Goal: Contribute content: Contribute content

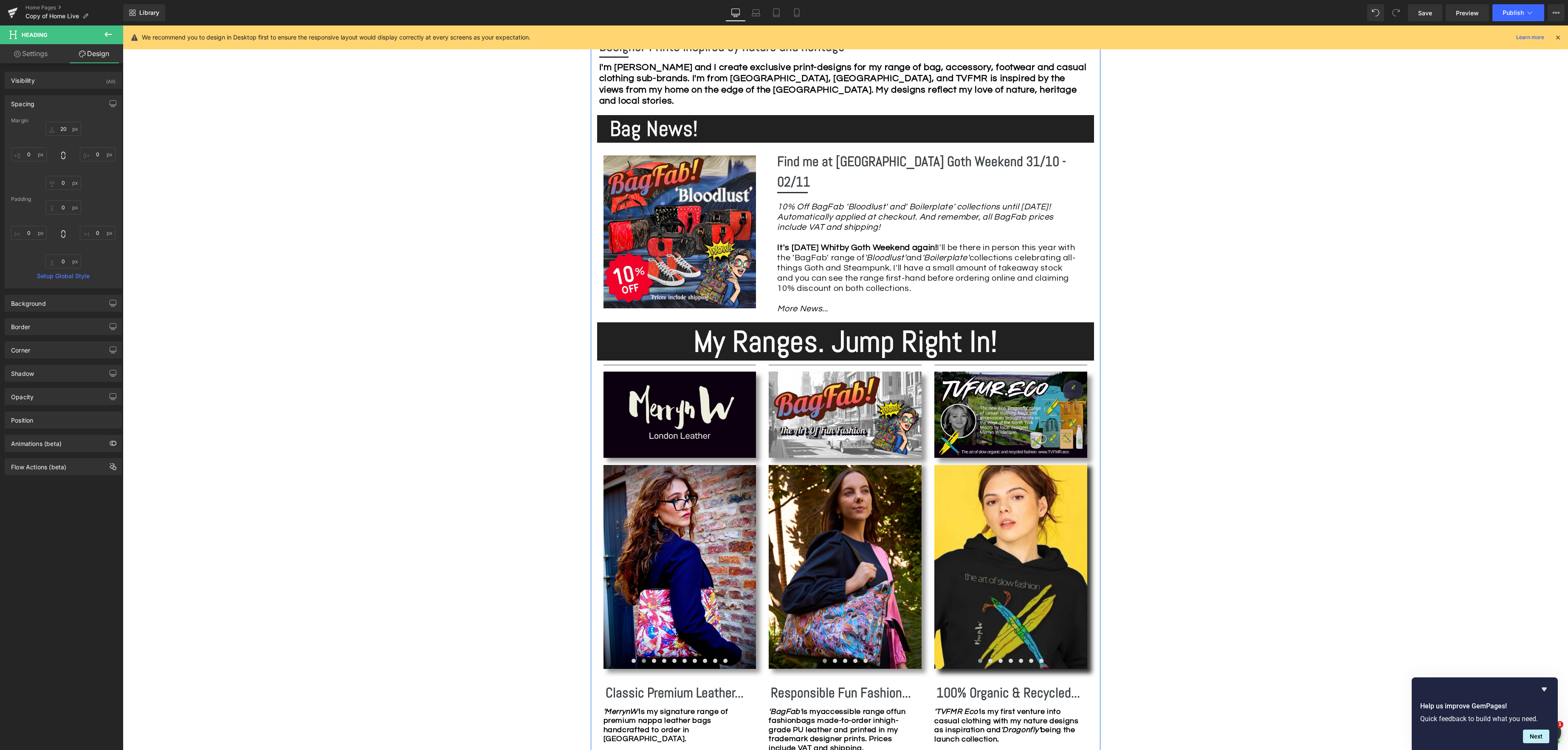
scroll to position [475, 0]
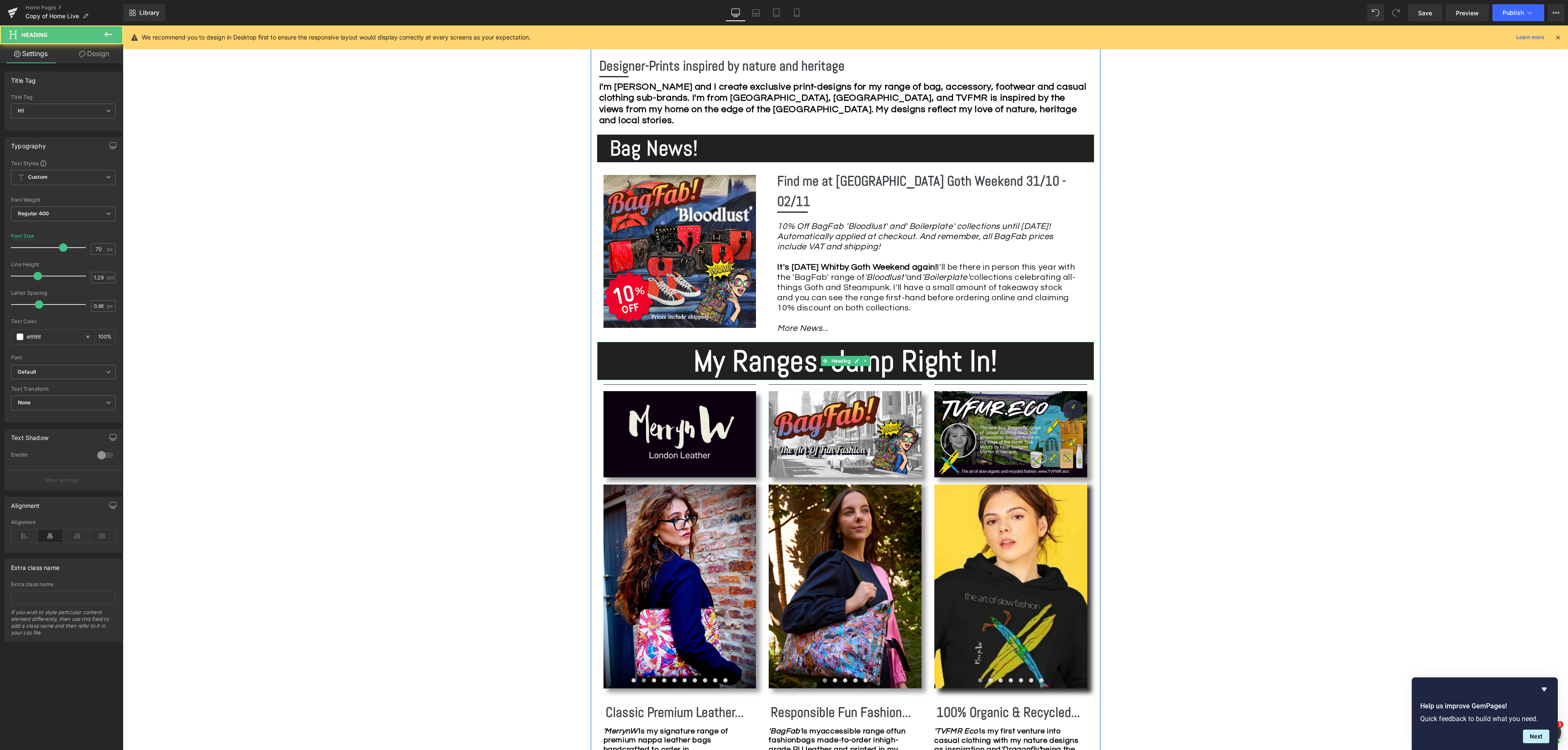
click at [969, 360] on strong "My Ranges. Jump Right In!" at bounding box center [845, 361] width 304 height 38
click at [1009, 357] on h1 "My Ranges. Jump Right In!" at bounding box center [845, 361] width 497 height 38
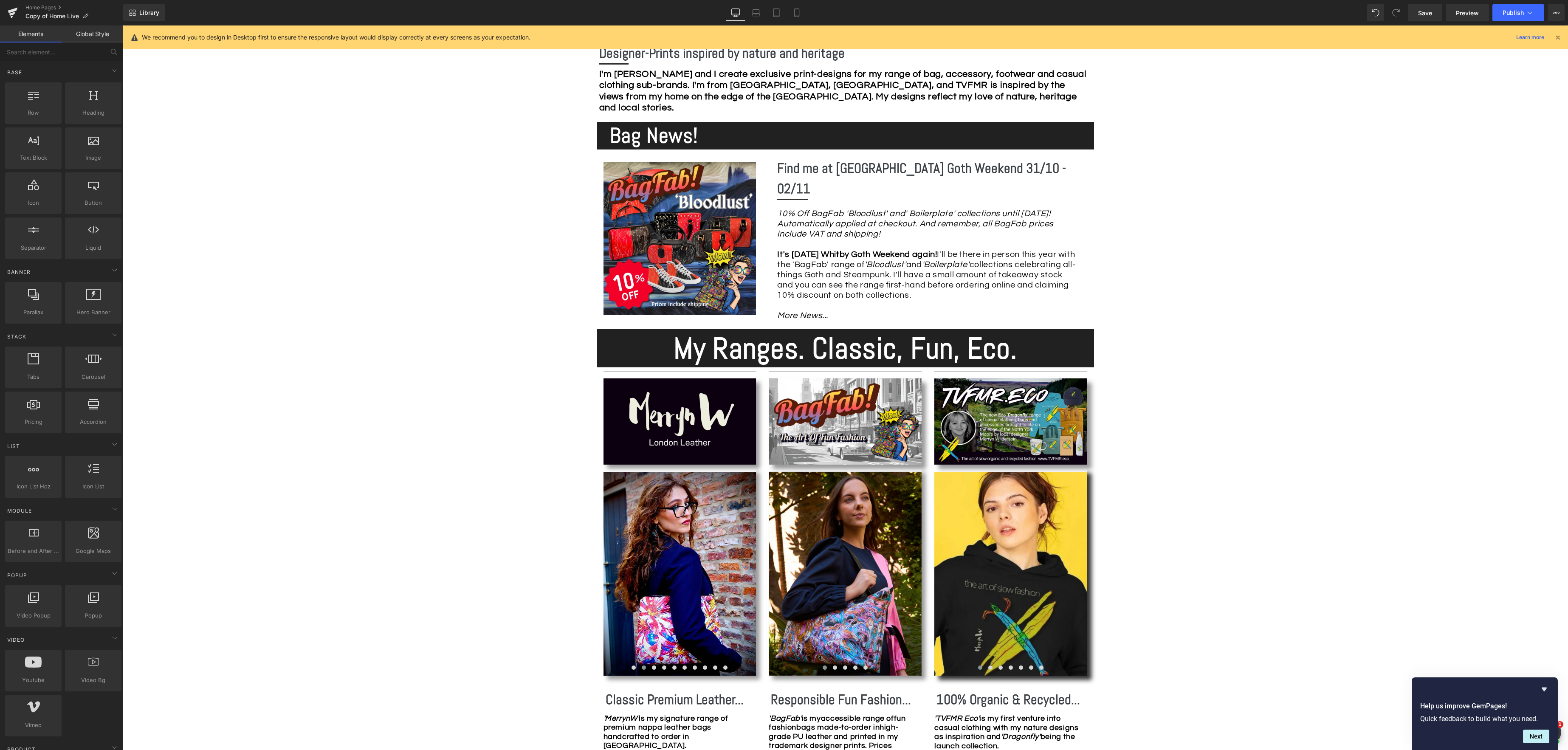
scroll to position [488, 0]
click at [1431, 11] on span "Save" at bounding box center [1425, 12] width 14 height 9
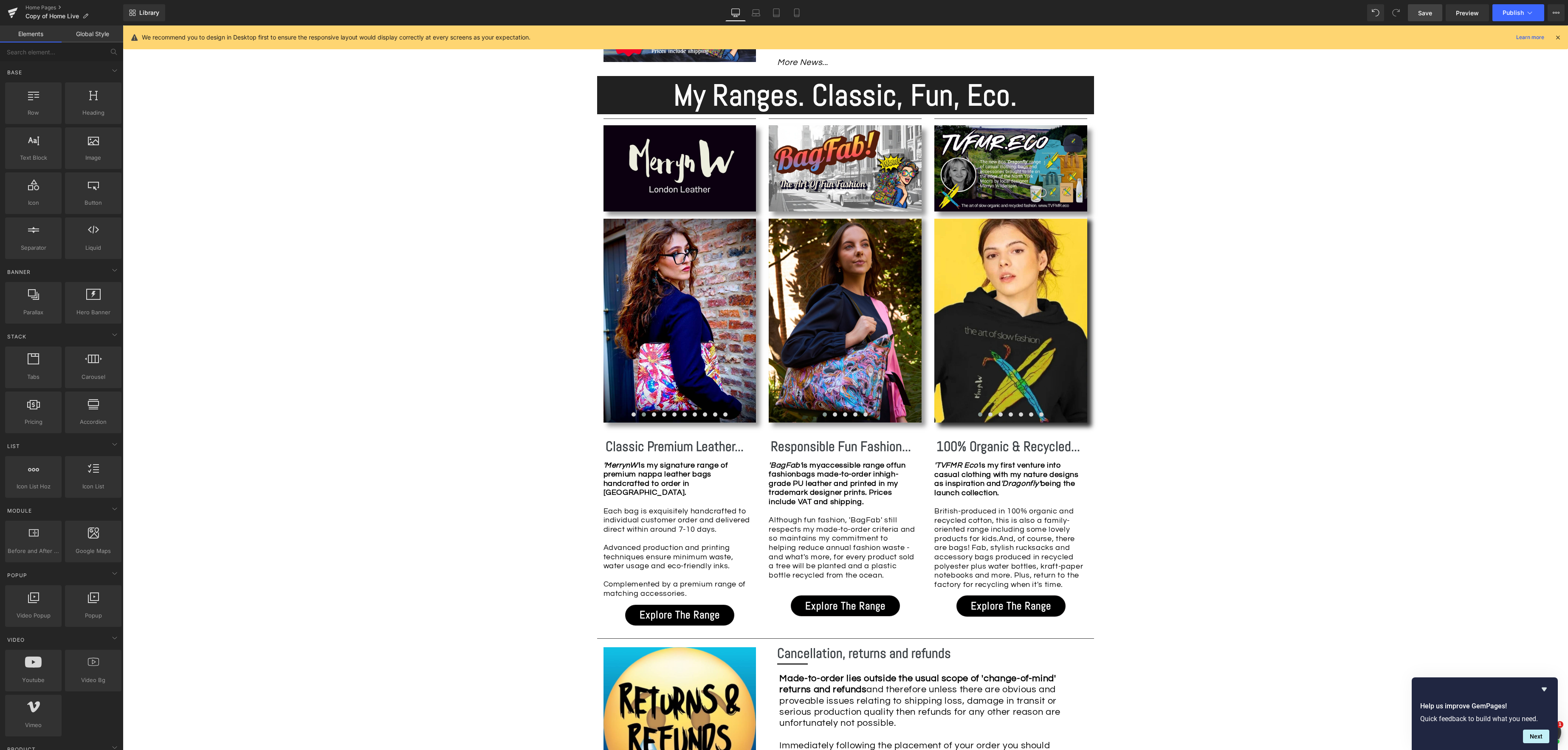
scroll to position [746, 0]
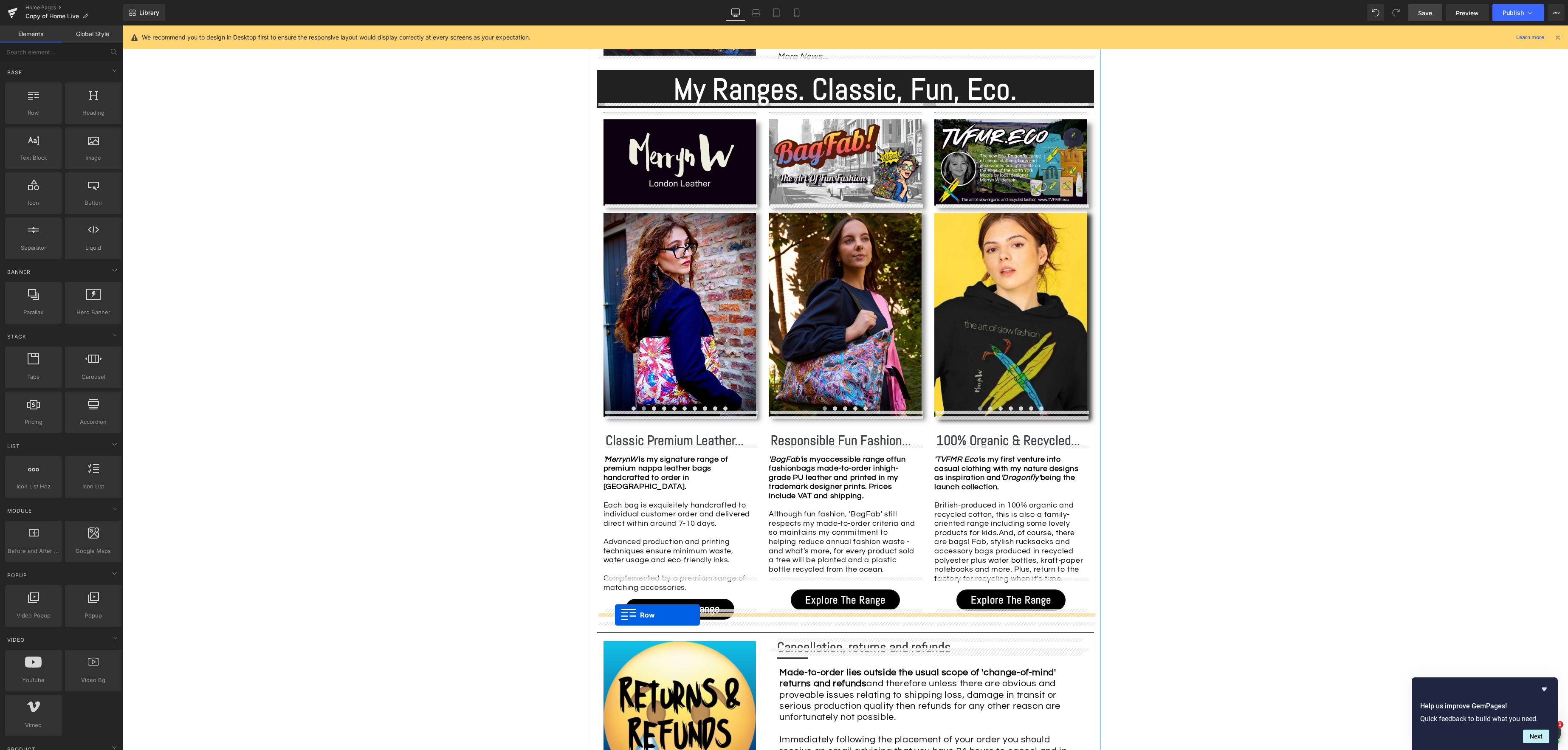
drag, startPoint x: 149, startPoint y: 141, endPoint x: 614, endPoint y: 614, distance: 663.3
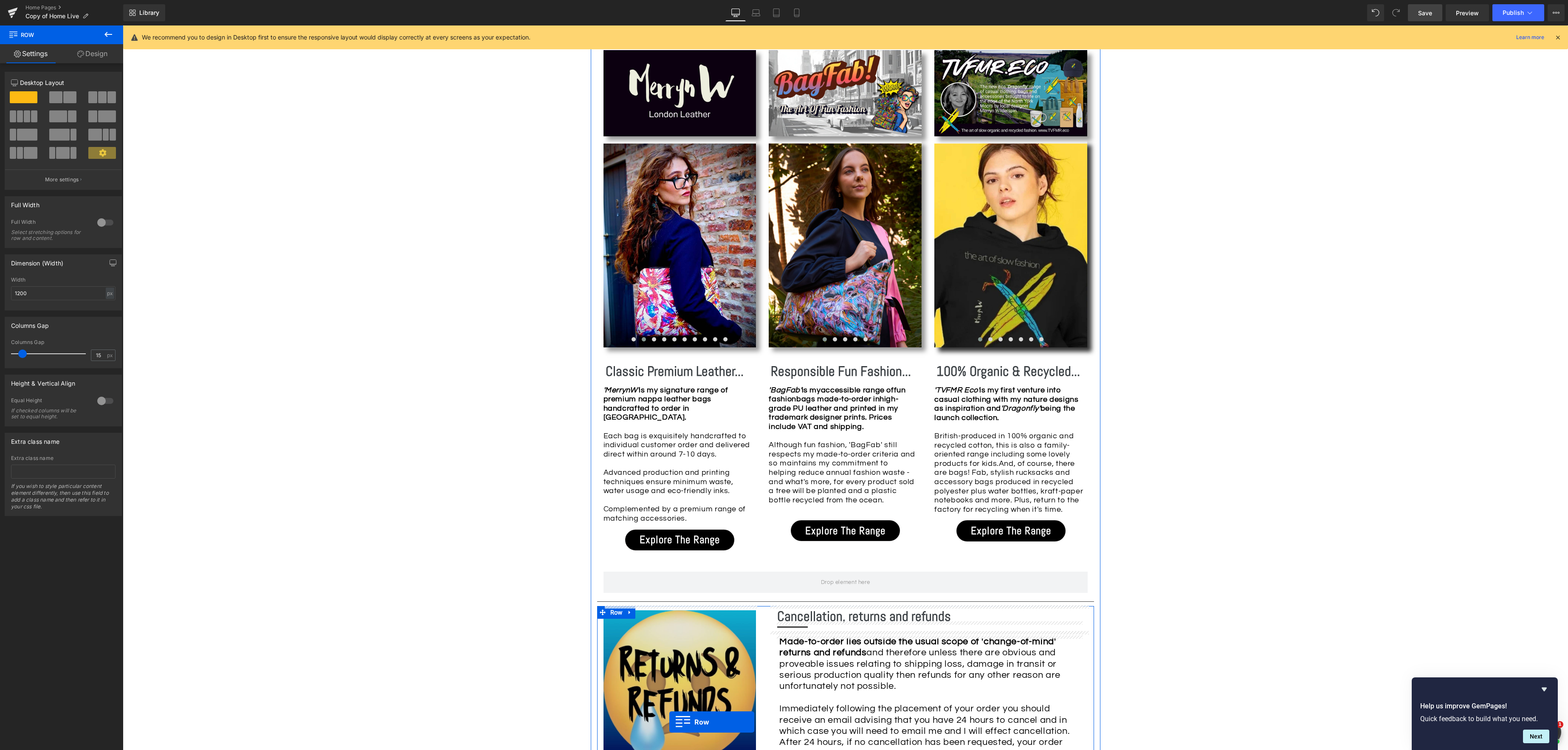
scroll to position [708, 0]
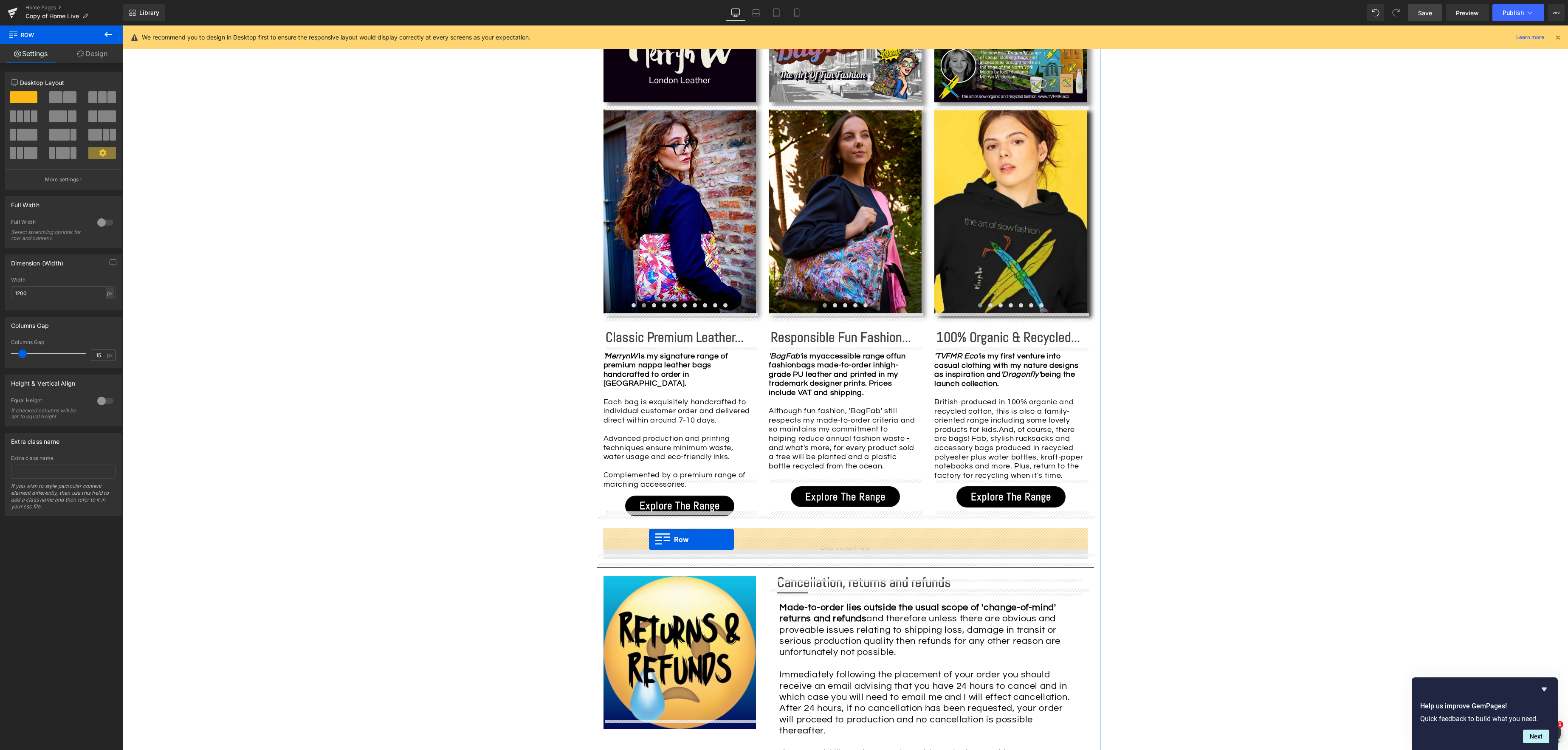
drag, startPoint x: 604, startPoint y: 308, endPoint x: 649, endPoint y: 539, distance: 235.3
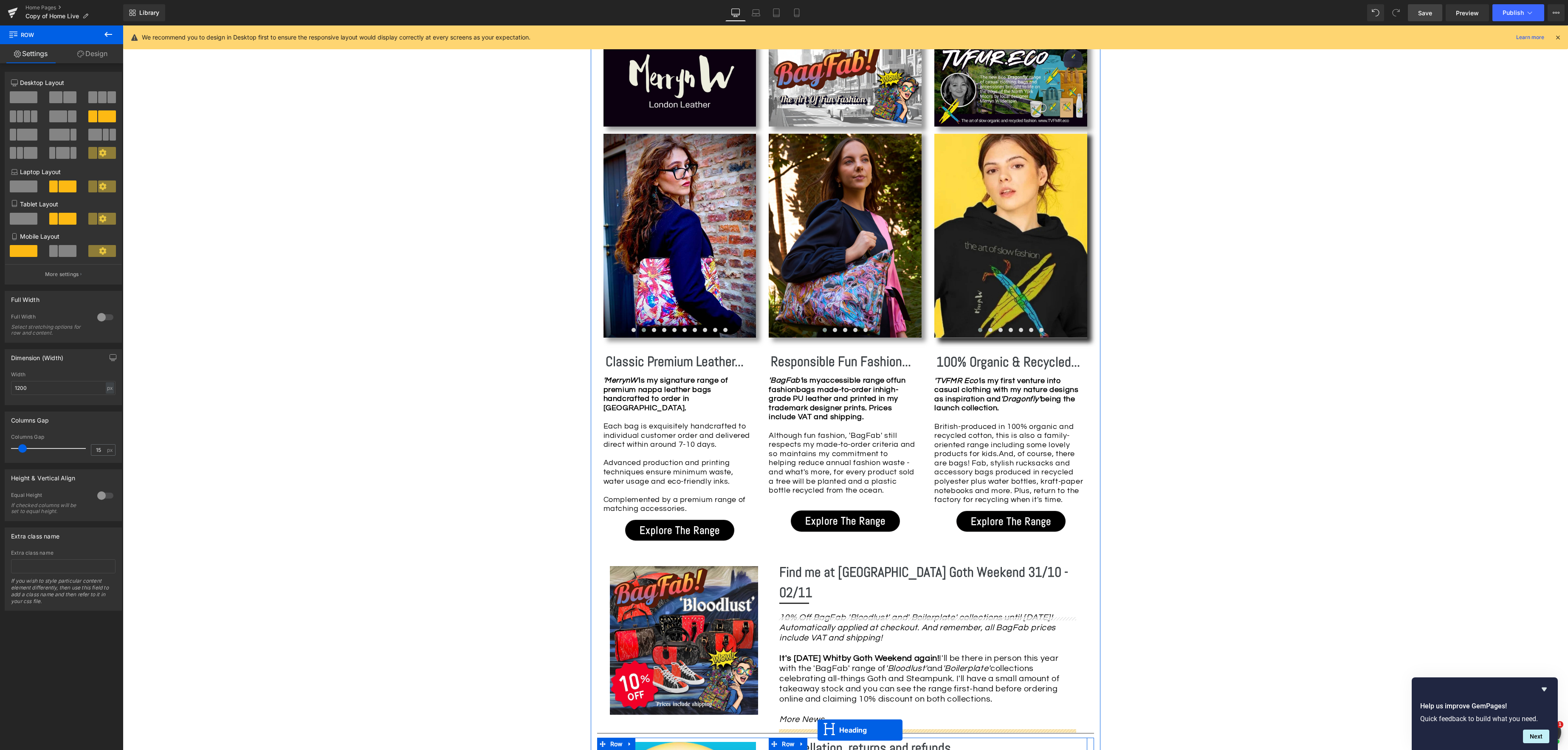
scroll to position [699, 0]
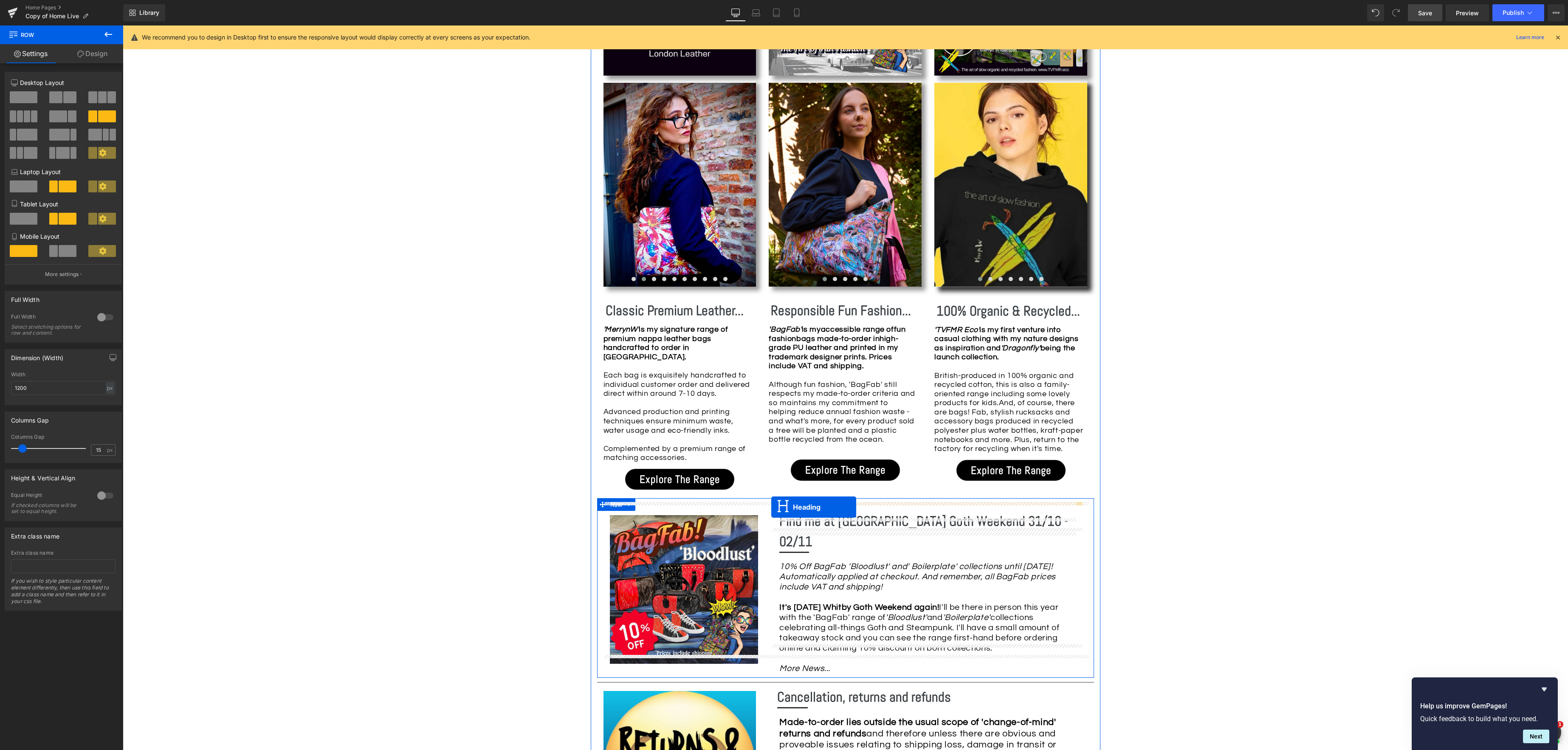
drag, startPoint x: 824, startPoint y: 244, endPoint x: 771, endPoint y: 507, distance: 268.3
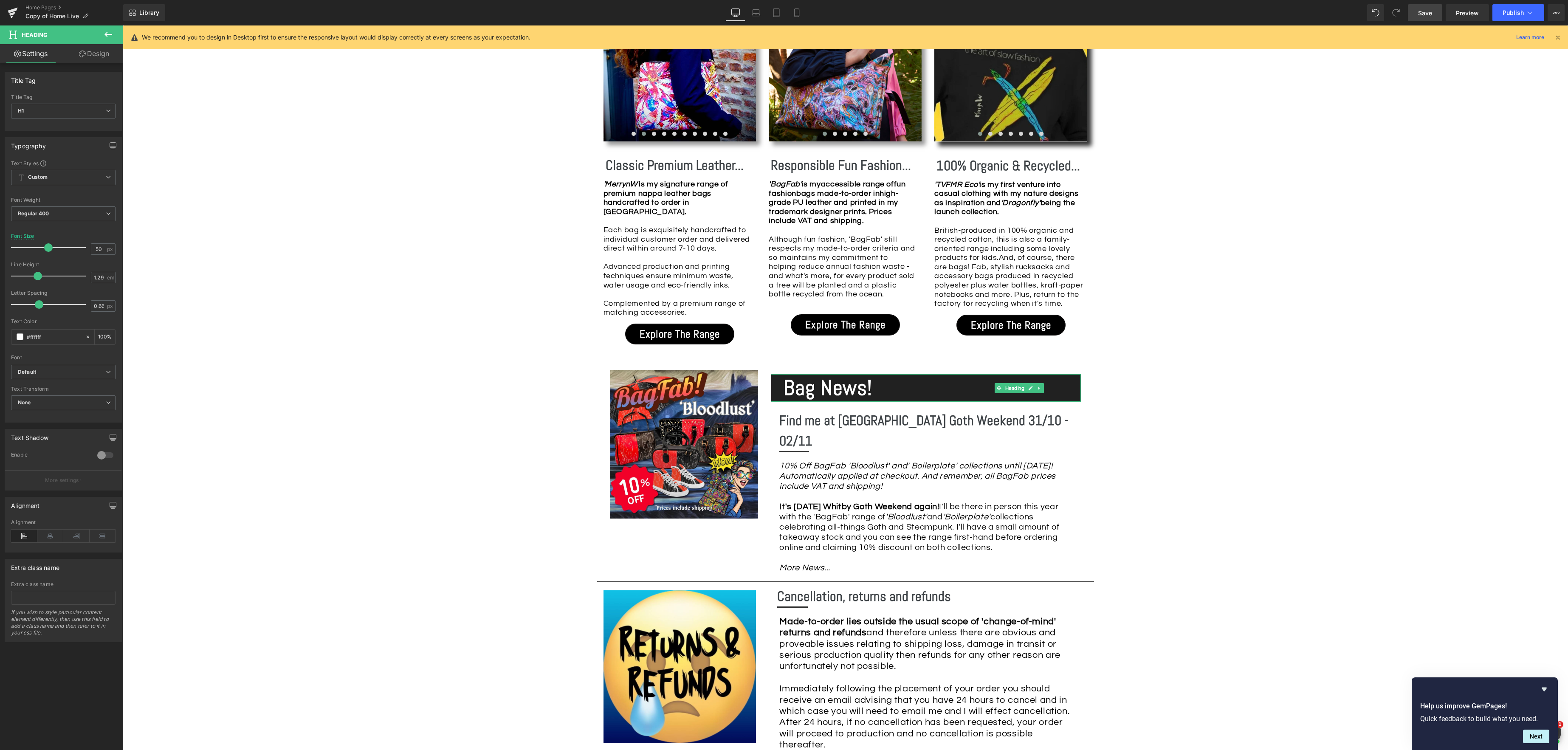
scroll to position [855, 0]
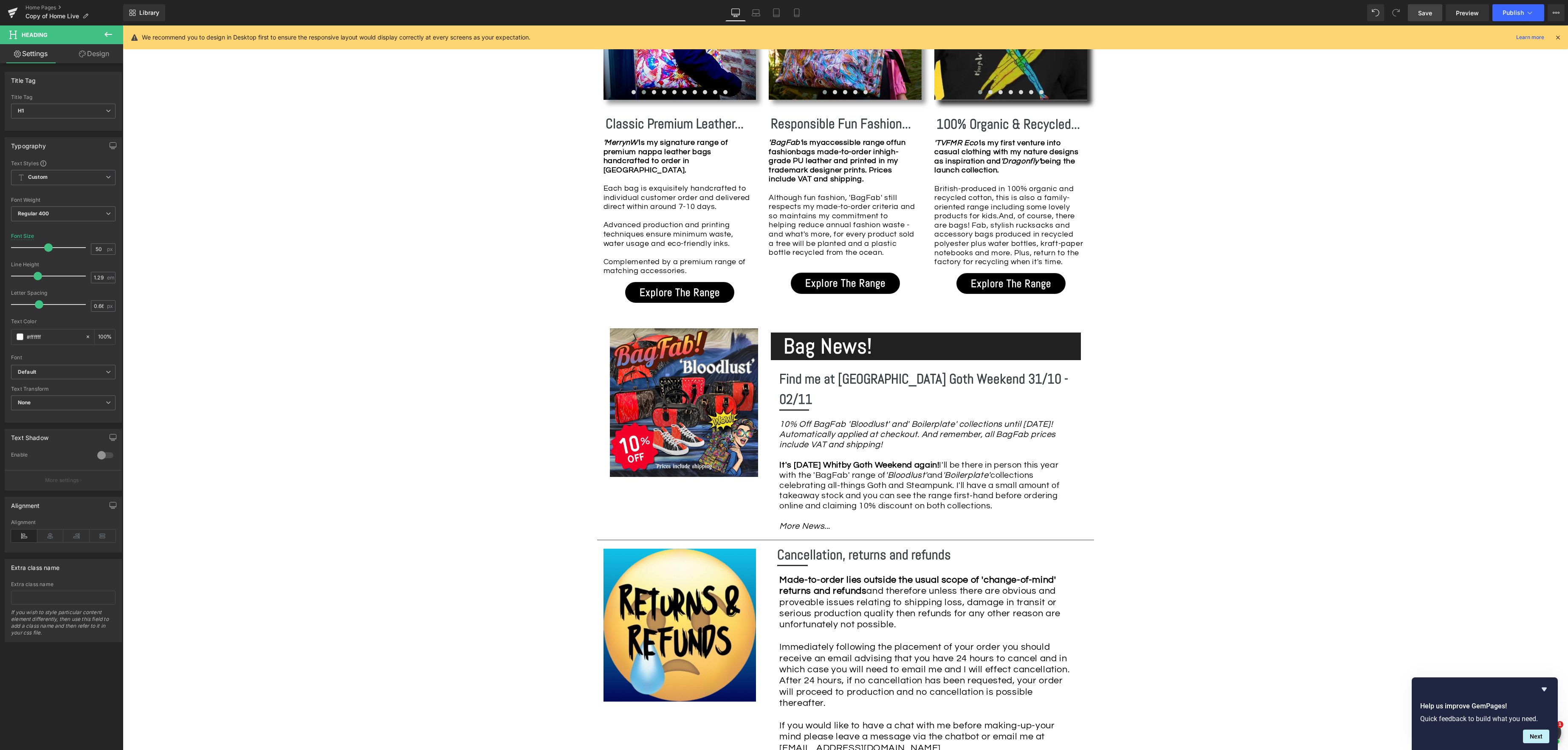
click at [105, 35] on icon at bounding box center [108, 34] width 8 height 5
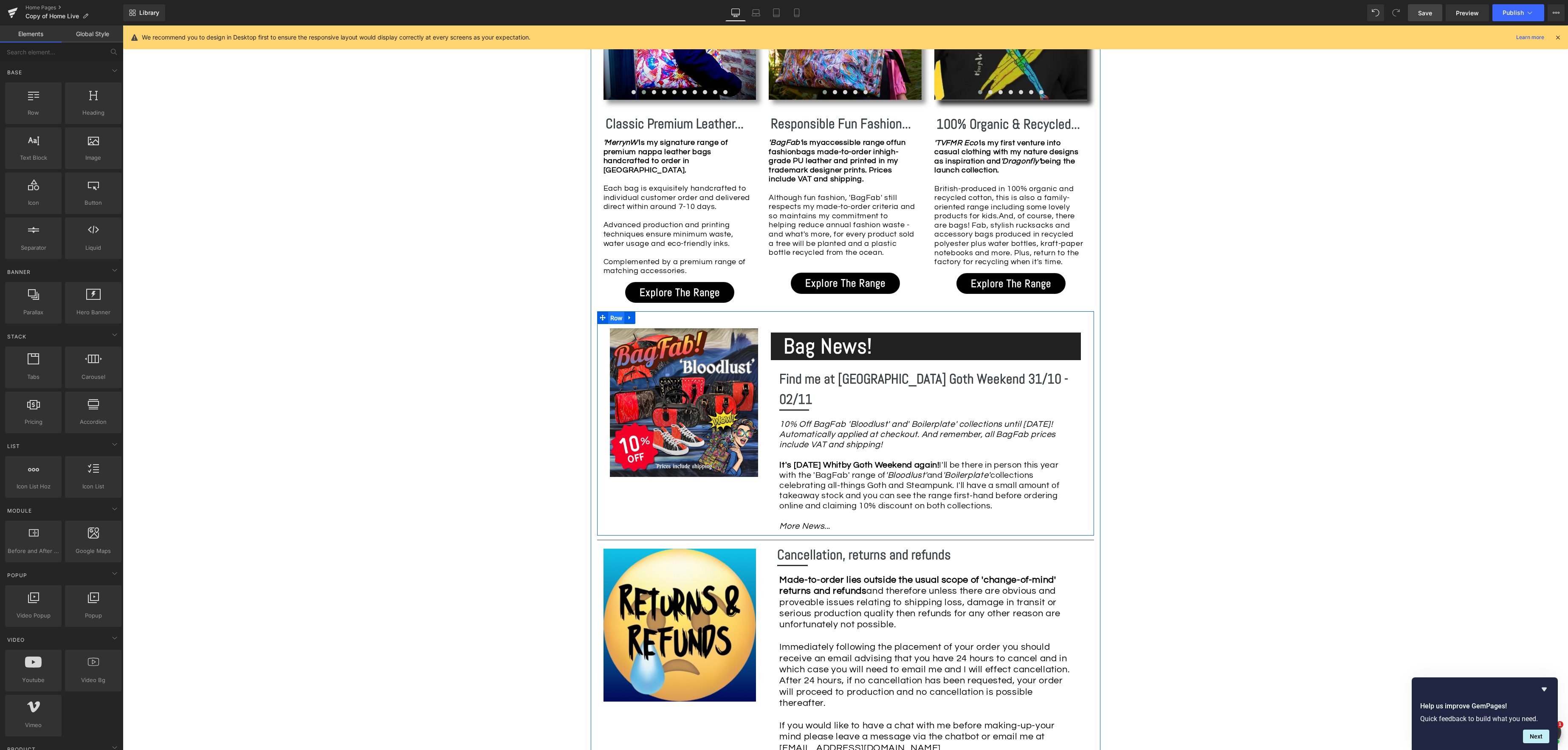
click at [608, 311] on span "Row" at bounding box center [615, 317] width 16 height 12
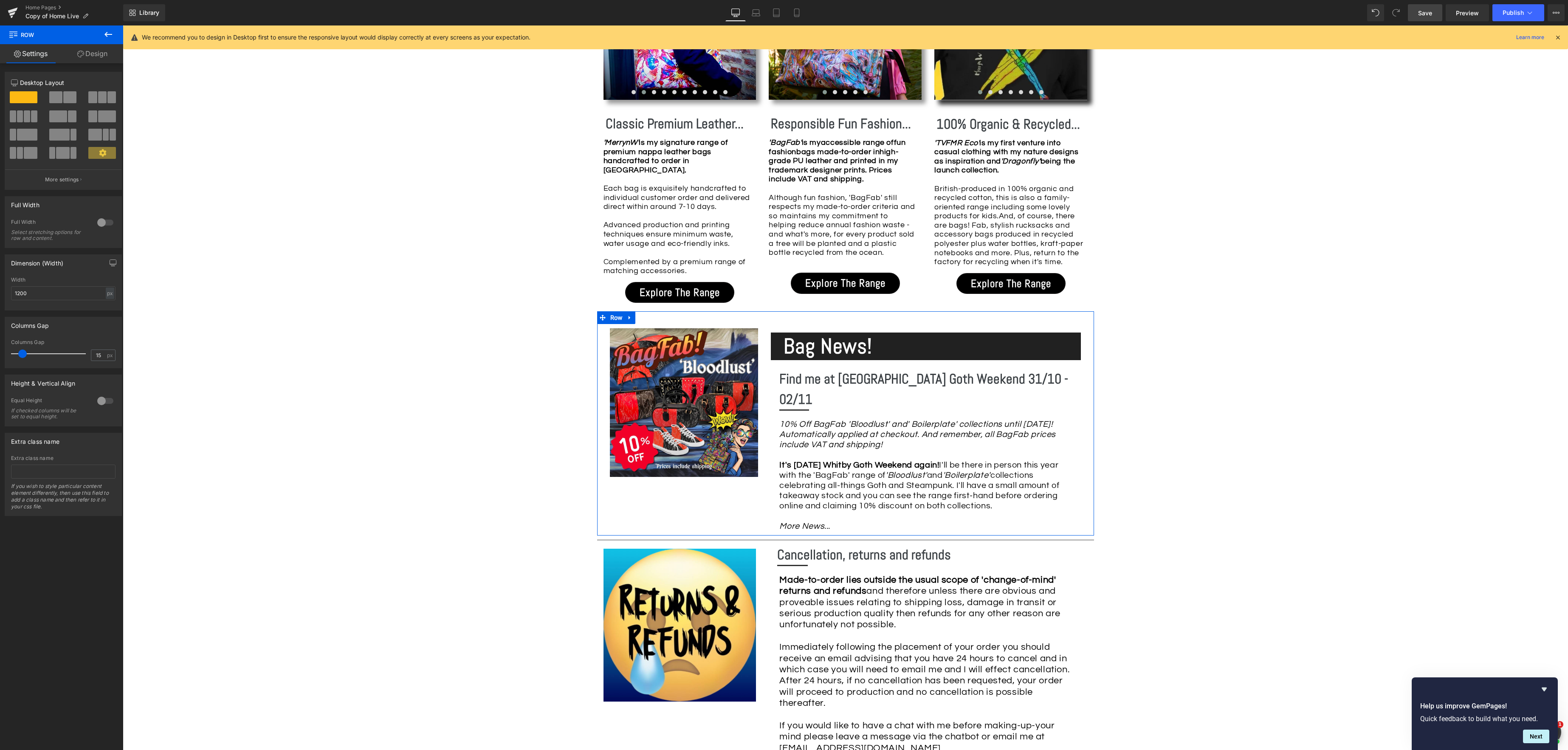
click at [93, 54] on link "Design" at bounding box center [92, 54] width 62 height 19
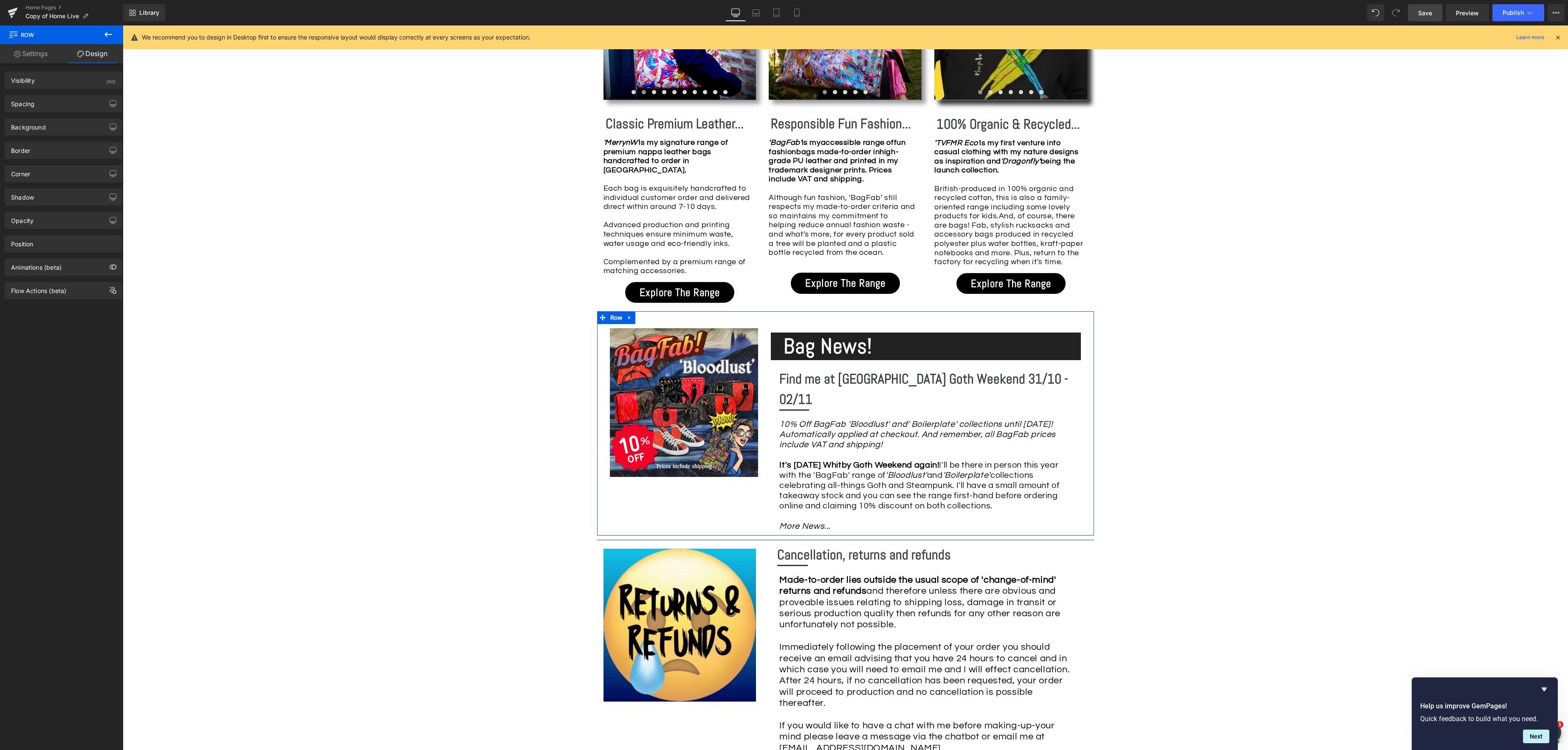
type input "0"
type input "30"
type input "0"
type input "10"
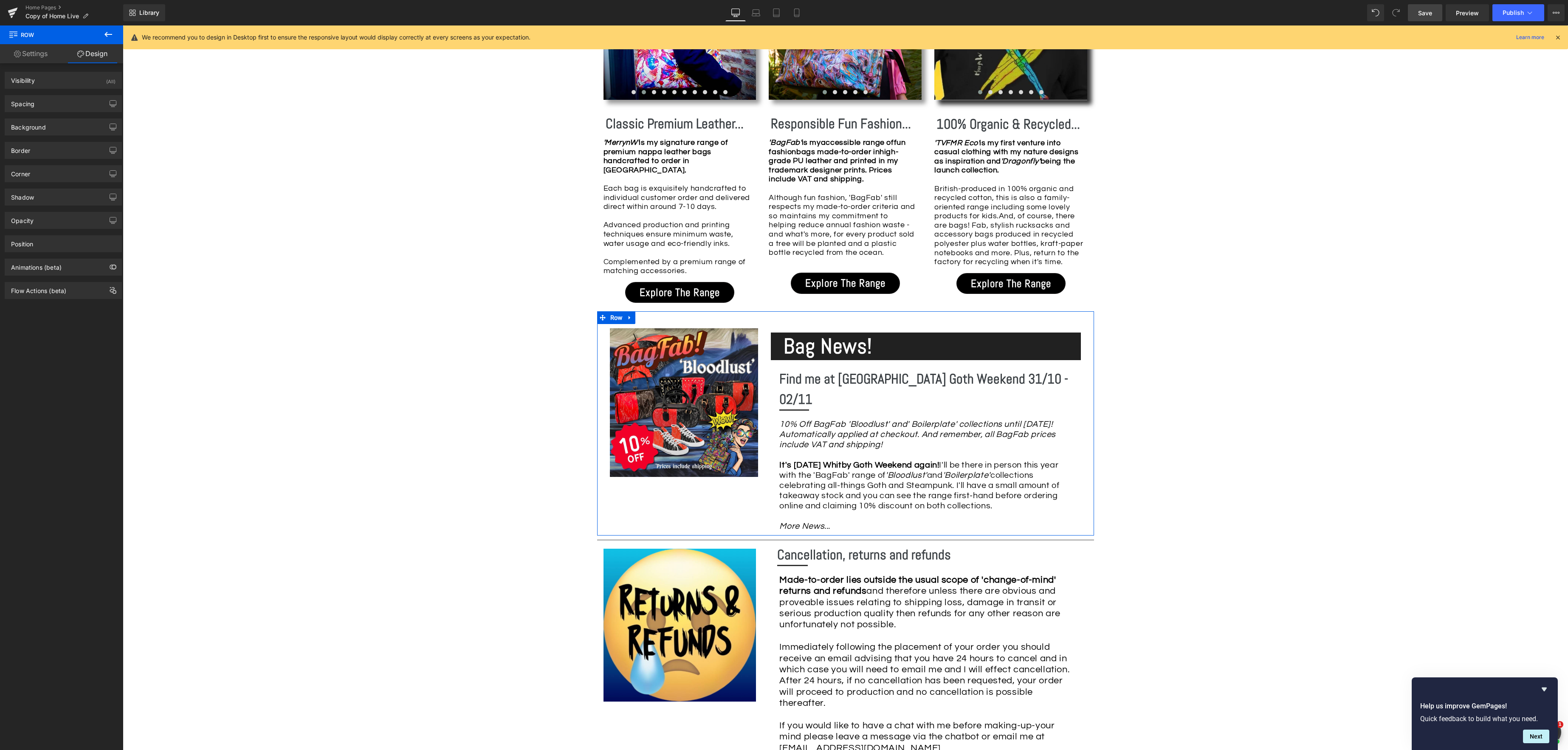
type input "0"
click at [35, 105] on div "Spacing" at bounding box center [63, 103] width 117 height 16
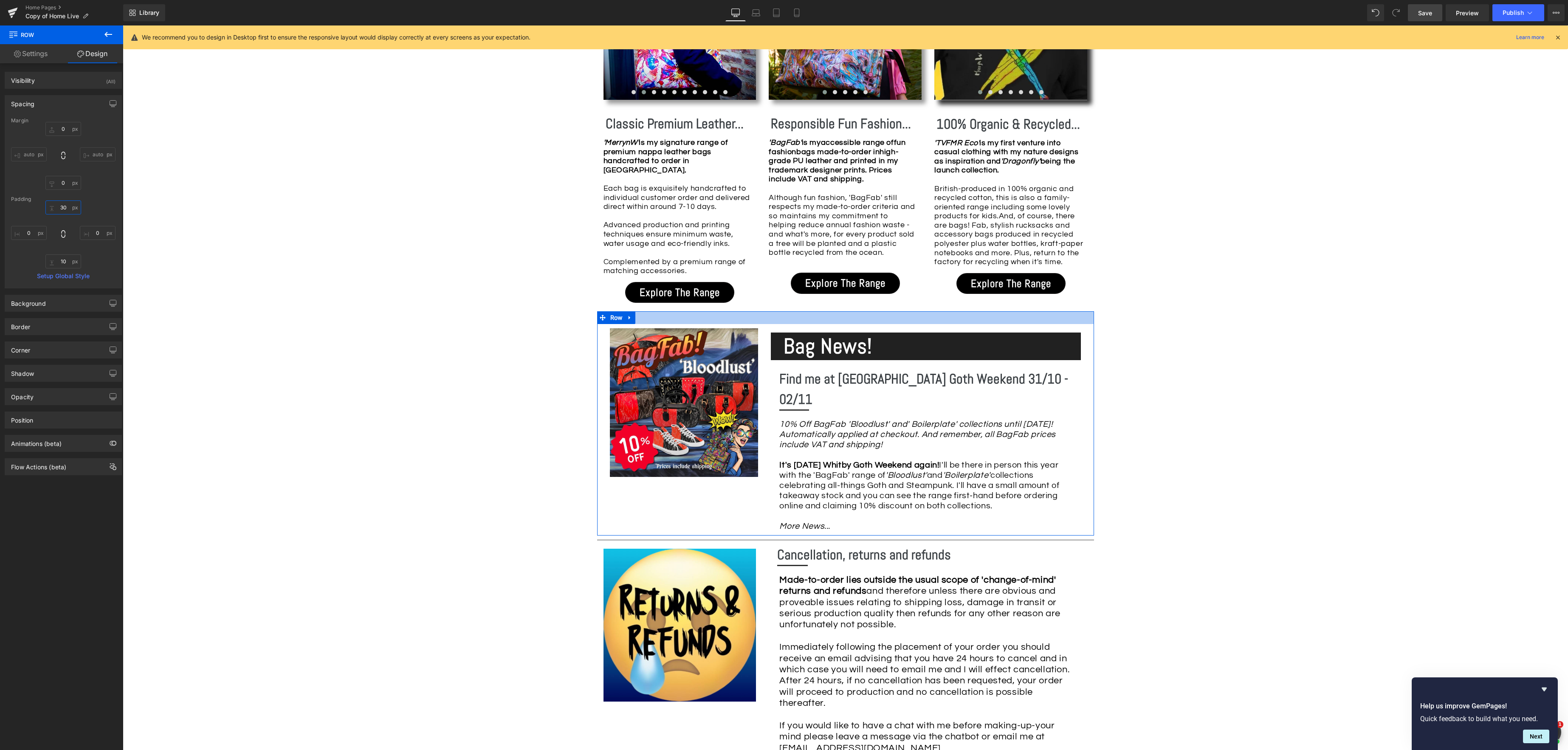
drag, startPoint x: 65, startPoint y: 209, endPoint x: 76, endPoint y: 211, distance: 11.2
click at [65, 209] on input "30" at bounding box center [64, 207] width 36 height 14
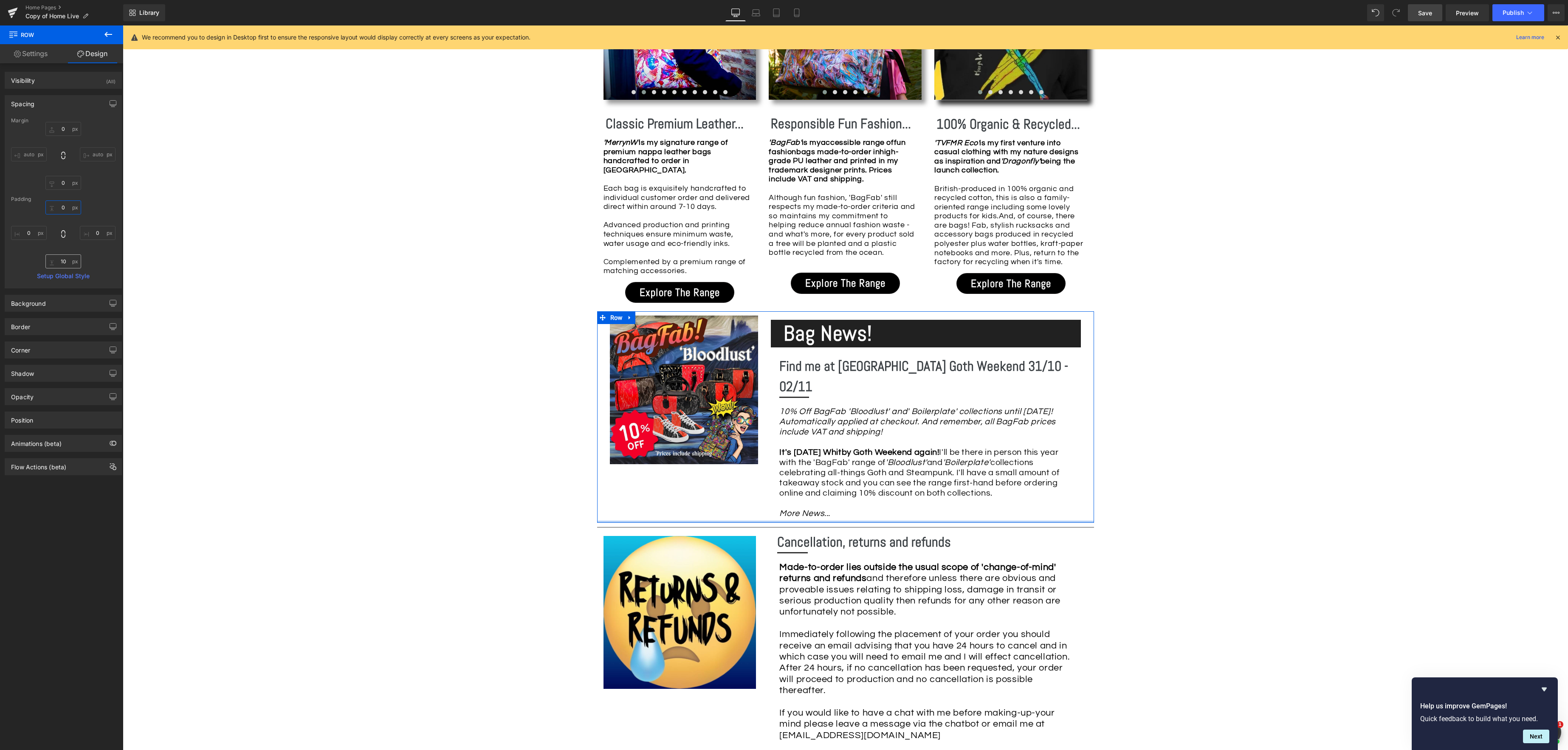
type input "0"
click at [63, 262] on input "10" at bounding box center [64, 261] width 36 height 14
type input "0"
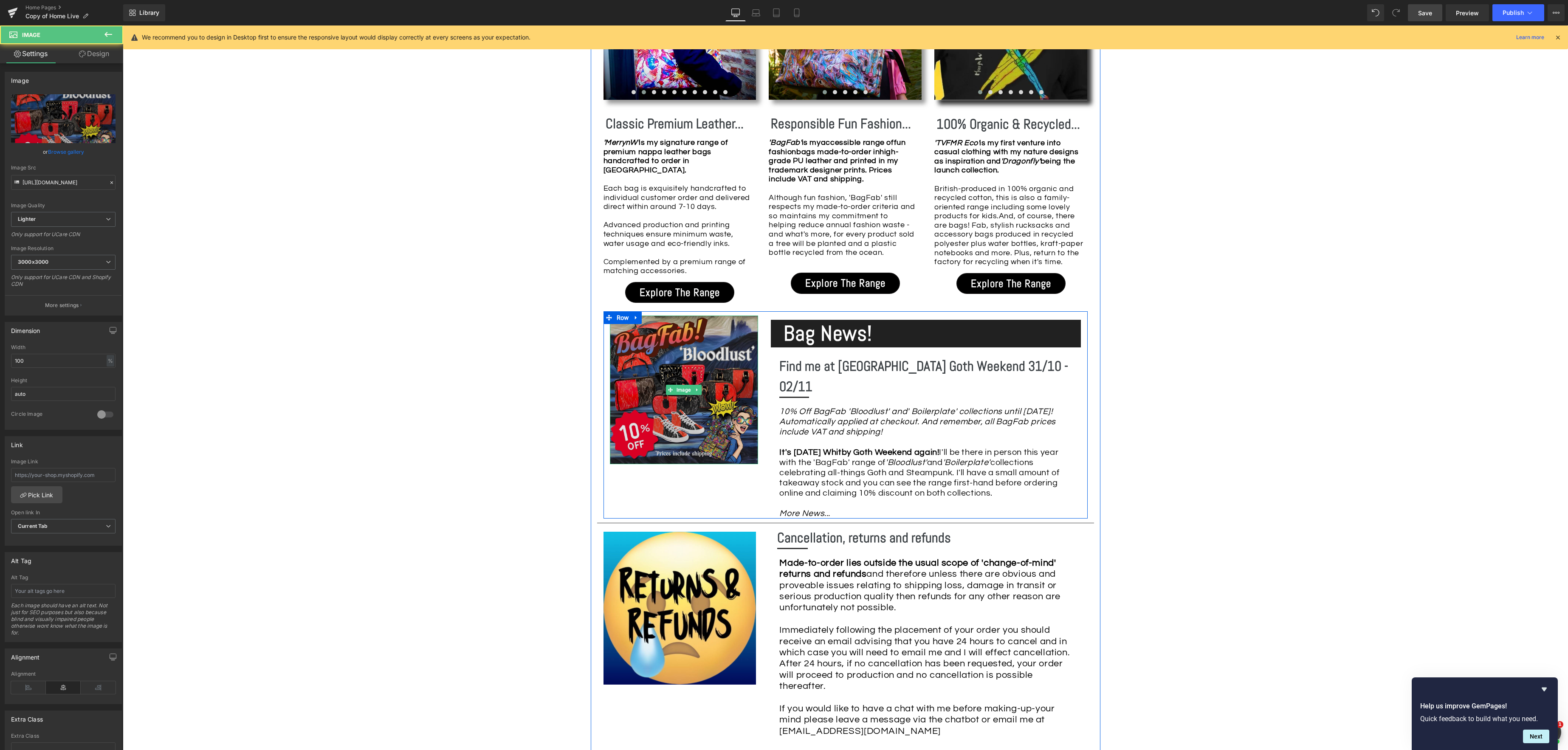
click at [631, 317] on img at bounding box center [684, 389] width 148 height 148
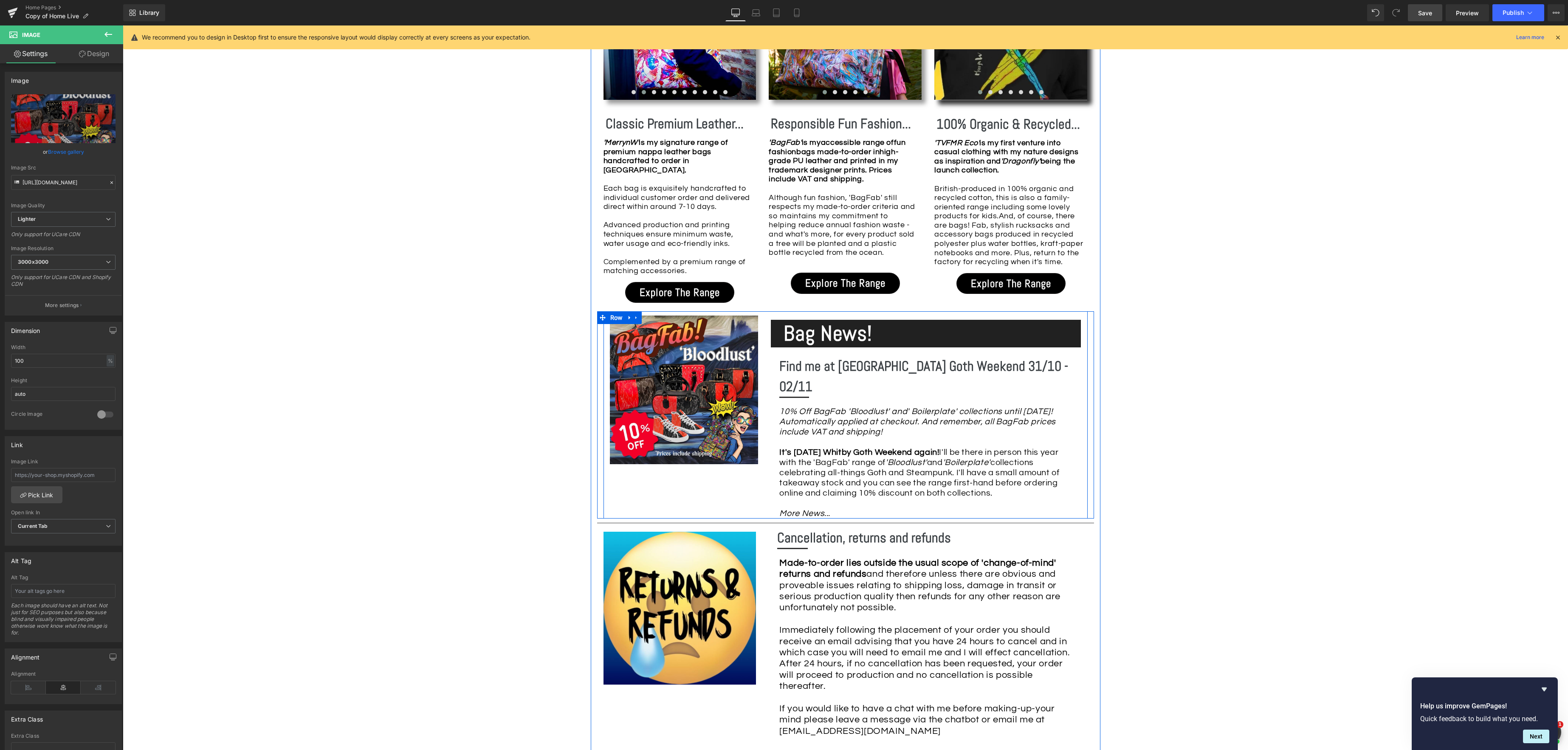
click at [667, 478] on div "Image Bag News! Heading Find me at [GEOGRAPHIC_DATA] Goth Weekend 31/10 - 02/11…" at bounding box center [845, 415] width 484 height 207
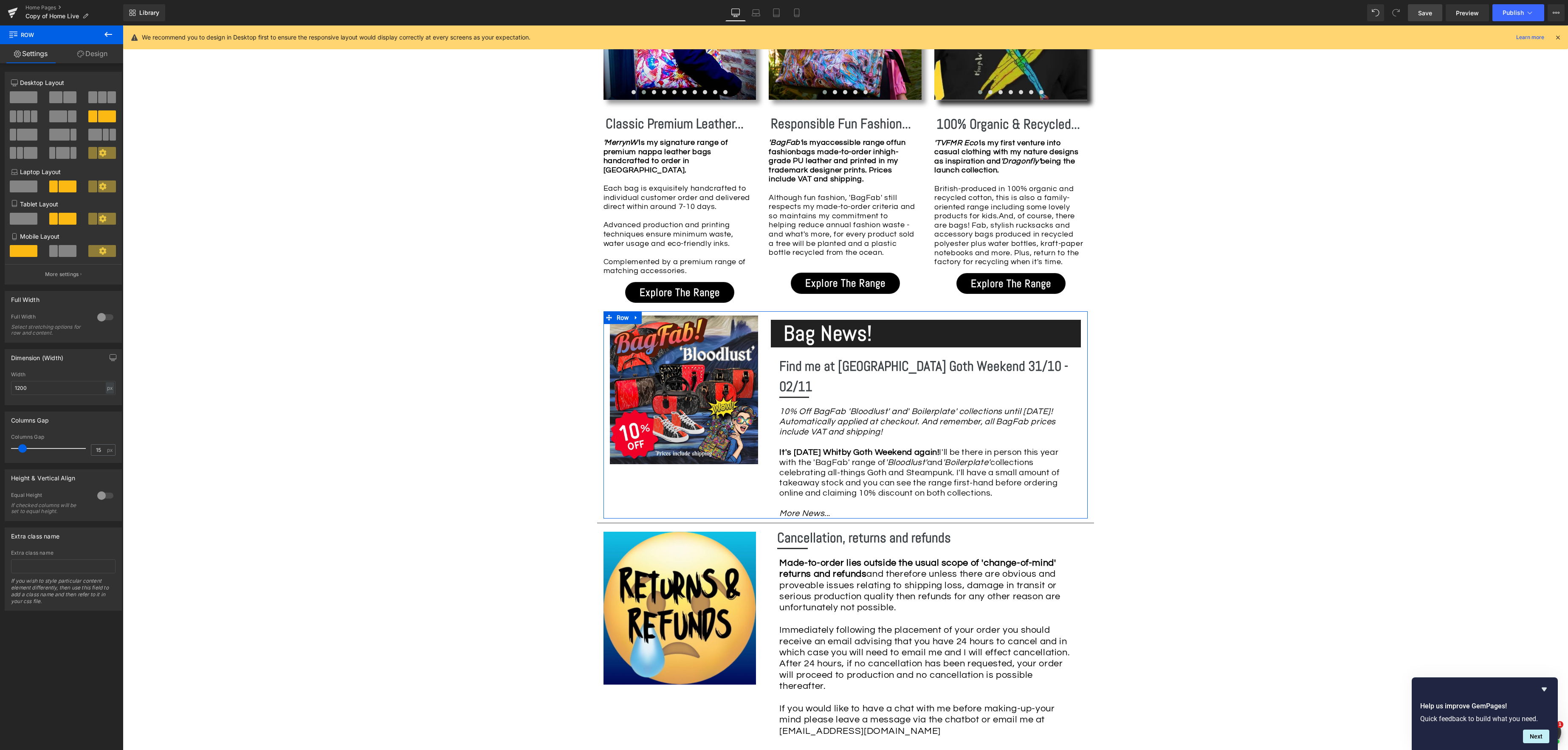
click at [87, 52] on link "Design" at bounding box center [92, 54] width 62 height 19
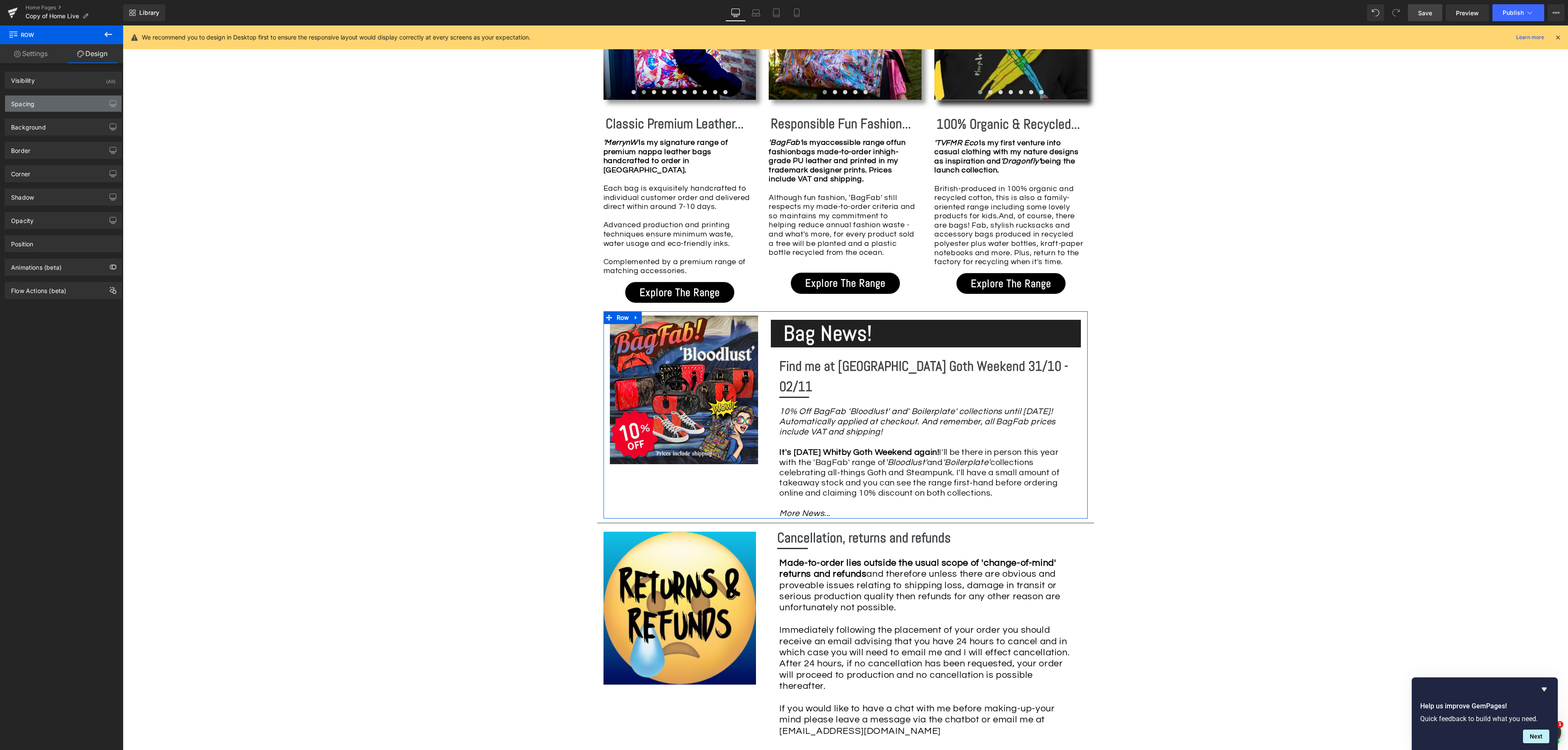
click at [52, 104] on div "Spacing" at bounding box center [63, 103] width 117 height 16
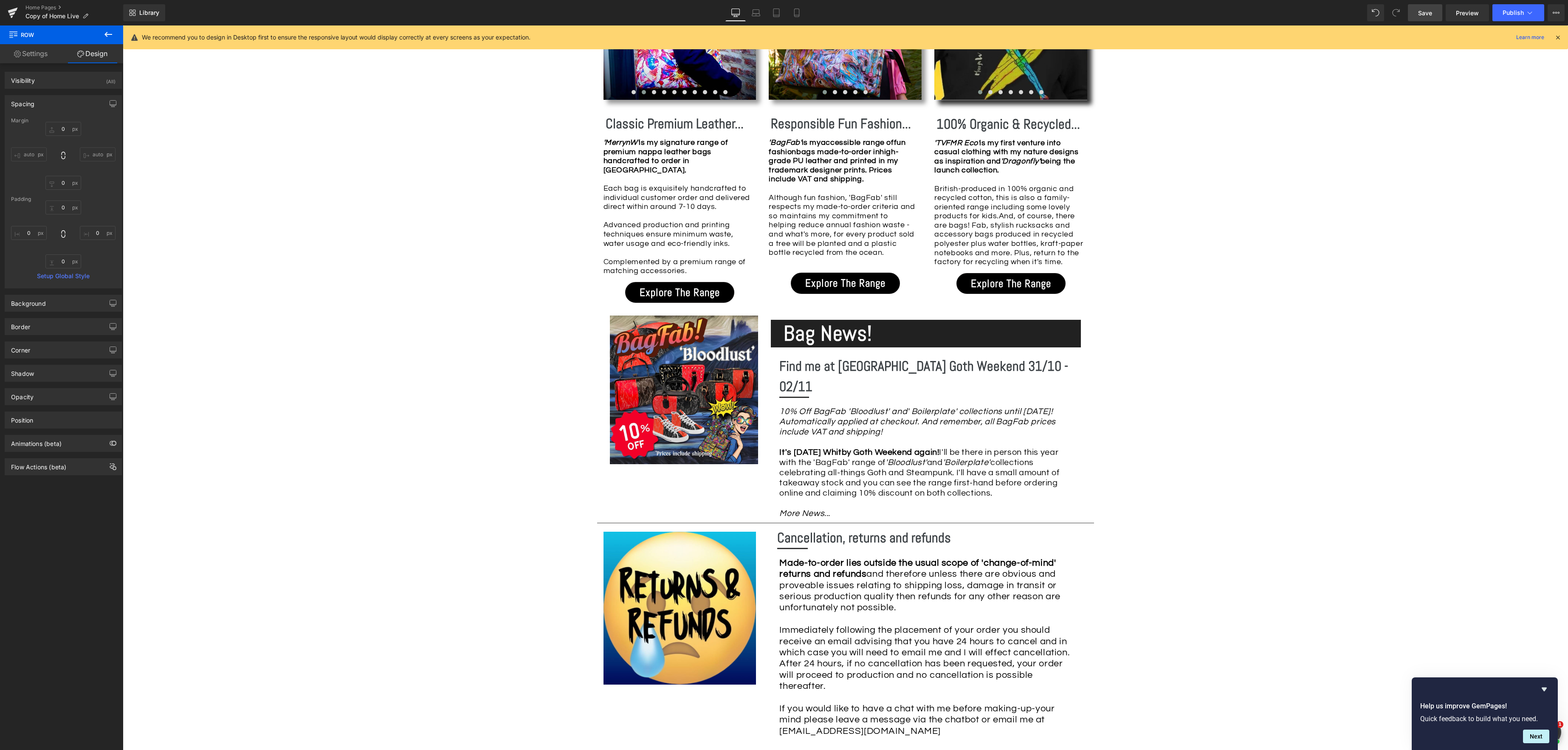
click at [110, 34] on icon at bounding box center [108, 34] width 8 height 5
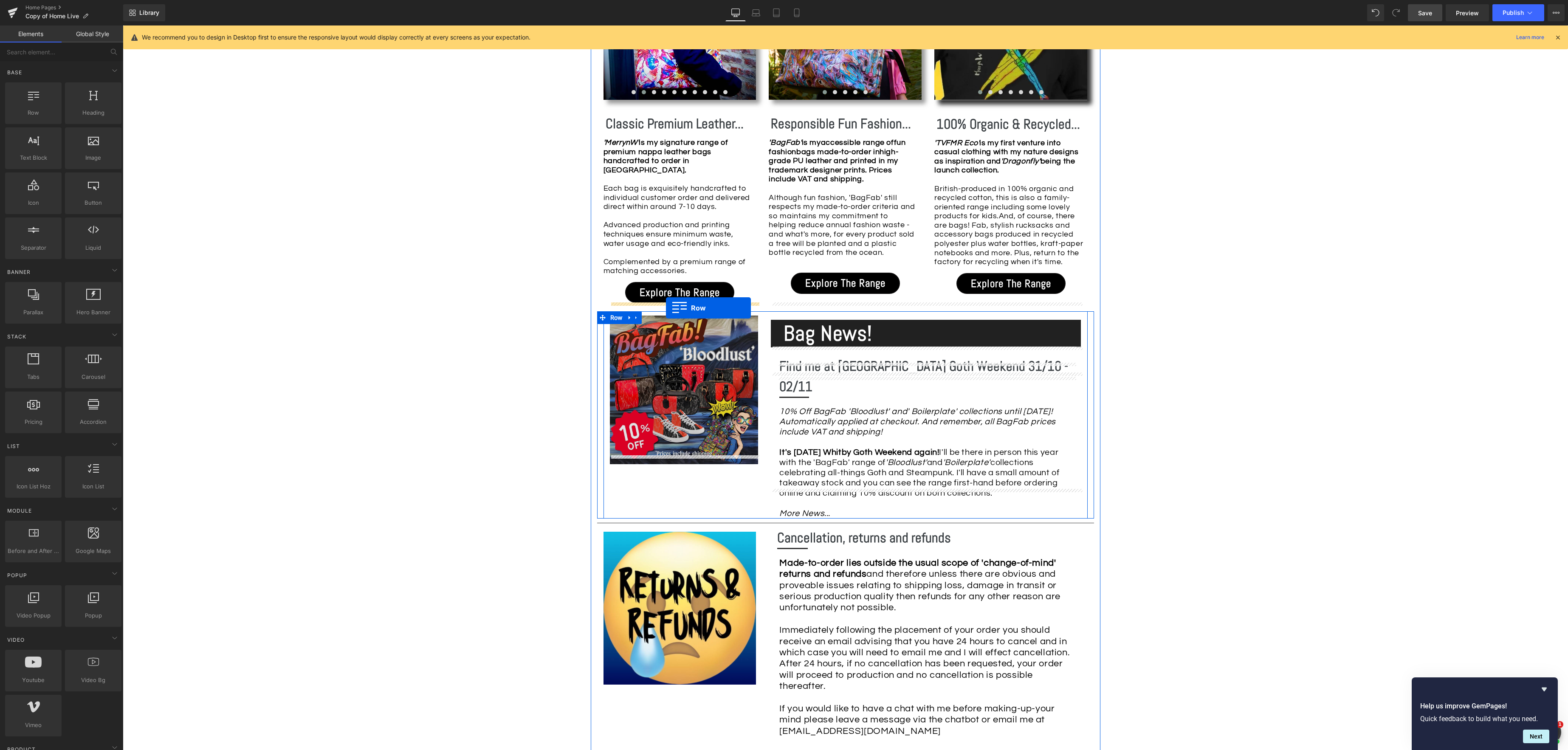
drag, startPoint x: 166, startPoint y: 130, endPoint x: 666, endPoint y: 308, distance: 530.7
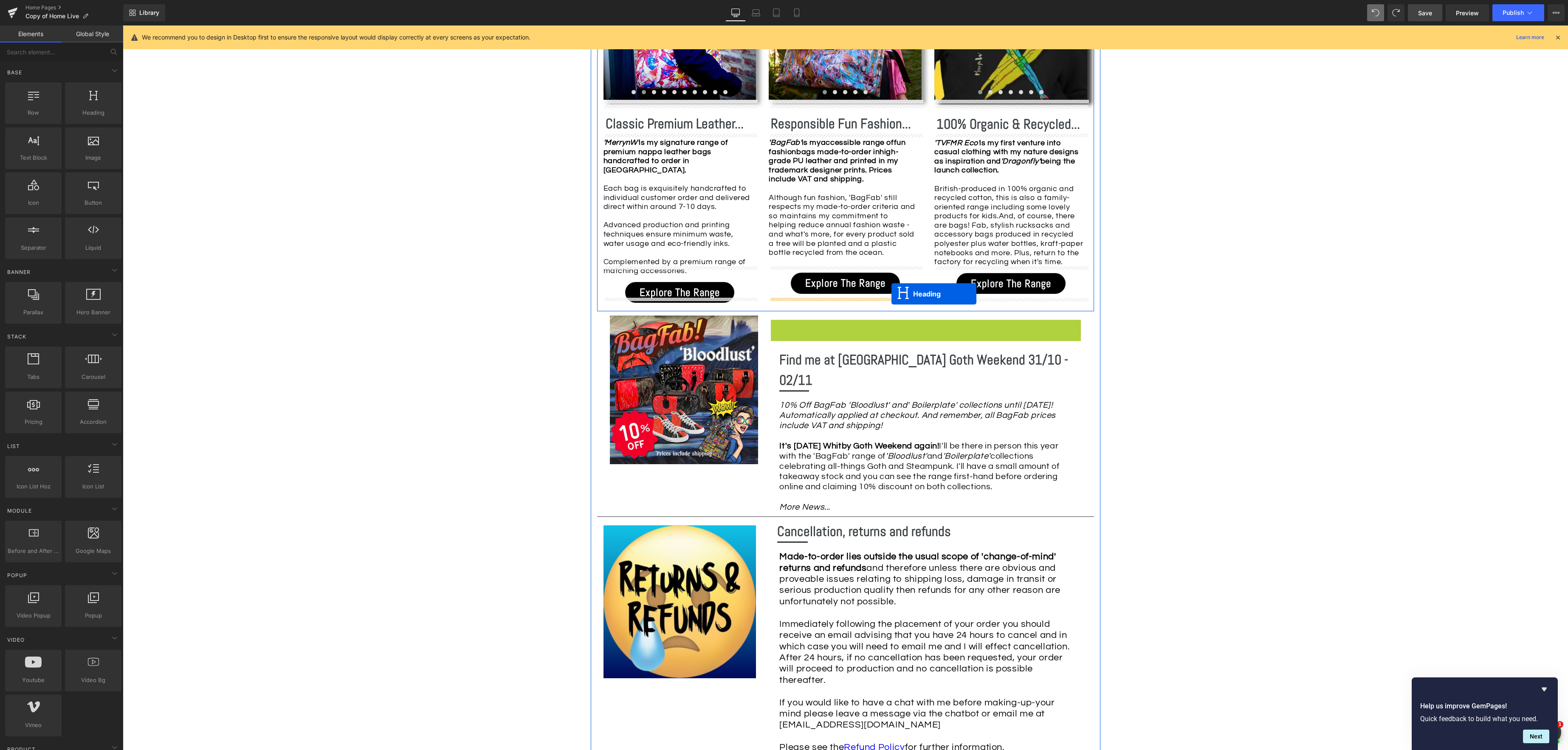
drag, startPoint x: 905, startPoint y: 325, endPoint x: 892, endPoint y: 293, distance: 34.5
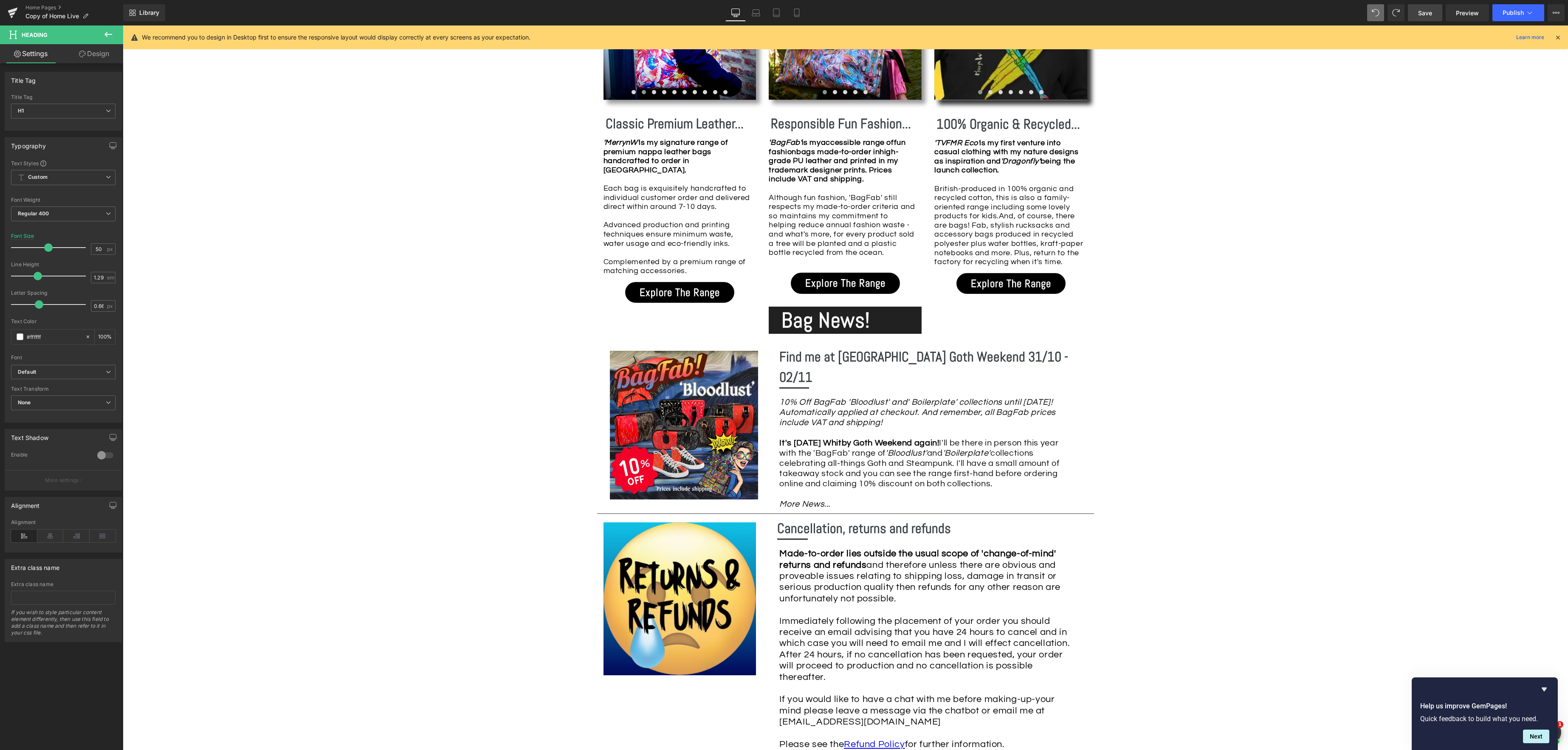
click at [113, 29] on button at bounding box center [107, 35] width 29 height 19
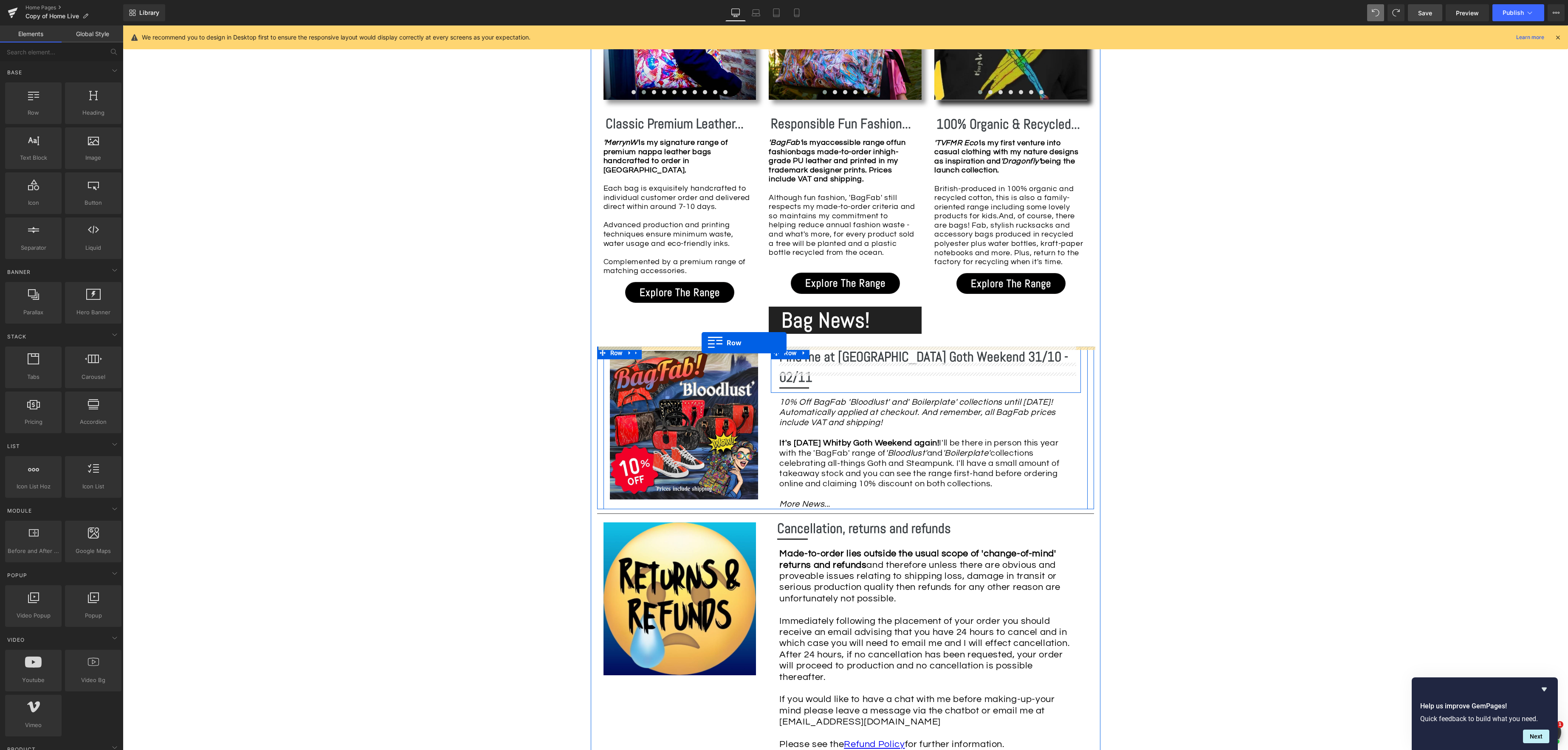
drag, startPoint x: 159, startPoint y: 137, endPoint x: 698, endPoint y: 343, distance: 577.0
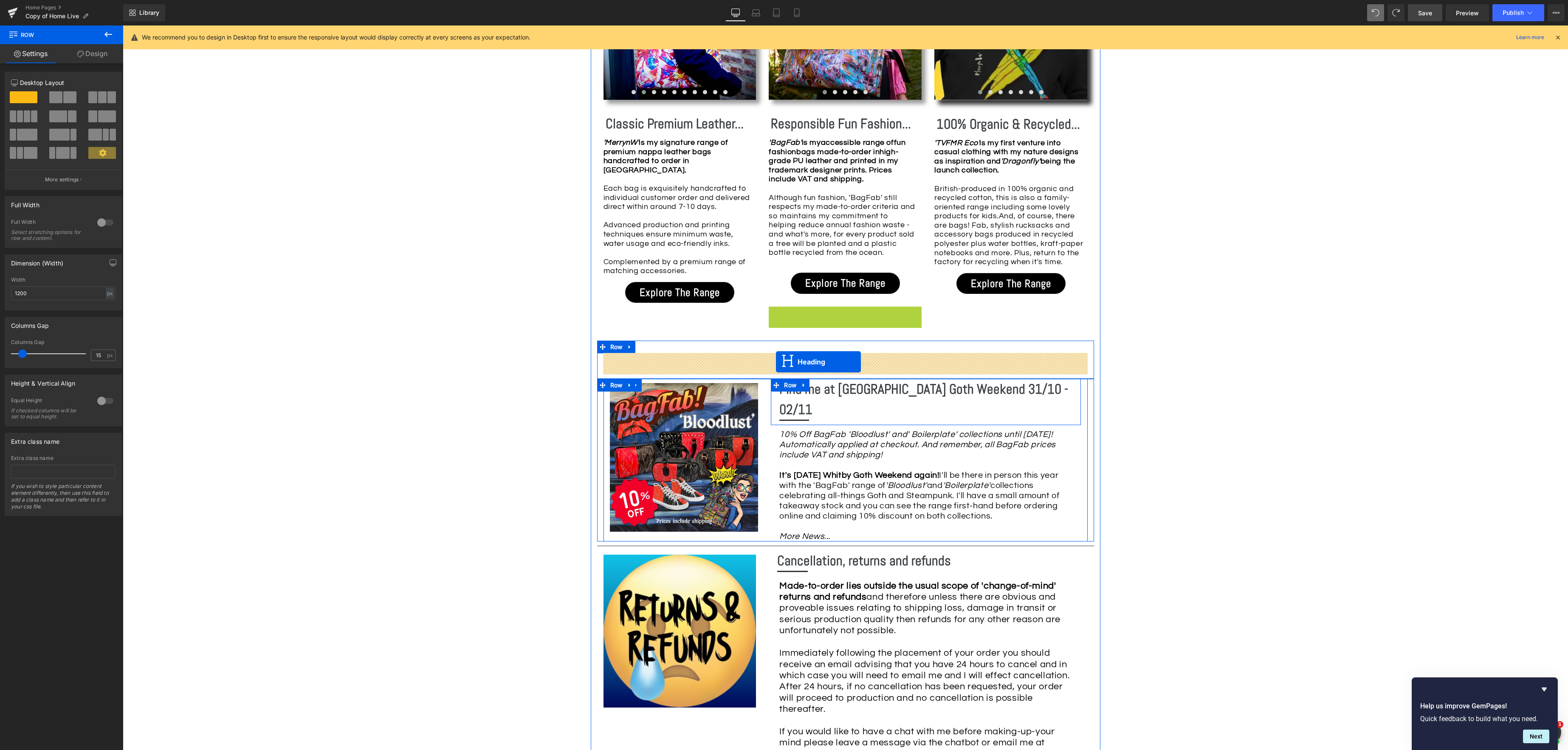
drag, startPoint x: 825, startPoint y: 321, endPoint x: 776, endPoint y: 362, distance: 63.9
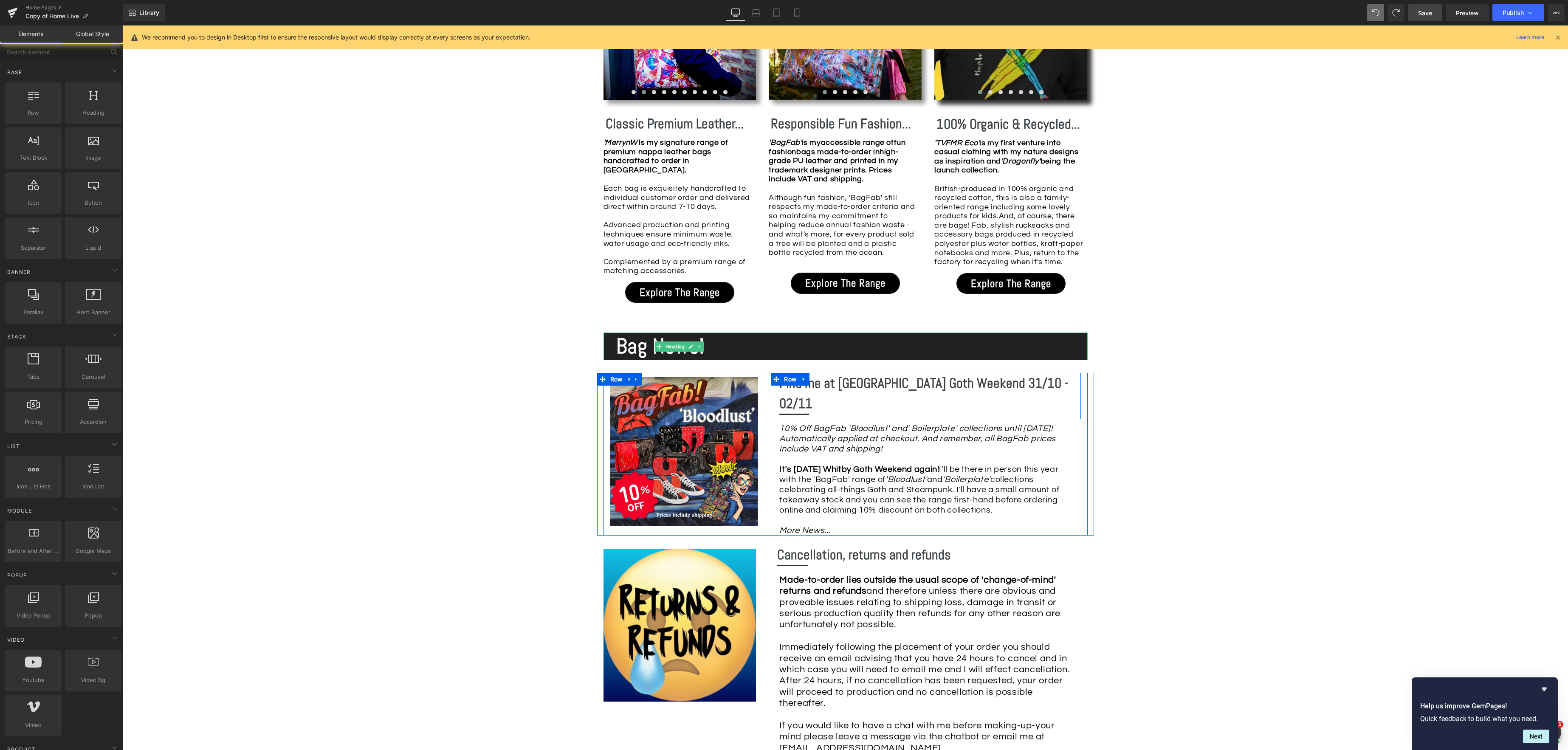
click at [459, 345] on div "Image Row *Please use the chat facility or email me at [EMAIL_ADDRESS][DOMAIN_N…" at bounding box center [845, 472] width 1445 height 2219
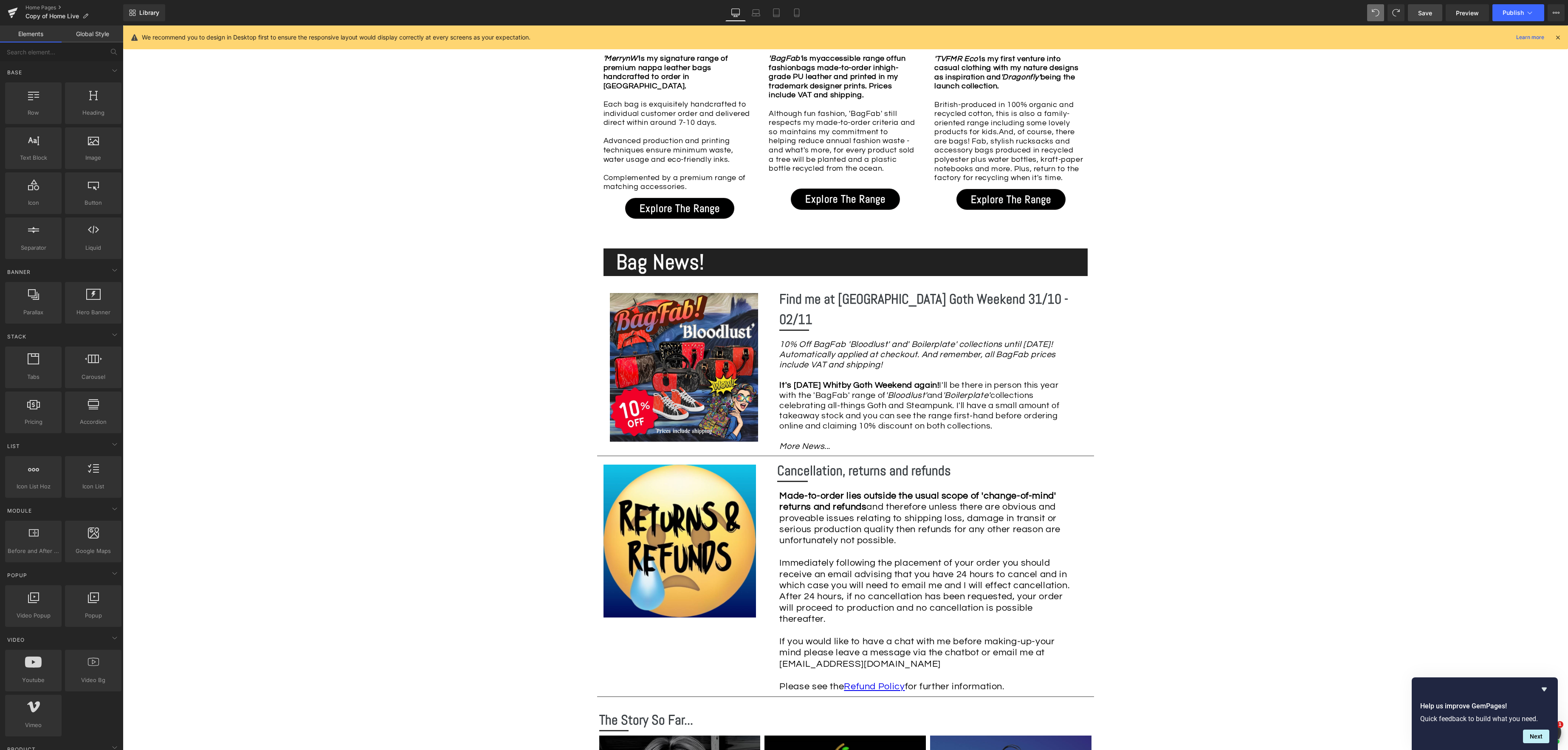
scroll to position [942, 0]
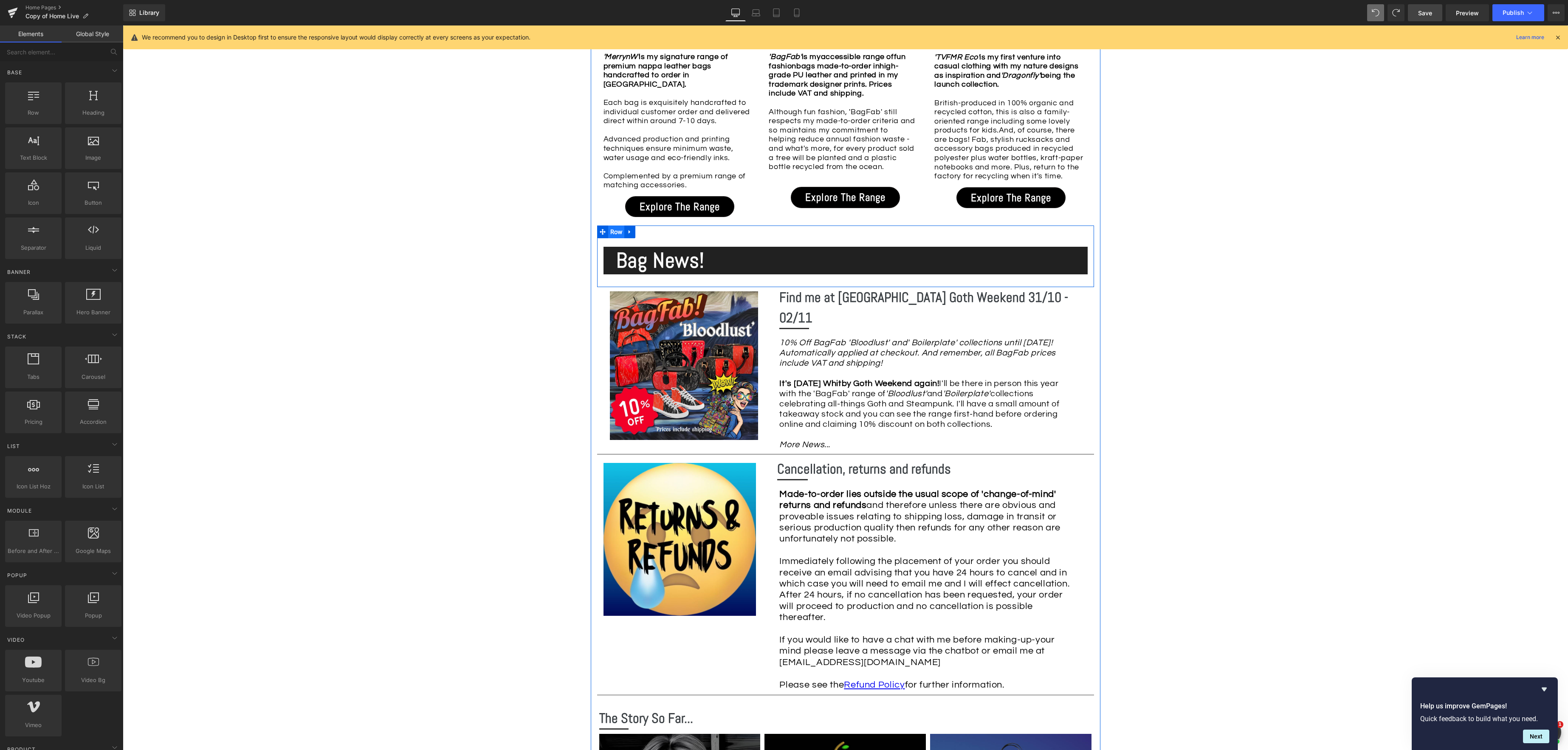
click at [616, 225] on span "Row" at bounding box center [615, 231] width 16 height 12
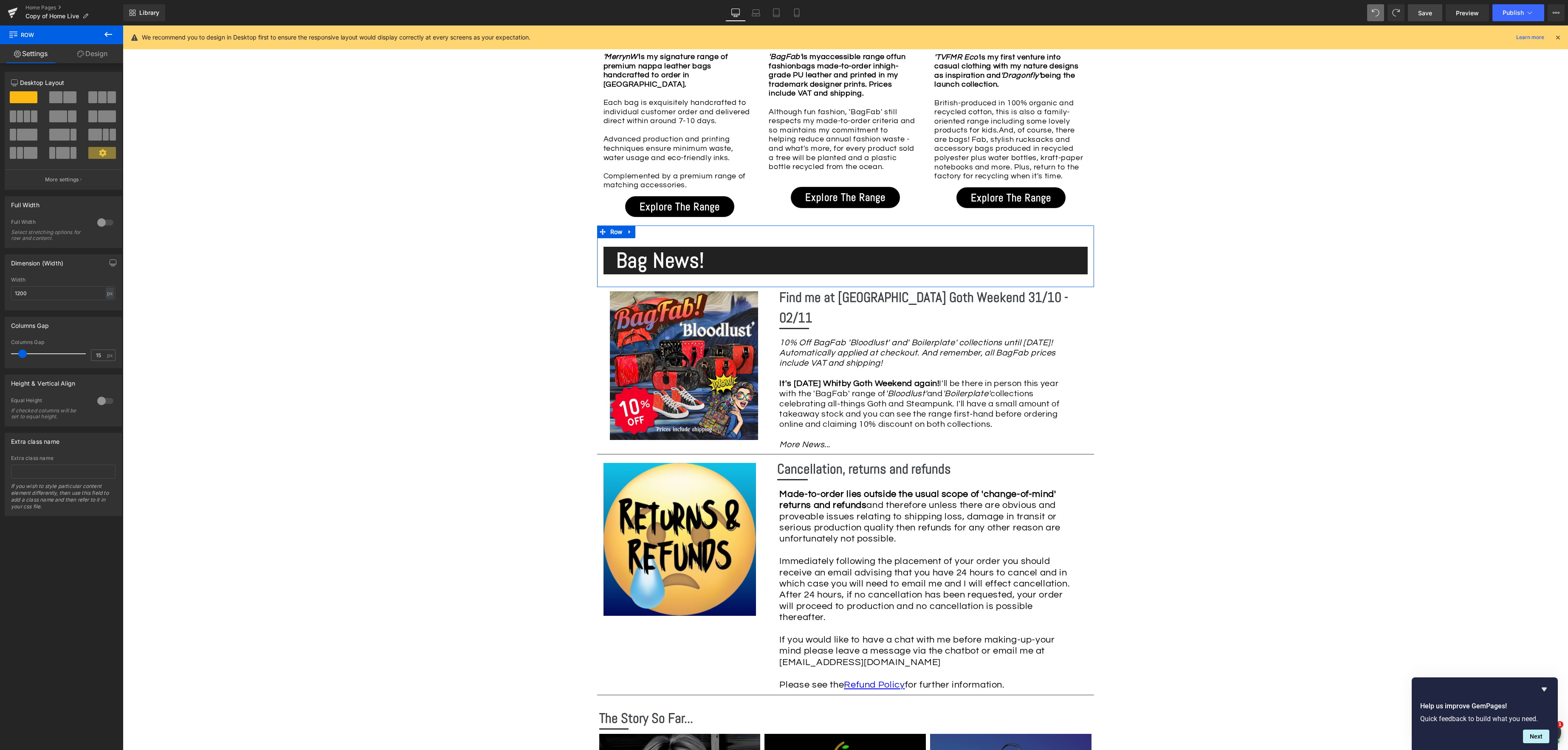
click at [104, 52] on link "Design" at bounding box center [92, 54] width 62 height 19
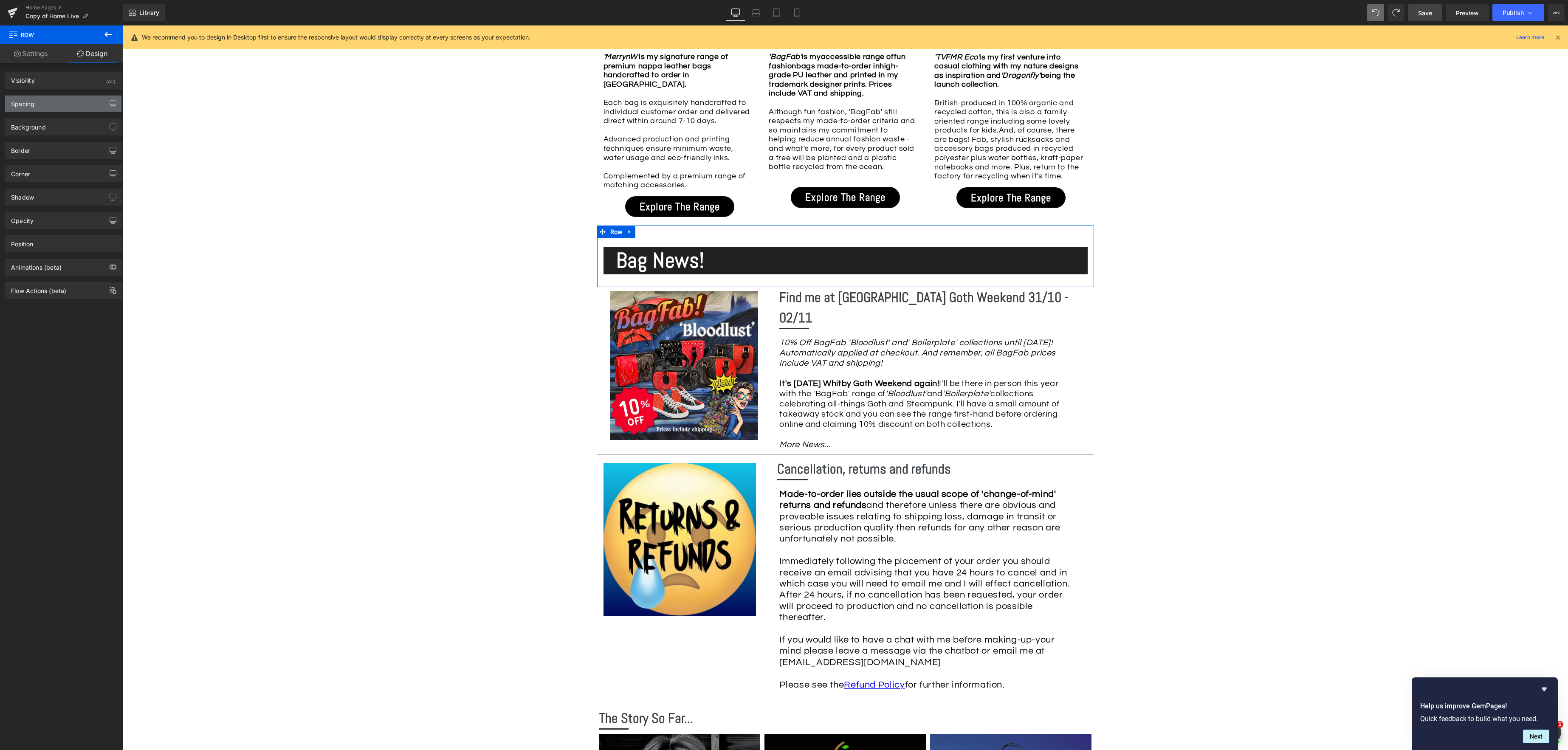
click at [60, 103] on div "Spacing" at bounding box center [63, 103] width 117 height 16
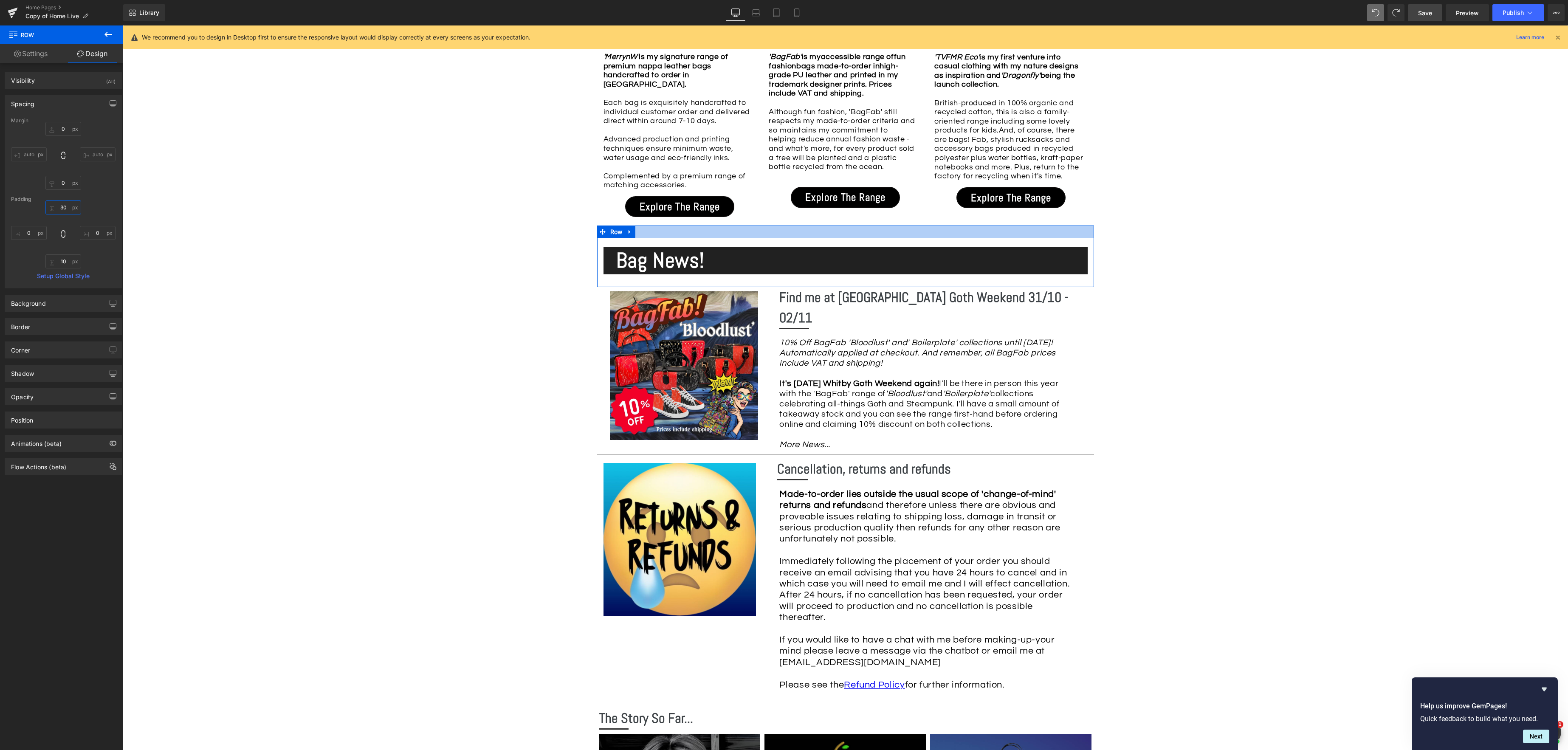
drag, startPoint x: 64, startPoint y: 210, endPoint x: 81, endPoint y: 208, distance: 17.1
click at [64, 210] on input "30" at bounding box center [64, 207] width 36 height 14
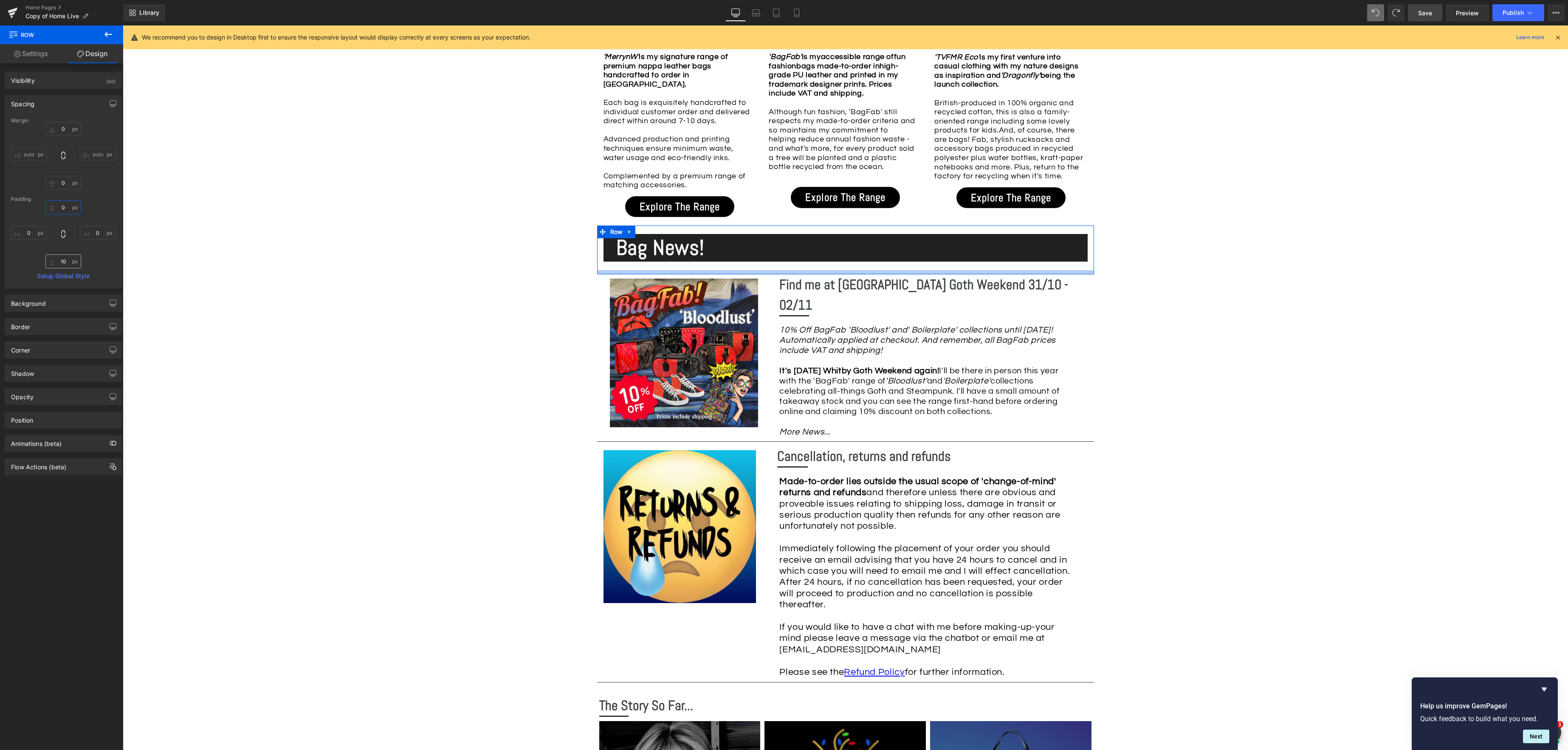
type input "0"
drag, startPoint x: 62, startPoint y: 260, endPoint x: 101, endPoint y: 273, distance: 41.1
click at [62, 260] on input "10" at bounding box center [64, 261] width 36 height 14
type input "0"
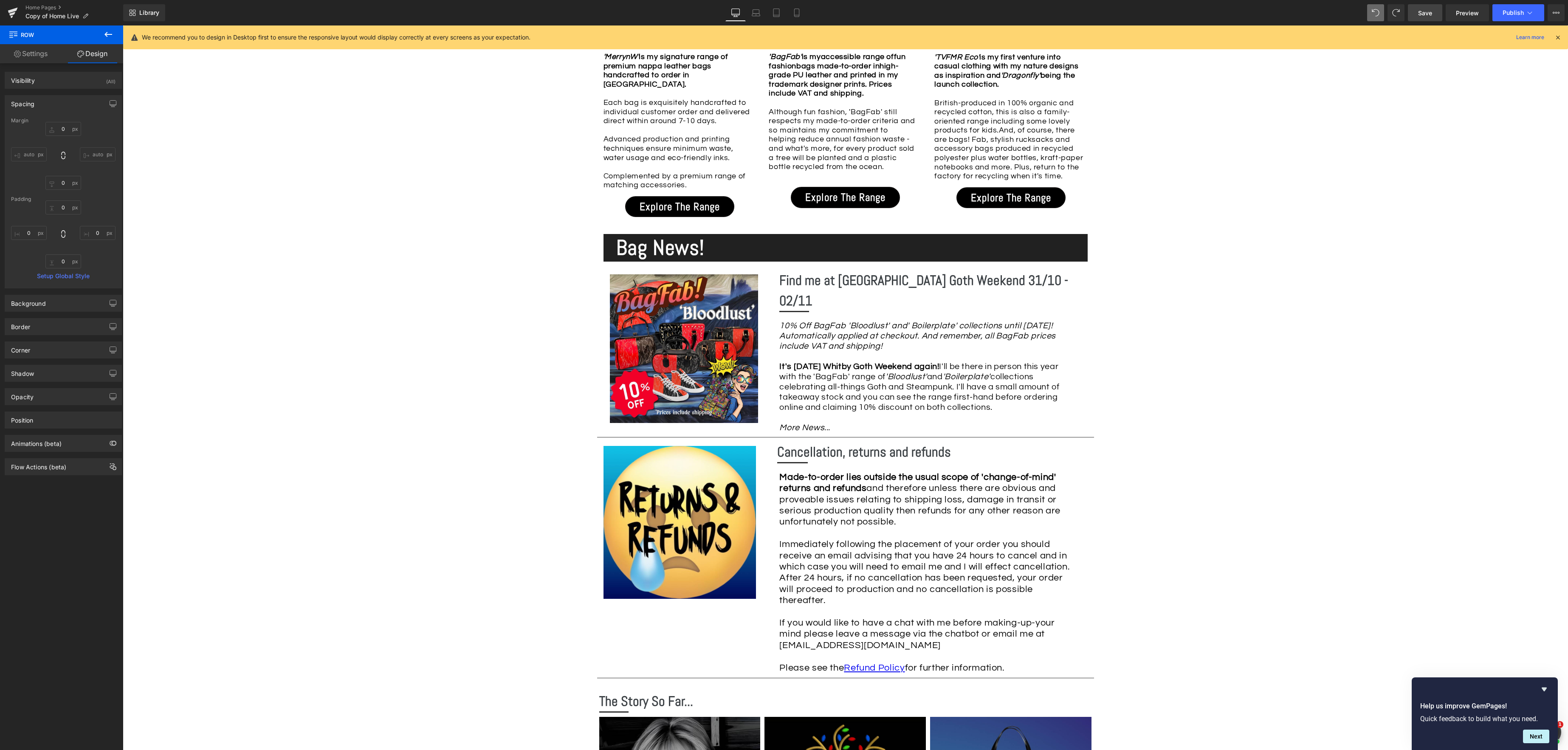
click at [316, 372] on div "Image Row *Please use the chat facility or email me at [EMAIL_ADDRESS][DOMAIN_N…" at bounding box center [845, 378] width 1445 height 2202
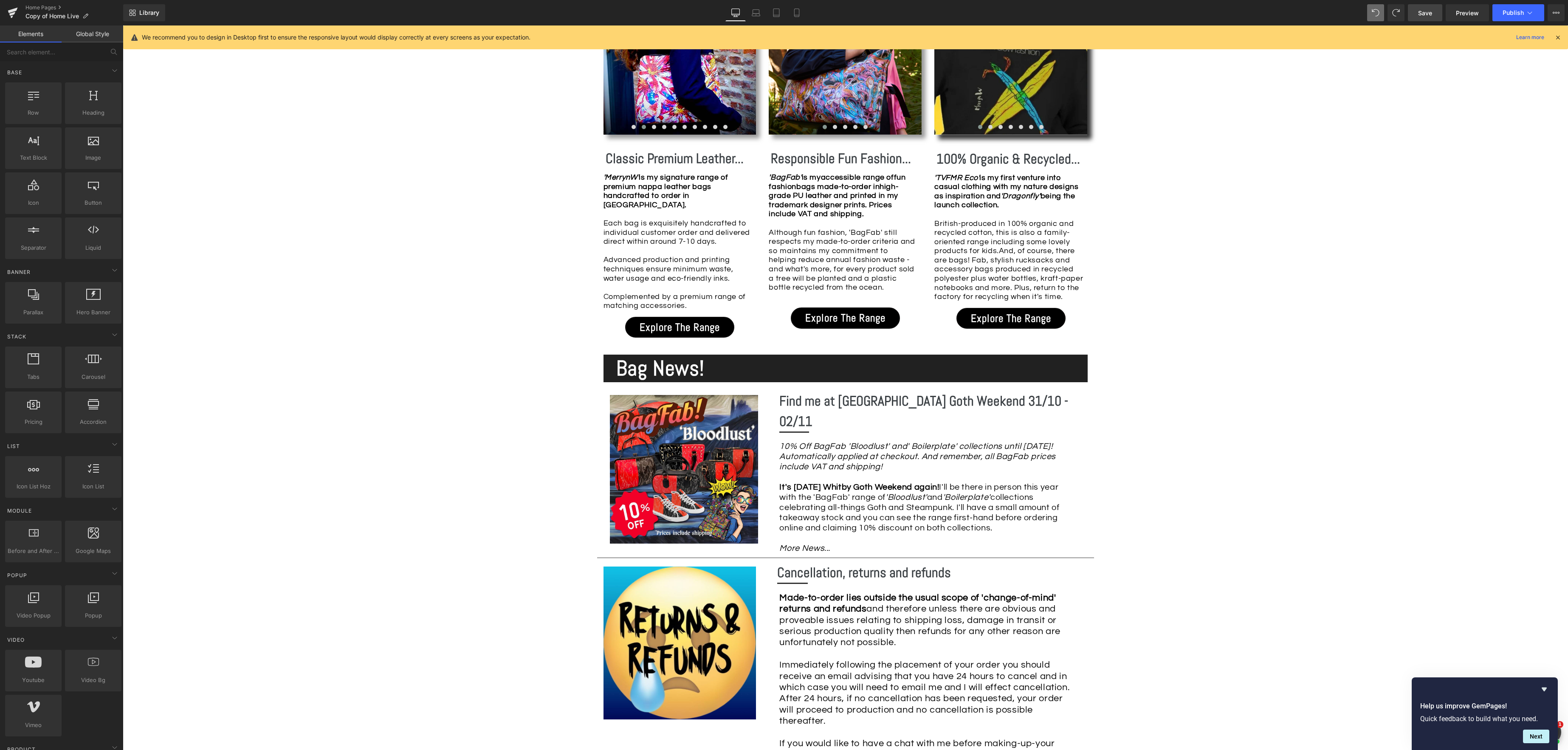
scroll to position [819, 0]
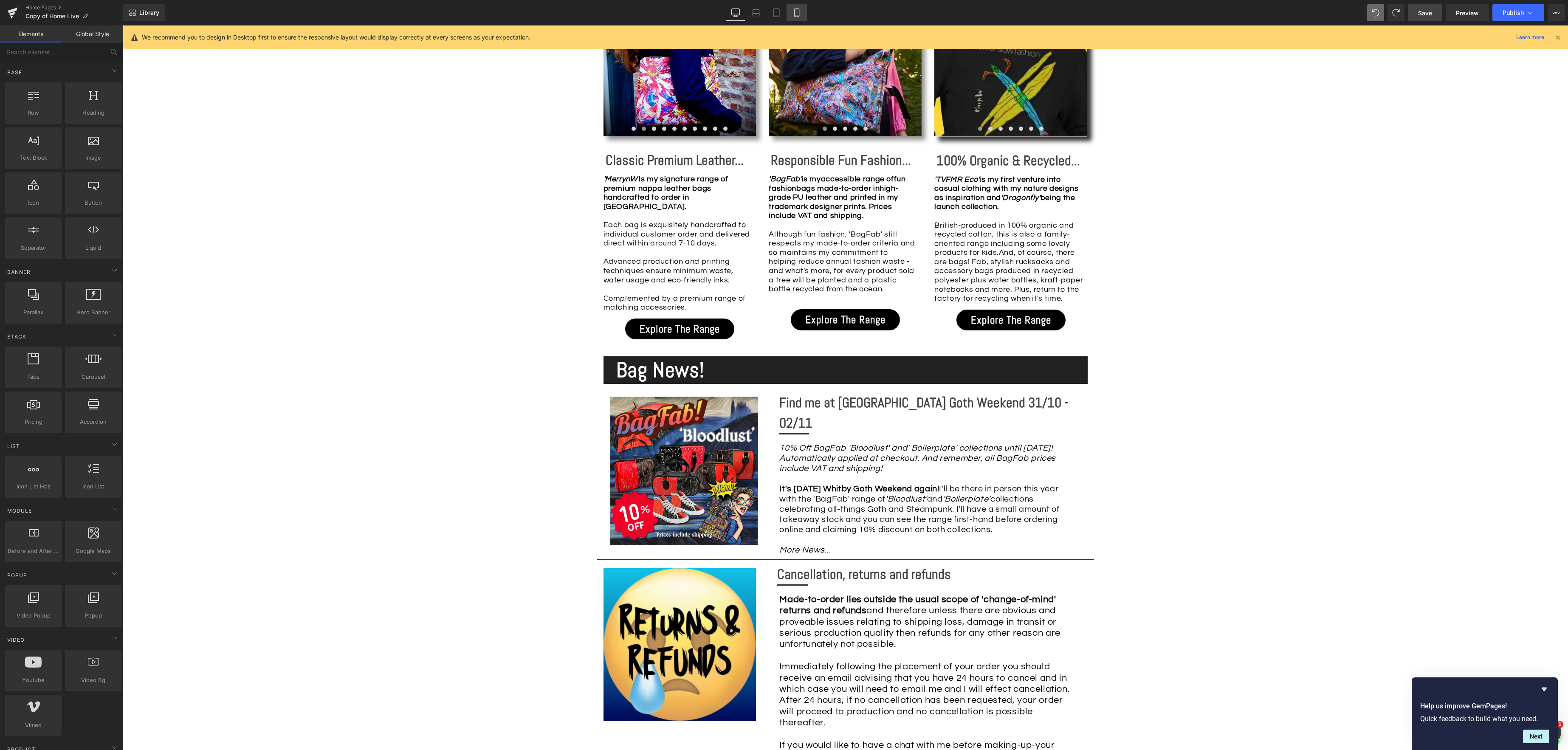
click at [799, 12] on icon at bounding box center [796, 12] width 5 height 8
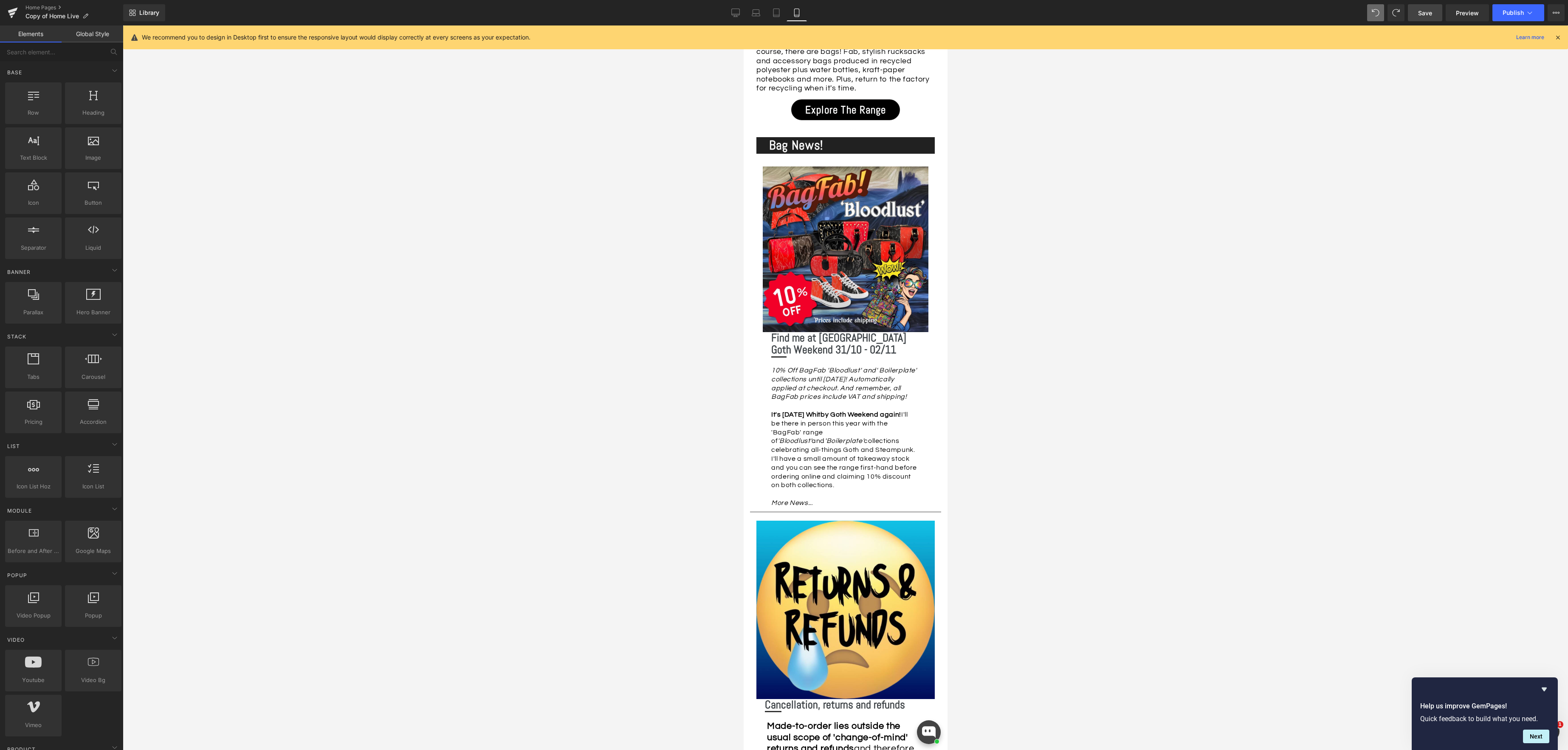
scroll to position [1886, 0]
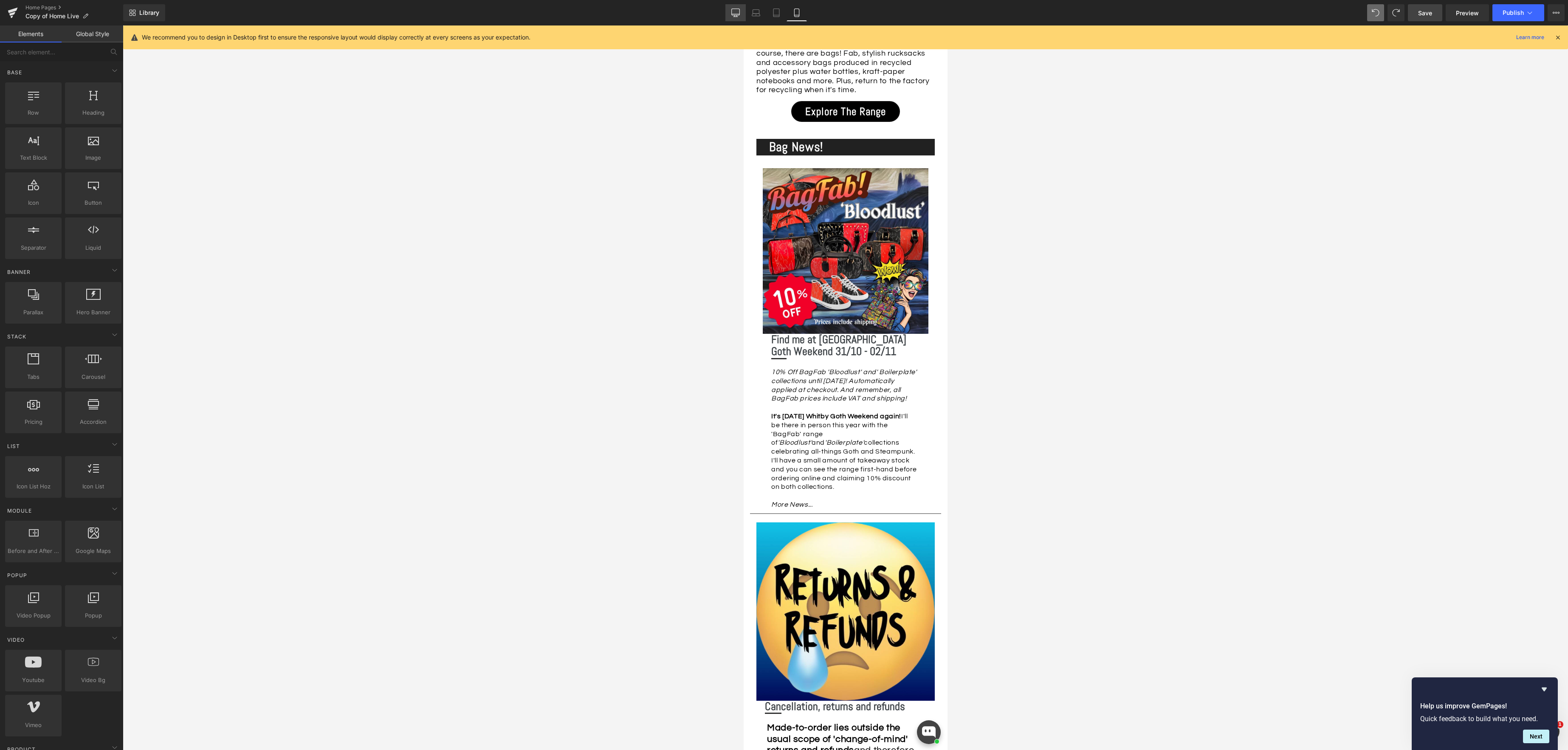
click at [740, 13] on icon at bounding box center [735, 11] width 8 height 7
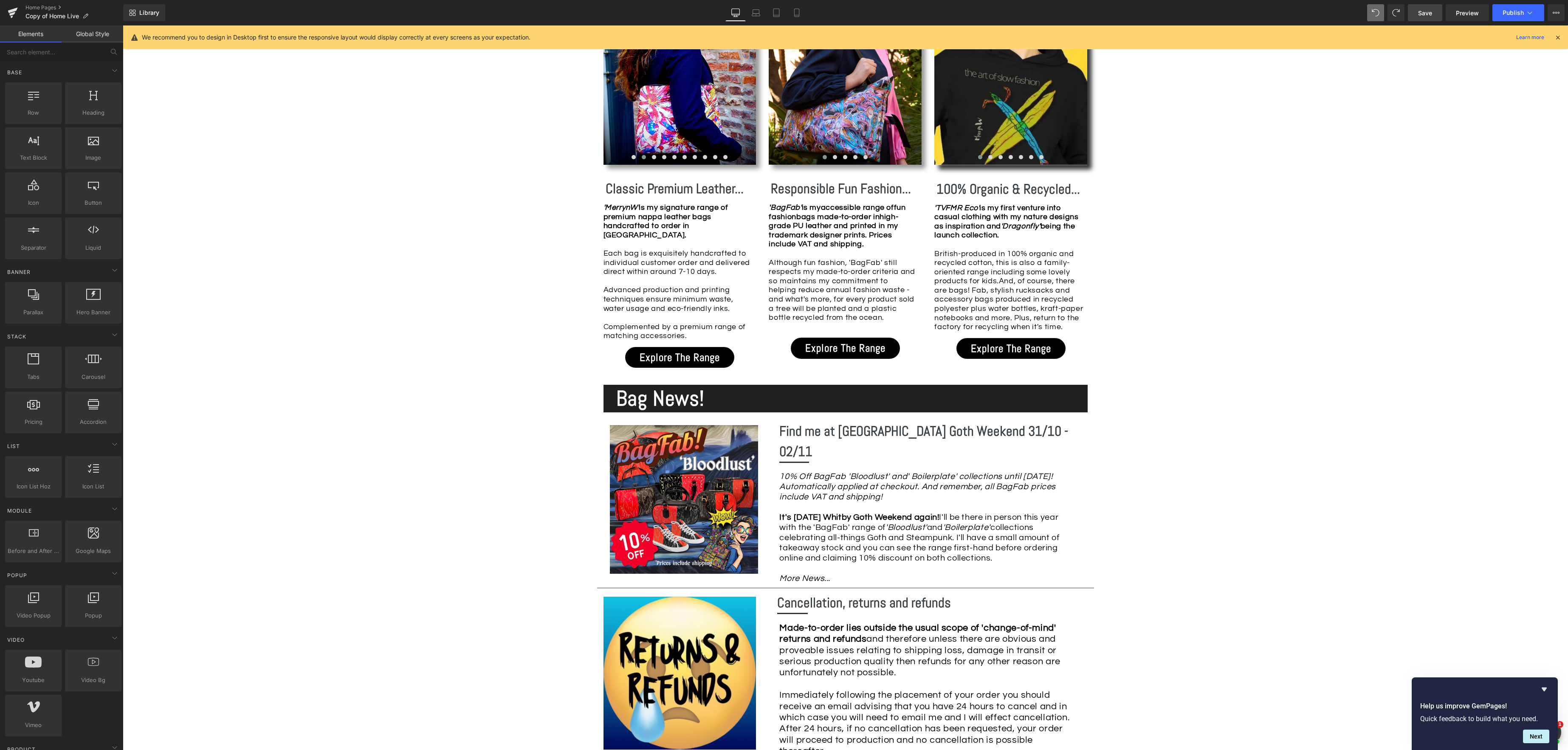
scroll to position [793, 0]
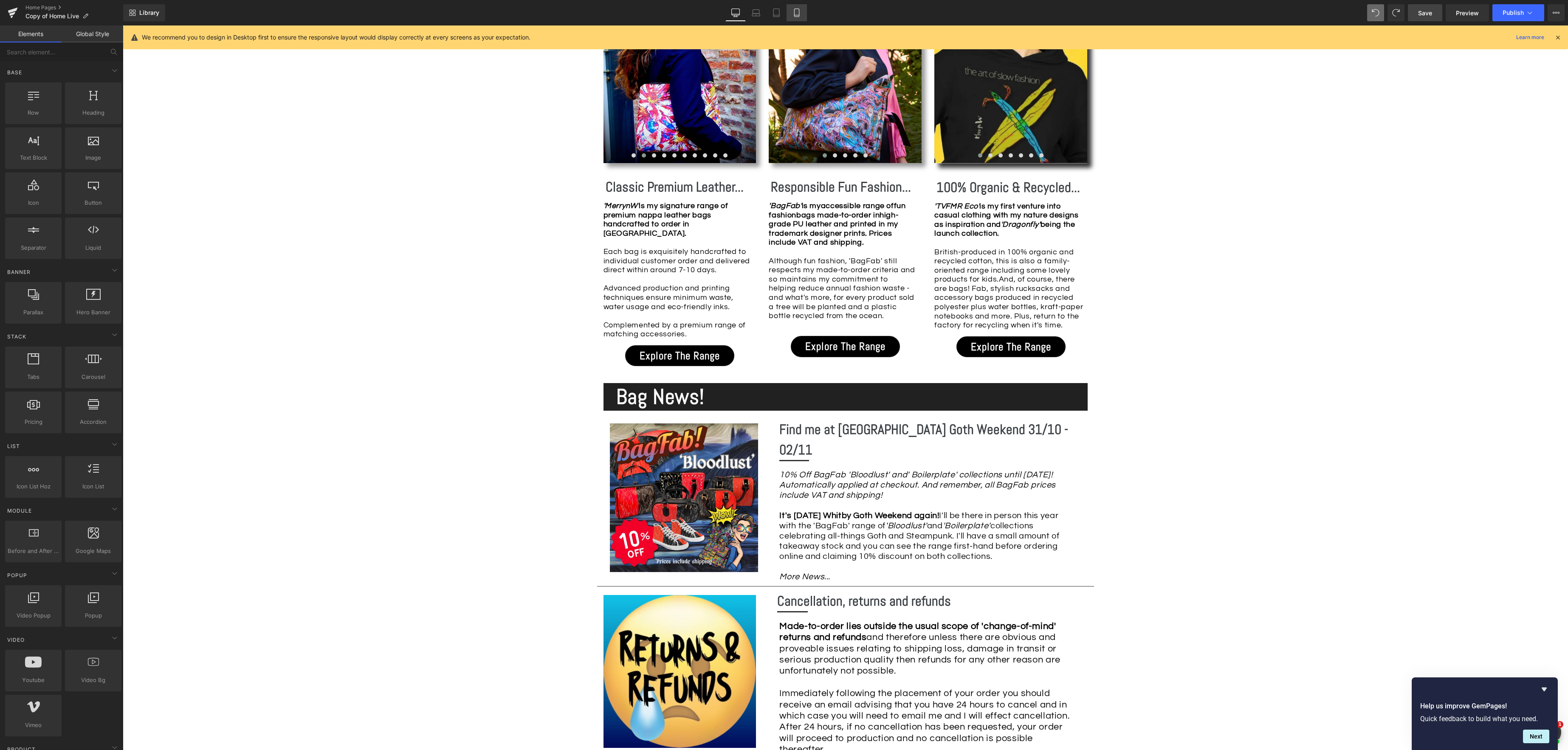
click at [798, 14] on icon at bounding box center [796, 12] width 9 height 9
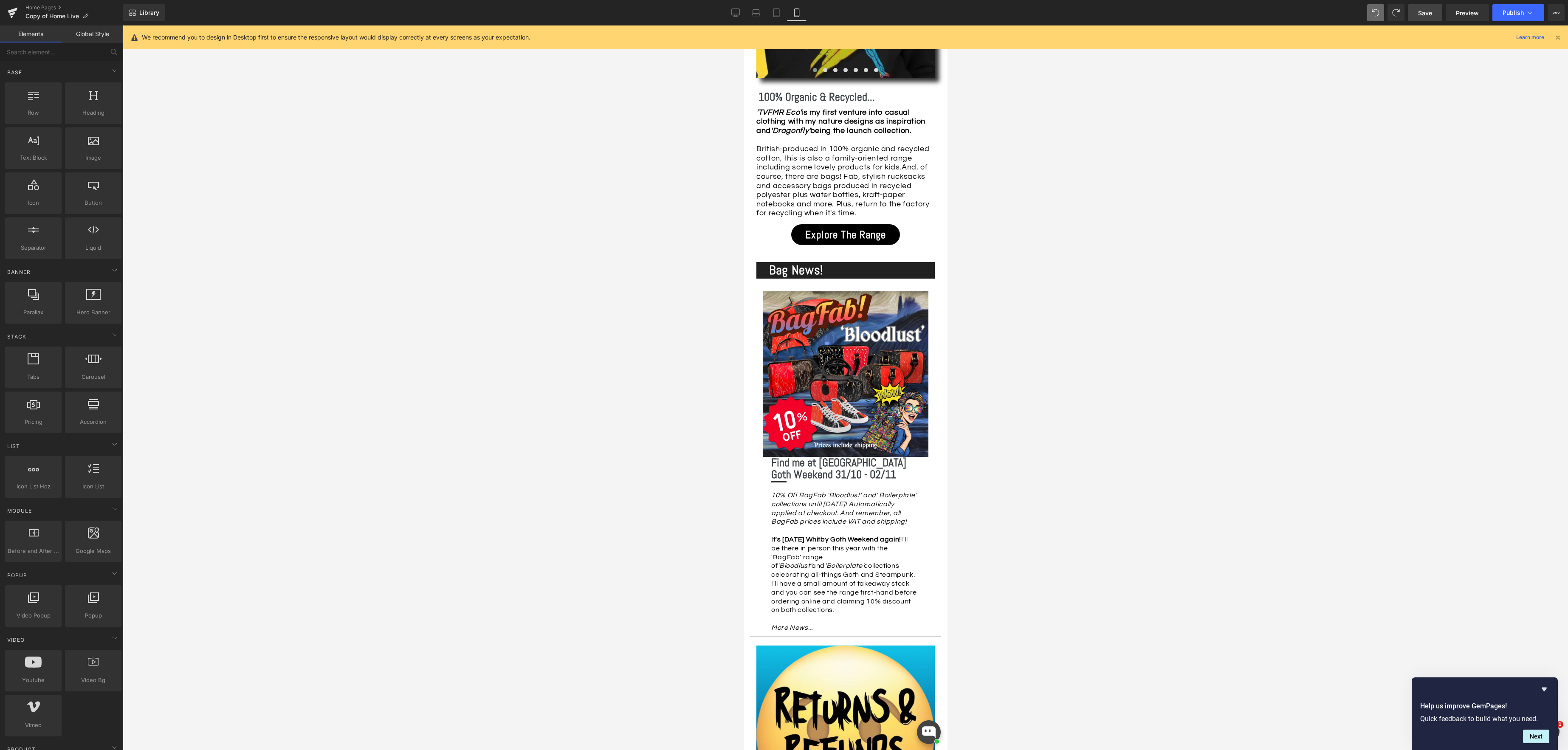
scroll to position [1759, 0]
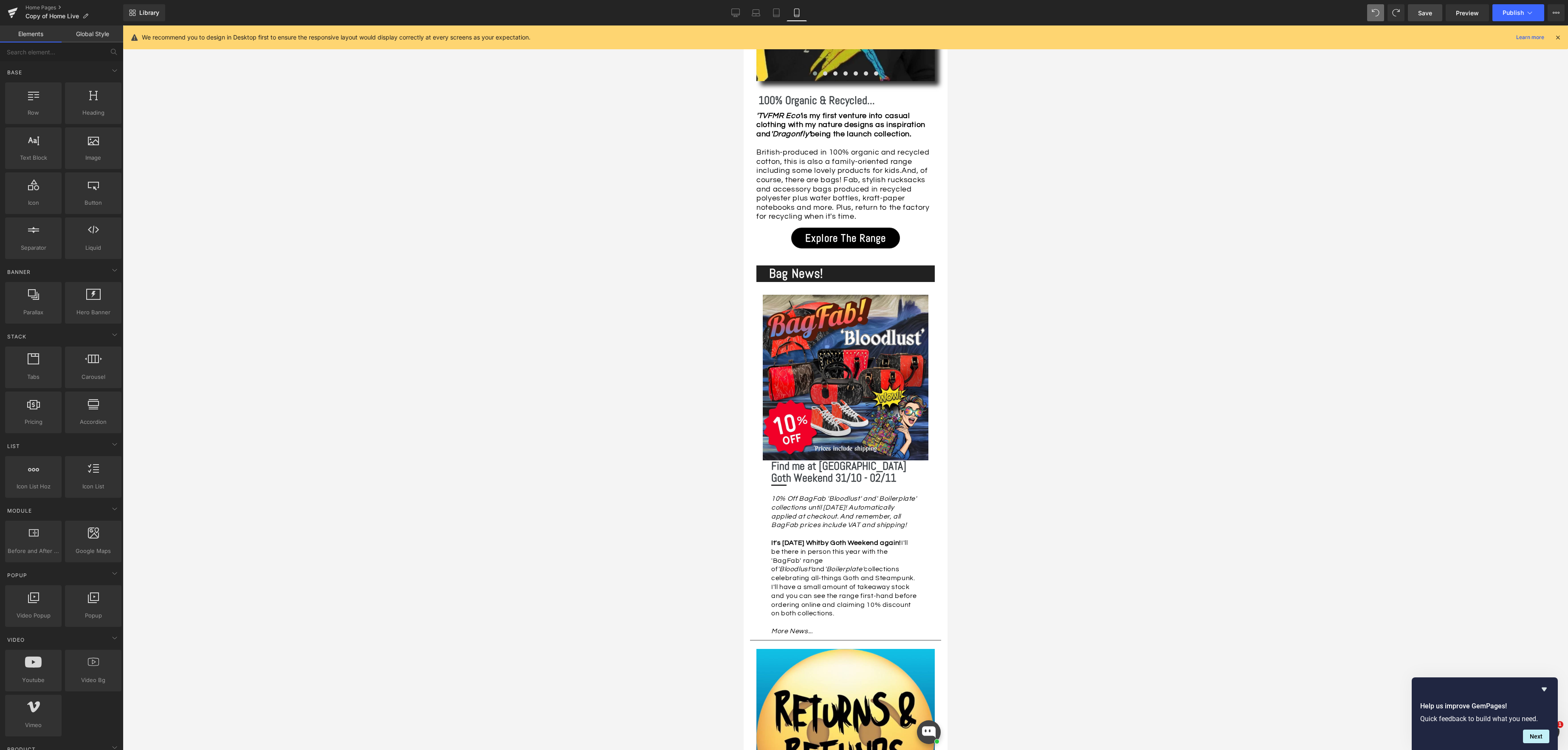
drag, startPoint x: 733, startPoint y: 10, endPoint x: 731, endPoint y: 24, distance: 14.1
click at [733, 10] on icon at bounding box center [735, 12] width 9 height 9
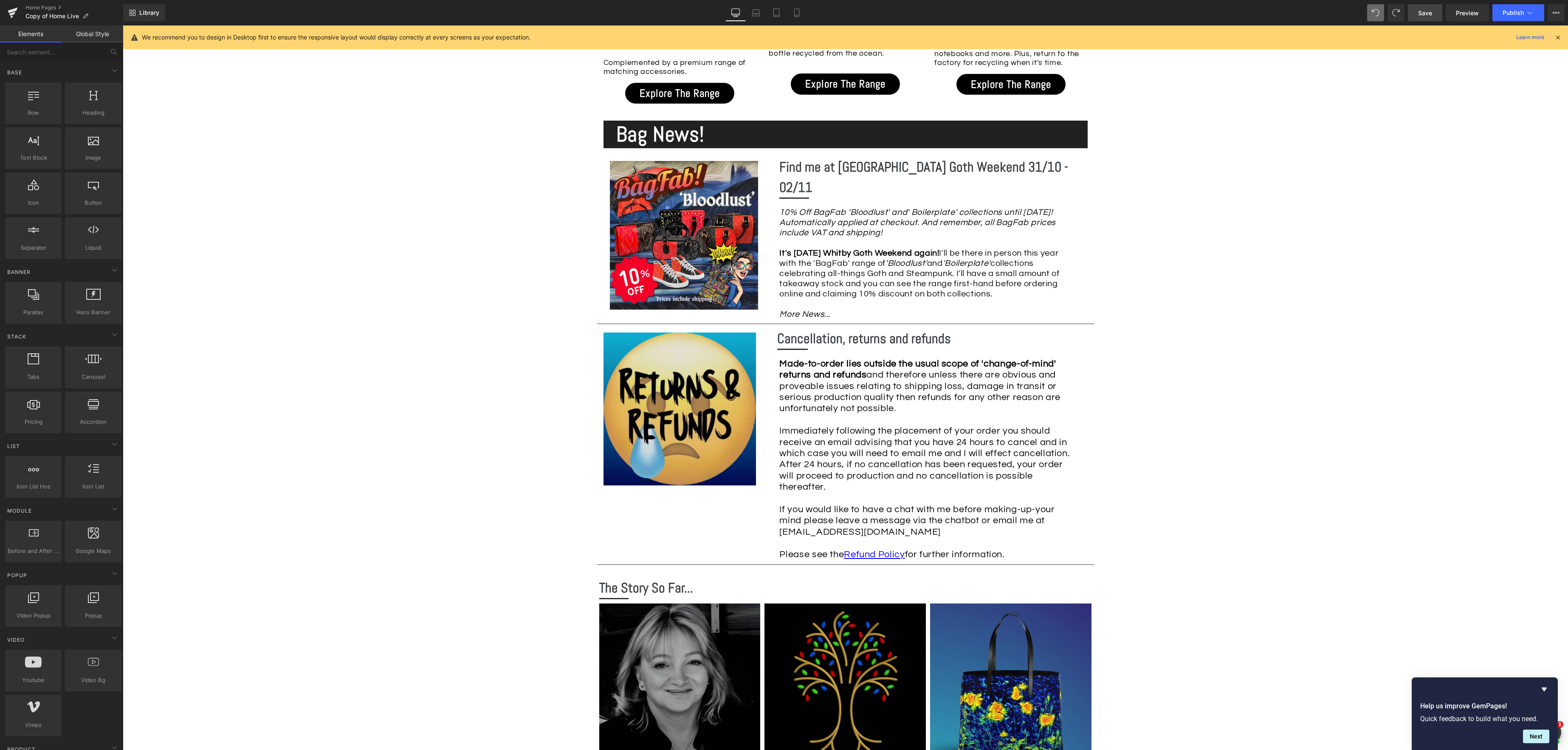
scroll to position [951, 0]
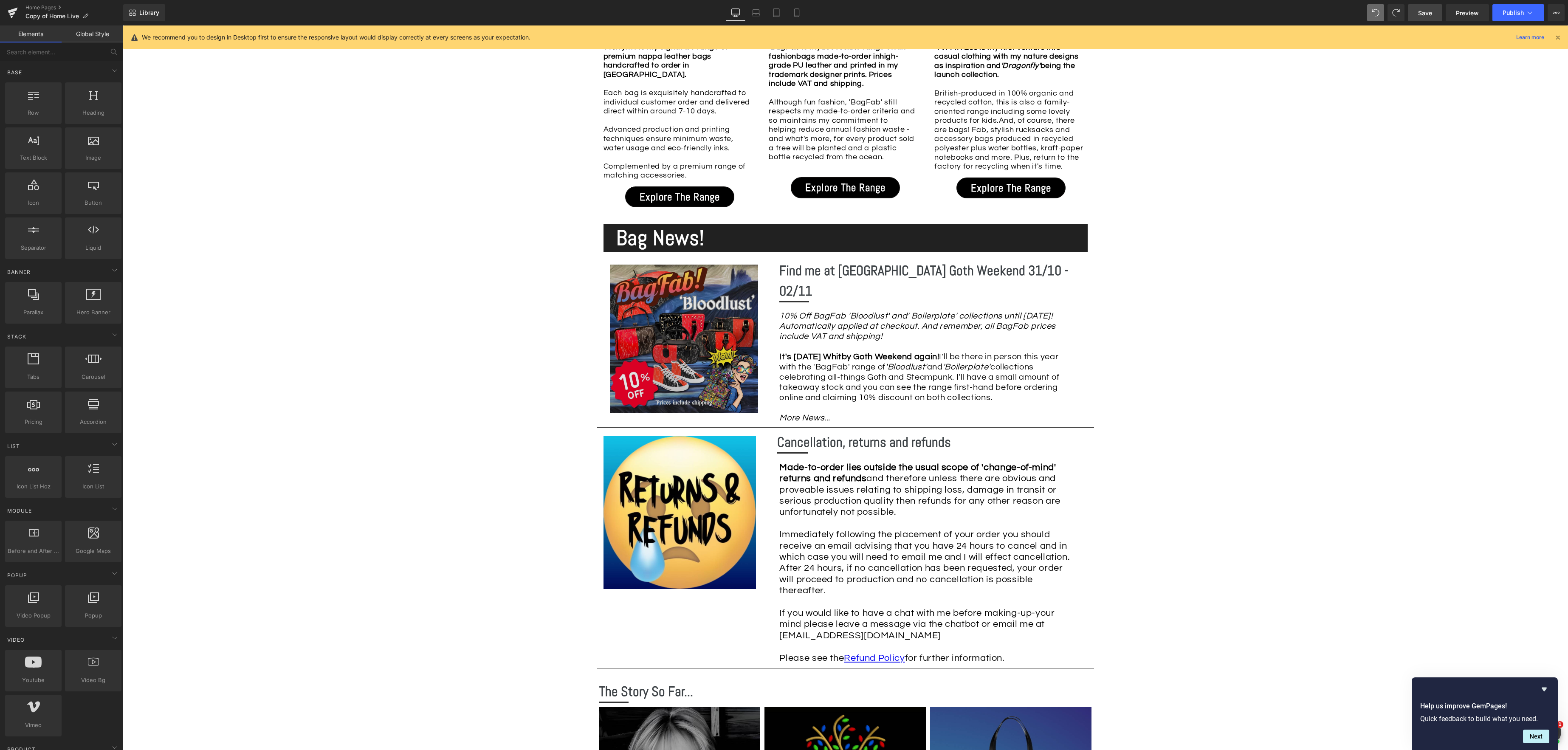
click at [670, 304] on img at bounding box center [684, 339] width 148 height 148
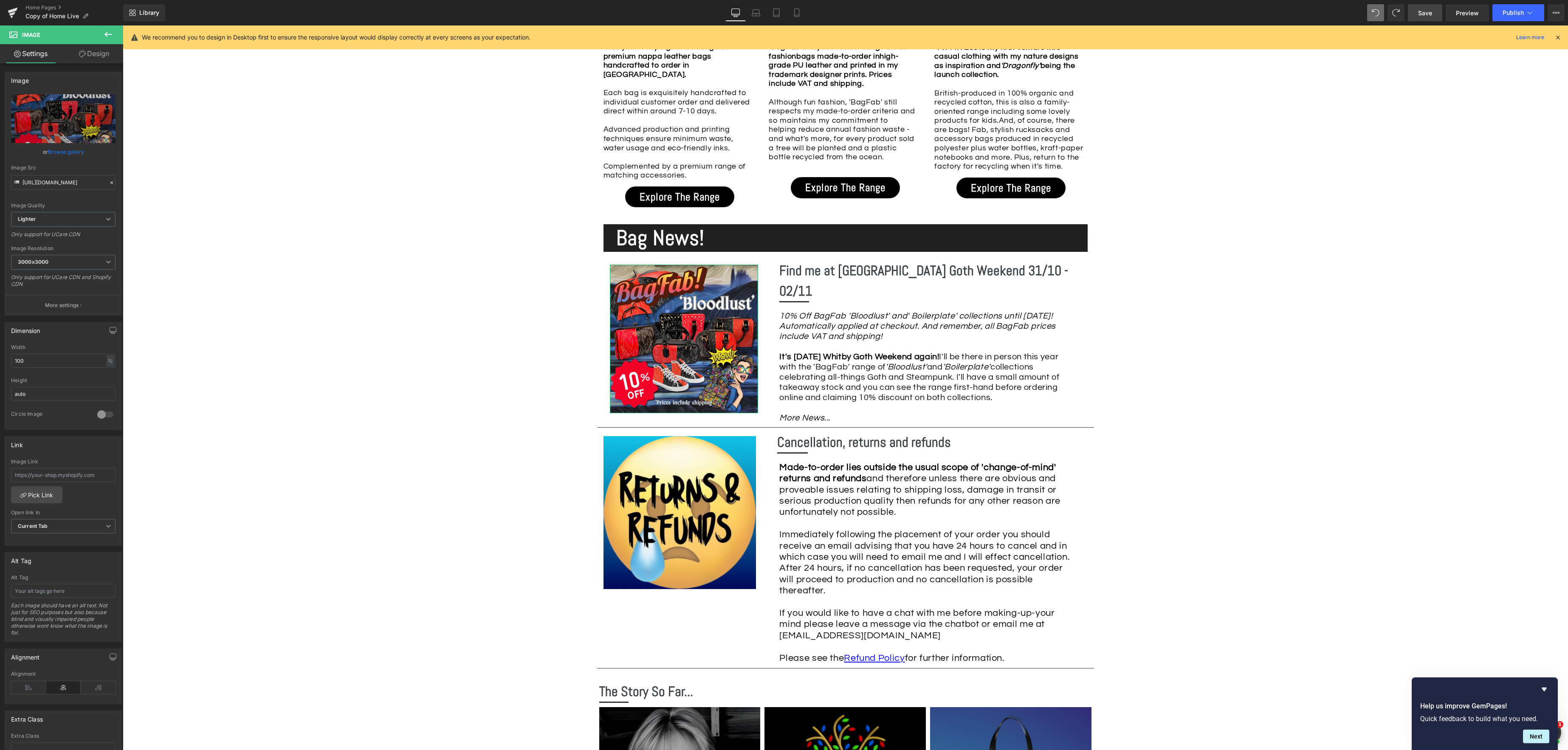
click at [96, 53] on link "Design" at bounding box center [94, 54] width 62 height 19
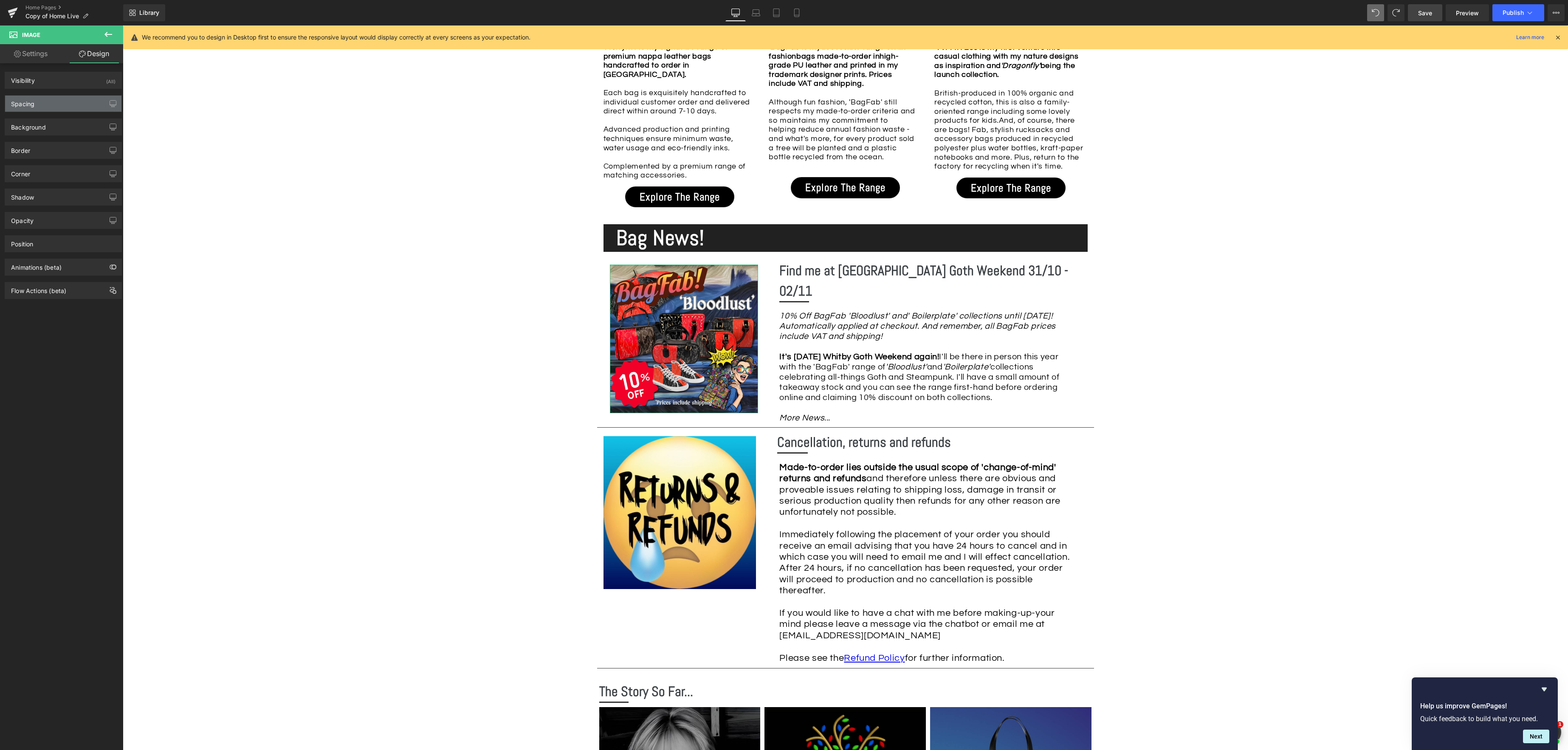
click at [35, 103] on div "Spacing" at bounding box center [63, 103] width 117 height 16
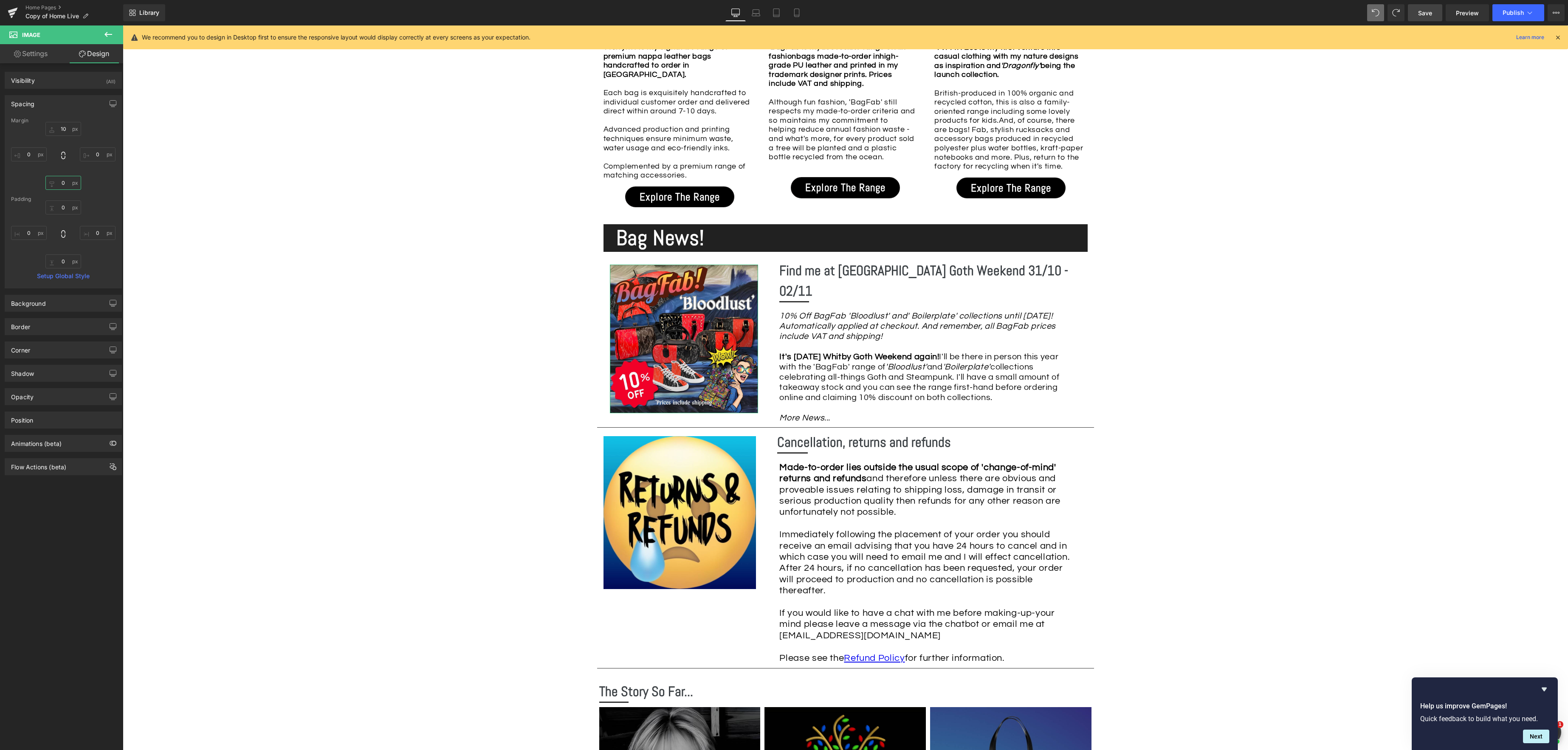
click at [66, 186] on input "0" at bounding box center [64, 182] width 36 height 14
type input "10"
click at [1432, 12] on link "Save" at bounding box center [1425, 12] width 34 height 17
click at [789, 11] on icon at bounding box center [786, 12] width 9 height 9
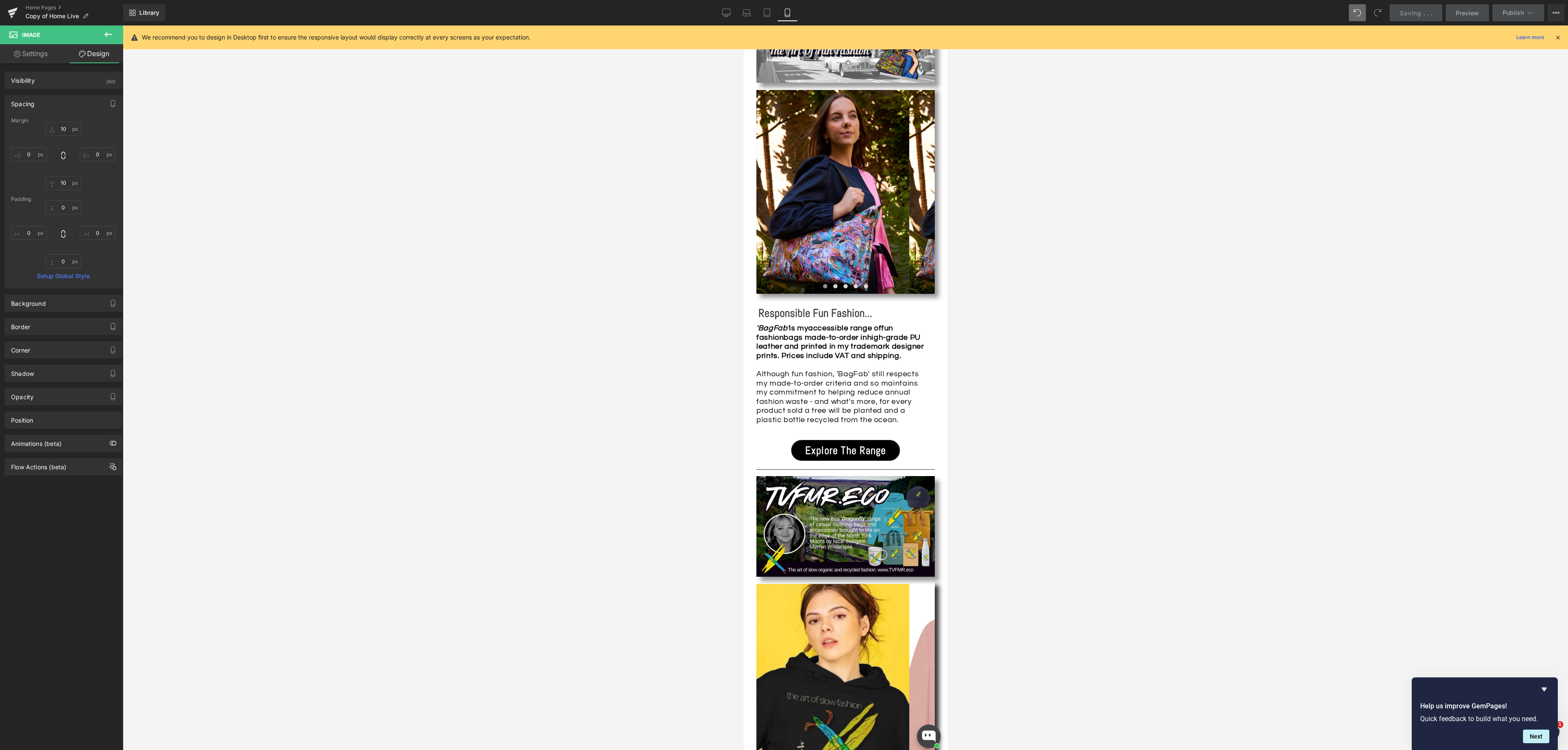
type input "10"
type input "0"
type input "10"
type input "0"
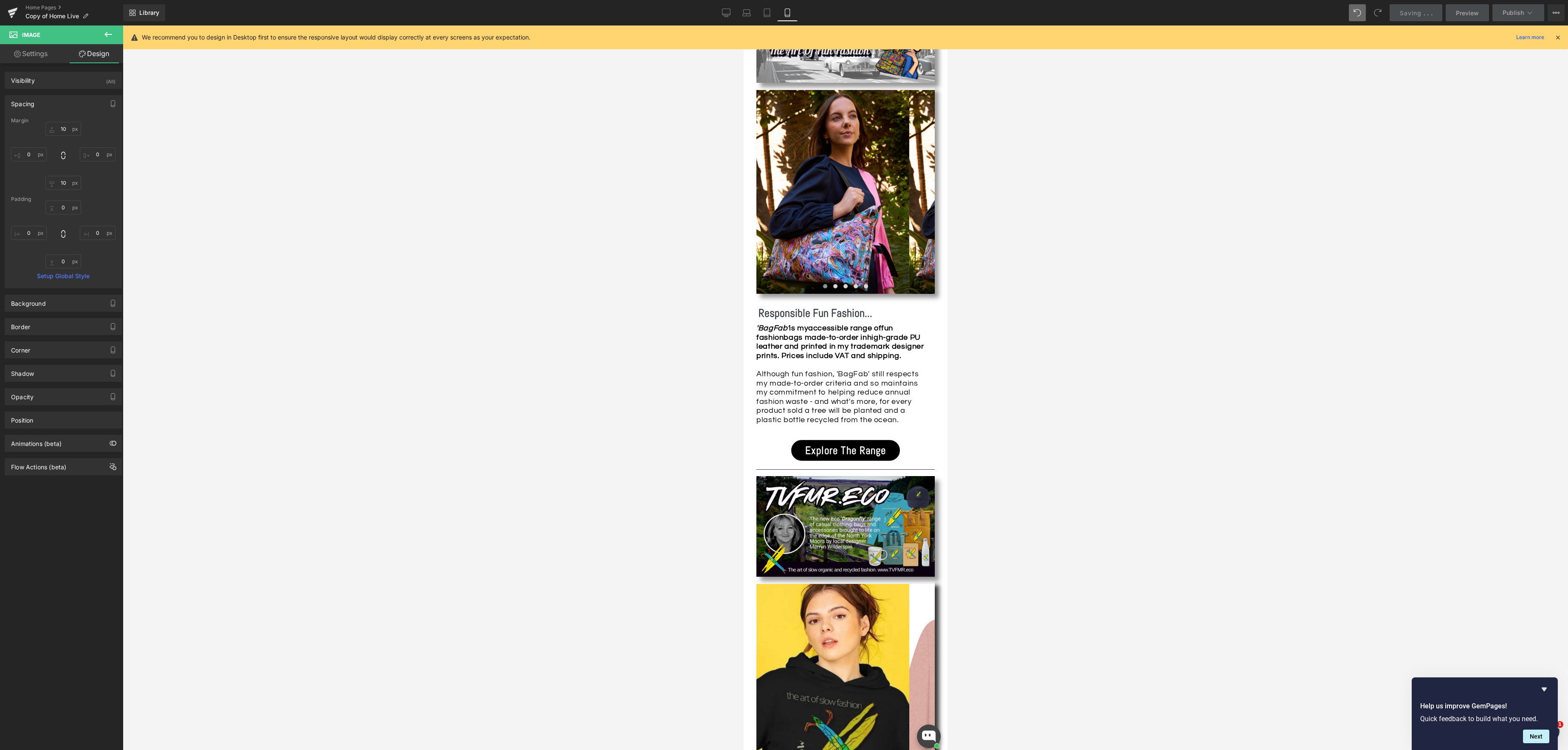
type input "0"
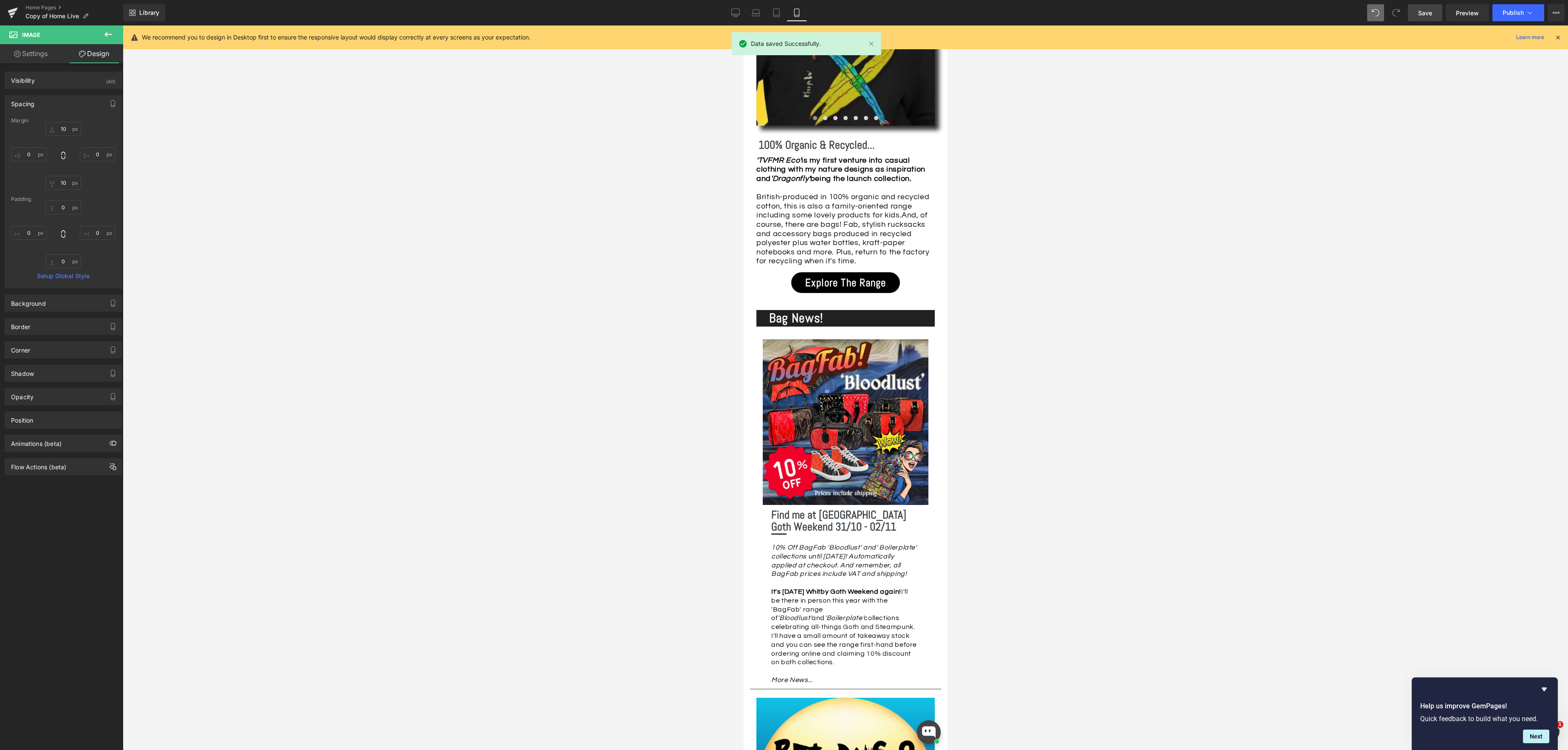
scroll to position [1783, 0]
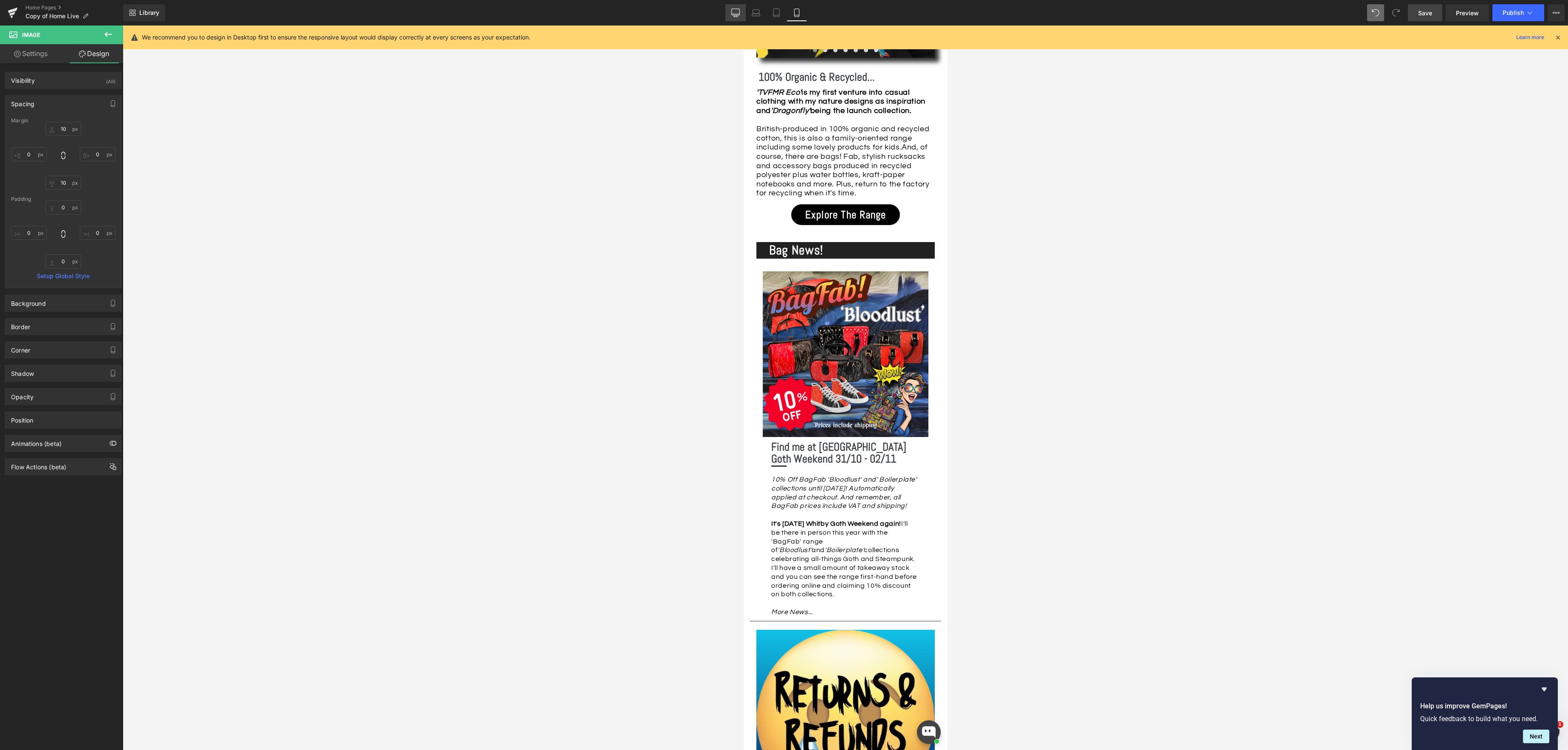
click at [731, 12] on icon at bounding box center [735, 11] width 8 height 7
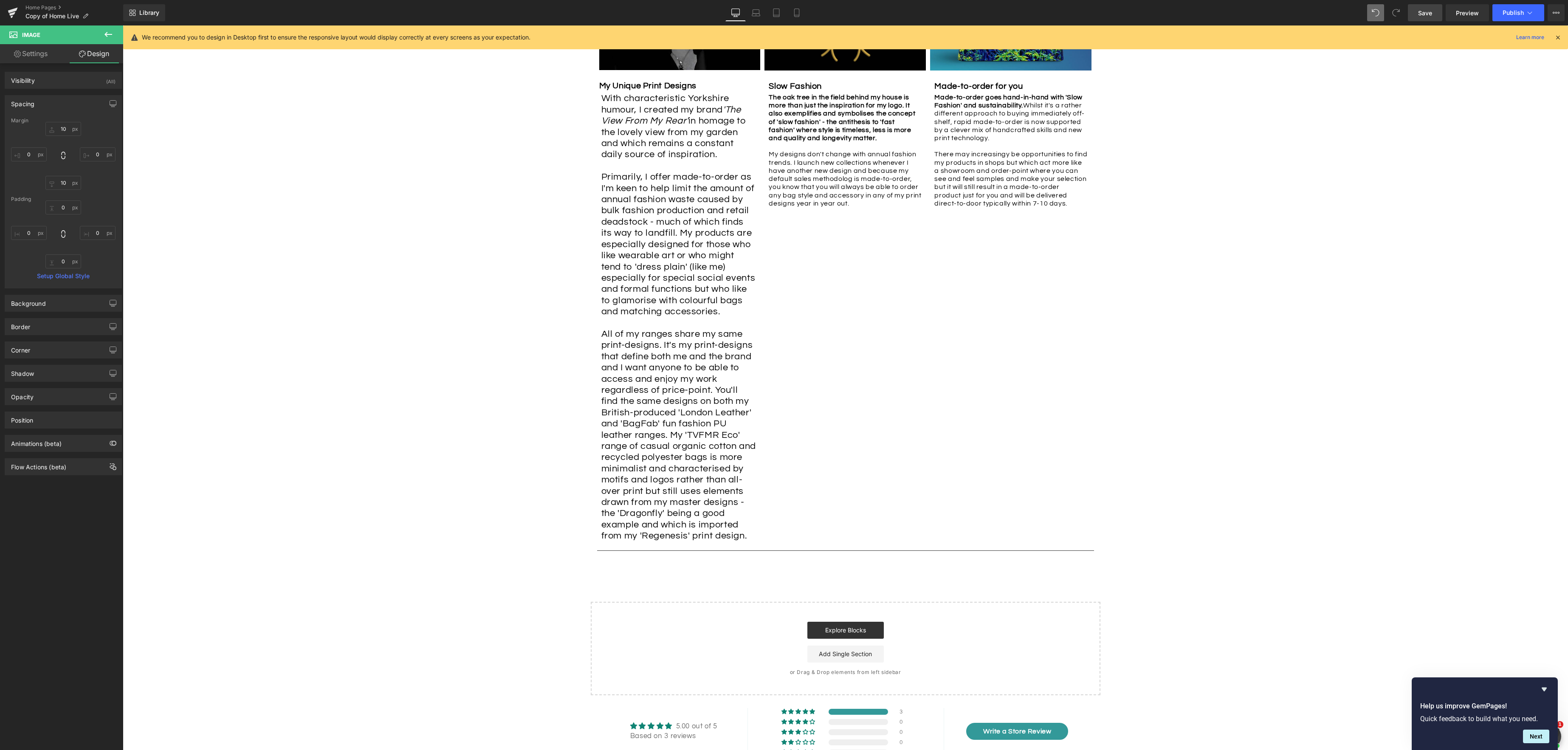
type input "10"
type input "0"
type input "10"
type input "0"
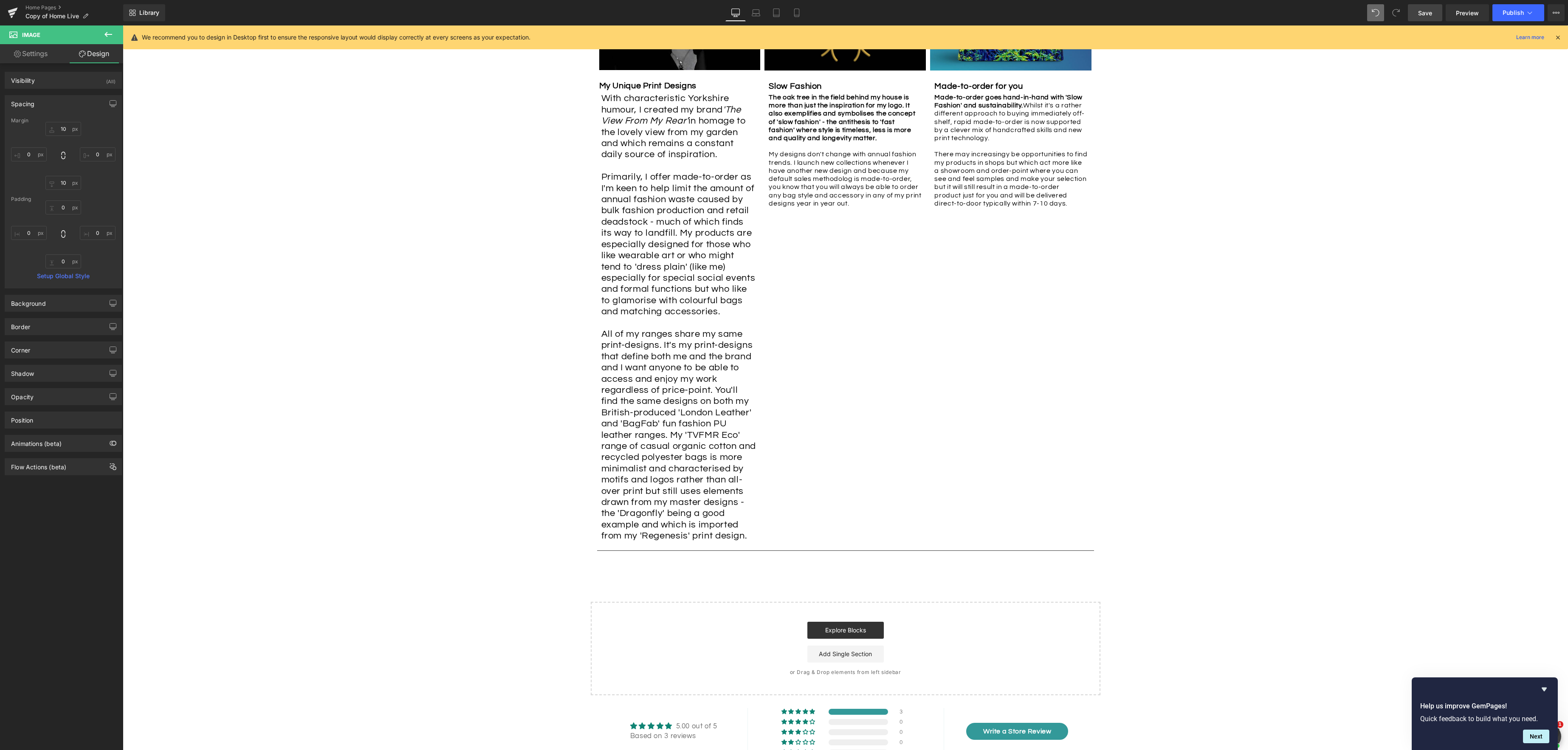
type input "0"
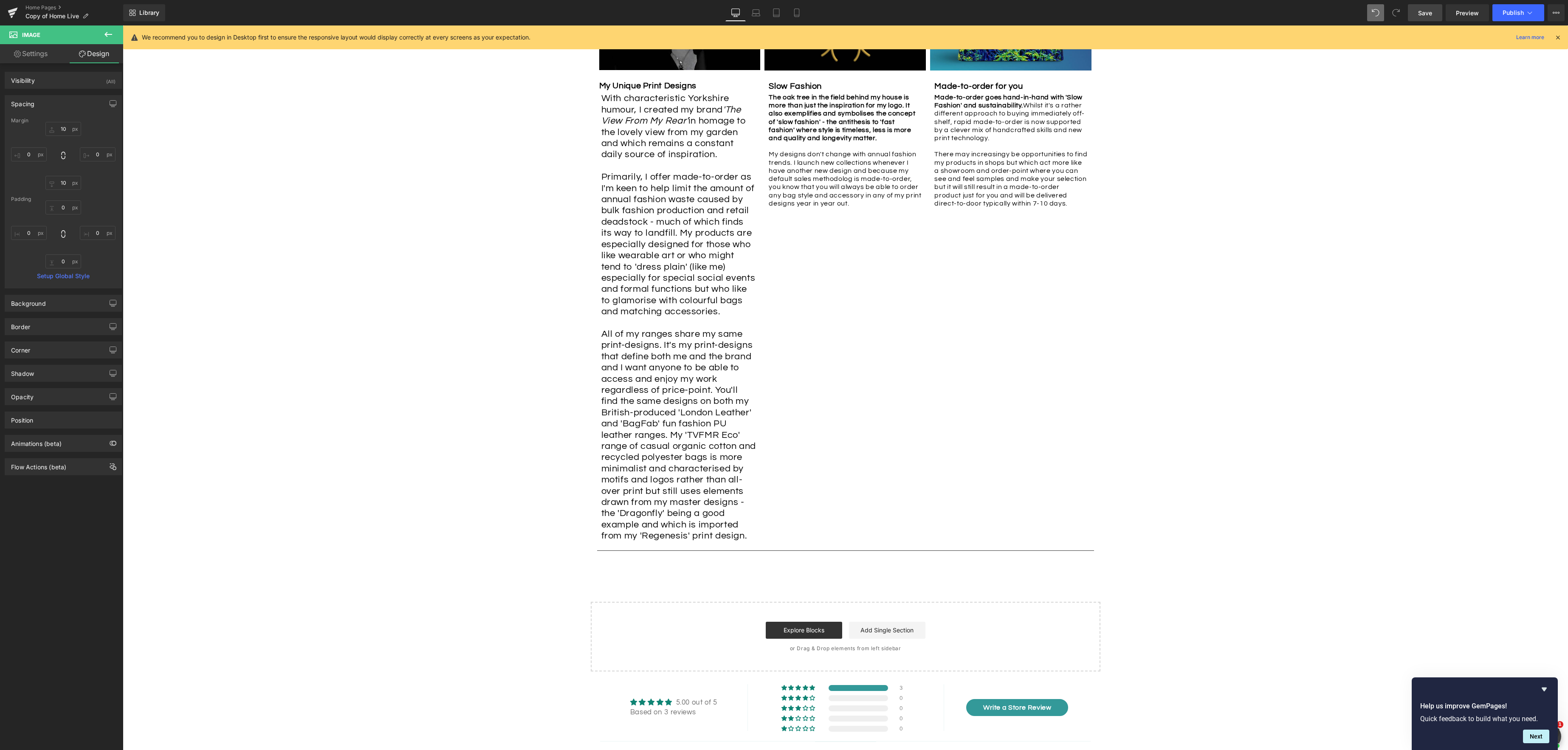
scroll to position [951, 0]
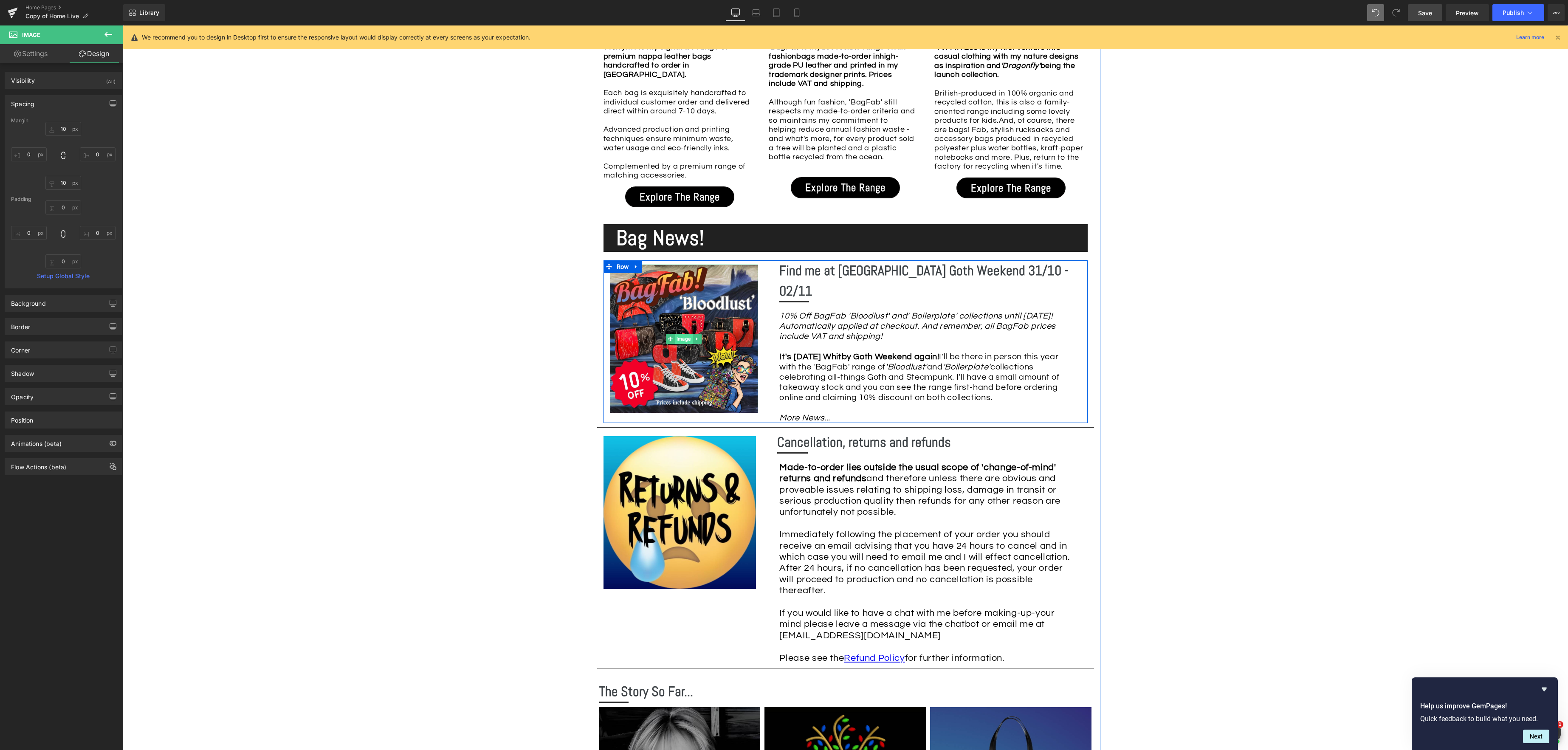
click at [680, 328] on div "Image" at bounding box center [684, 339] width 148 height 148
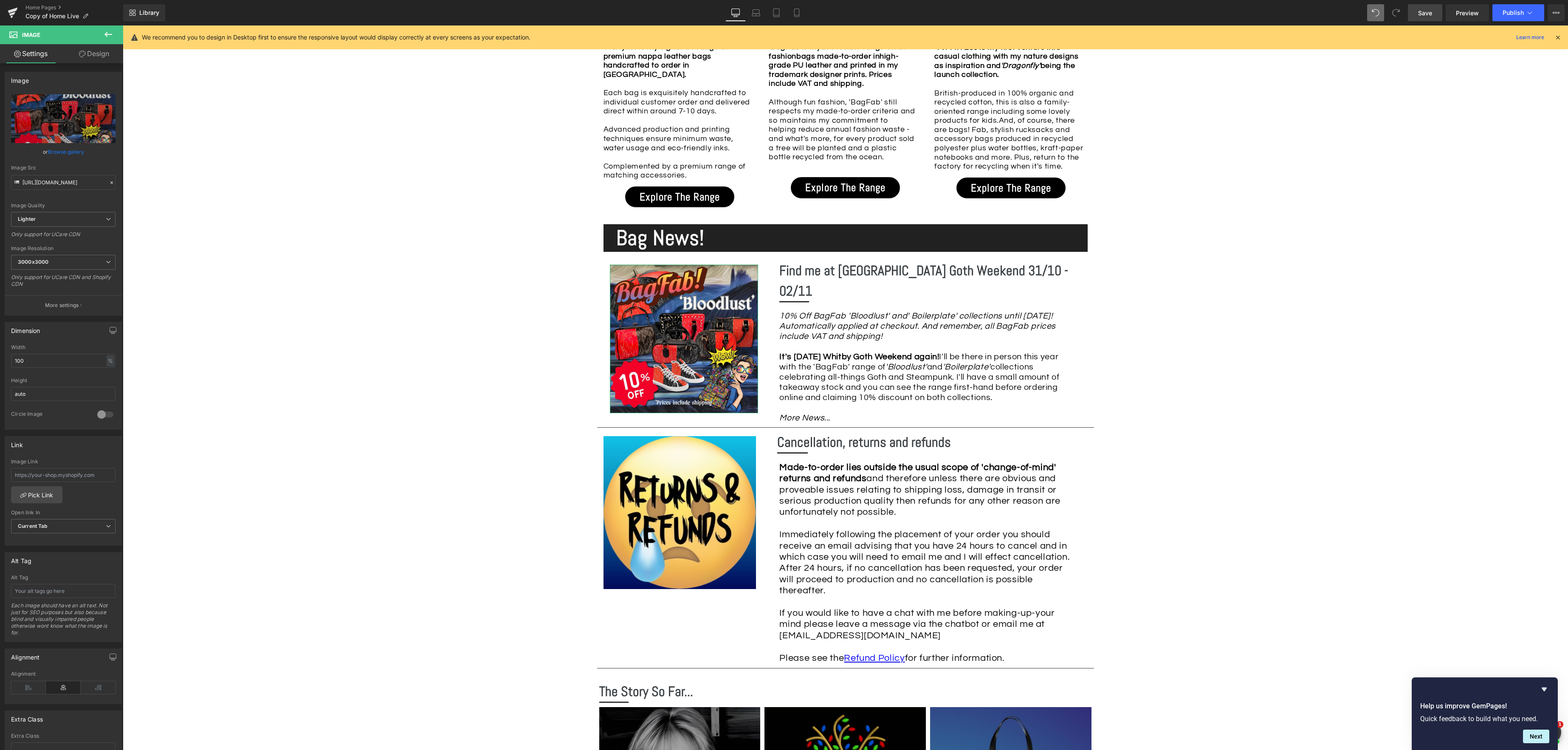
click at [100, 54] on link "Design" at bounding box center [94, 54] width 62 height 19
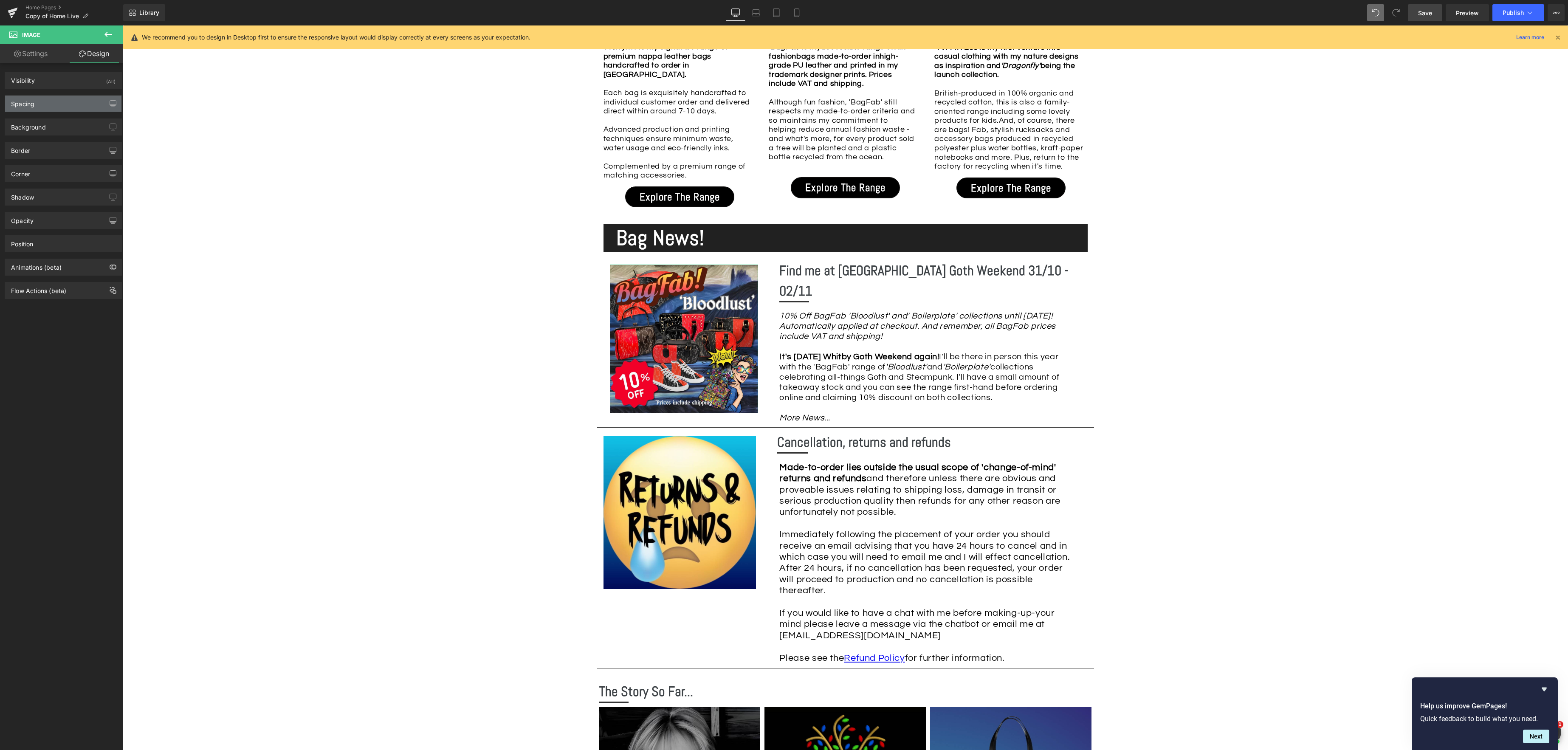
click at [65, 105] on div "Spacing" at bounding box center [63, 103] width 117 height 16
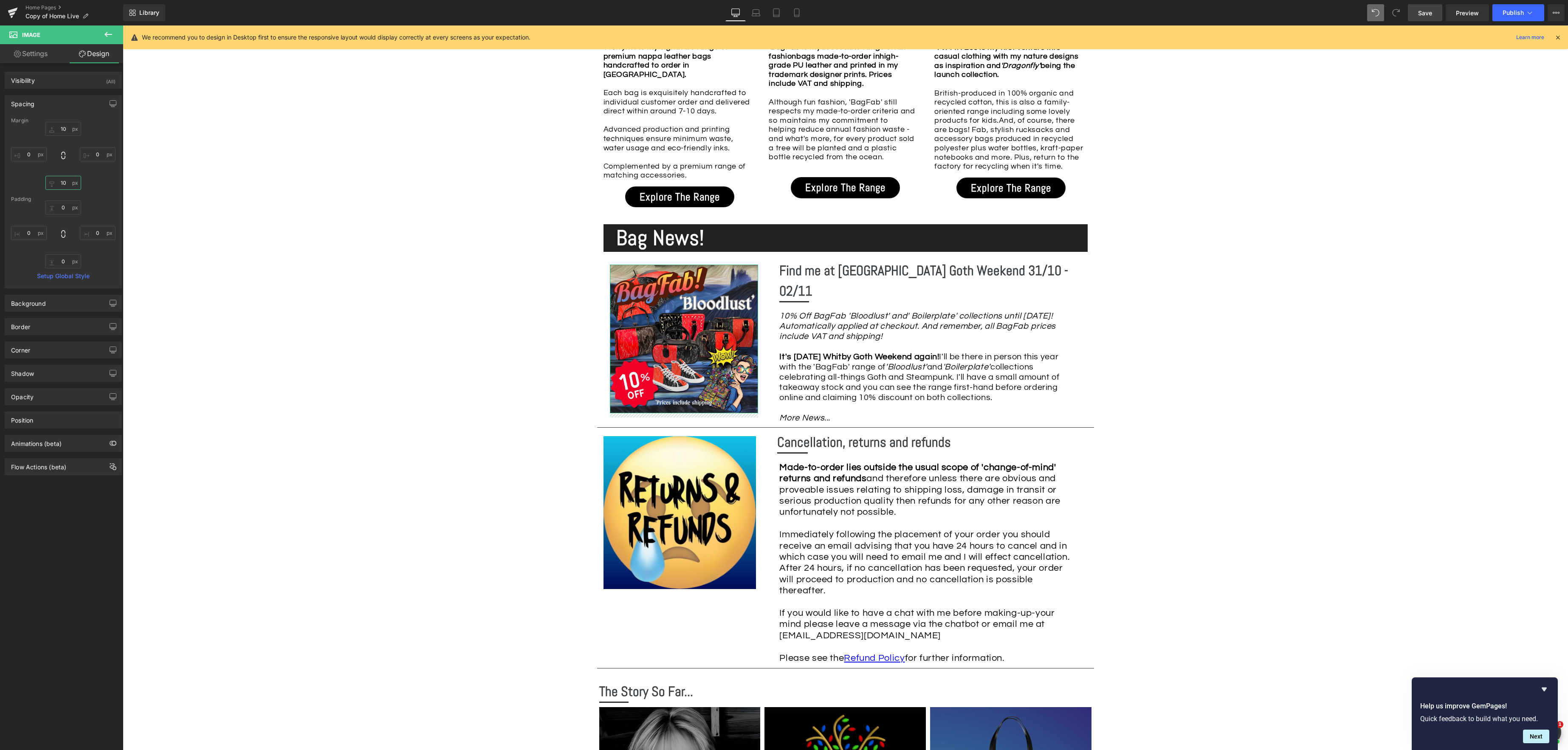
drag, startPoint x: 61, startPoint y: 182, endPoint x: 45, endPoint y: 160, distance: 27.2
click at [61, 182] on input "10" at bounding box center [64, 182] width 36 height 14
type input "15"
click at [800, 15] on icon at bounding box center [796, 12] width 9 height 9
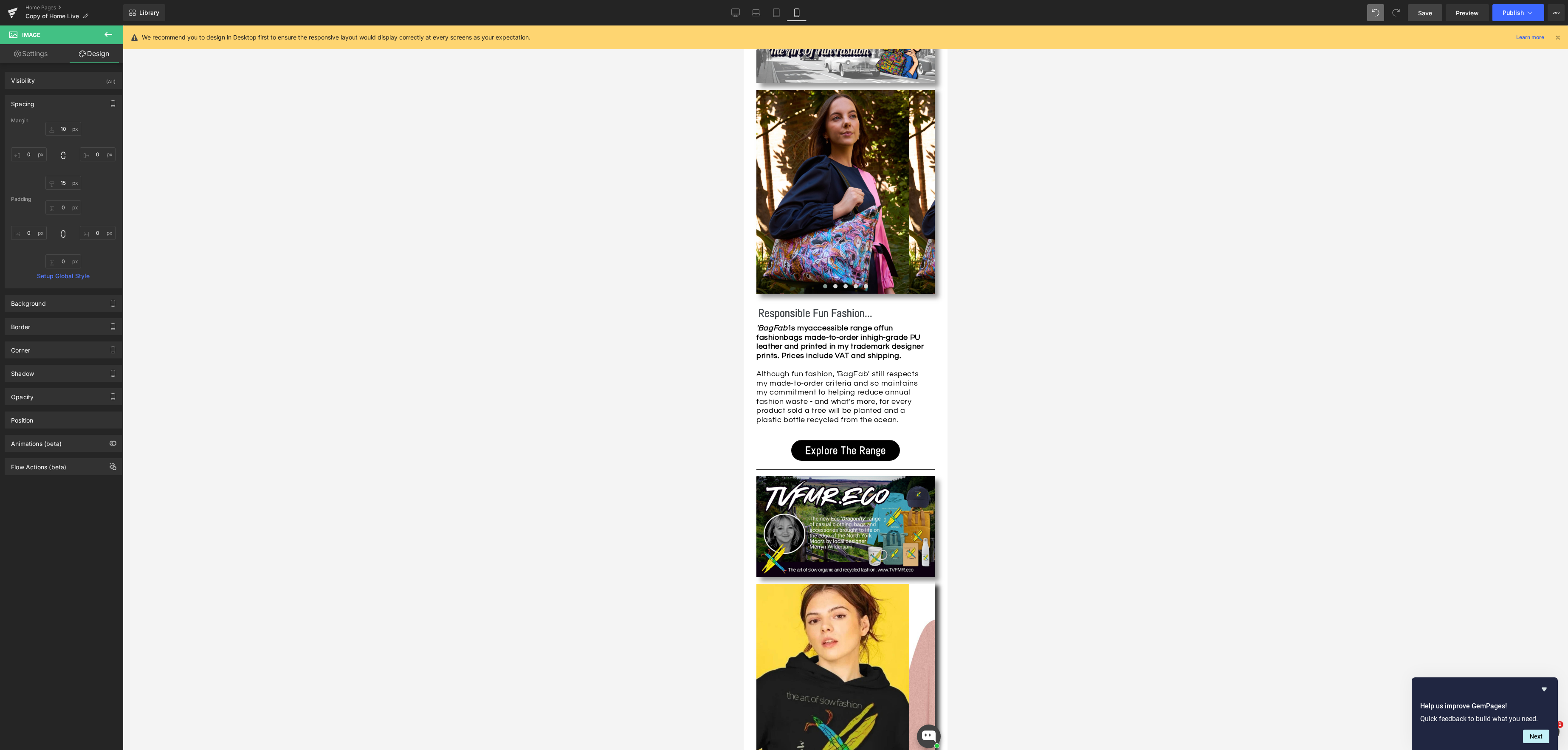
type input "10"
type input "0"
type input "15"
type input "0"
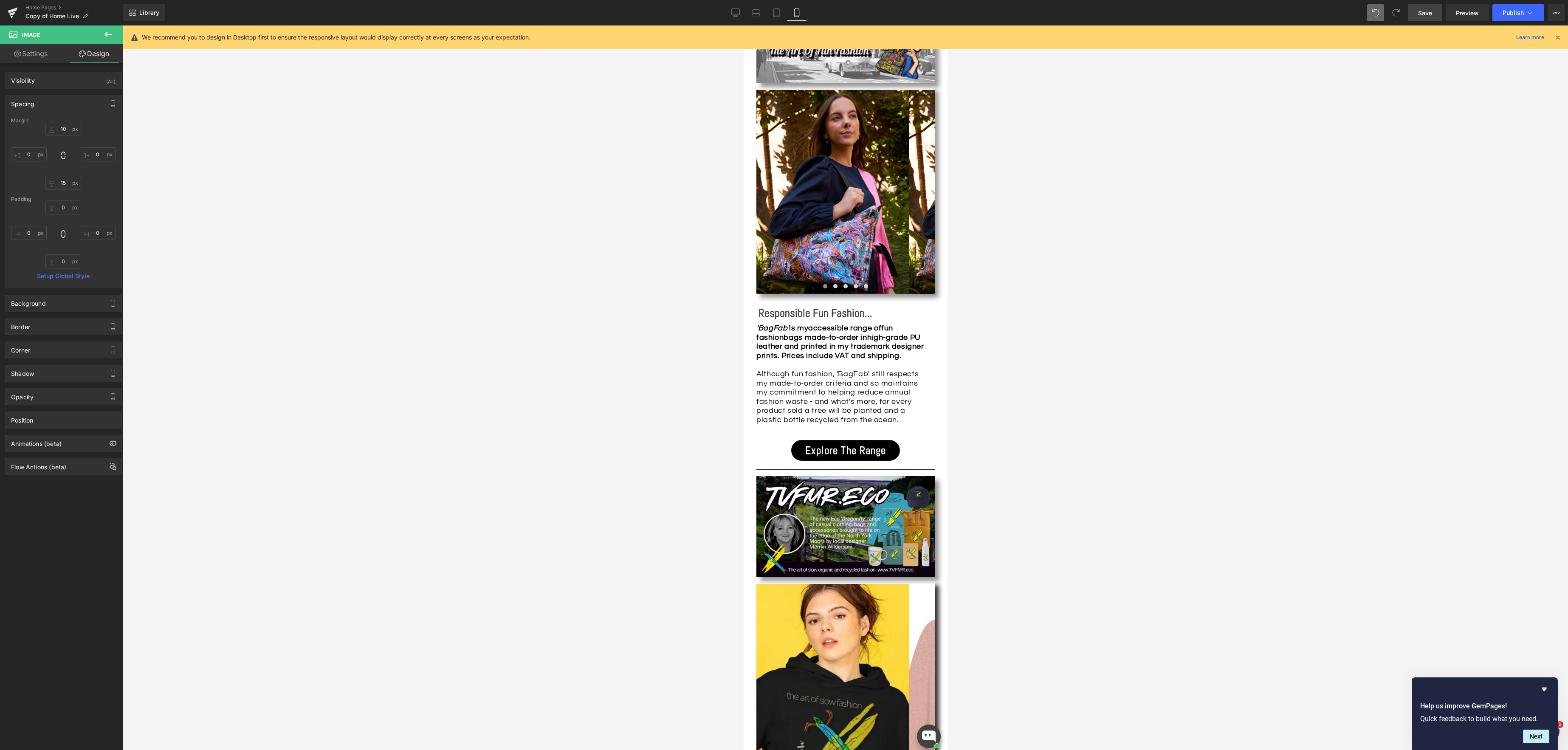
type input "0"
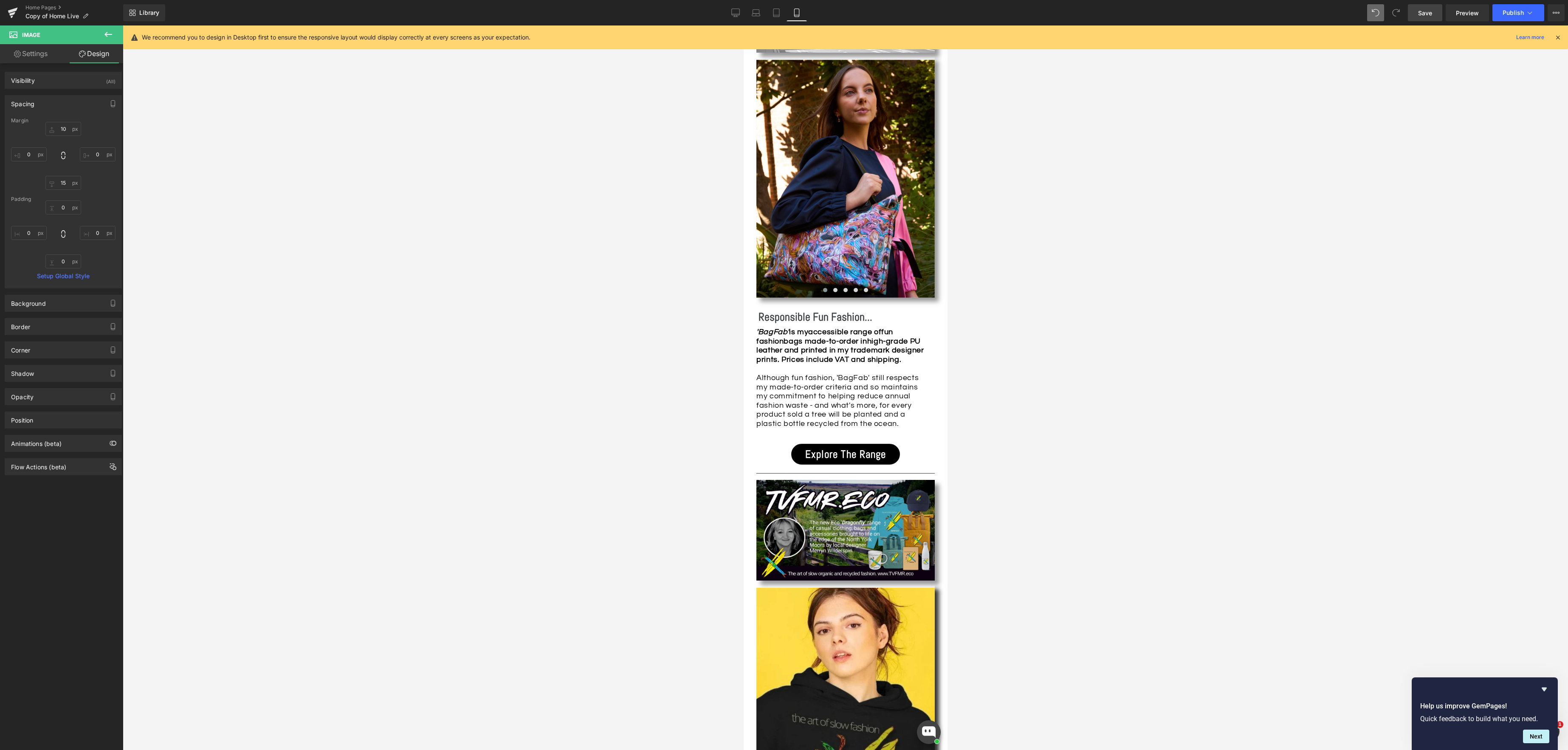
scroll to position [1007, 0]
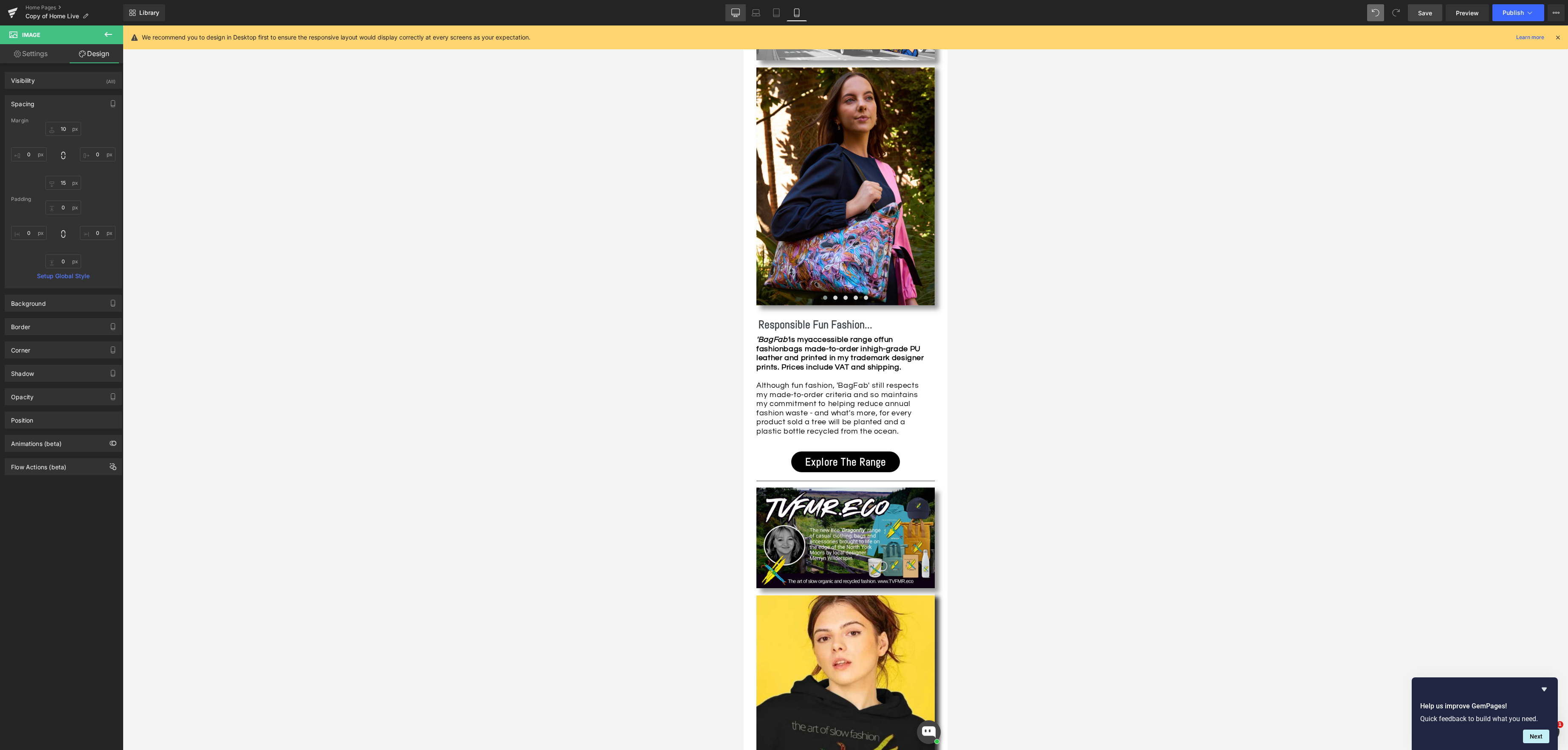
click at [738, 13] on icon at bounding box center [735, 12] width 9 height 9
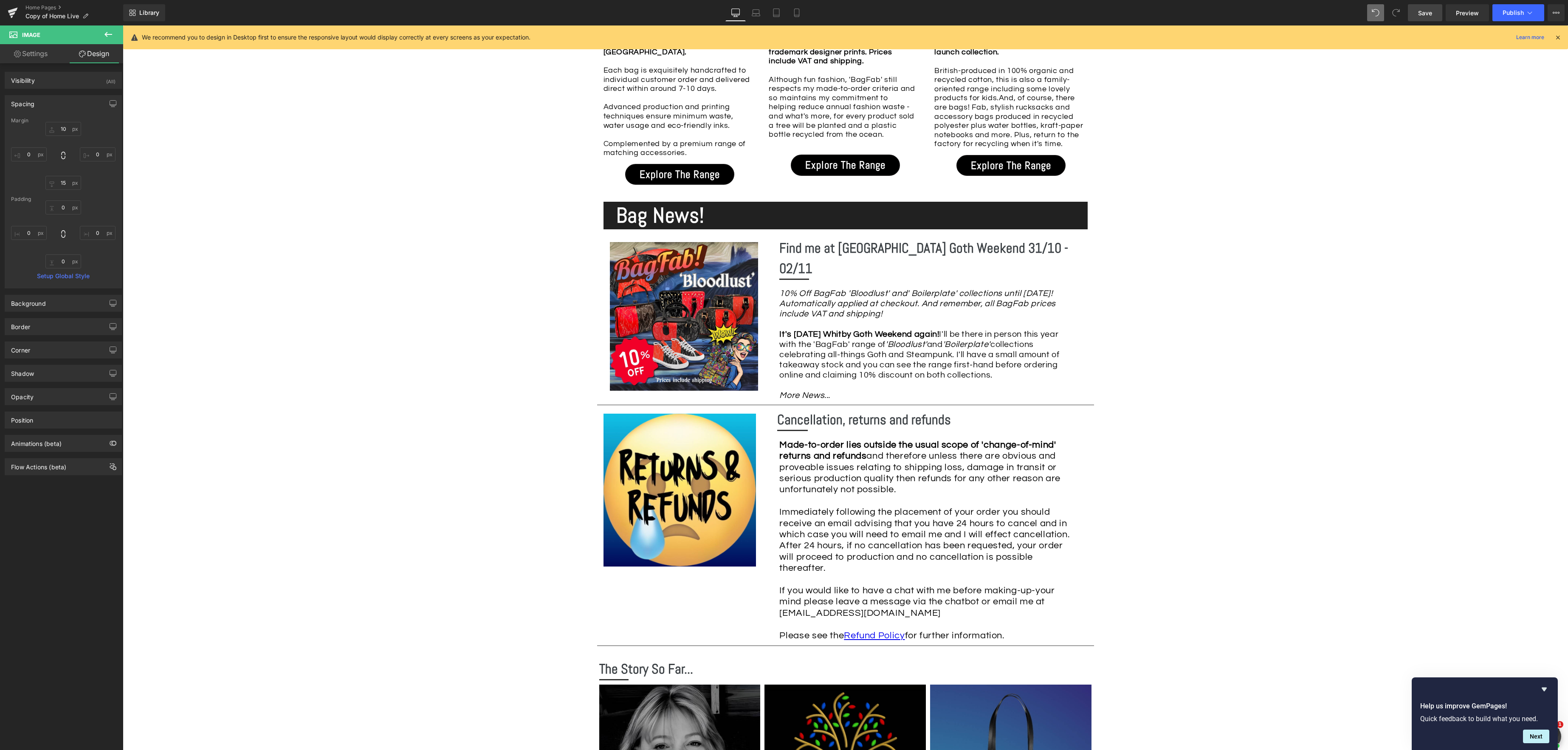
type input "10"
type input "0"
type input "15"
type input "0"
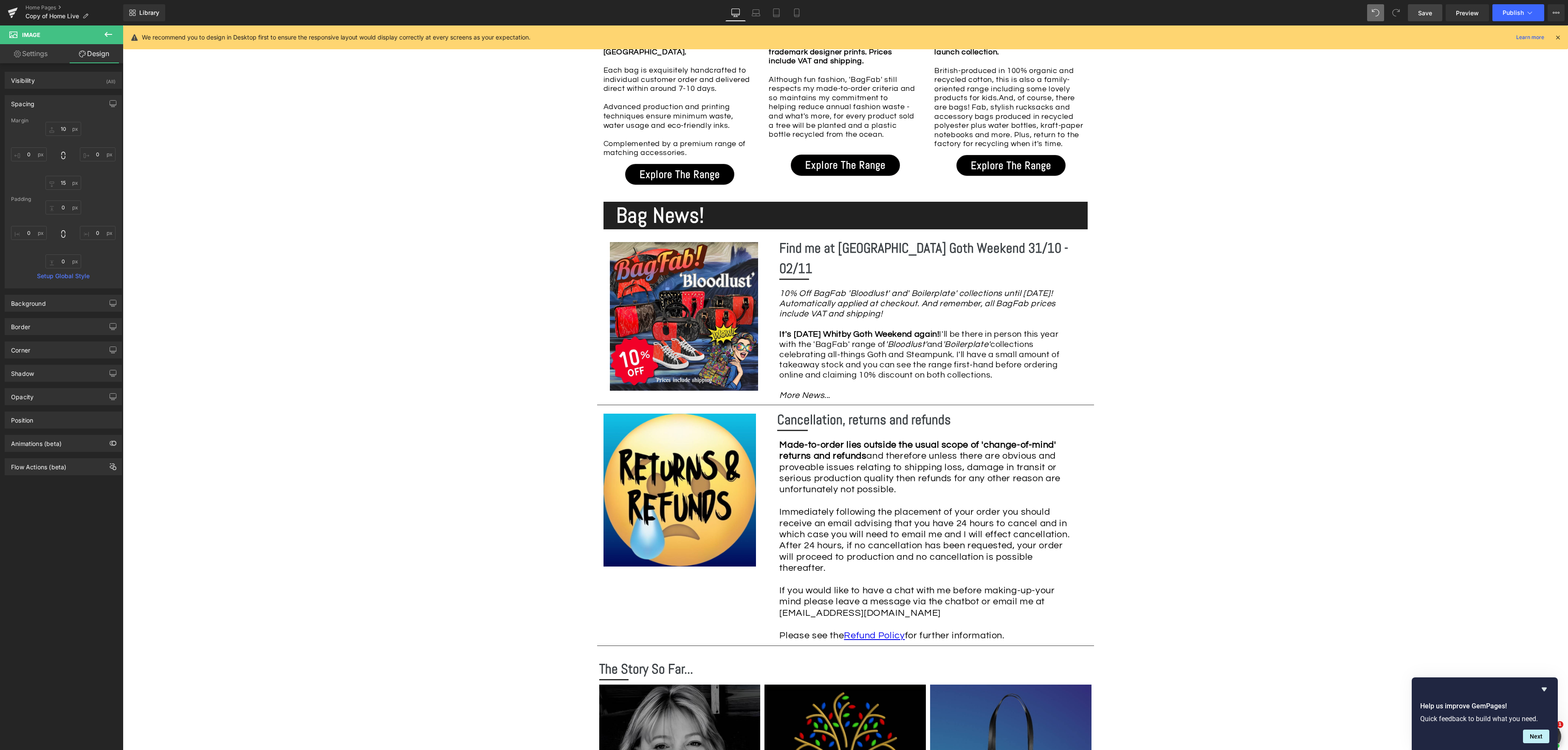
type input "0"
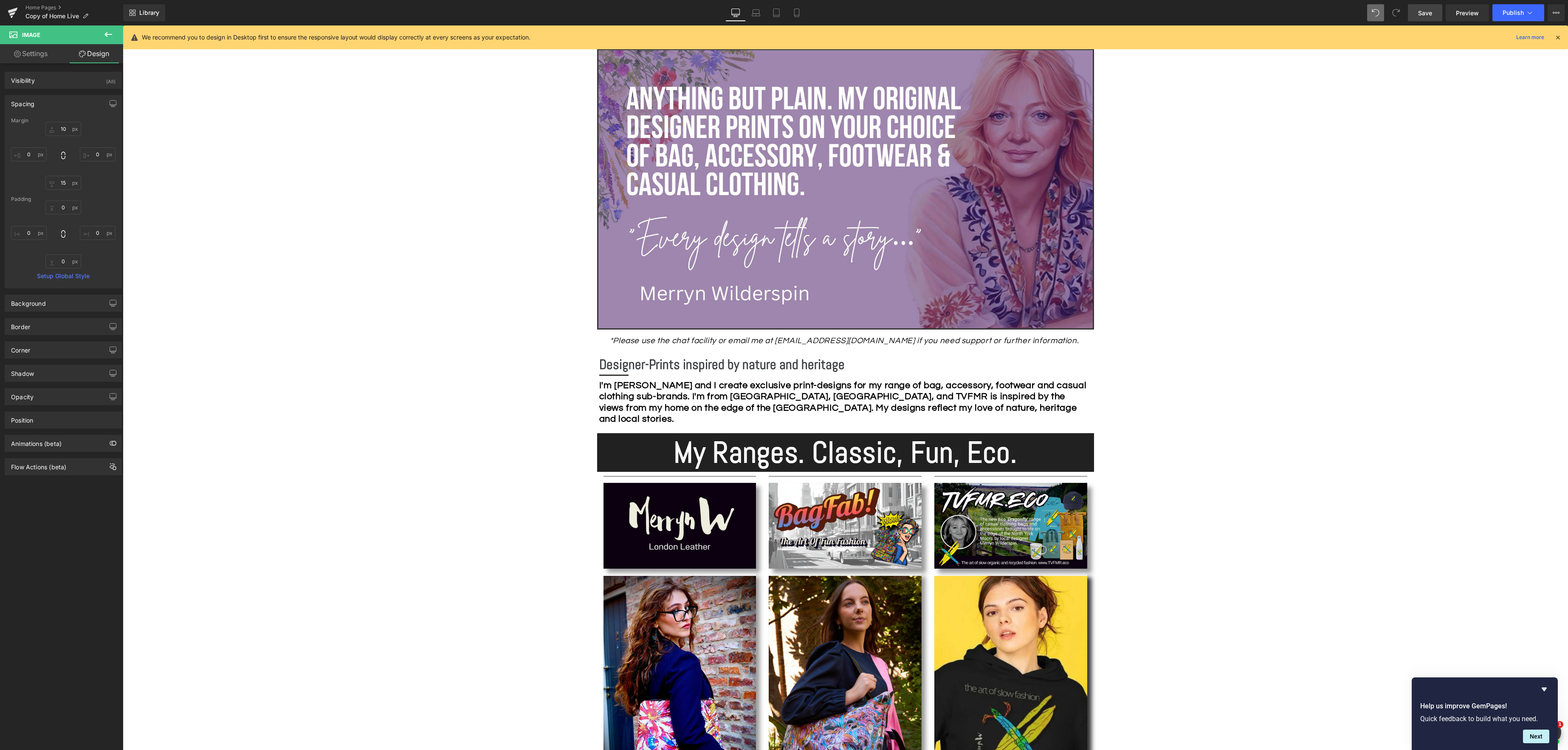
click at [1424, 13] on span "Save" at bounding box center [1425, 12] width 14 height 9
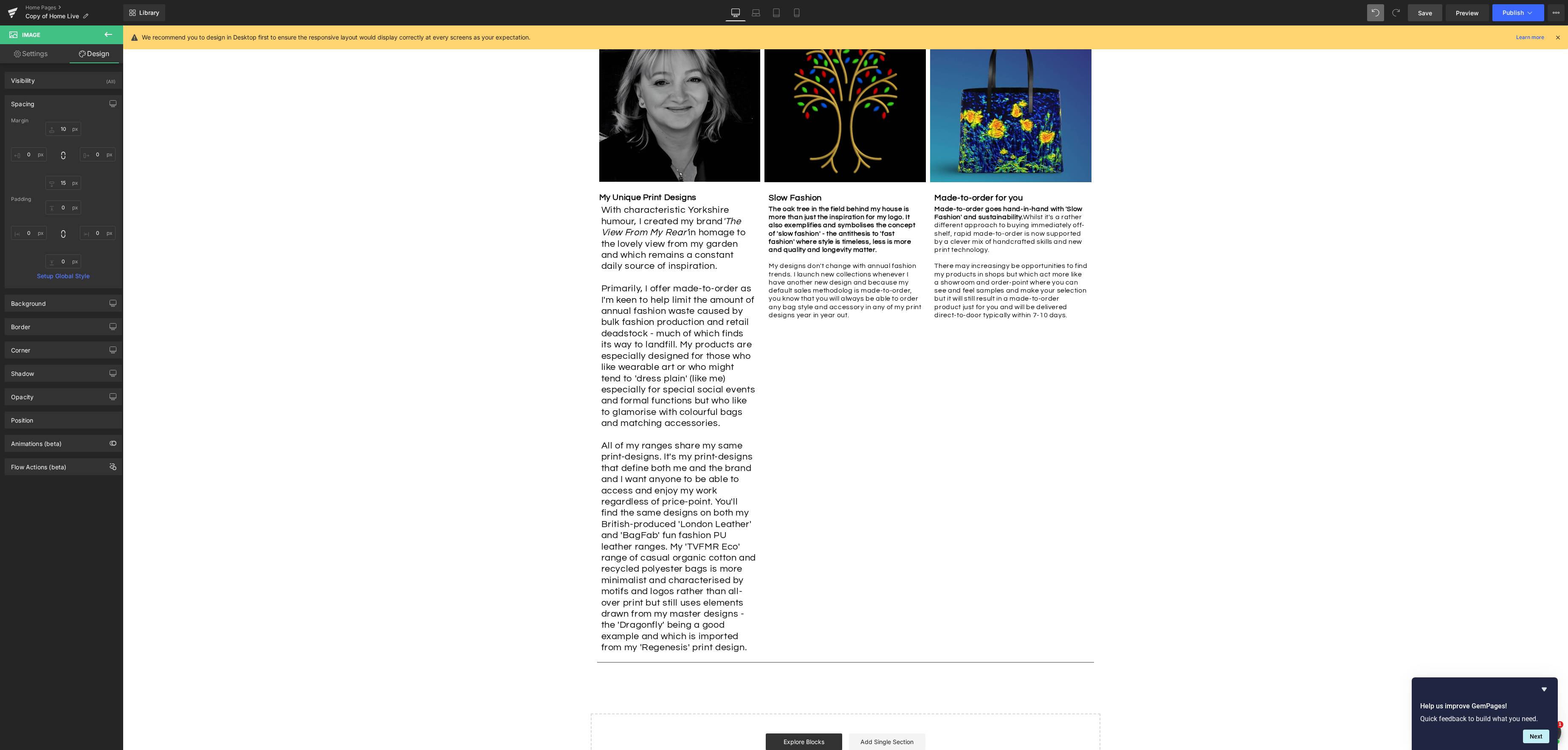
scroll to position [1641, 0]
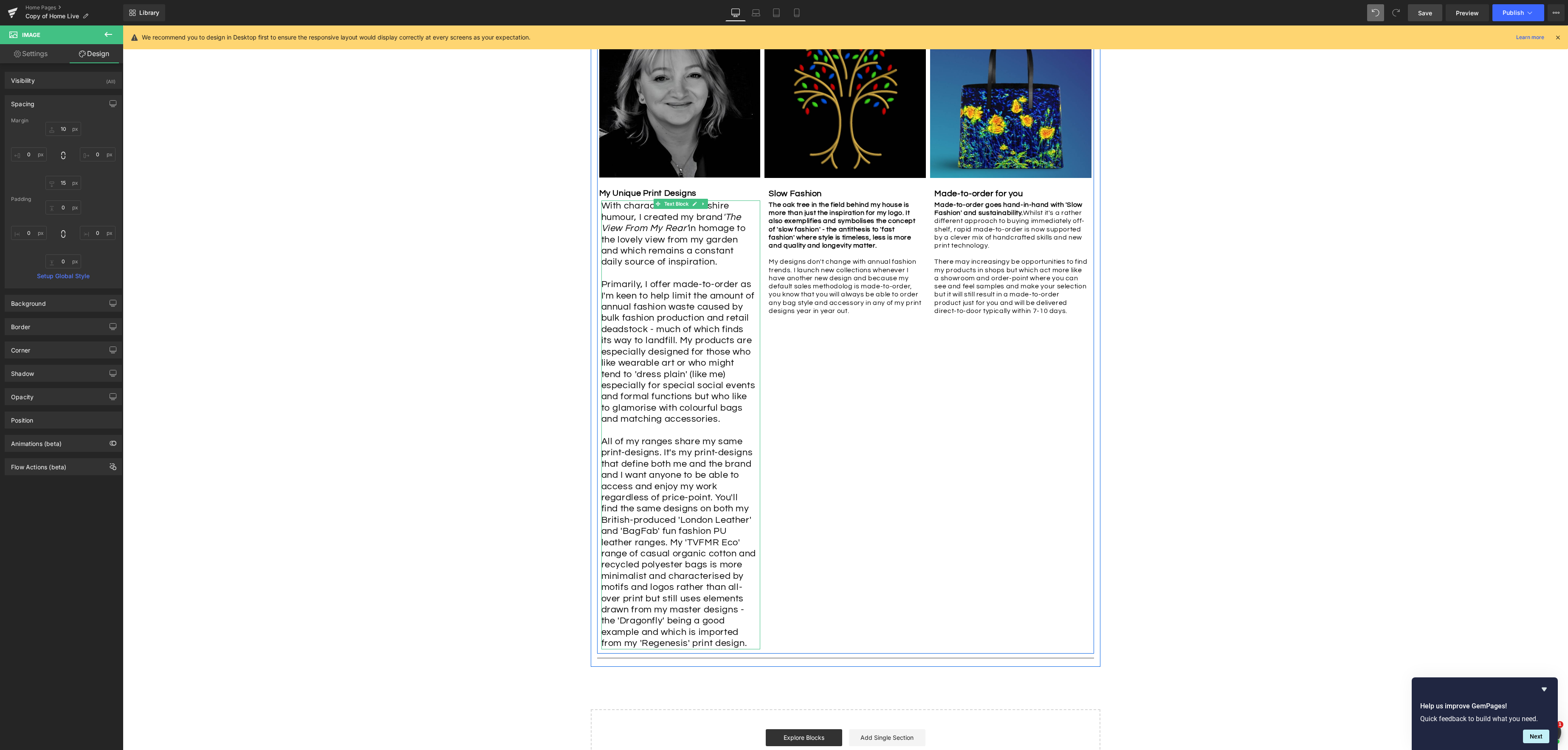
click at [701, 372] on span "Primarily, I offer made-to-order as I'm keen to help limit the amount of annual…" at bounding box center [678, 351] width 154 height 144
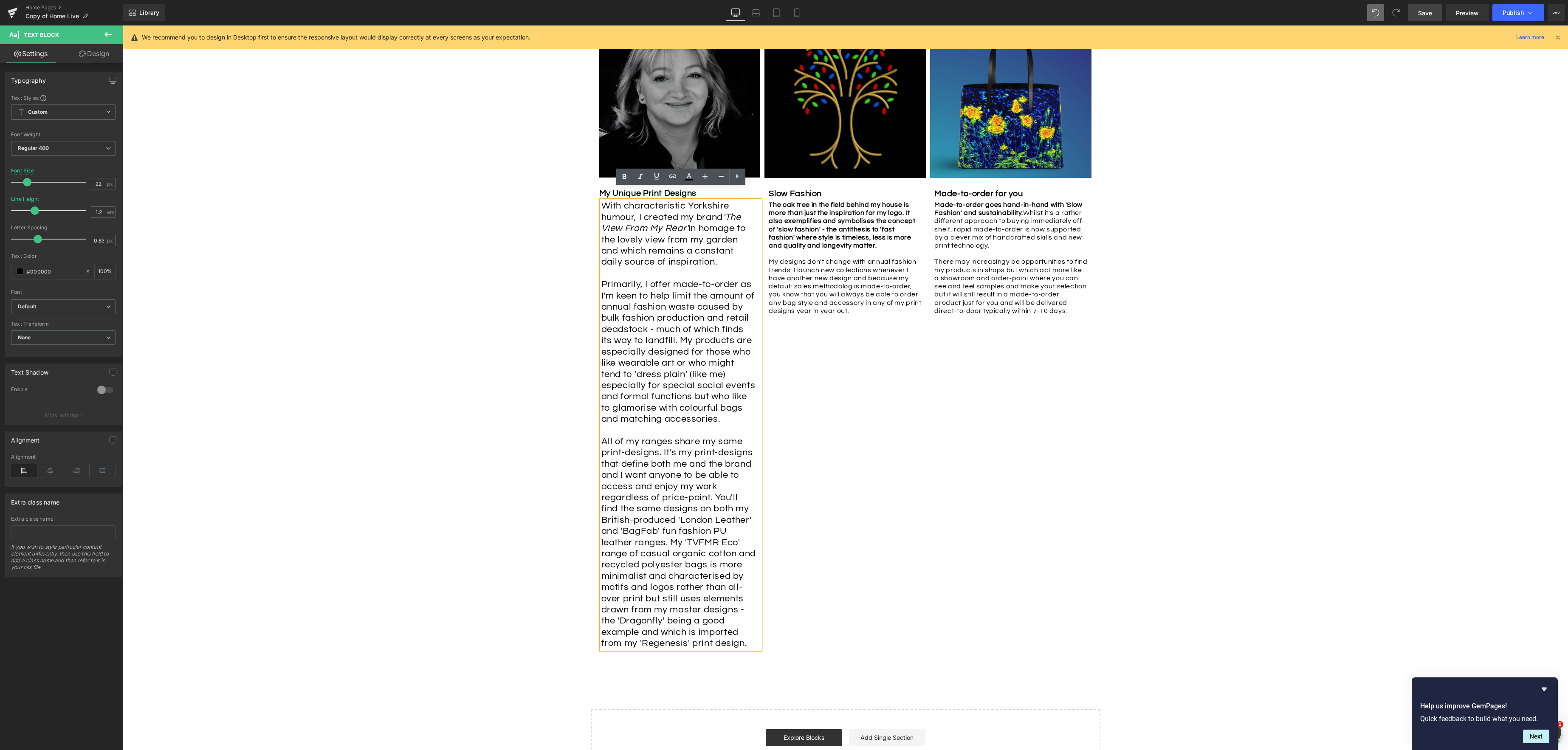
drag, startPoint x: 667, startPoint y: 328, endPoint x: 707, endPoint y: 403, distance: 85.0
click at [707, 403] on div "With characteristic Yorkshire humour, I created my brand 'The View From My Rear…" at bounding box center [678, 424] width 155 height 448
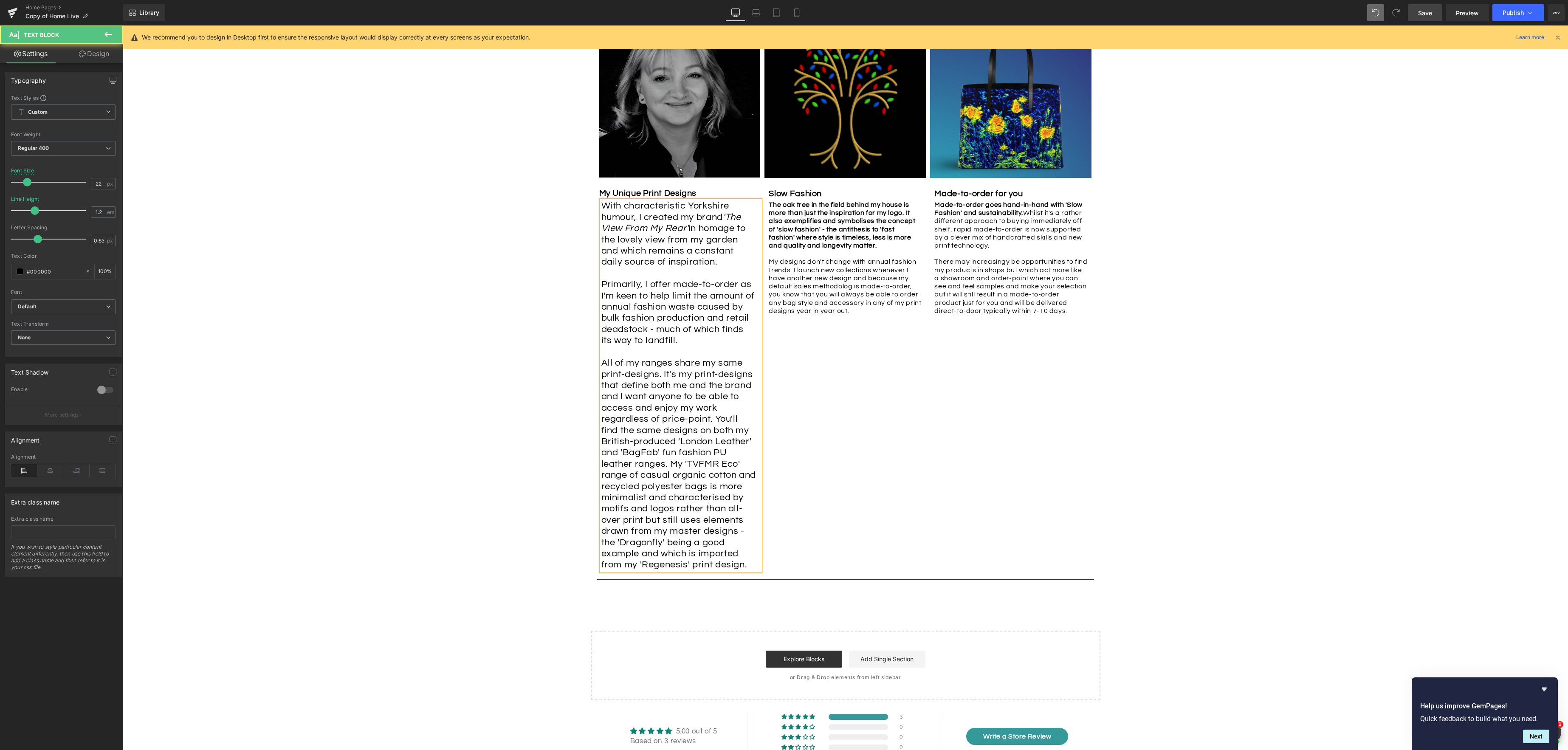
click at [672, 449] on span "All of my ranges share my same print-designs. It's my print-designs that define…" at bounding box center [678, 463] width 155 height 212
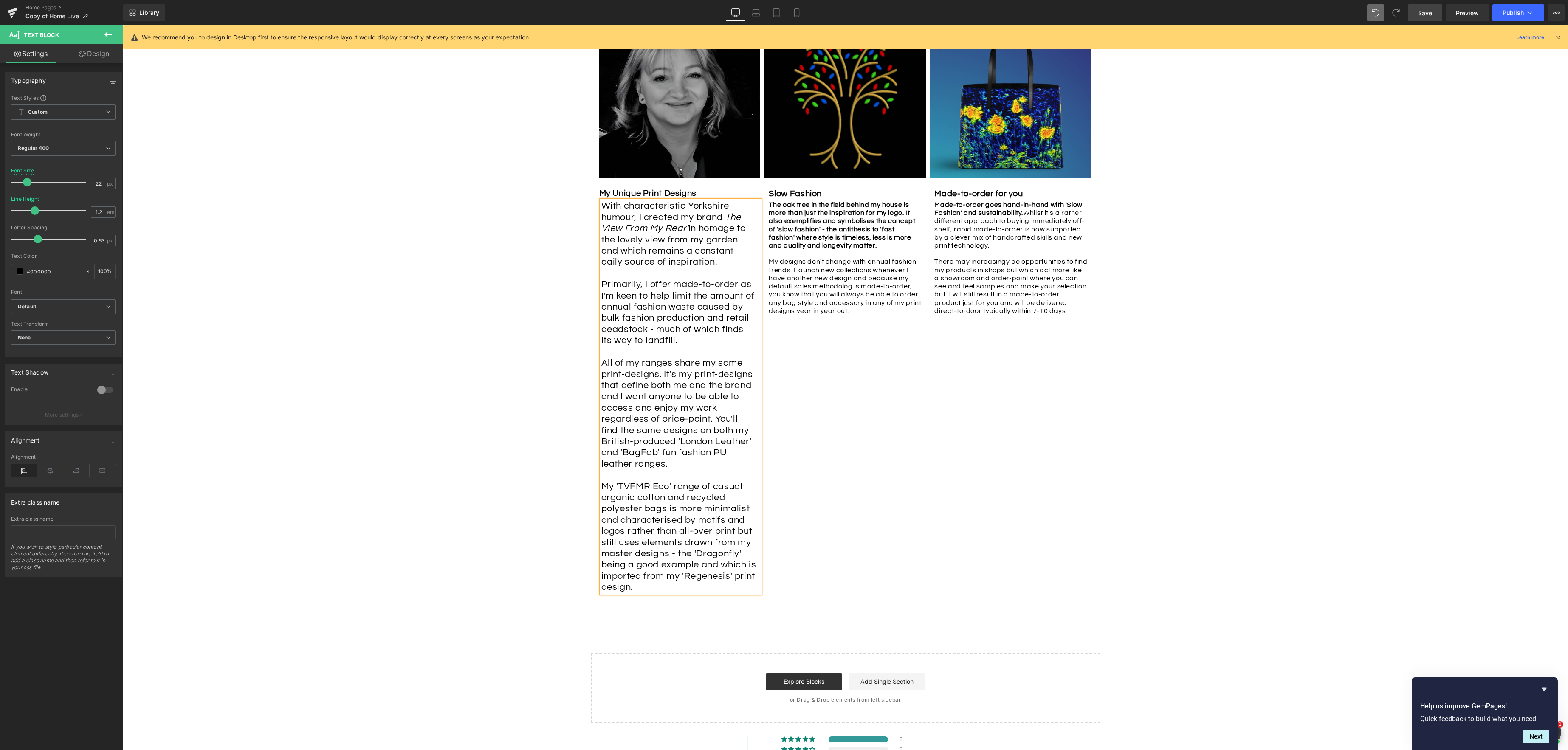
click at [795, 556] on div "Image My Unique Print Designs Text Block With characteristic Yorkshire humour, …" at bounding box center [845, 305] width 497 height 585
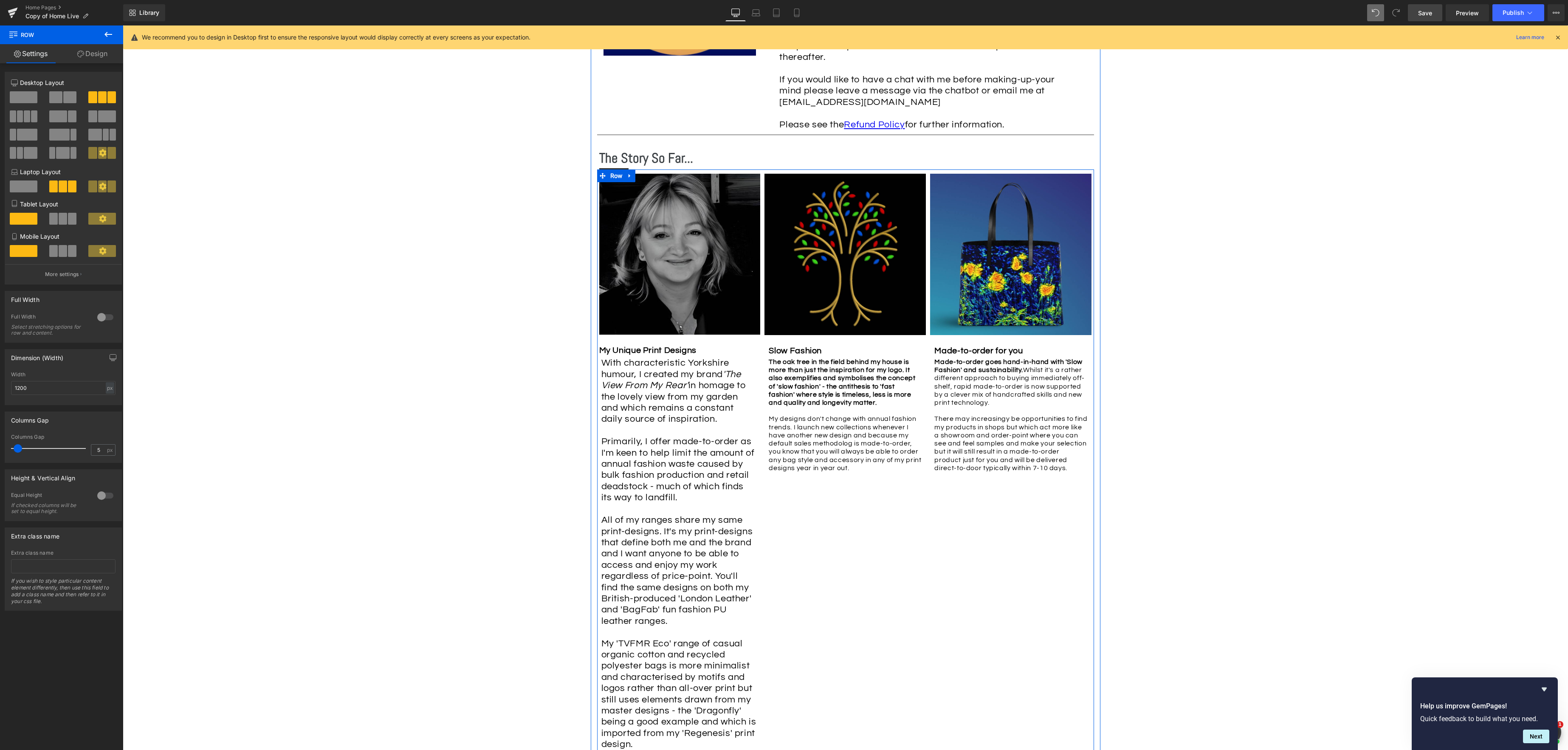
scroll to position [1472, 0]
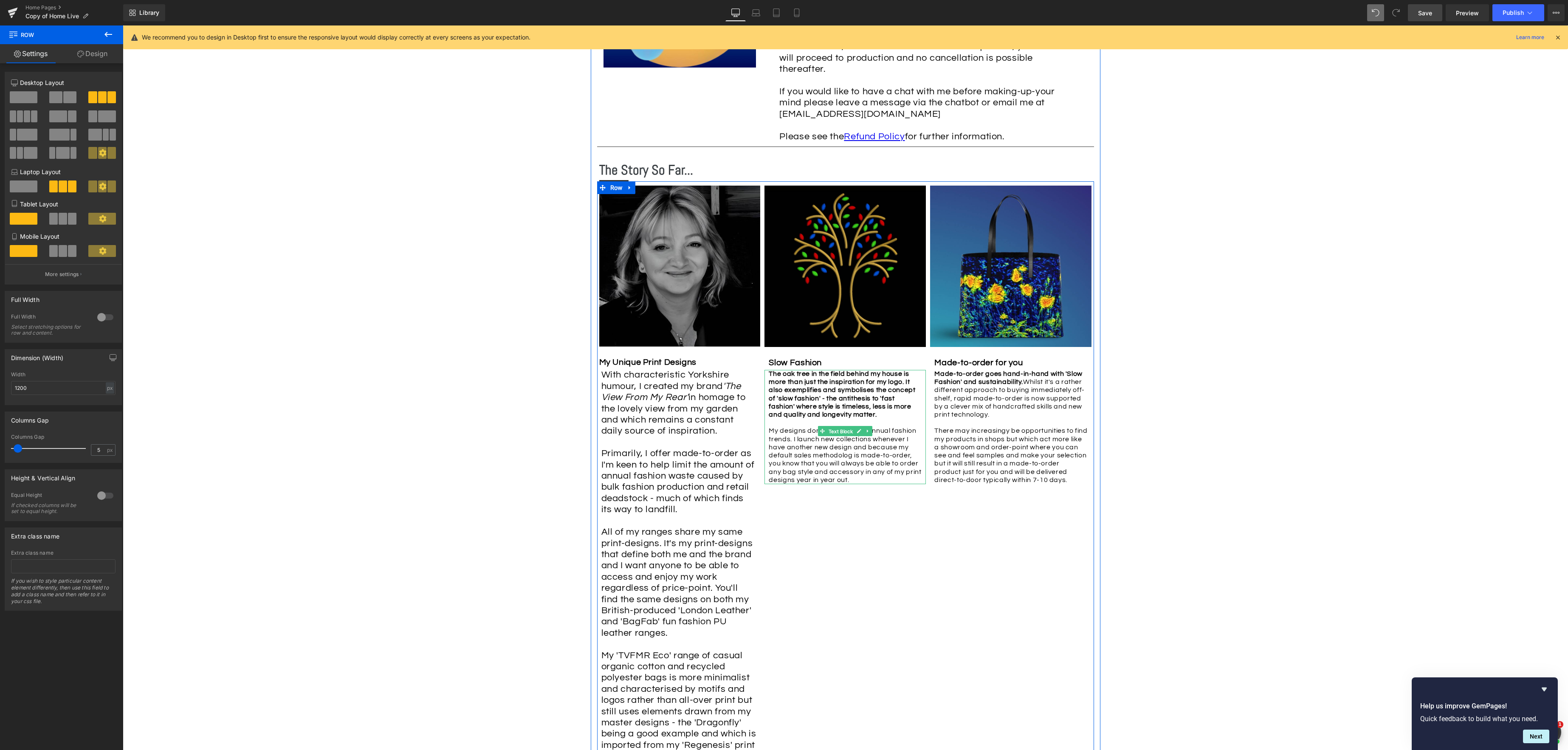
click at [839, 426] on span "Text Block" at bounding box center [841, 431] width 28 height 10
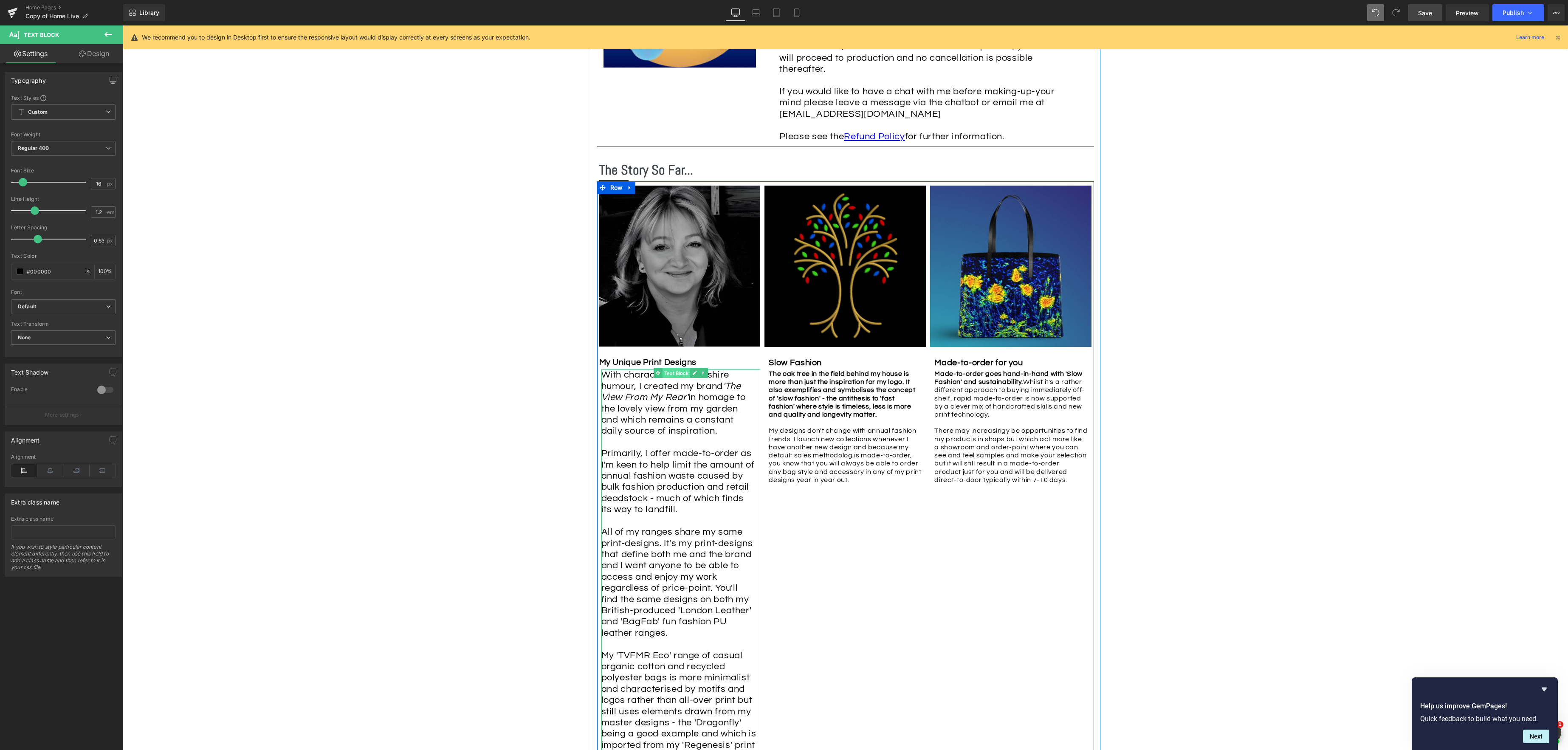
click at [674, 368] on span "Text Block" at bounding box center [677, 373] width 28 height 10
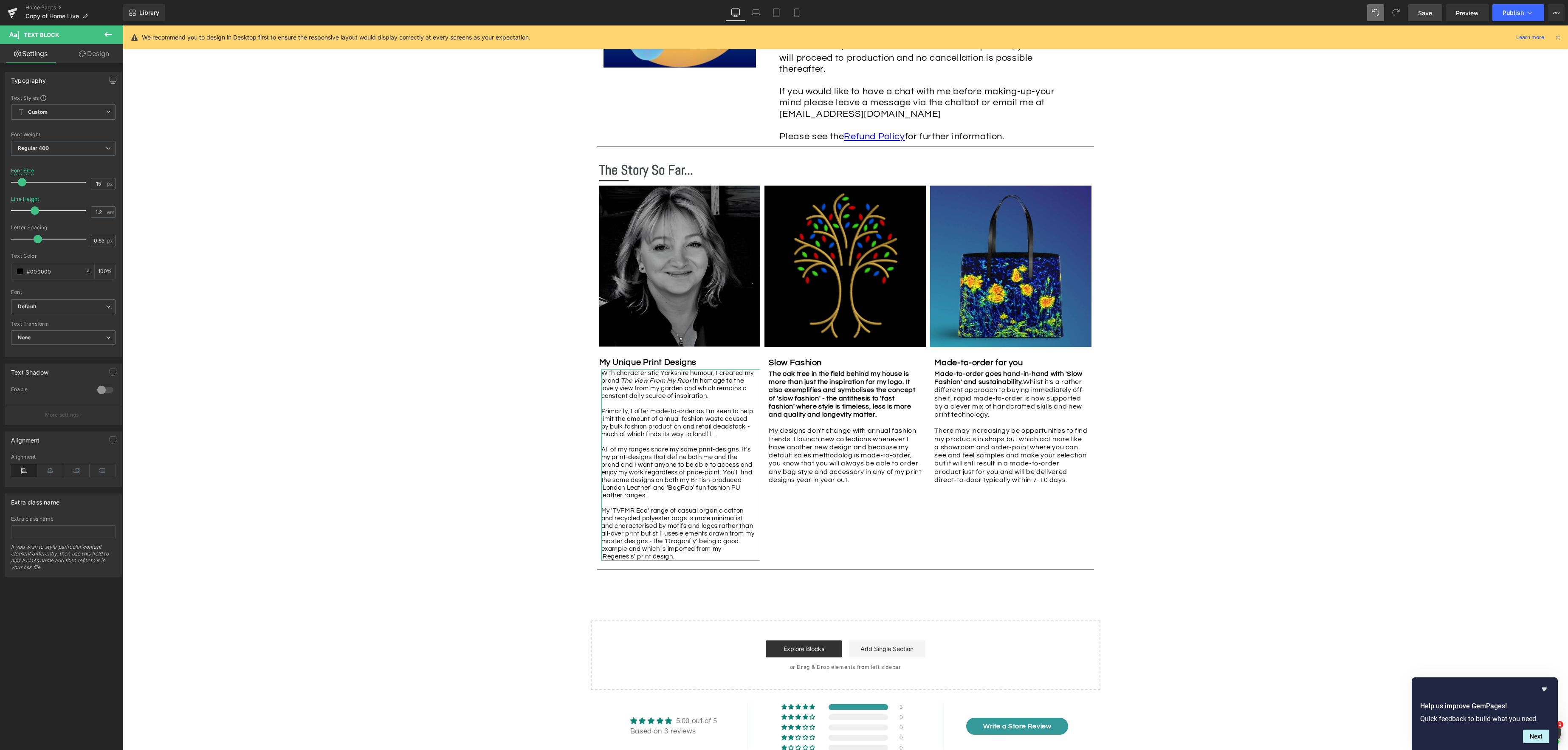
type input "16"
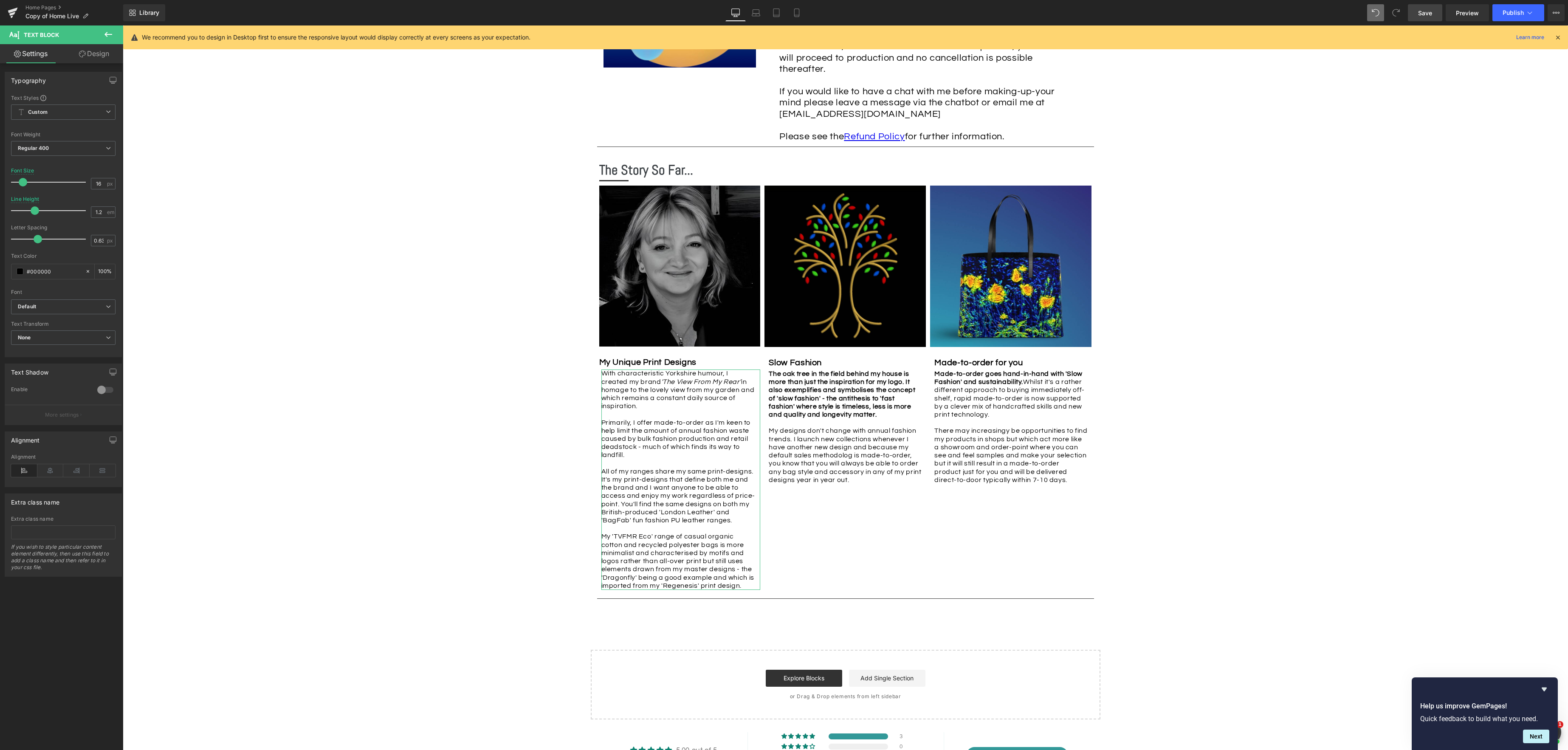
click at [21, 181] on span at bounding box center [23, 181] width 9 height 9
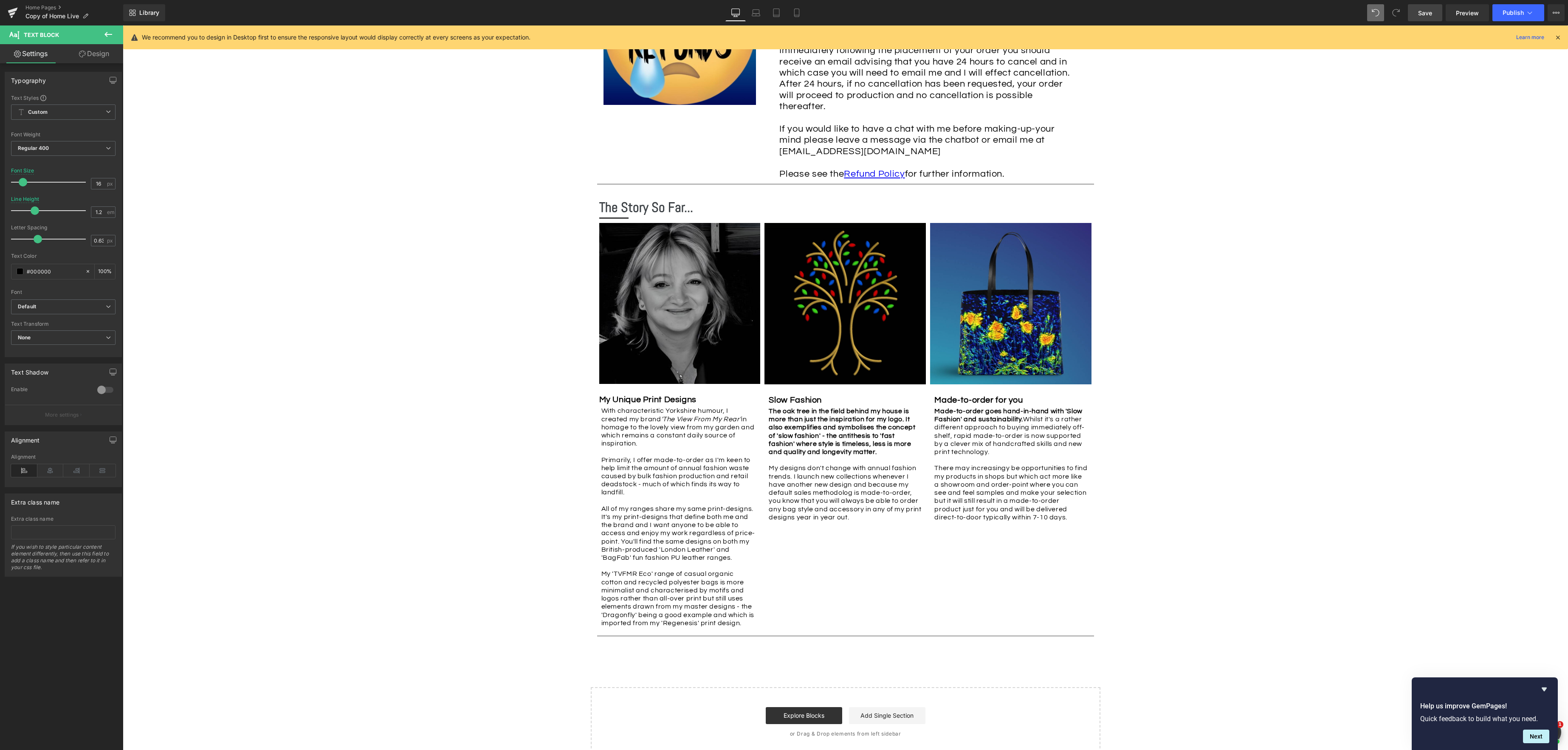
scroll to position [1433, 0]
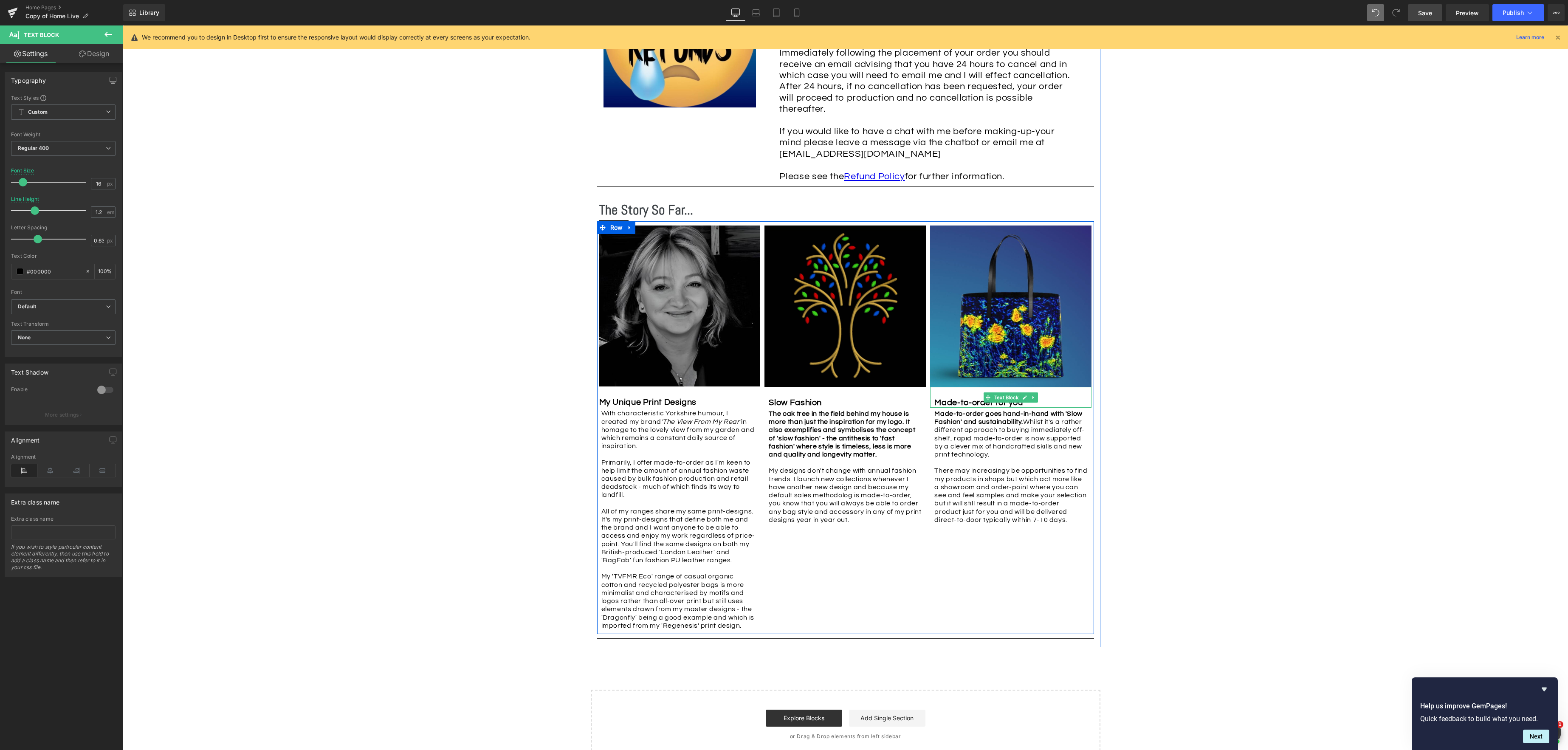
click at [976, 398] on strong "Made-to-order for you" at bounding box center [978, 402] width 88 height 9
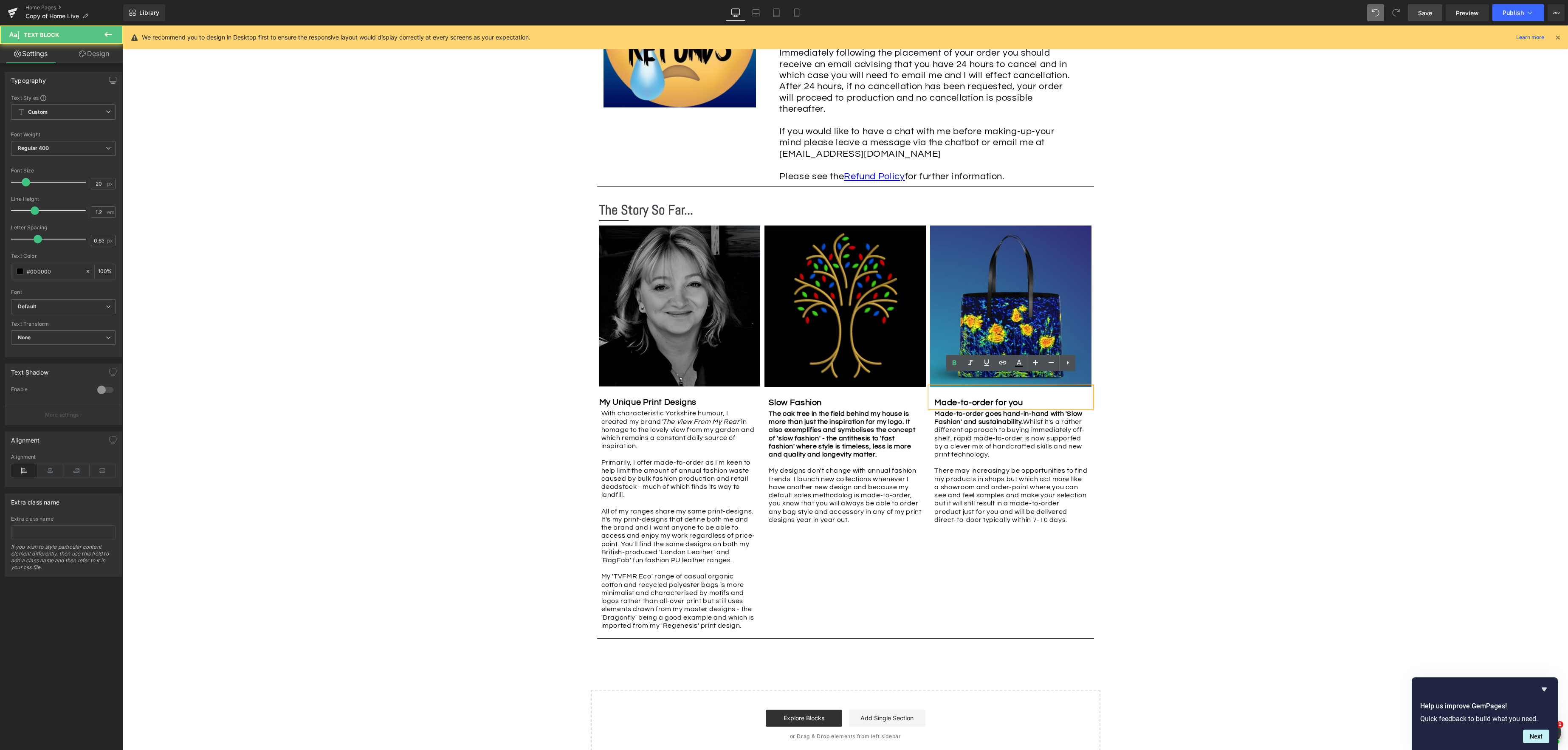
click at [998, 398] on strong "Made-to-order for you" at bounding box center [978, 402] width 88 height 9
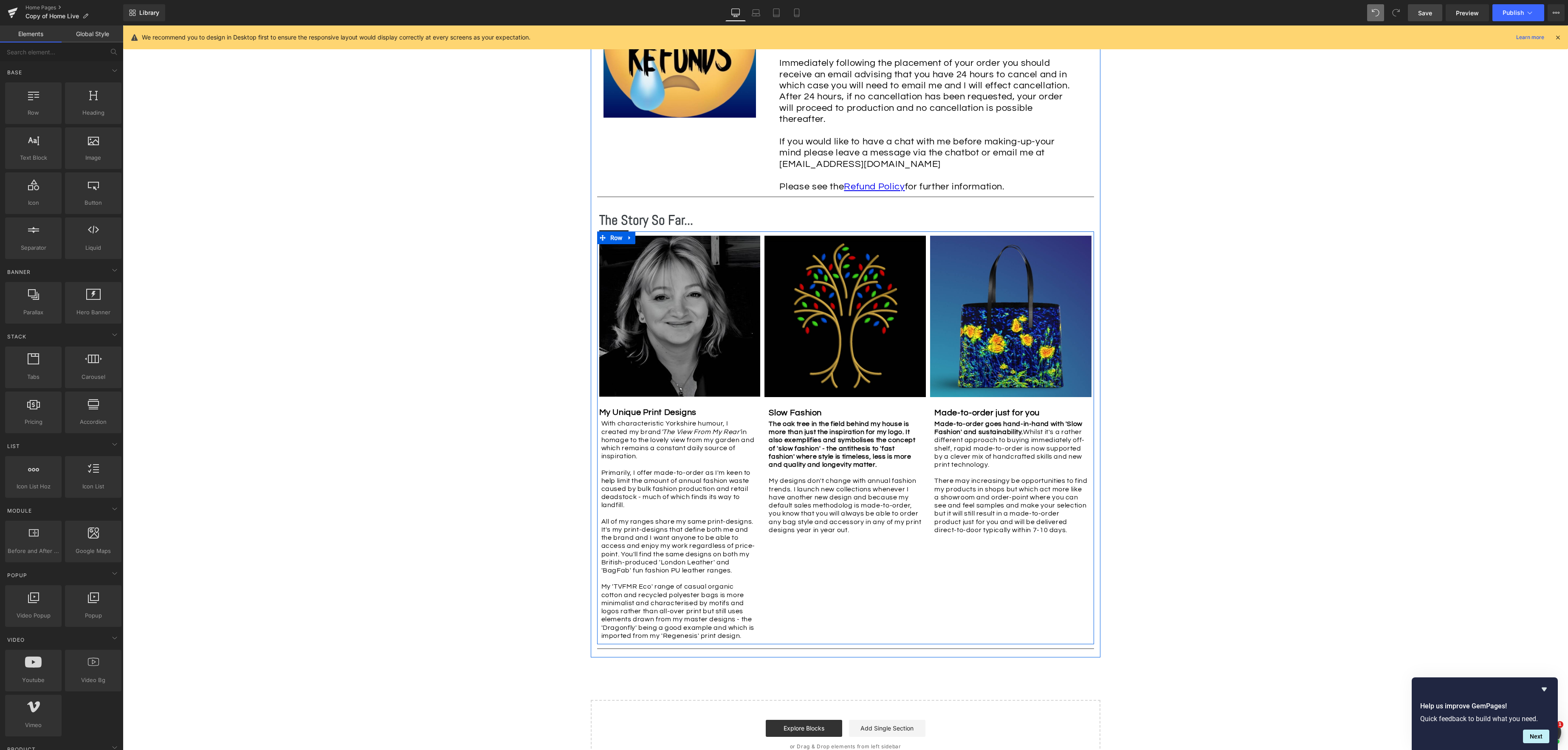
scroll to position [1423, 0]
click at [1000, 516] on p "Made-to-order goes hand-in-hand with 'Slow Fashion' and sustainability. Whilst …" at bounding box center [1011, 476] width 153 height 114
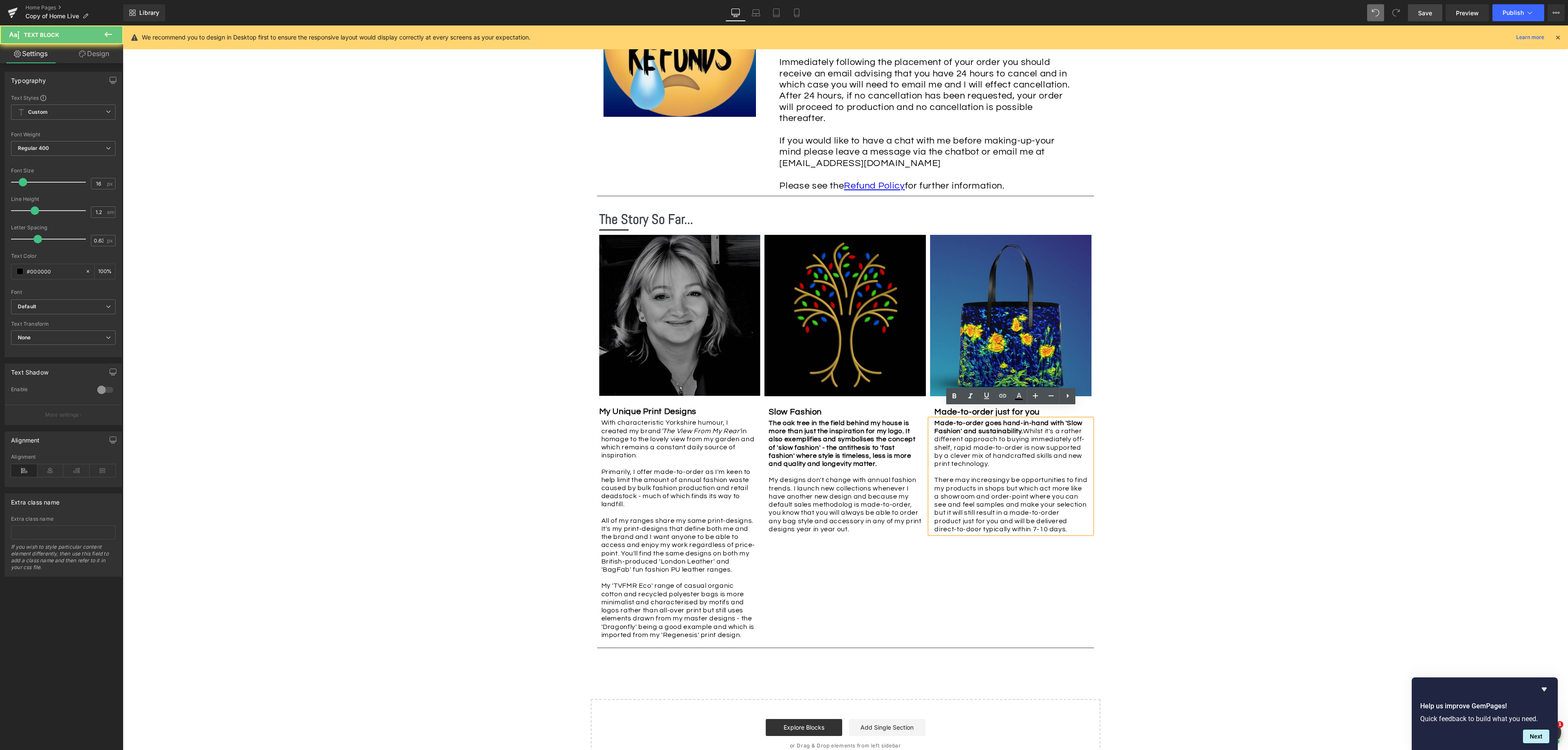
click at [1022, 516] on p "Made-to-order goes hand-in-hand with 'Slow Fashion' and sustainability. Whilst …" at bounding box center [1011, 476] width 153 height 114
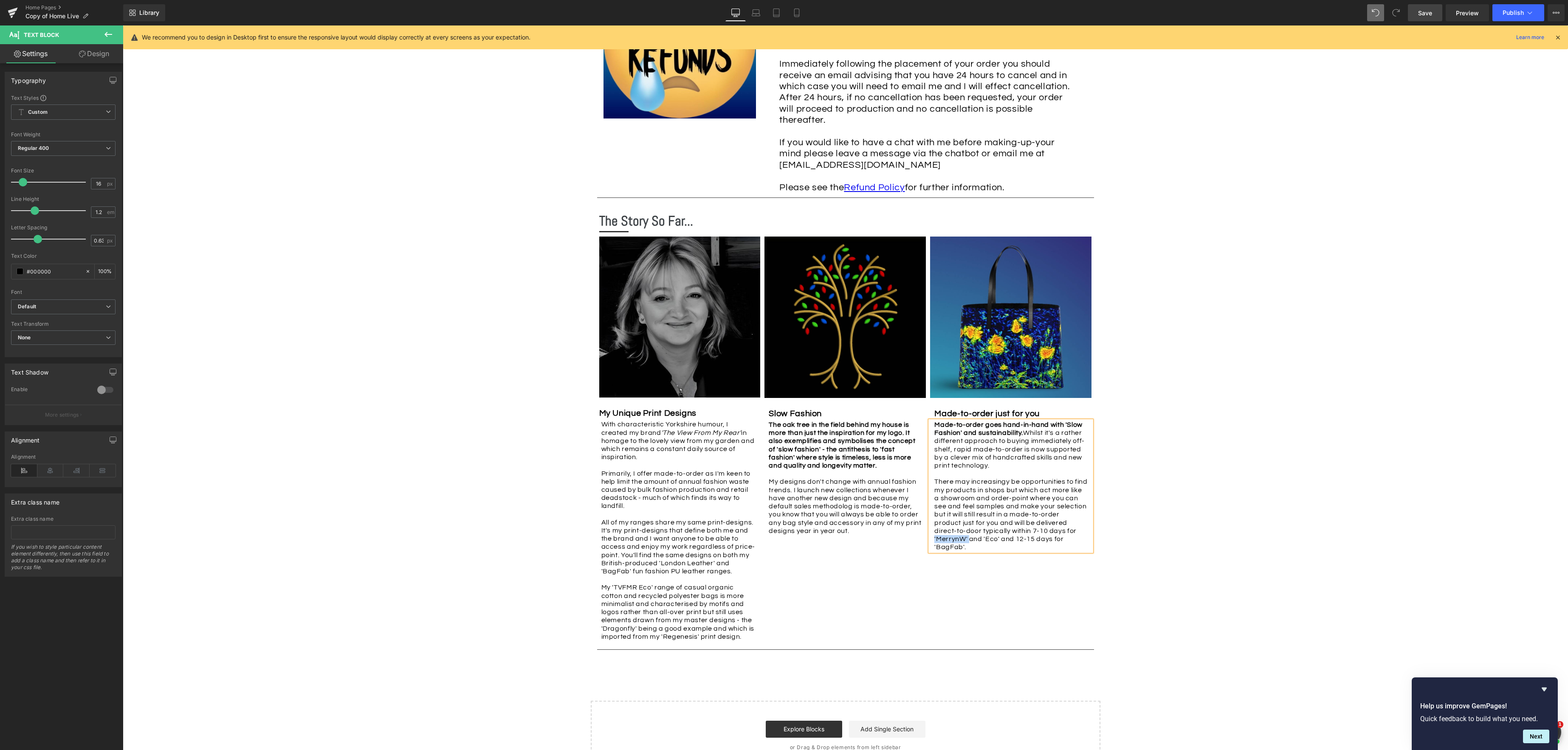
drag, startPoint x: 1030, startPoint y: 518, endPoint x: 1055, endPoint y: 509, distance: 26.6
click at [1064, 516] on p "Made-to-order goes hand-in-hand with 'Slow Fashion' and sustainability. Whilst …" at bounding box center [1011, 485] width 153 height 130
click at [973, 396] on icon at bounding box center [970, 397] width 10 height 10
drag, startPoint x: 951, startPoint y: 526, endPoint x: 963, endPoint y: 484, distance: 43.7
click at [934, 525] on div "Made-to-order goes hand-in-hand with 'Slow Fashion' and sustainability. Whilst …" at bounding box center [1011, 485] width 161 height 130
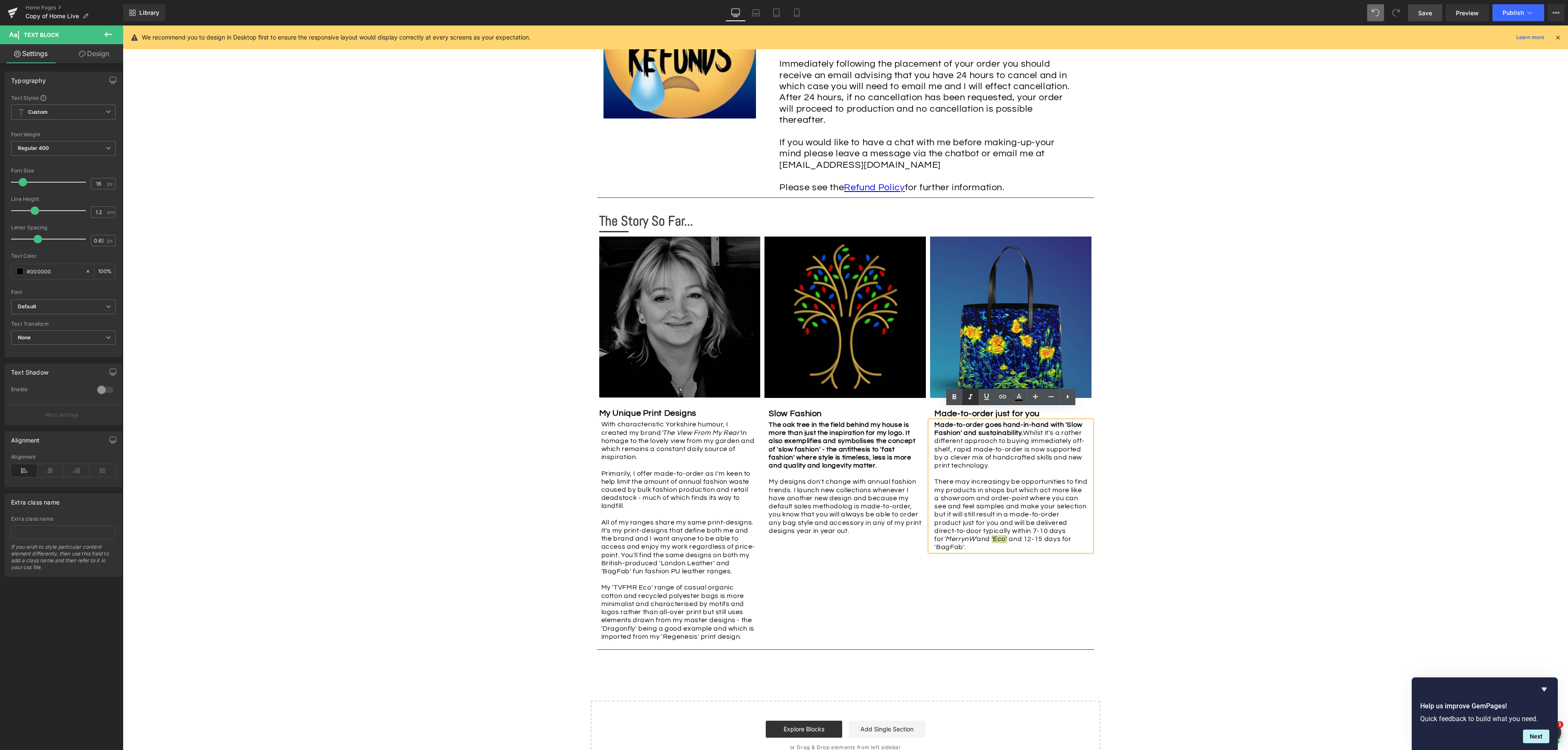
click at [972, 396] on icon at bounding box center [970, 396] width 4 height 5
drag, startPoint x: 1045, startPoint y: 526, endPoint x: 1012, endPoint y: 508, distance: 37.6
click at [1015, 524] on p "Made-to-order goes hand-in-hand with 'Slow Fashion' and sustainability. Whilst …" at bounding box center [1011, 485] width 153 height 130
click at [970, 397] on icon at bounding box center [970, 396] width 4 height 5
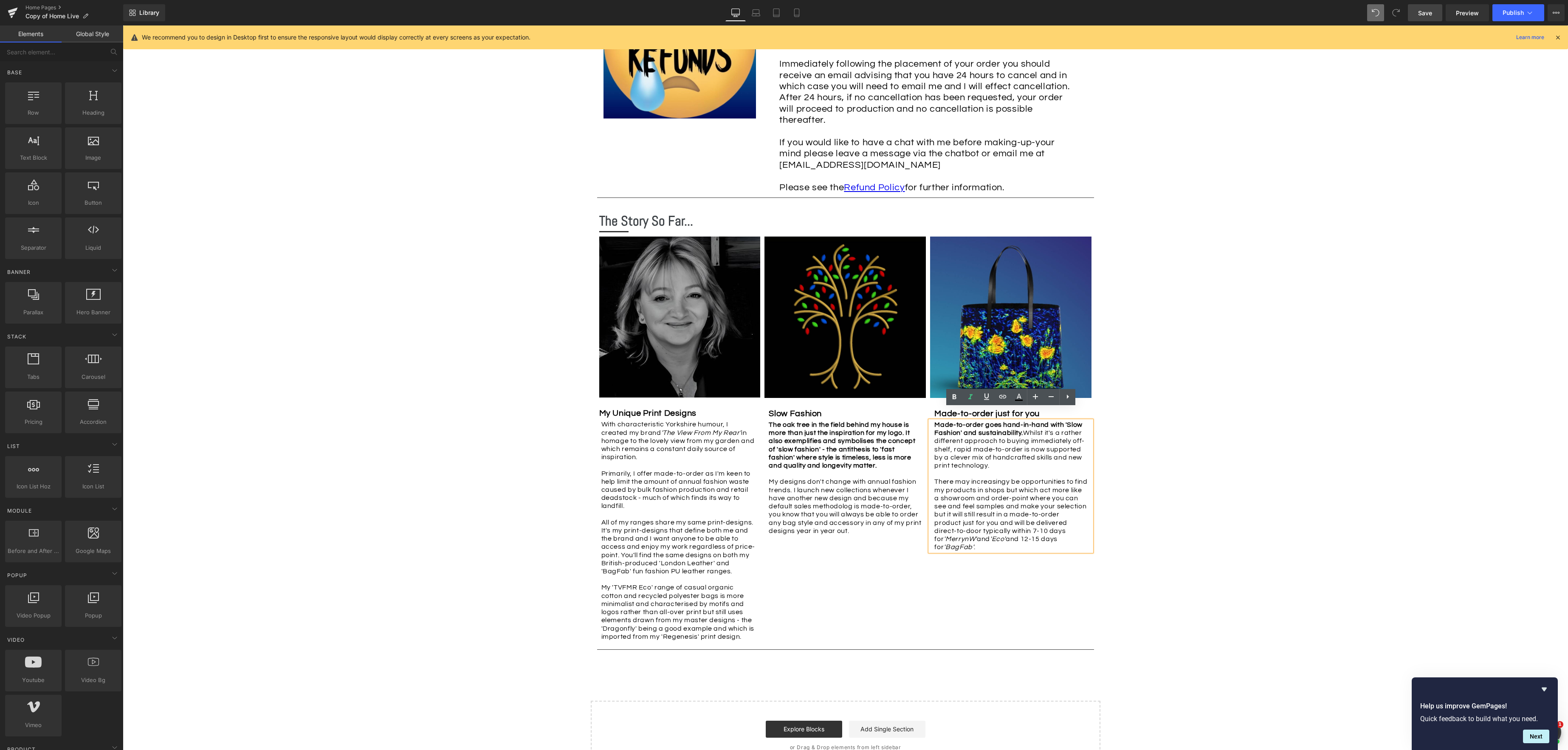
click at [1421, 11] on span "Save" at bounding box center [1425, 12] width 14 height 9
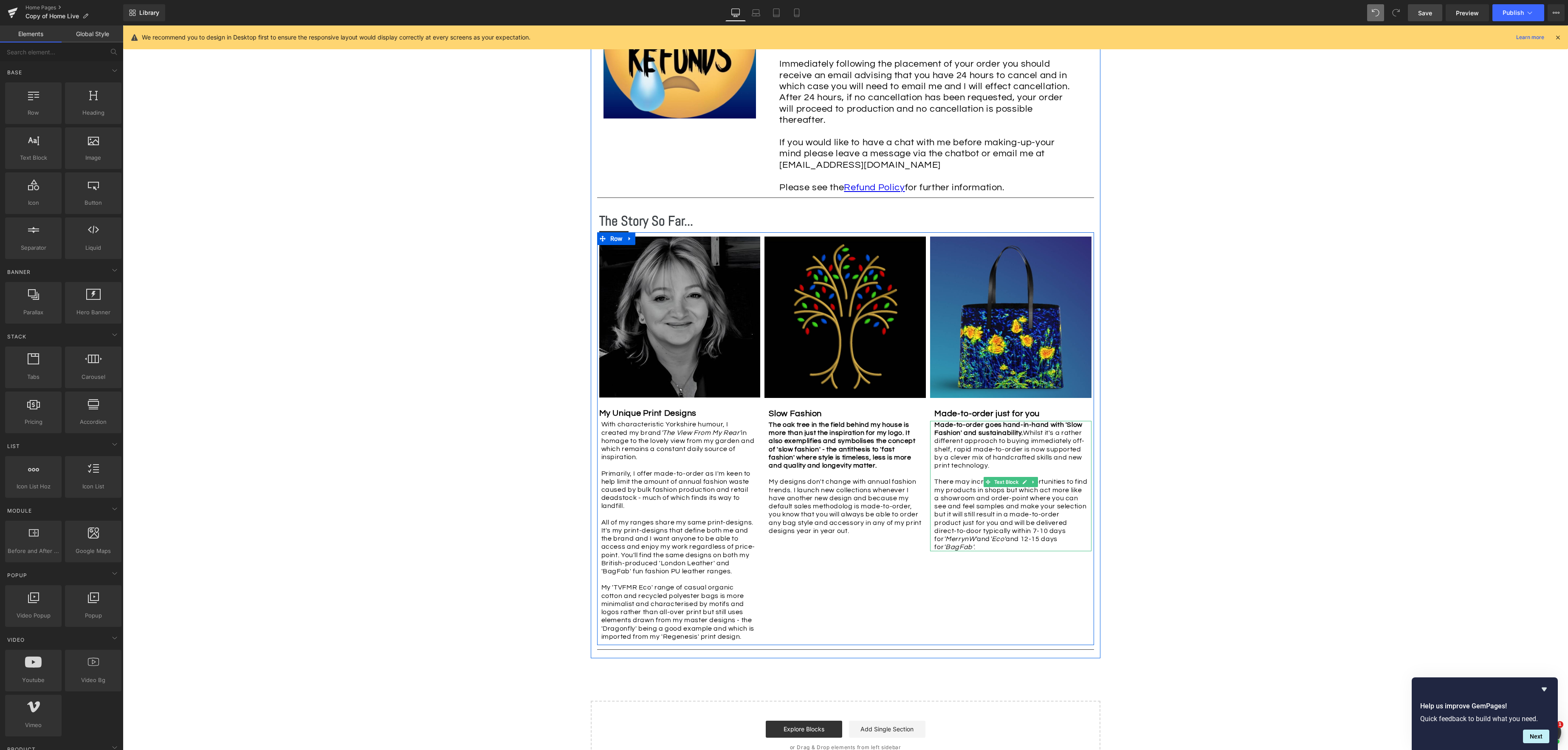
click at [952, 454] on p "Made-to-order goes hand-in-hand with 'Slow Fashion' and sustainability. Whilst …" at bounding box center [1011, 485] width 153 height 130
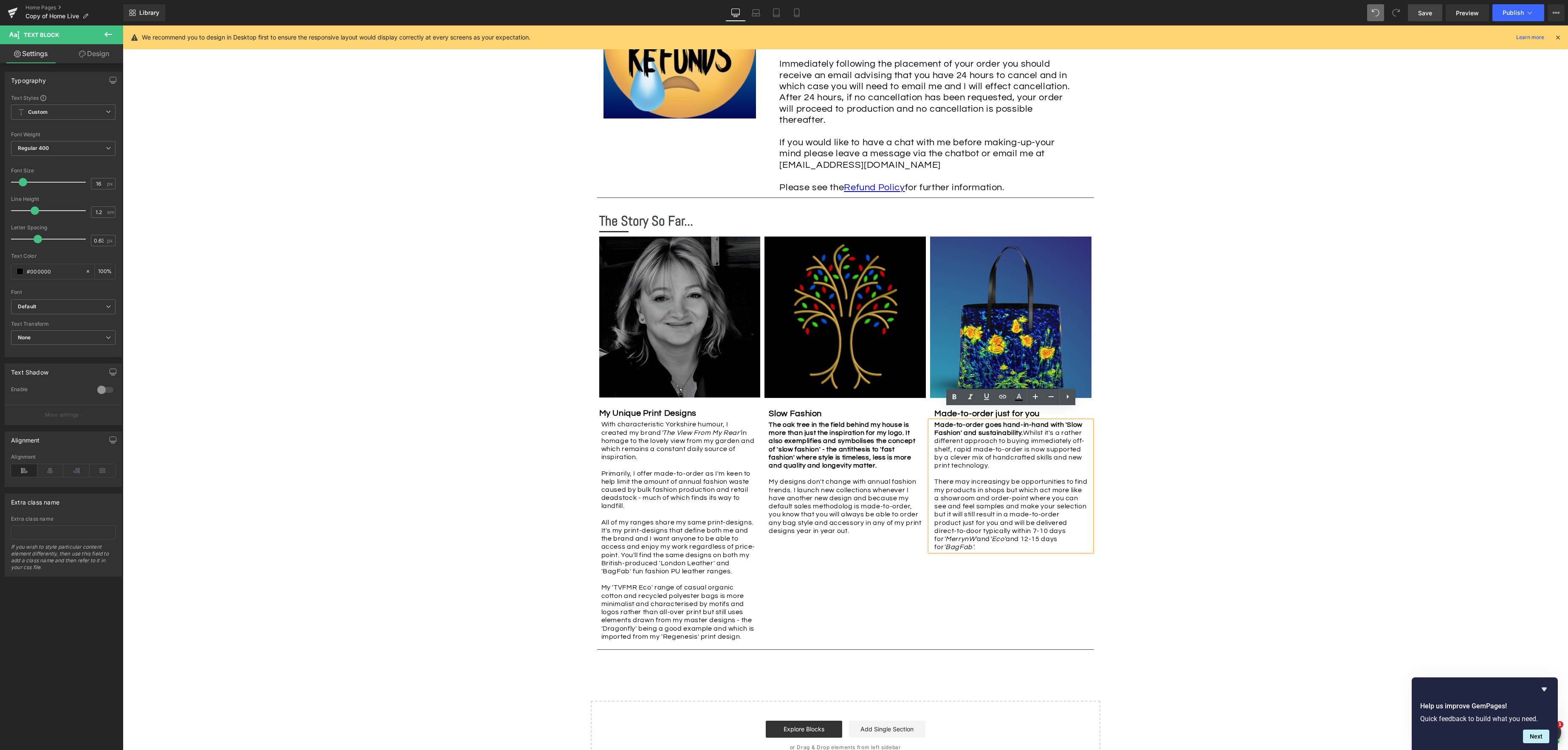
drag, startPoint x: 968, startPoint y: 454, endPoint x: 1200, endPoint y: 428, distance: 233.5
click at [968, 454] on p "Made-to-order goes hand-in-hand with 'Slow Fashion' and sustainability. Whilst …" at bounding box center [1011, 485] width 153 height 130
drag, startPoint x: 1030, startPoint y: 452, endPoint x: 1108, endPoint y: 447, distance: 78.2
click at [1030, 451] on p "Made-to-order goes hand-in-hand with 'Slow Fashion' and sustainability. Whilst …" at bounding box center [1011, 485] width 153 height 130
drag, startPoint x: 1006, startPoint y: 479, endPoint x: 1121, endPoint y: 478, distance: 115.0
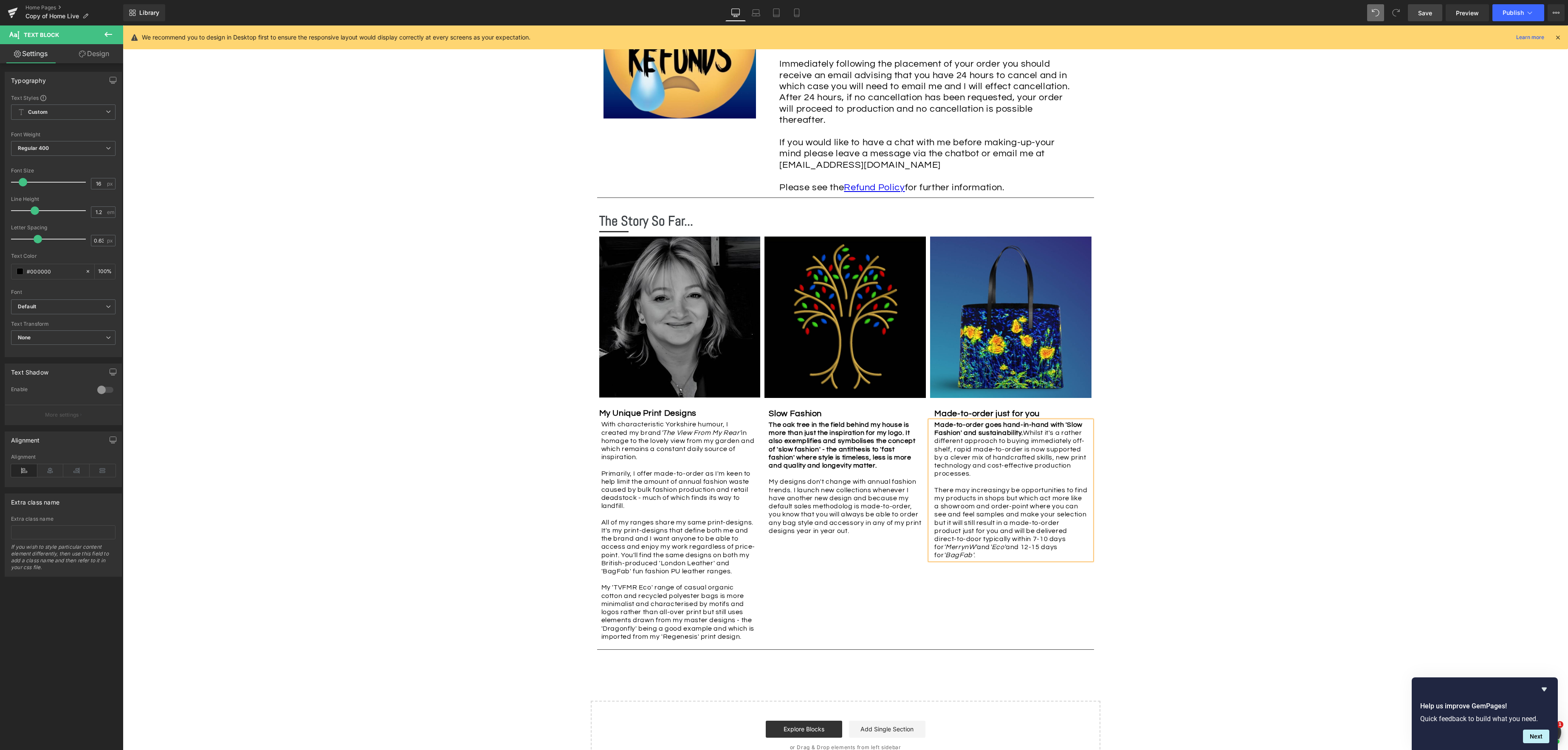
click at [1006, 479] on p "Made-to-order goes hand-in-hand with 'Slow Fashion' and sustainability. Whilst …" at bounding box center [1011, 490] width 153 height 139
drag, startPoint x: 1026, startPoint y: 459, endPoint x: 1068, endPoint y: 463, distance: 42.2
click at [1025, 459] on p "Made-to-order goes hand-in-hand with 'Slow Fashion' and sustainability. Whilst …" at bounding box center [1011, 490] width 153 height 139
click at [935, 470] on p "Made-to-order goes hand-in-hand with 'Slow Fashion' and sustainability. Whilst …" at bounding box center [1011, 497] width 153 height 155
drag, startPoint x: 968, startPoint y: 485, endPoint x: 989, endPoint y: 486, distance: 21.0
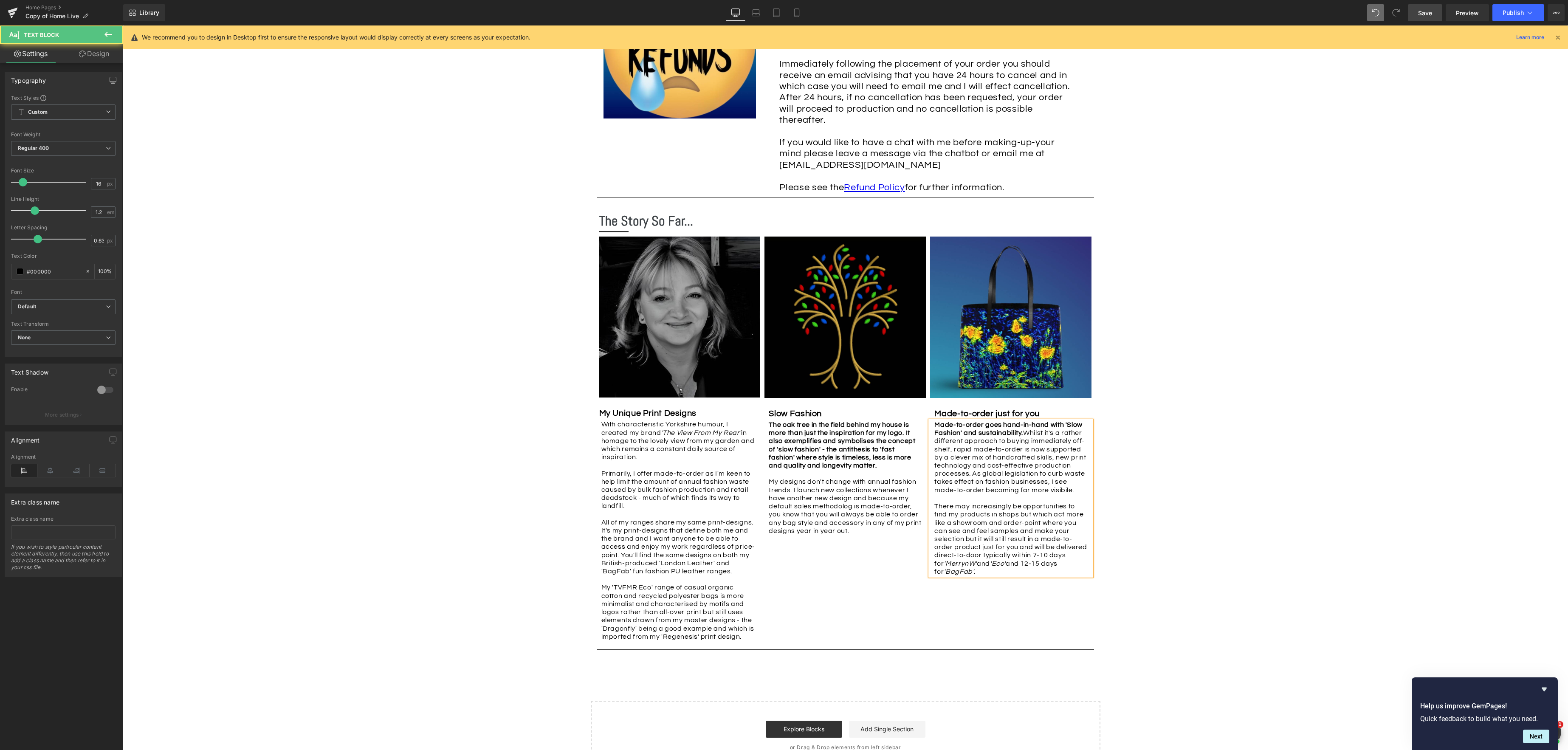
click at [969, 485] on p "Made-to-order goes hand-in-hand with 'Slow Fashion' and sustainability. Whilst …" at bounding box center [1011, 497] width 153 height 155
drag, startPoint x: 1054, startPoint y: 488, endPoint x: 1067, endPoint y: 488, distance: 13.0
click at [1054, 488] on p "Made-to-order goes hand-in-hand with 'Slow Fashion' and sustainability. Whilst …" at bounding box center [1011, 502] width 153 height 163
click at [984, 492] on p "Made-to-order goes hand-in-hand with 'Slow Fashion' and sustainability. Whilst …" at bounding box center [1011, 502] width 153 height 163
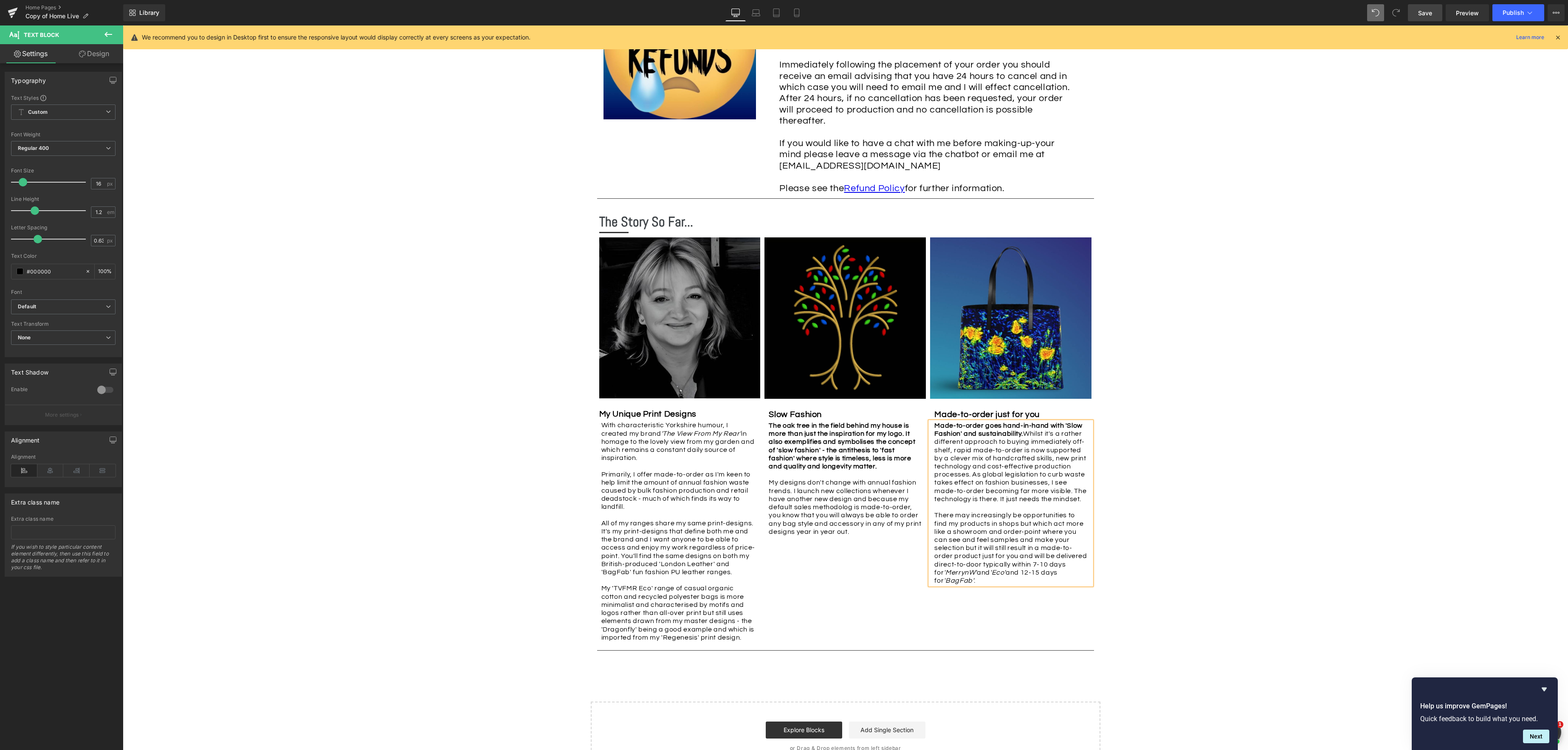
click at [1429, 14] on span "Save" at bounding box center [1425, 12] width 14 height 9
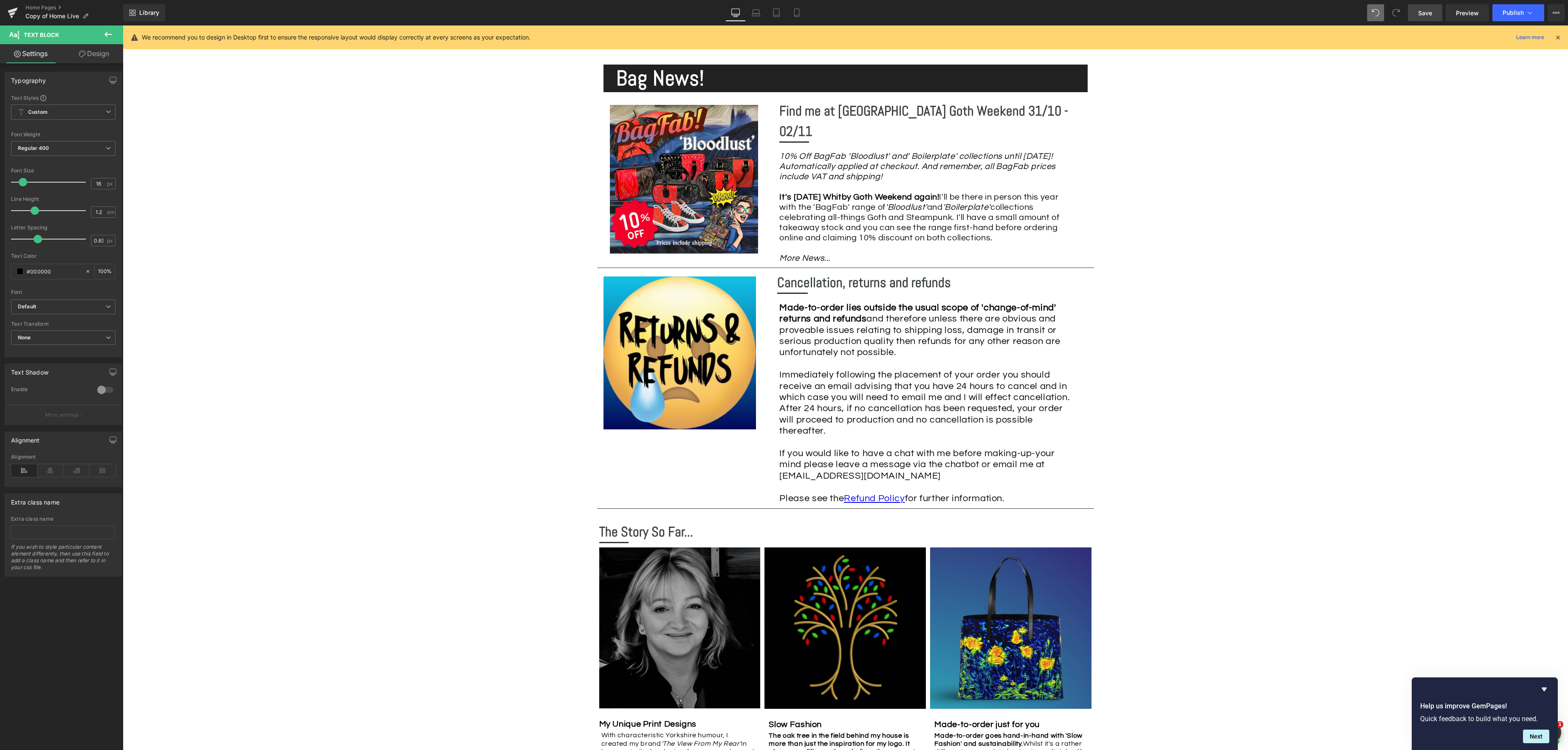
scroll to position [1071, 0]
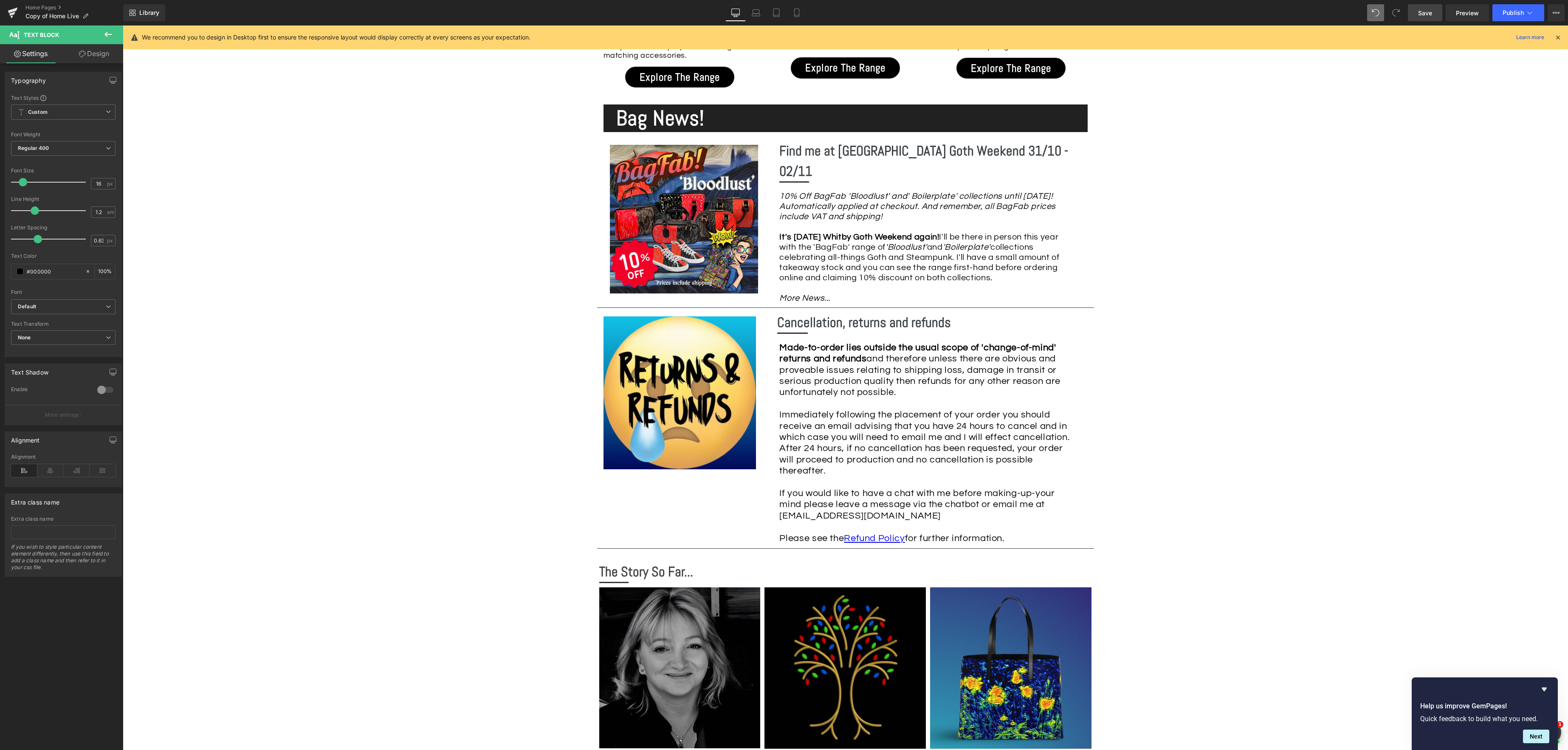
click at [1429, 12] on span "Save" at bounding box center [1425, 12] width 14 height 9
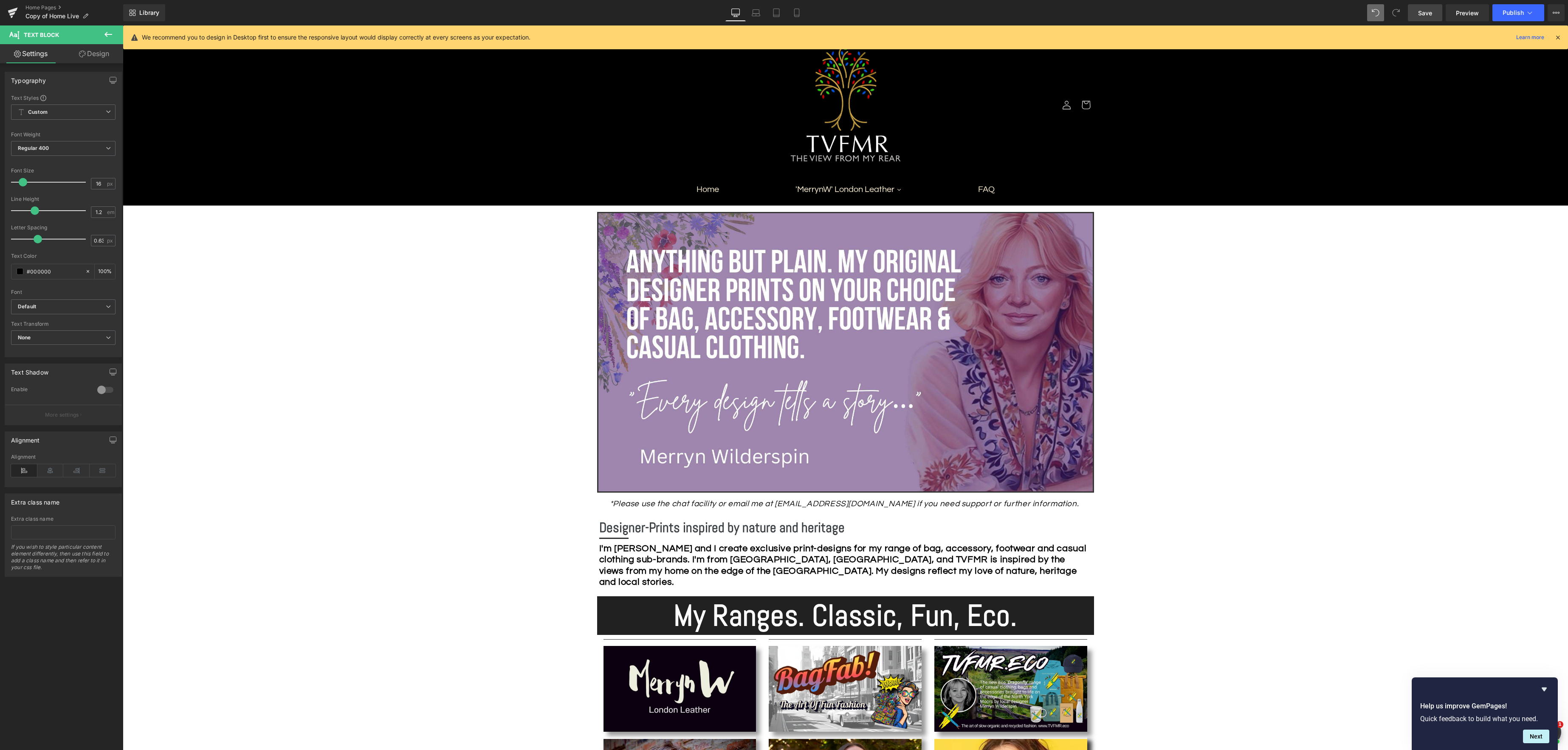
scroll to position [11, 0]
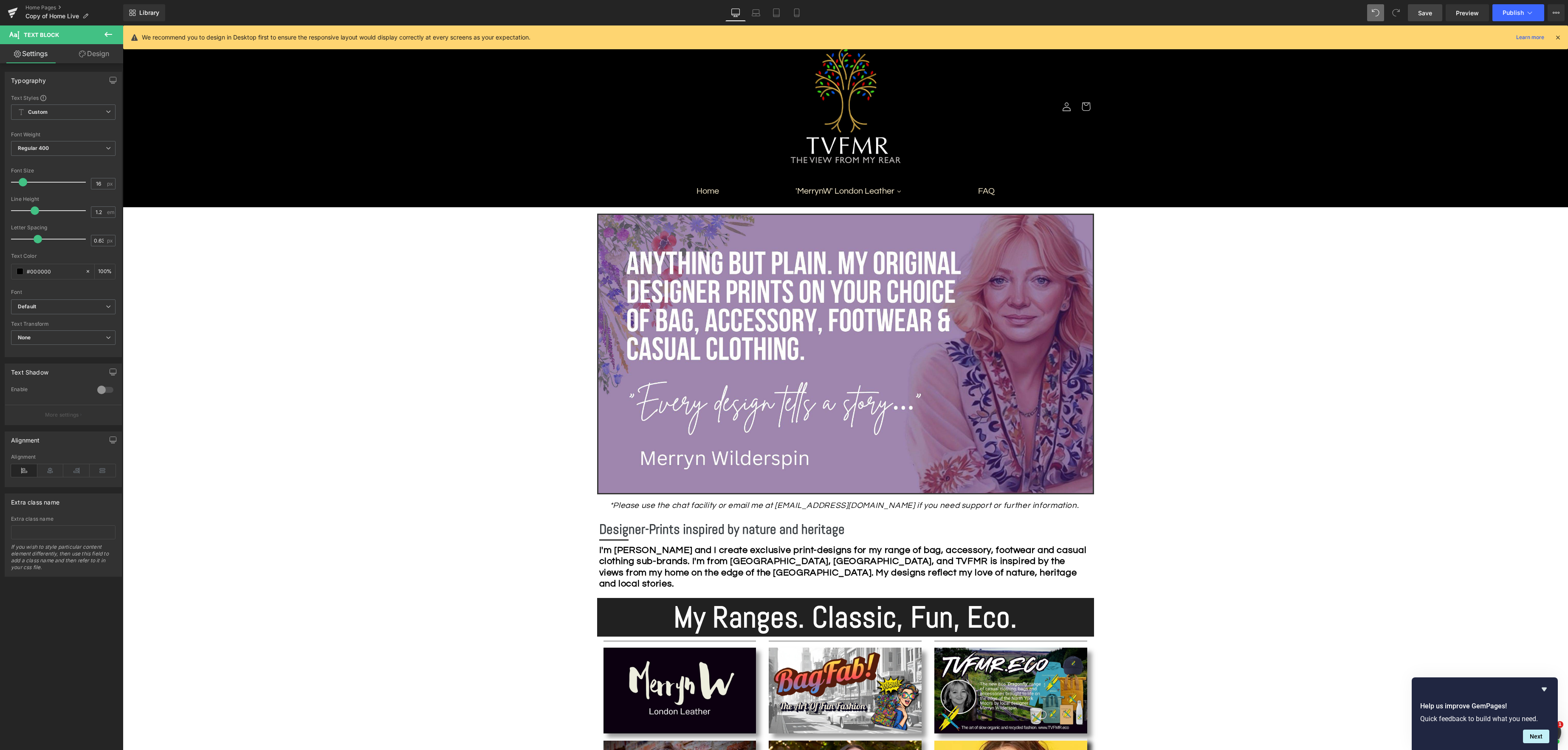
click at [1419, 12] on span "Save" at bounding box center [1425, 12] width 14 height 9
click at [1470, 14] on span "Preview" at bounding box center [1467, 12] width 23 height 9
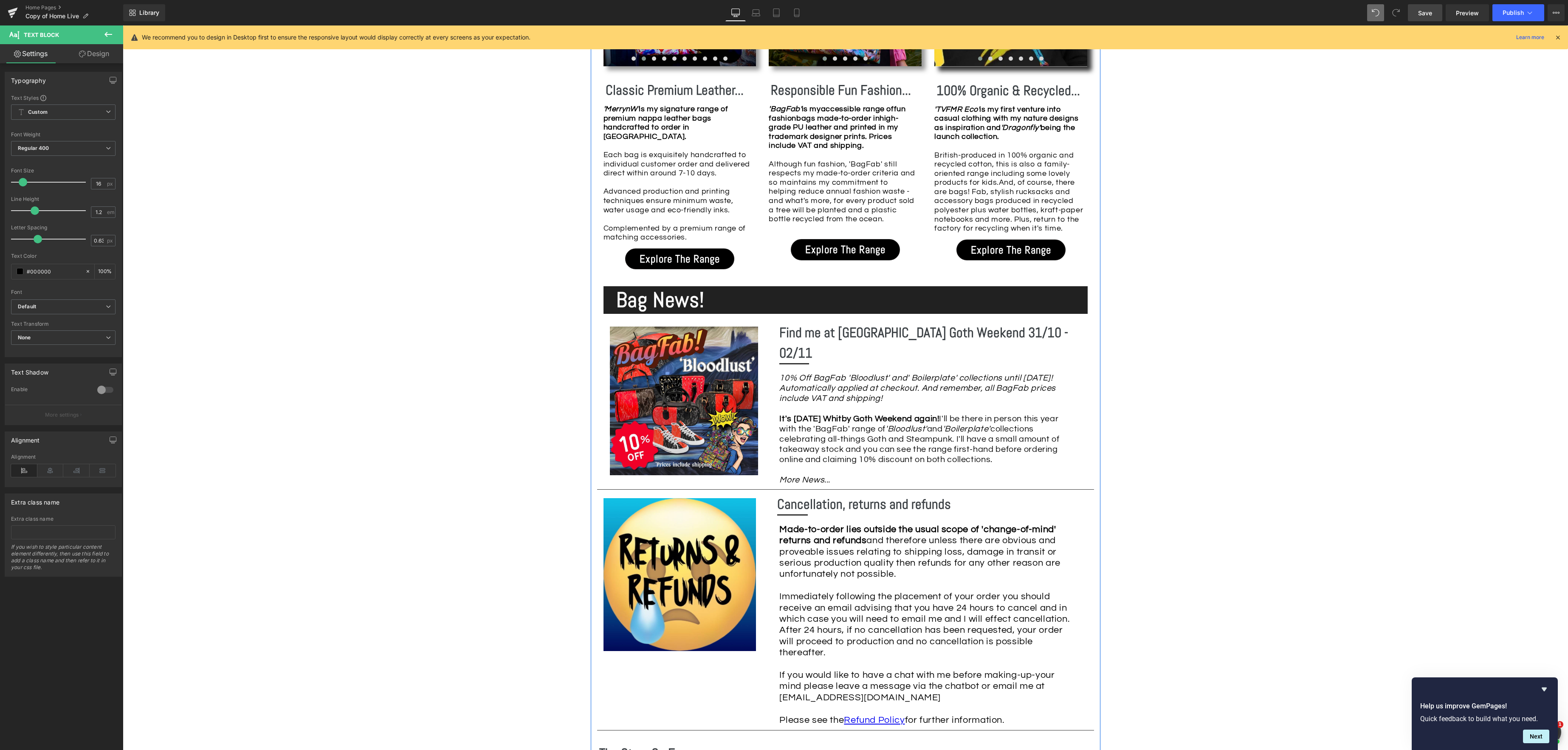
scroll to position [875, 0]
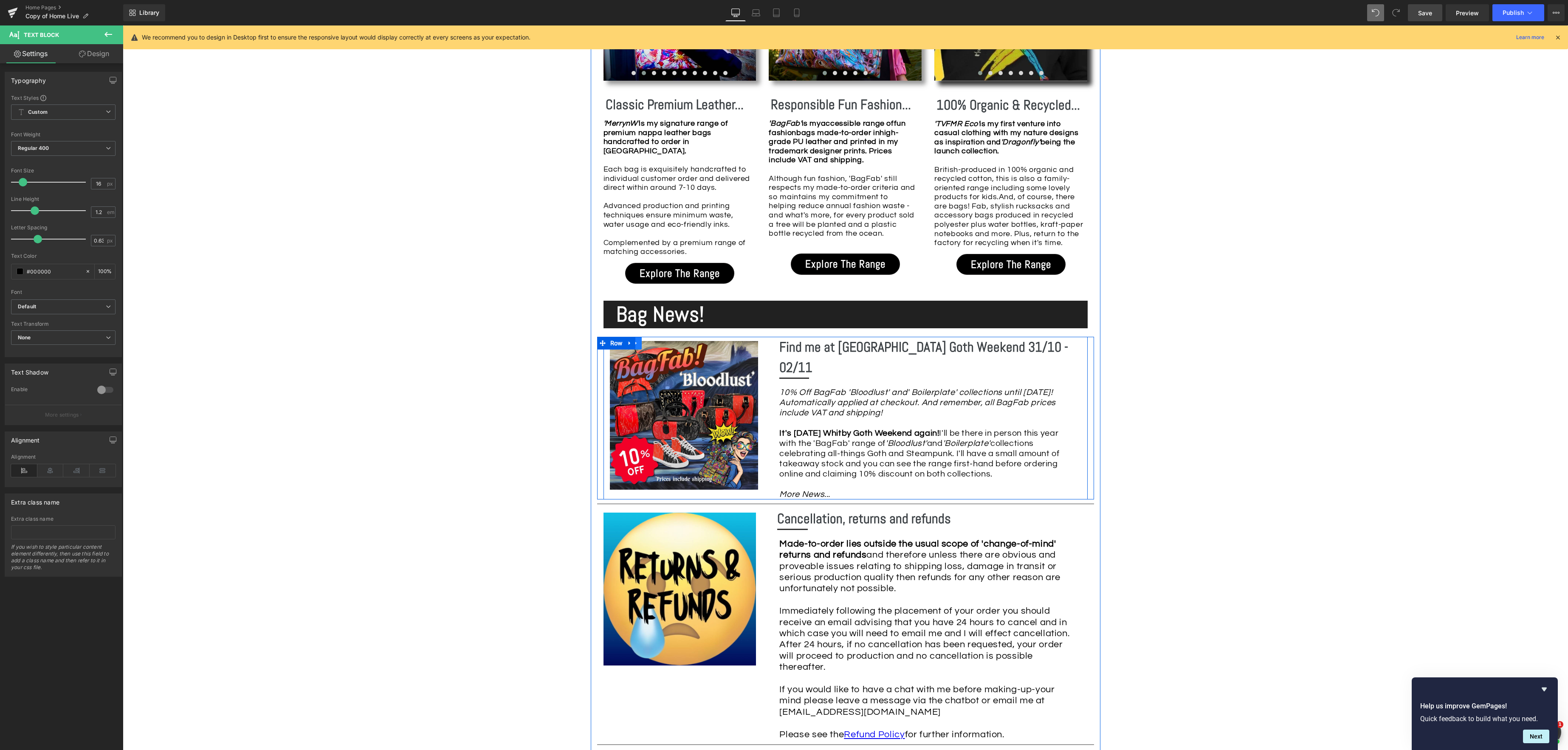
click at [638, 340] on icon at bounding box center [636, 343] width 6 height 7
click at [651, 340] on icon at bounding box center [647, 343] width 6 height 6
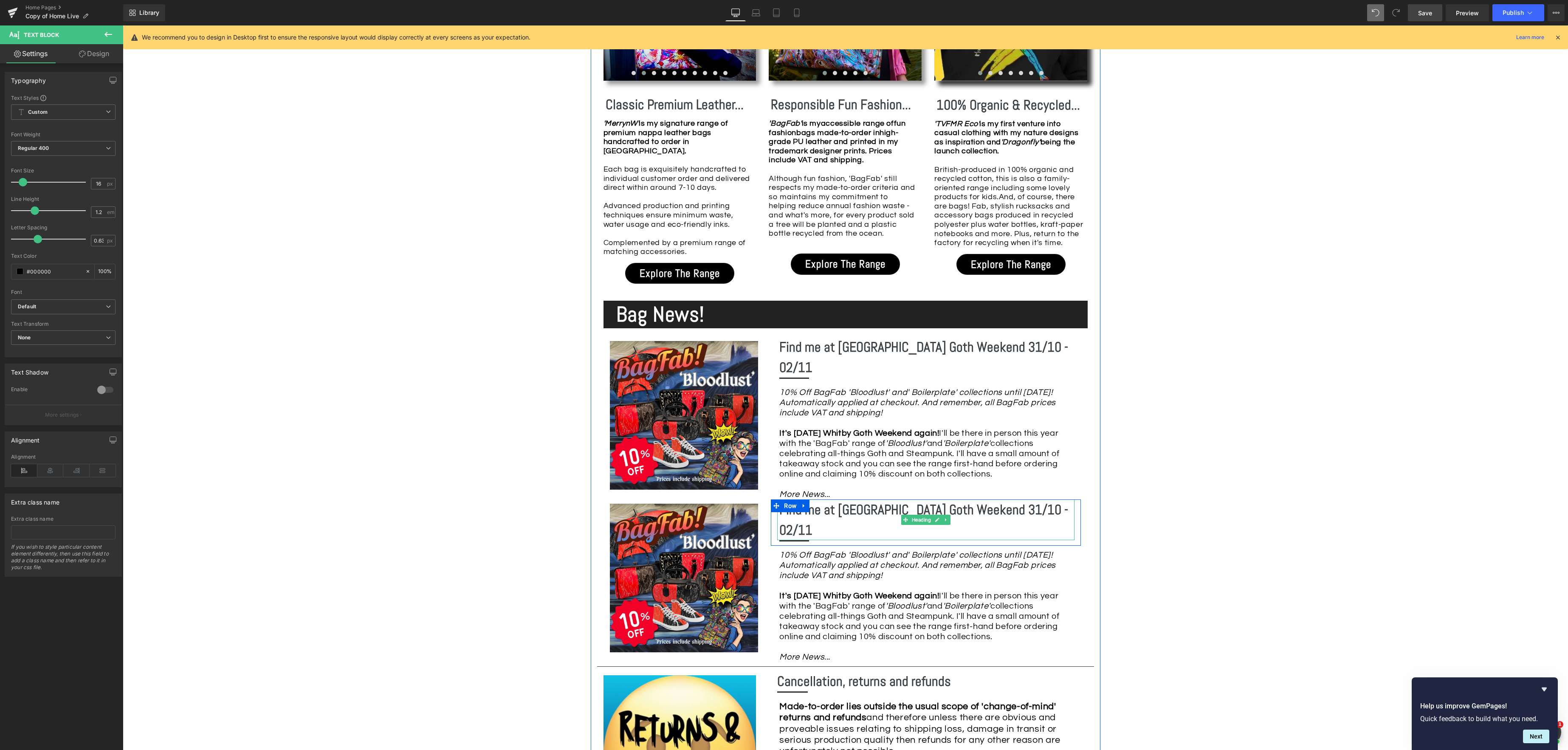
click at [1033, 499] on h1 "Find me at [GEOGRAPHIC_DATA] Goth Weekend 31/10 - 02/11" at bounding box center [926, 519] width 295 height 41
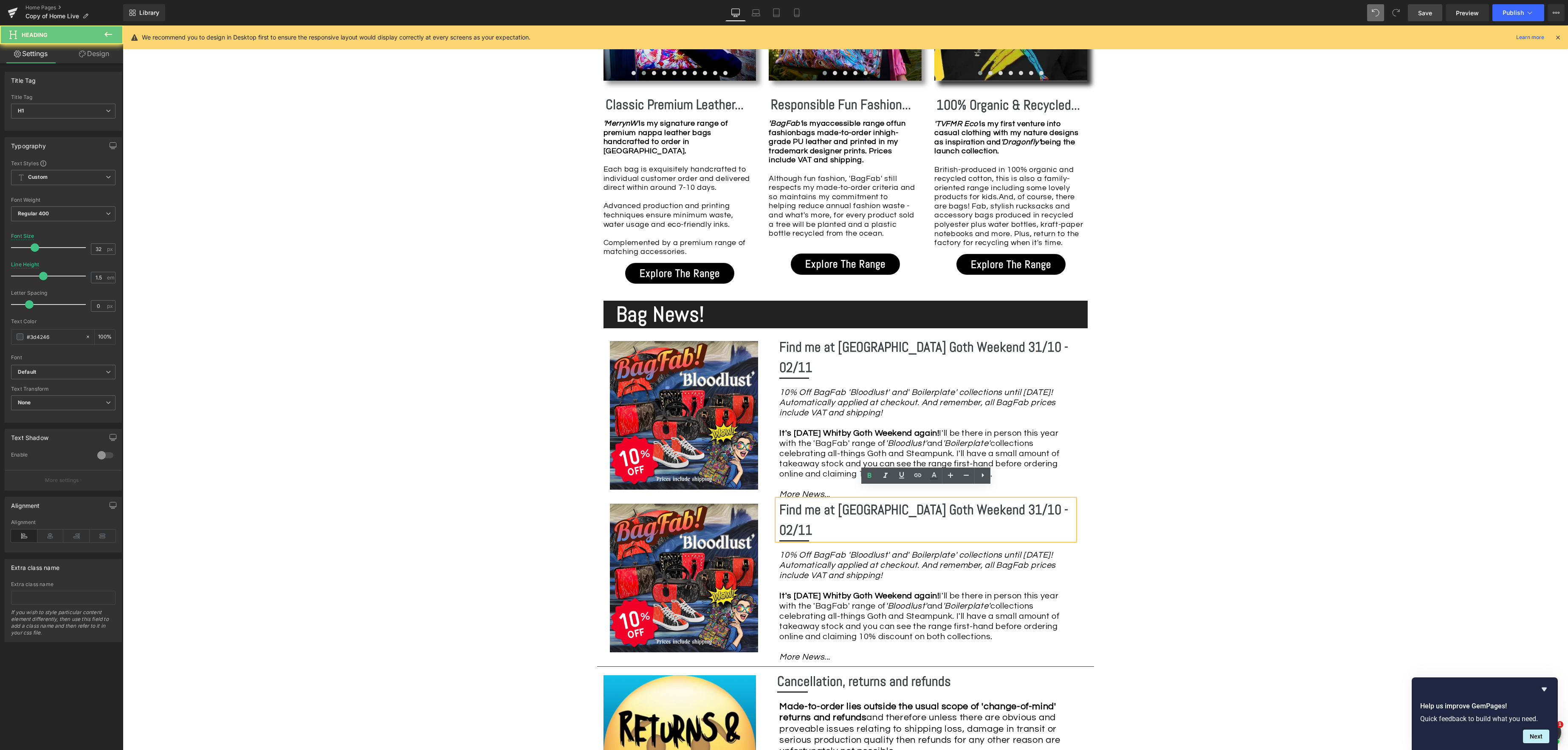
drag, startPoint x: 1031, startPoint y: 497, endPoint x: 1055, endPoint y: 497, distance: 24.0
click at [1031, 499] on h1 "Find me at [GEOGRAPHIC_DATA] Goth Weekend 31/10 - 02/11" at bounding box center [926, 519] width 295 height 41
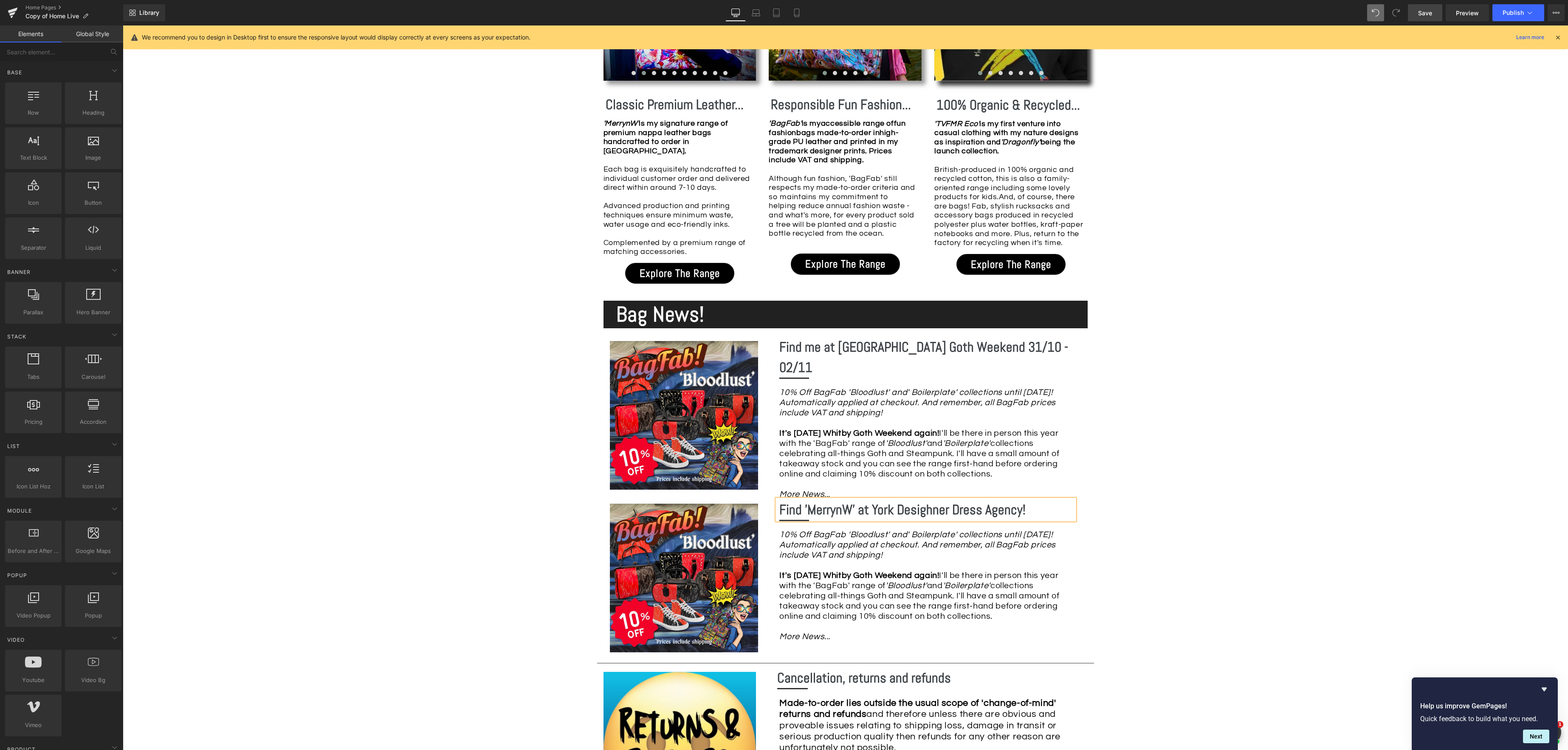
click at [1149, 522] on div "Image Row *Please use the chat facility or email me at [EMAIL_ADDRESS][DOMAIN_N…" at bounding box center [845, 410] width 1445 height 2132
click at [993, 501] on b "Find 'MerrynW' at York Desighner Dress Agency!" at bounding box center [901, 510] width 246 height 17
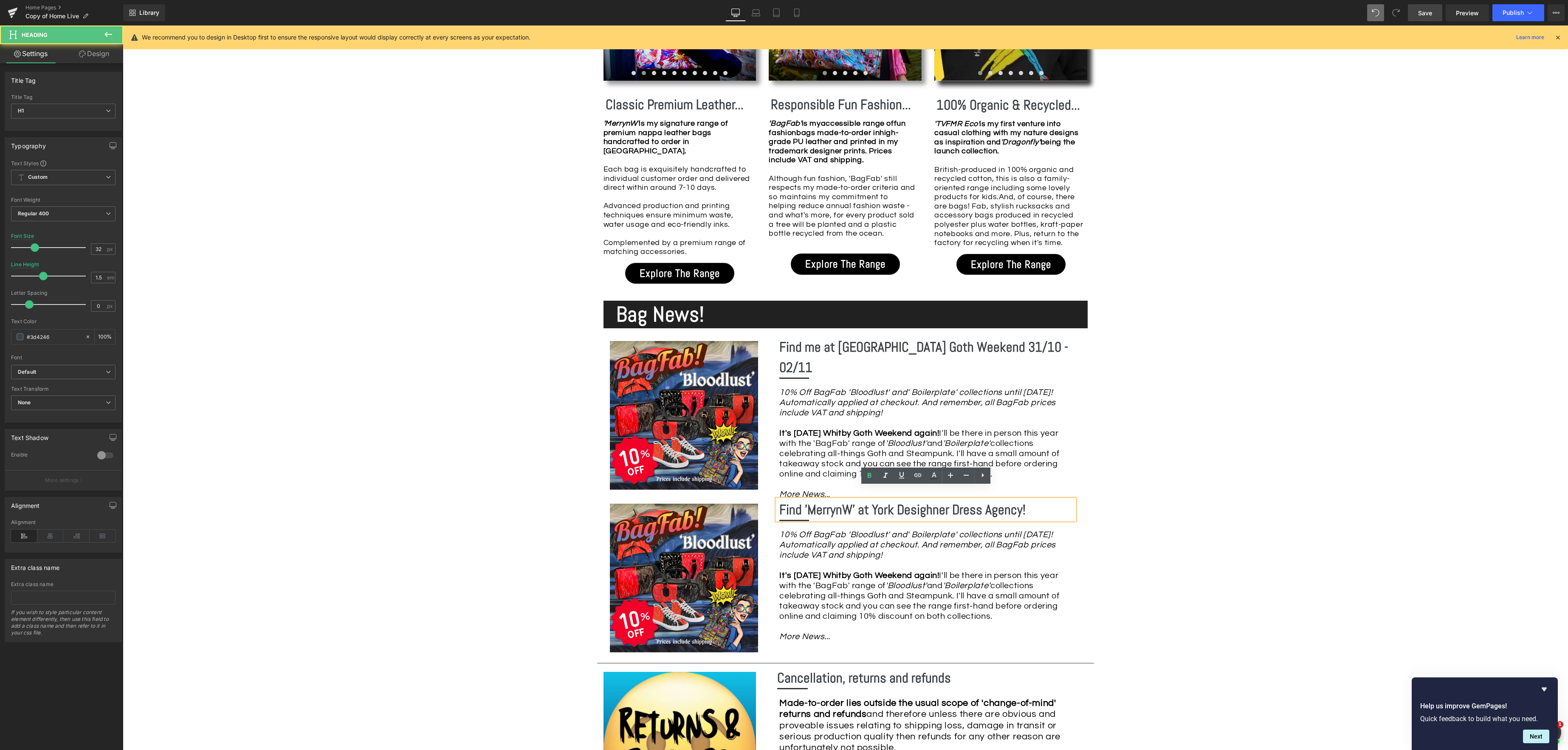
click at [934, 501] on b "Find 'MerrynW' at York Desighner Dress Agency!" at bounding box center [901, 510] width 246 height 17
click at [1161, 493] on div "Image Row *Please use the chat facility or email me at [EMAIL_ADDRESS][DOMAIN_N…" at bounding box center [845, 410] width 1445 height 2132
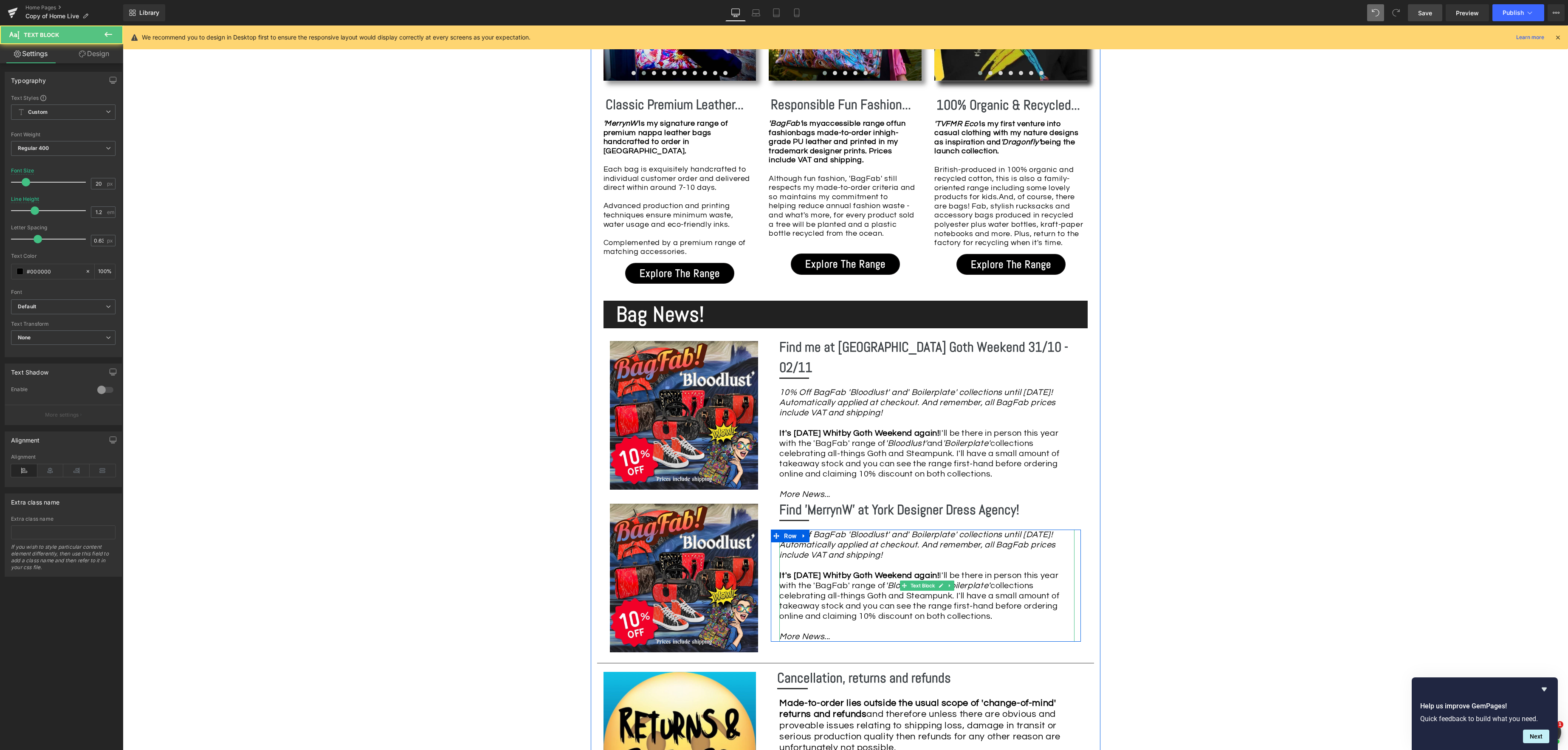
click at [954, 543] on div "10% Off BagFab 'Bloodlust' and' Boilerplate' collections until [DATE]! Automati…" at bounding box center [926, 586] width 295 height 112
drag, startPoint x: 952, startPoint y: 546, endPoint x: 775, endPoint y: 518, distance: 179.2
click at [767, 518] on div "Find 'MerrynW' at York Designer Dress Agency! Heading Separator Row 10% Off Bag…" at bounding box center [926, 571] width 323 height 142
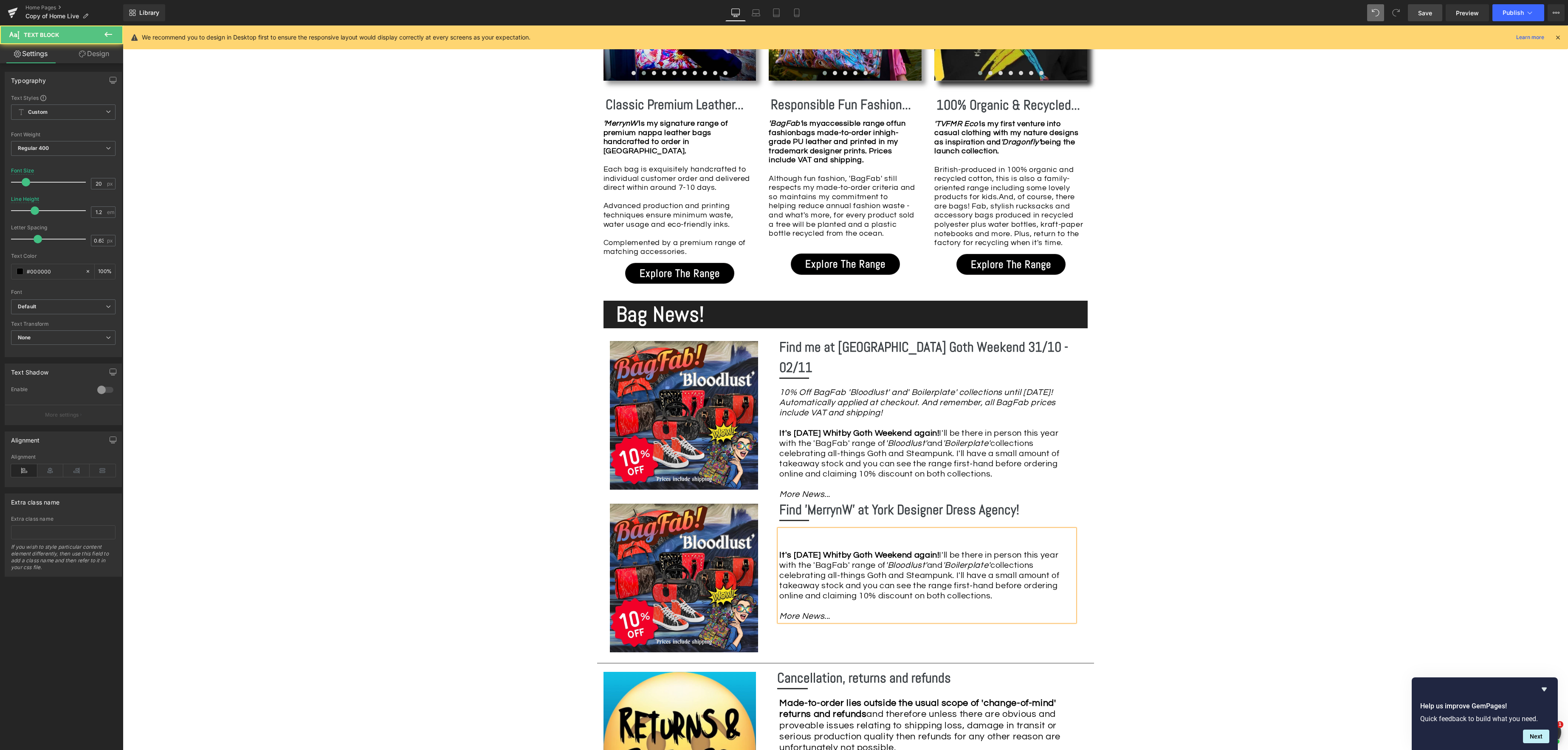
drag, startPoint x: 780, startPoint y: 543, endPoint x: 795, endPoint y: 542, distance: 15.0
click at [781, 551] on strong "It's [DATE] Whitby Goth Weekend again!" at bounding box center [859, 554] width 160 height 9
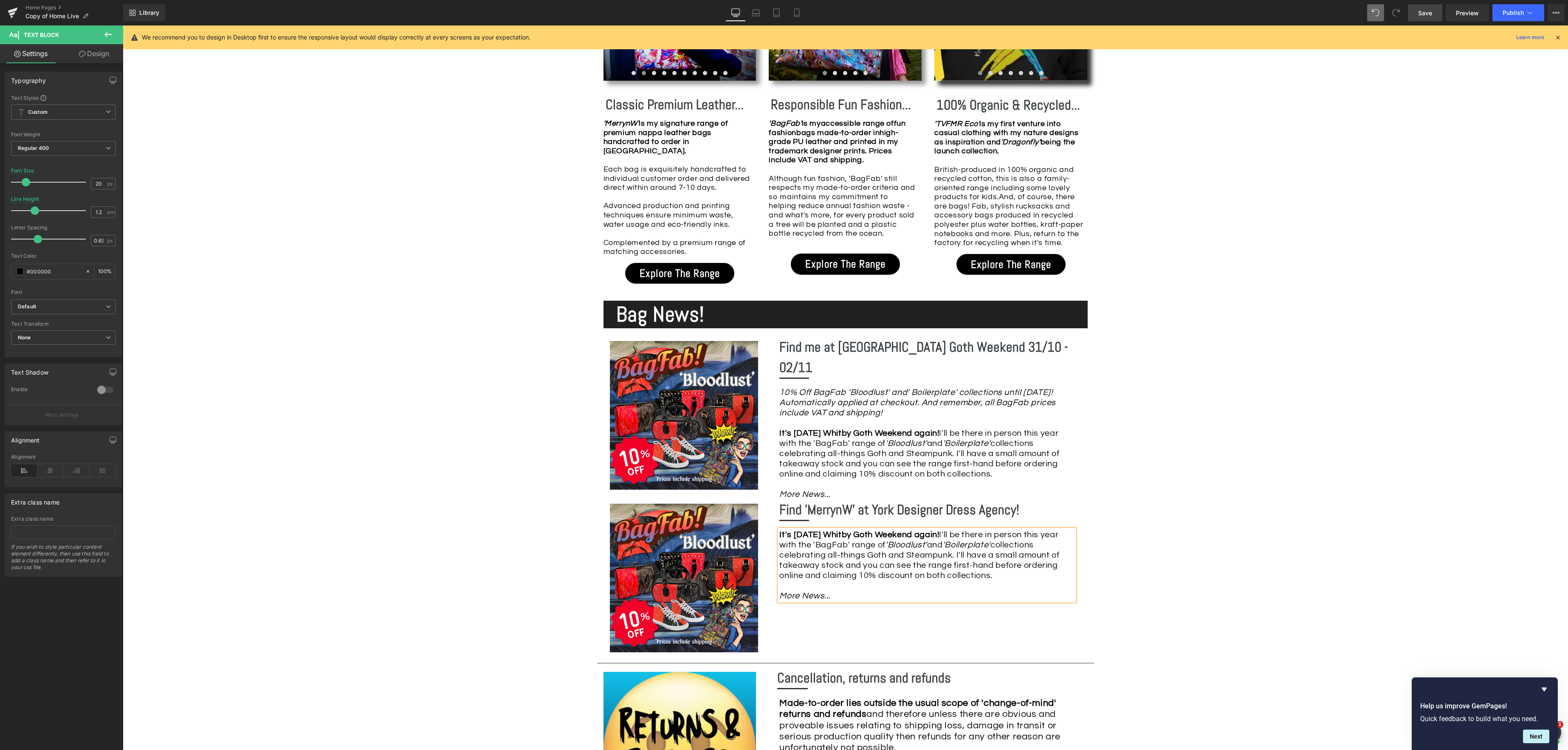
click at [1184, 530] on div "Image Row *Please use the chat facility or email me at [EMAIL_ADDRESS][DOMAIN_N…" at bounding box center [845, 410] width 1445 height 2132
drag, startPoint x: 1004, startPoint y: 559, endPoint x: 812, endPoint y: 522, distance: 195.5
click at [812, 530] on div "It's [DATE] Whitby Goth Weekend again! I'll be there in person this year with t…" at bounding box center [926, 565] width 295 height 71
drag, startPoint x: 885, startPoint y: 523, endPoint x: 993, endPoint y: 530, distance: 108.2
click at [884, 530] on strong "I've teamed-up with [PERSON_NAME] at her fab shop in [GEOGRAPHIC_DATA]'s deligh…" at bounding box center [907, 544] width 257 height 28
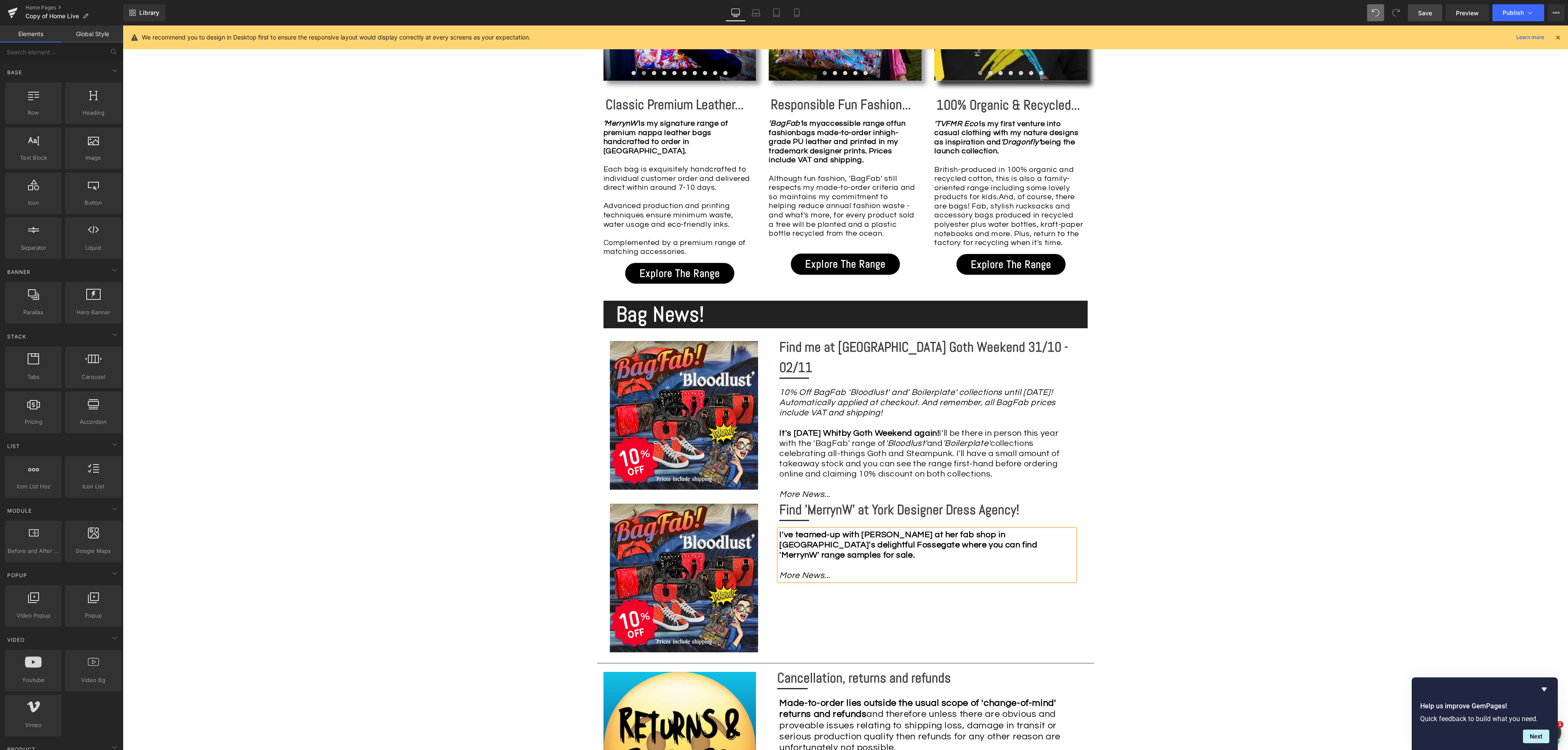
click at [1223, 553] on div "Image Row *Please use the chat facility or email me at [EMAIL_ADDRESS][DOMAIN_N…" at bounding box center [845, 410] width 1445 height 2132
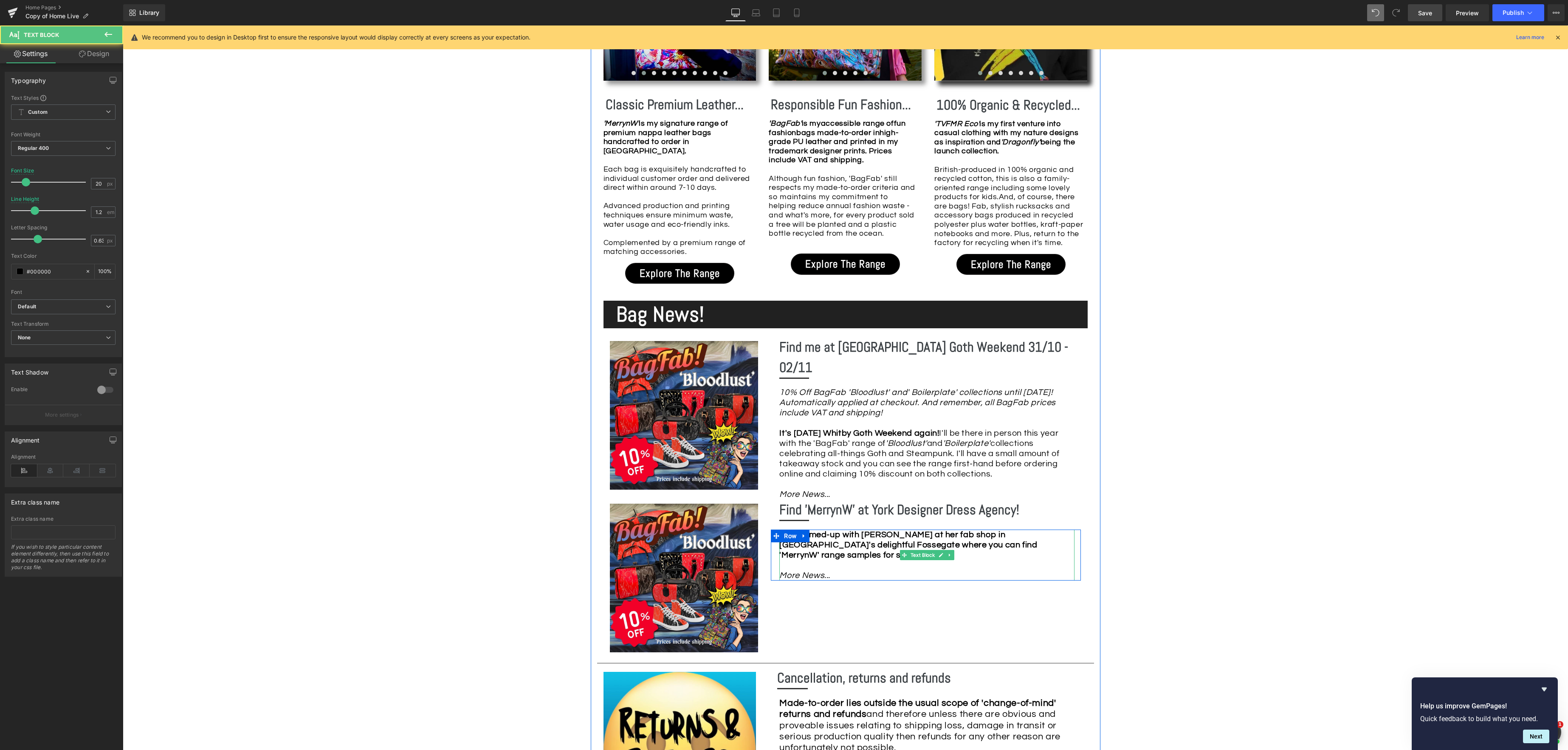
click at [856, 545] on div "I've teamed-up with [PERSON_NAME] at her fab shop in [GEOGRAPHIC_DATA]'s deligh…" at bounding box center [926, 555] width 295 height 51
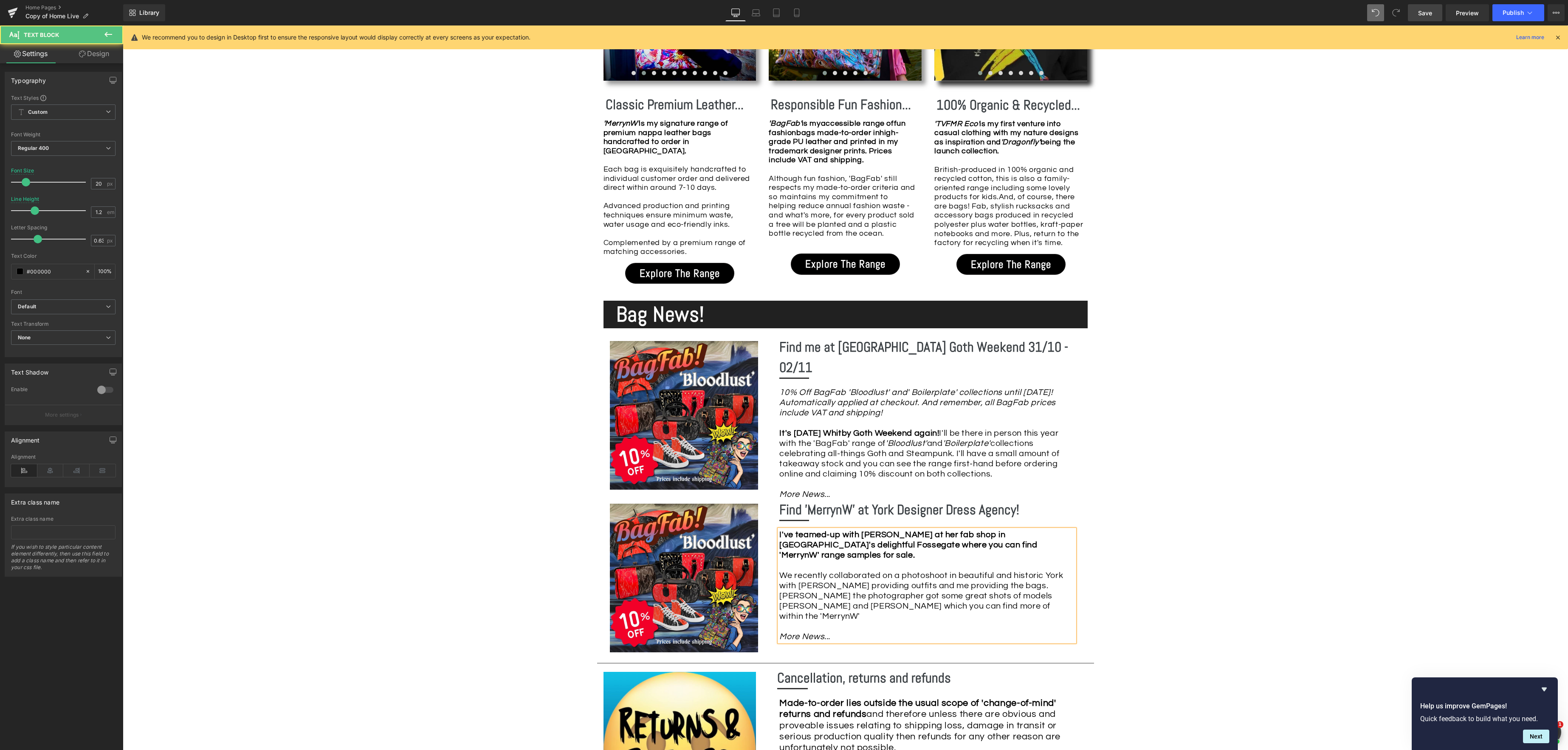
click at [994, 592] on div "I've teamed-up with [PERSON_NAME] at her fab shop in [GEOGRAPHIC_DATA]'s deligh…" at bounding box center [926, 586] width 295 height 112
click at [952, 597] on div "I've teamed-up with [PERSON_NAME] at her fab shop in [GEOGRAPHIC_DATA]'s deligh…" at bounding box center [926, 586] width 295 height 112
drag, startPoint x: 948, startPoint y: 595, endPoint x: 902, endPoint y: 591, distance: 46.2
click at [902, 591] on div "I've teamed-up with [PERSON_NAME] at her fab shop in [GEOGRAPHIC_DATA]'s deligh…" at bounding box center [926, 586] width 295 height 112
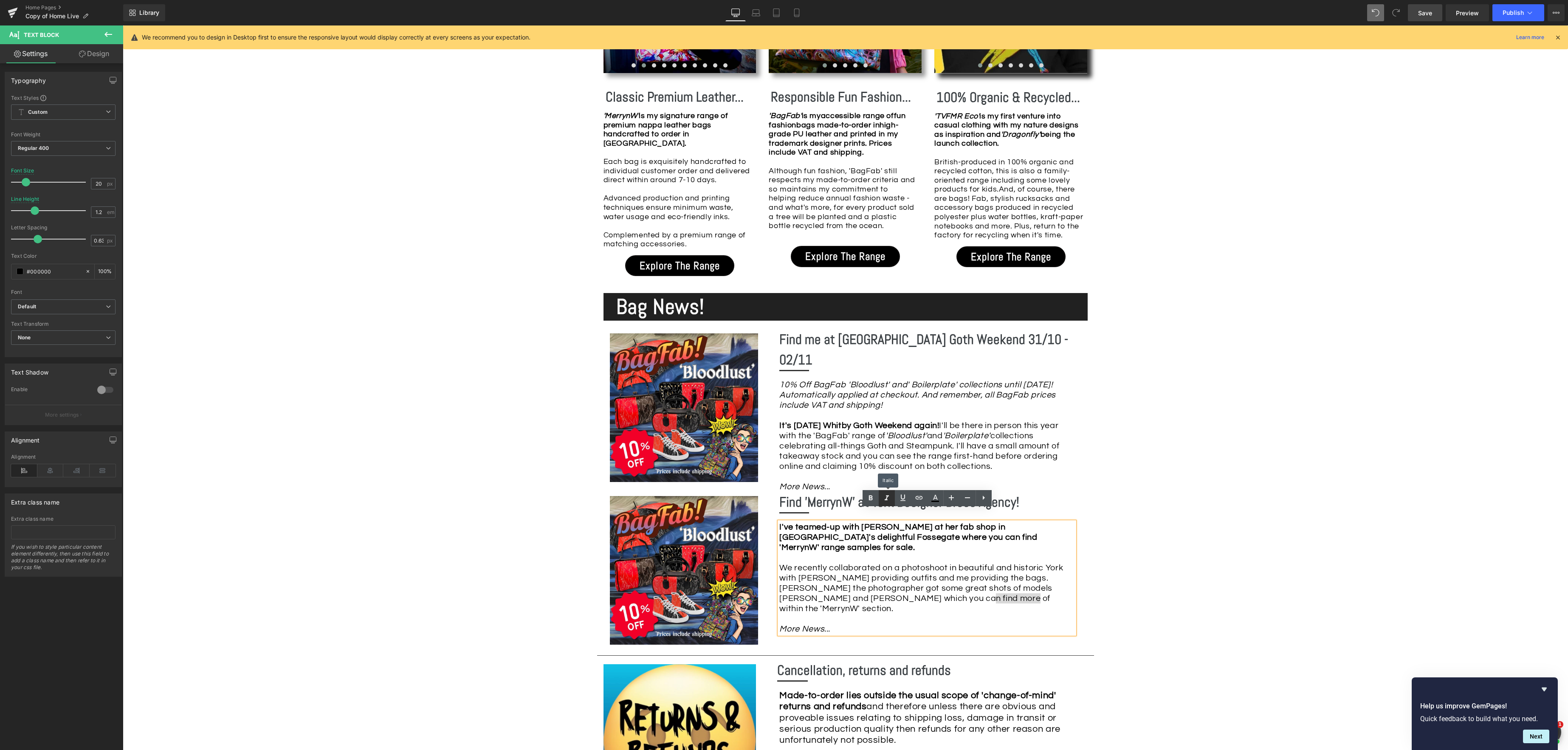
click at [889, 497] on icon at bounding box center [886, 497] width 10 height 10
click at [1023, 590] on div "I've teamed-up with [PERSON_NAME] at her fab shop in [GEOGRAPHIC_DATA]'s deligh…" at bounding box center [926, 578] width 295 height 112
click at [1172, 566] on div "Image Row *Please use the chat facility or email me at [EMAIL_ADDRESS][DOMAIN_N…" at bounding box center [845, 403] width 1445 height 2132
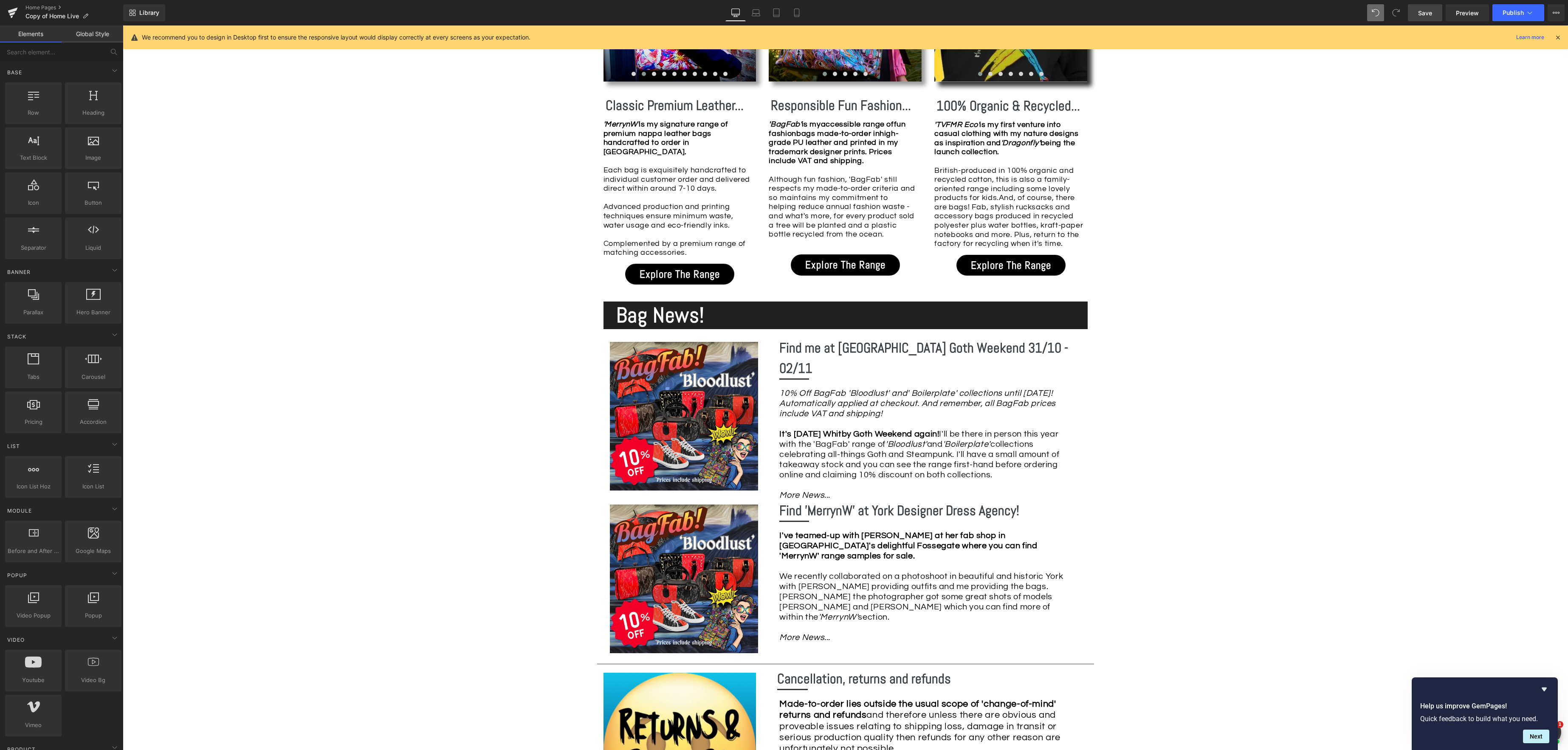
scroll to position [868, 0]
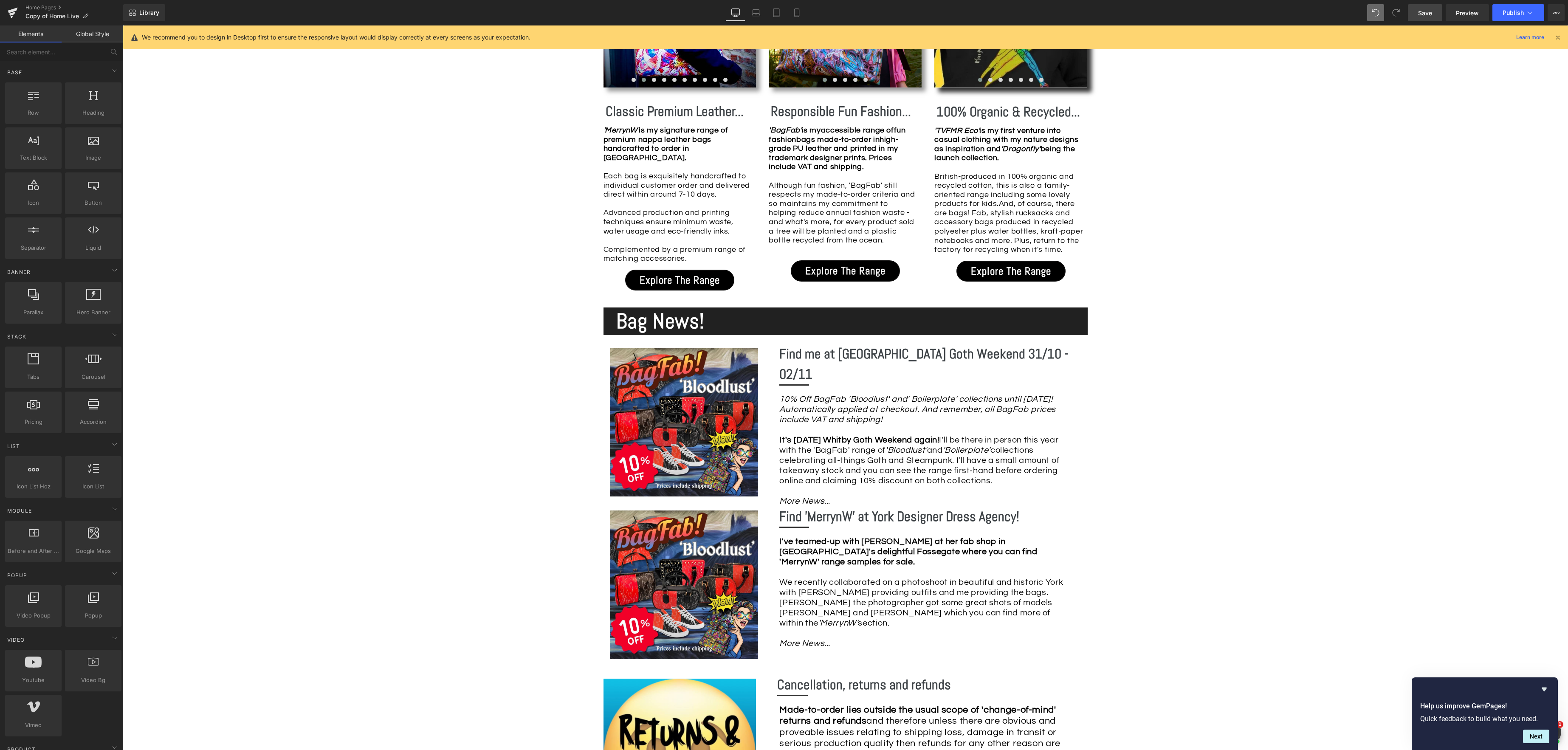
click at [1420, 13] on span "Save" at bounding box center [1425, 12] width 14 height 9
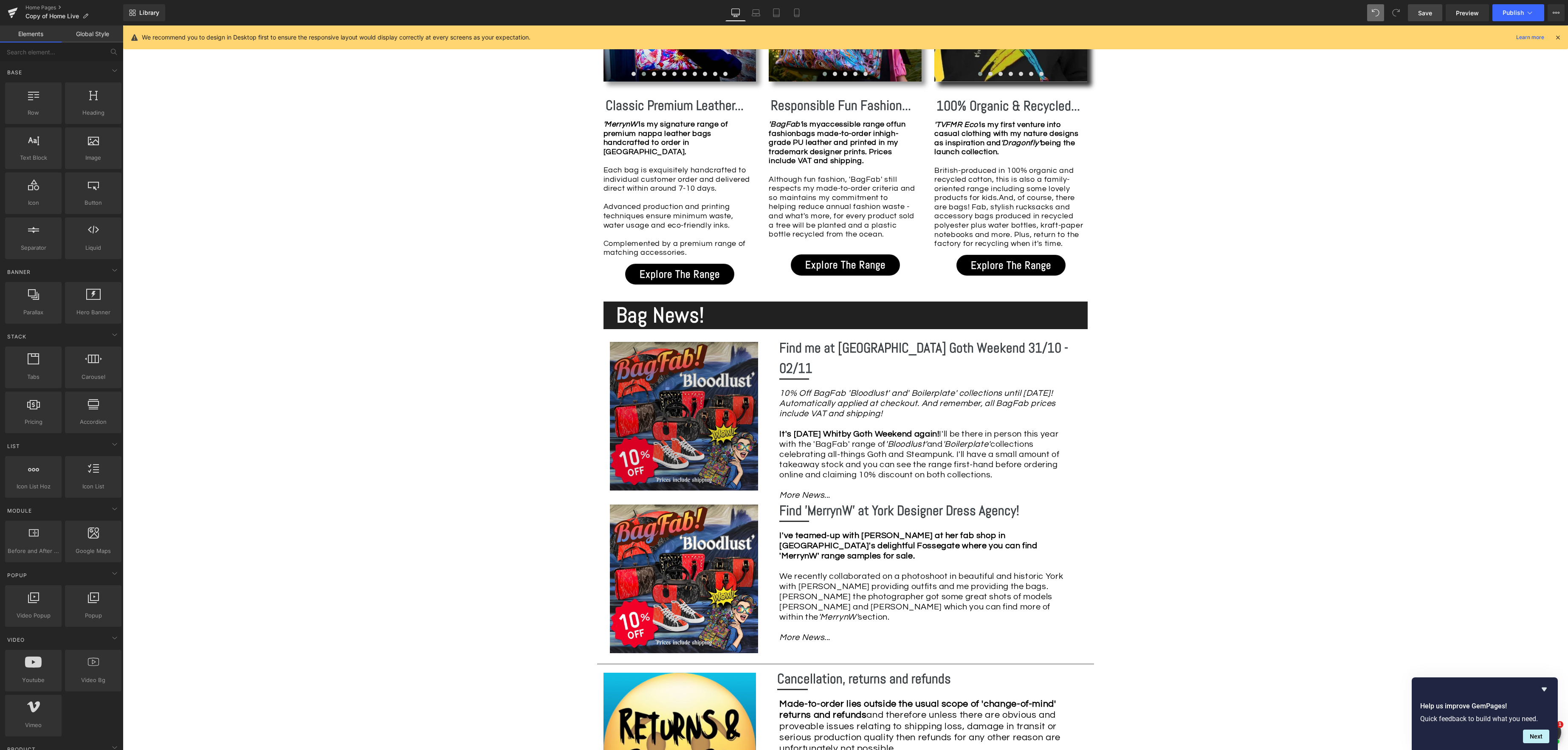
scroll to position [859, 0]
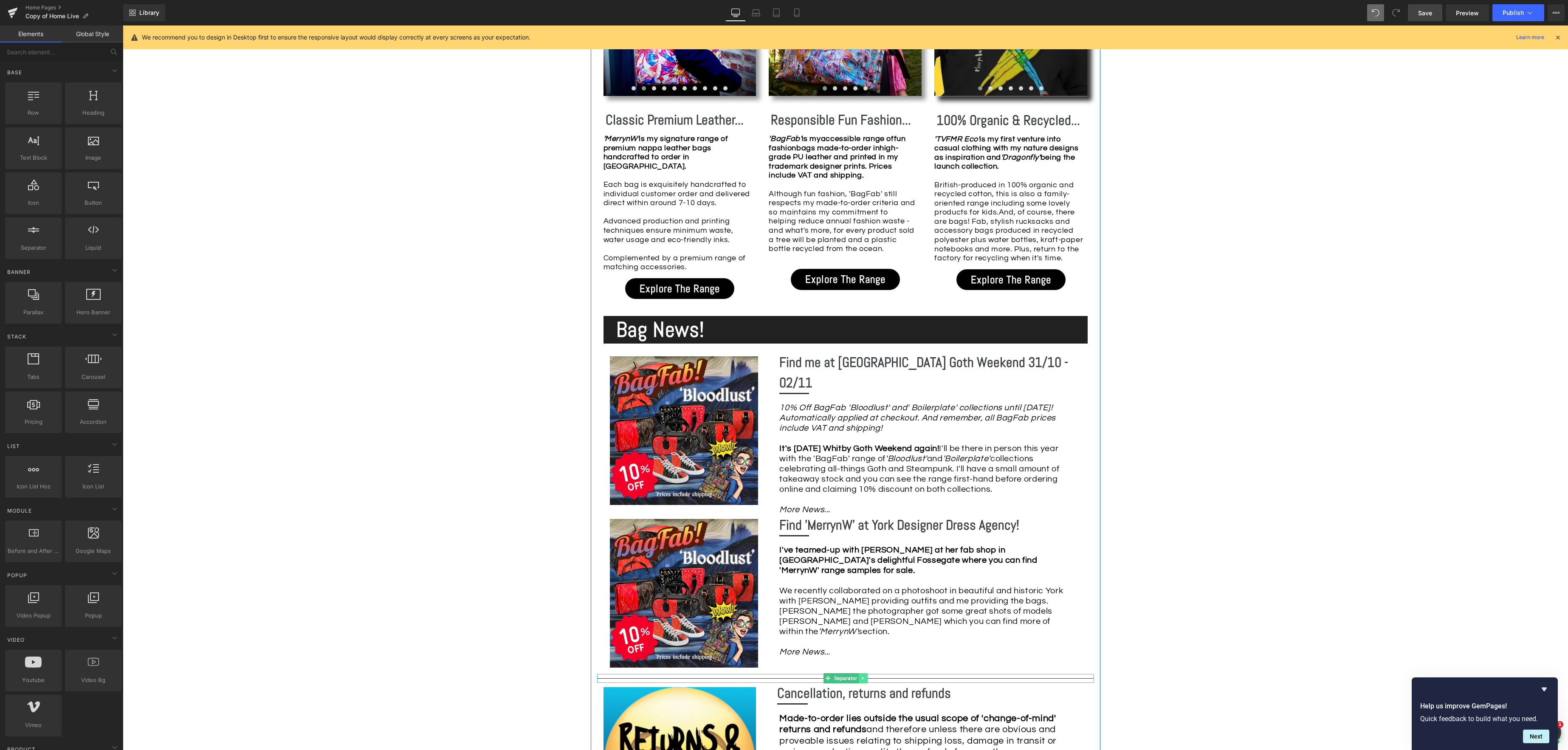
click at [863, 675] on icon at bounding box center [862, 677] width 5 height 5
click at [860, 676] on icon at bounding box center [858, 678] width 5 height 5
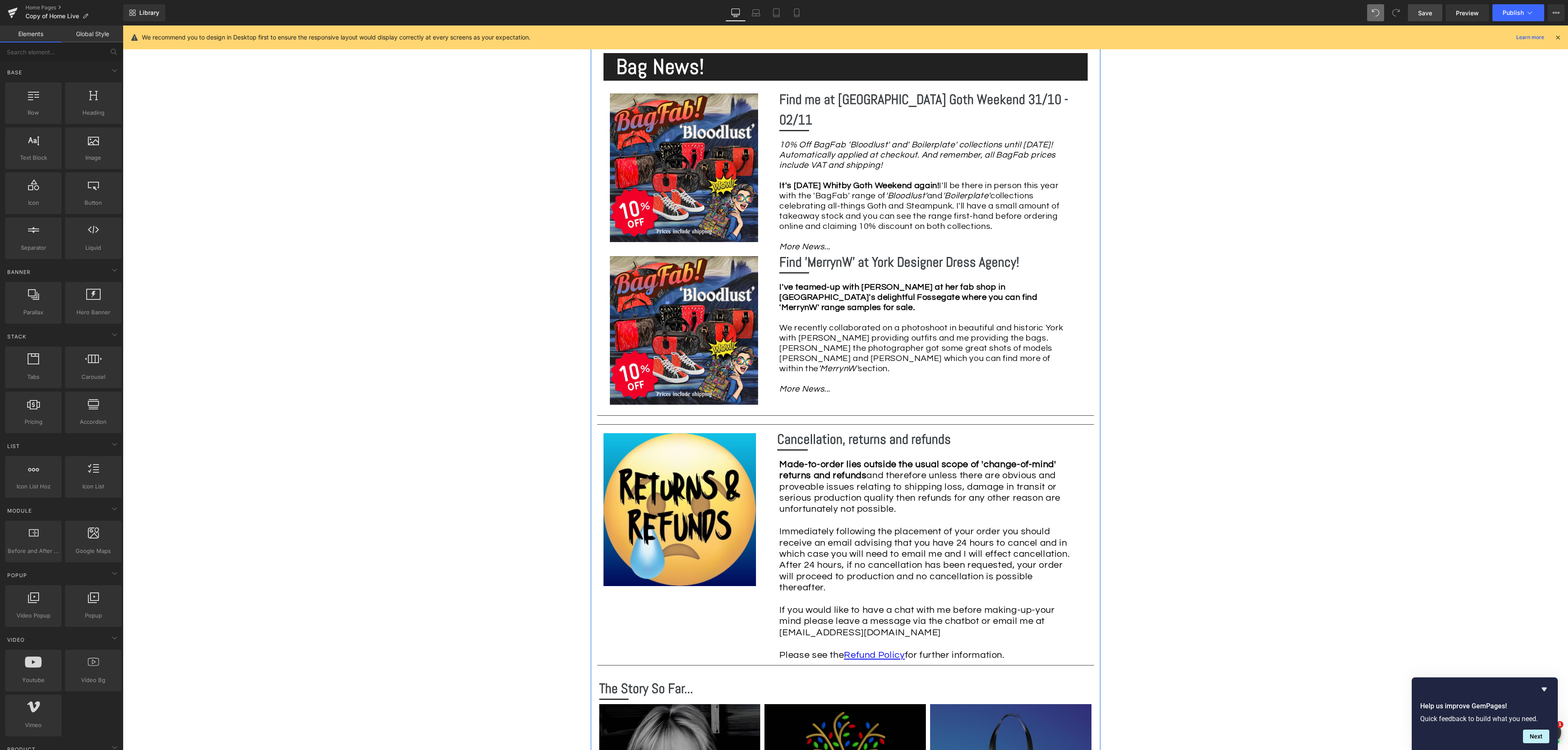
scroll to position [1078, 0]
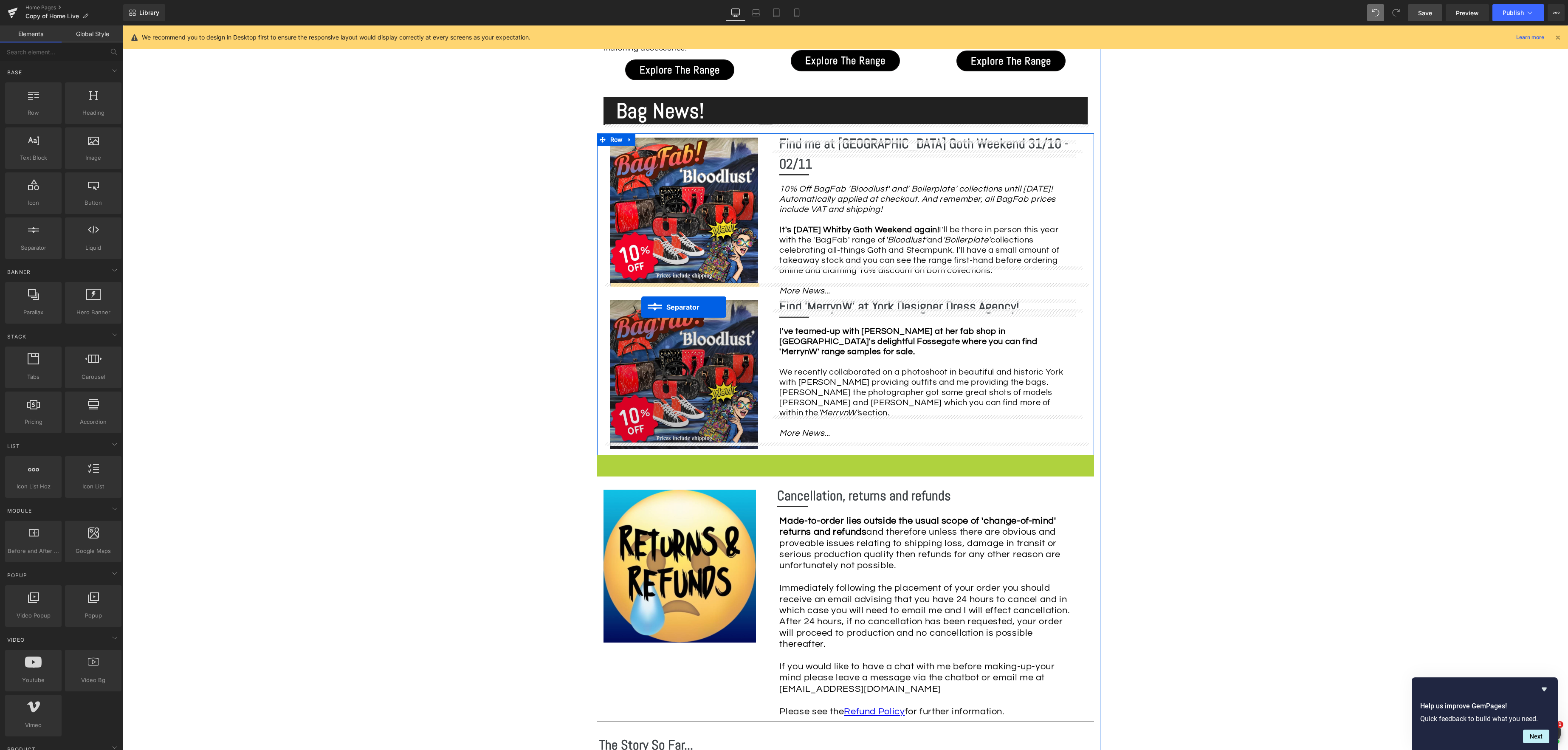
drag, startPoint x: 812, startPoint y: 444, endPoint x: 641, endPoint y: 307, distance: 219.1
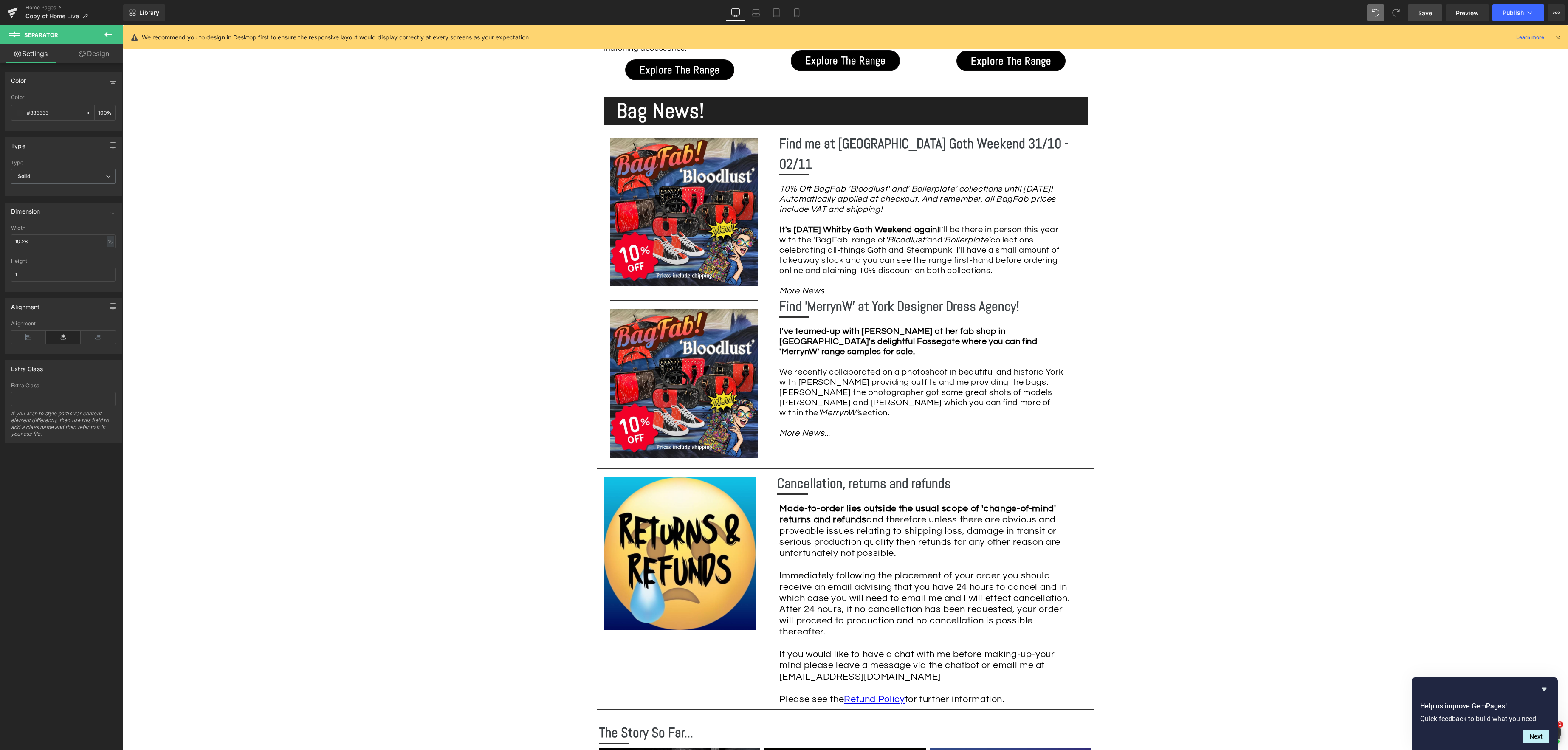
click at [1365, 10] on div "Library Desktop Desktop Laptop Tablet Mobile Save Preview Publish Scheduled Vie…" at bounding box center [845, 12] width 1445 height 17
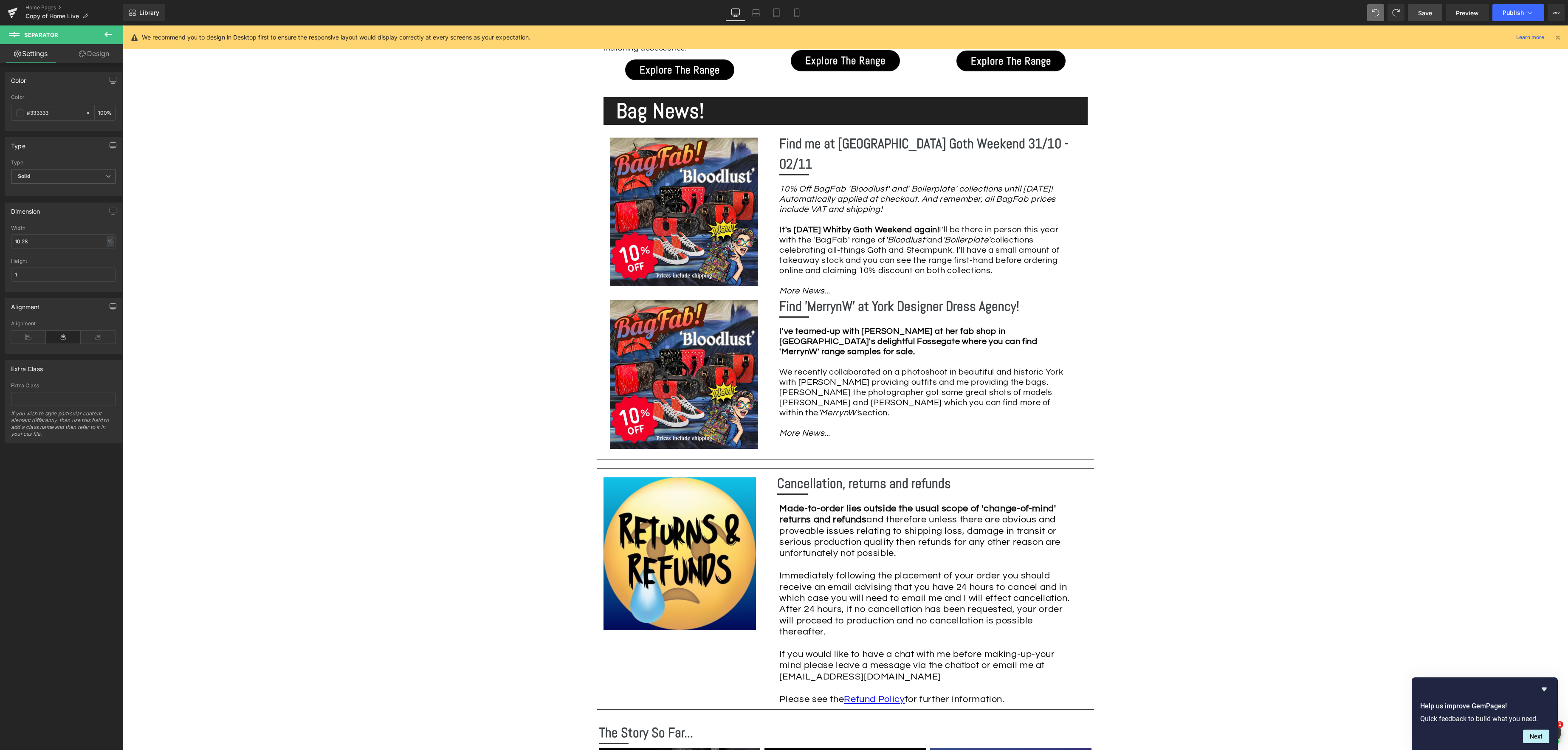
click at [108, 34] on icon at bounding box center [108, 34] width 8 height 5
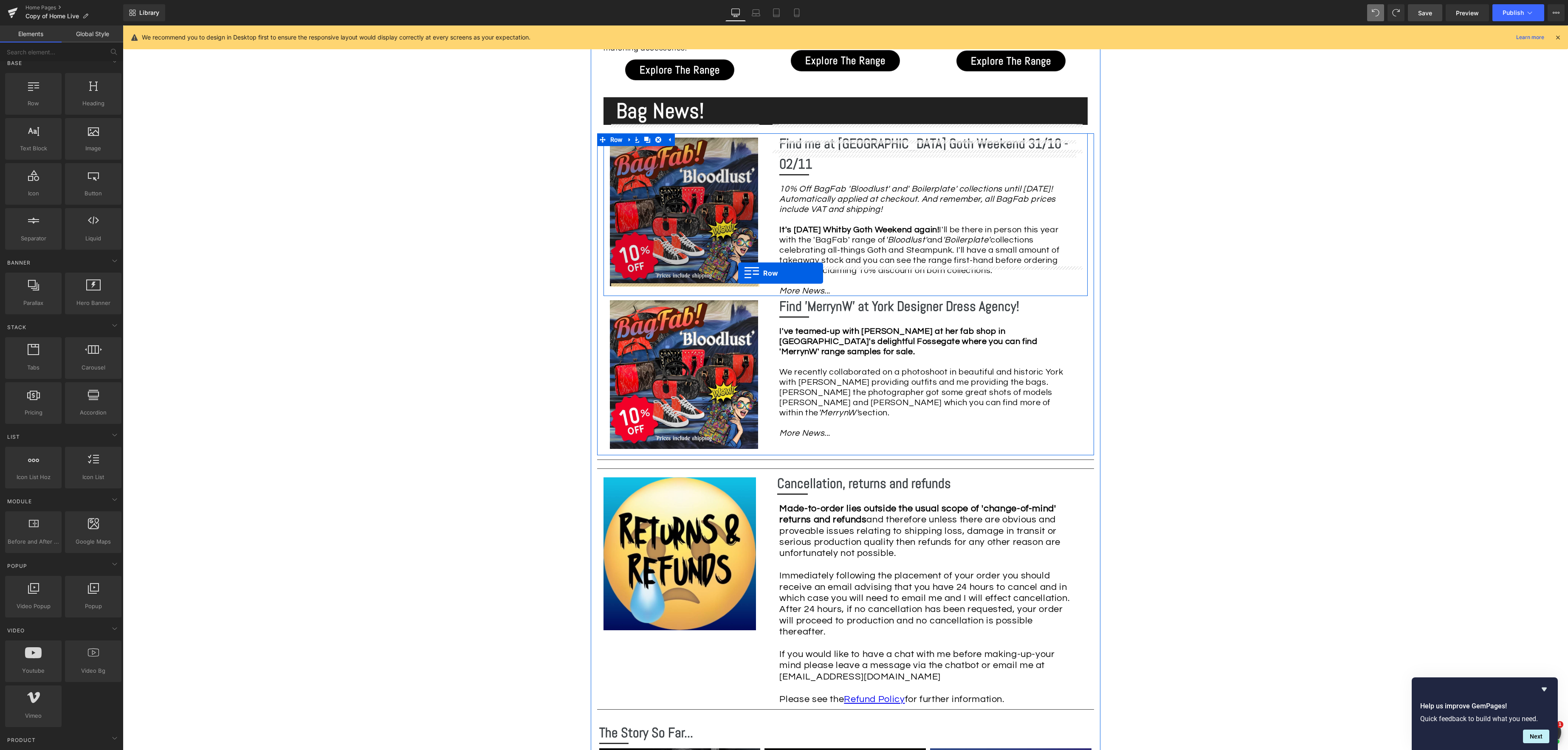
scroll to position [7, 0]
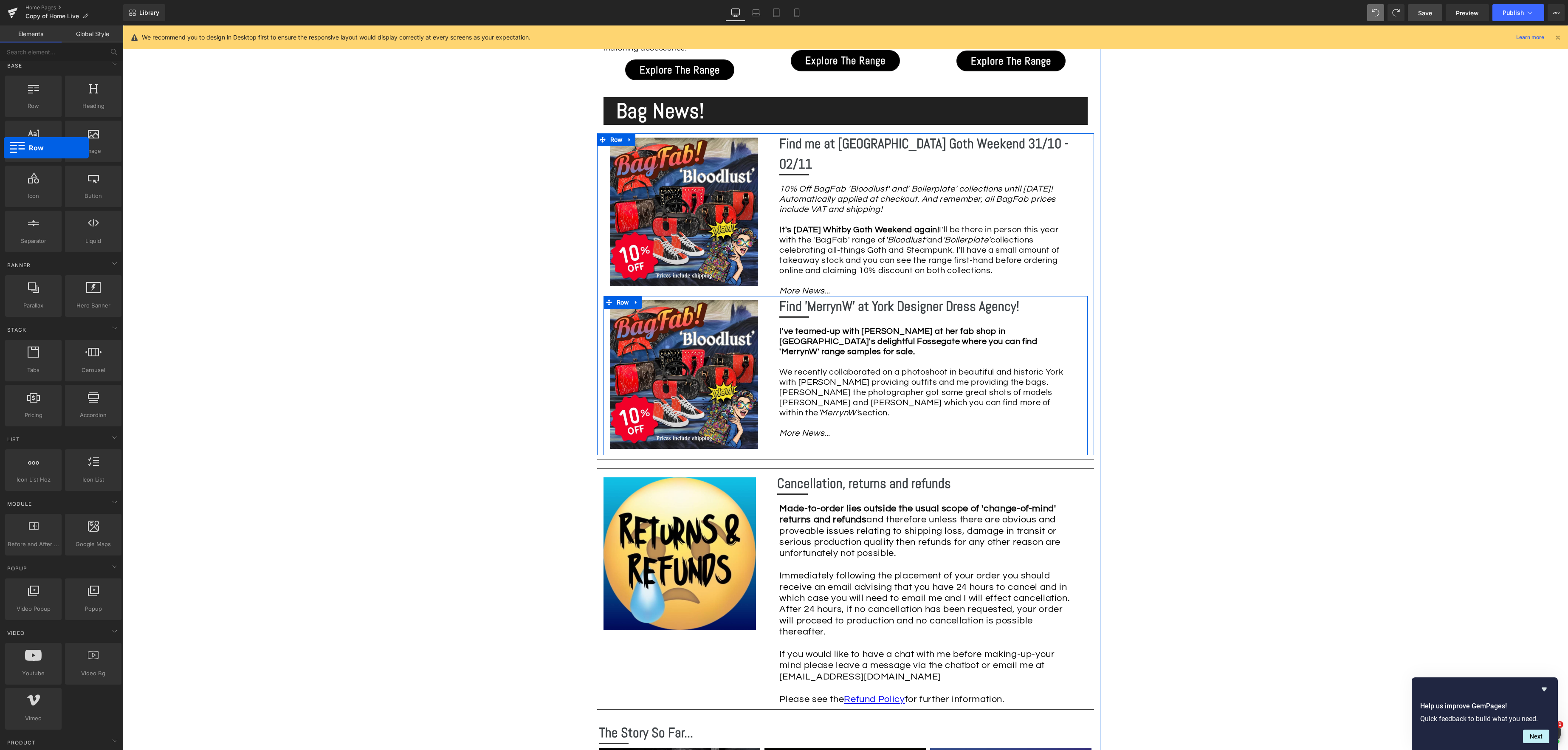
drag, startPoint x: 39, startPoint y: 111, endPoint x: -4, endPoint y: 159, distance: 64.4
click at [0, 159] on html "Row You are previewing how the will restyle your page. You can not edit Element…" at bounding box center [784, 375] width 1568 height 750
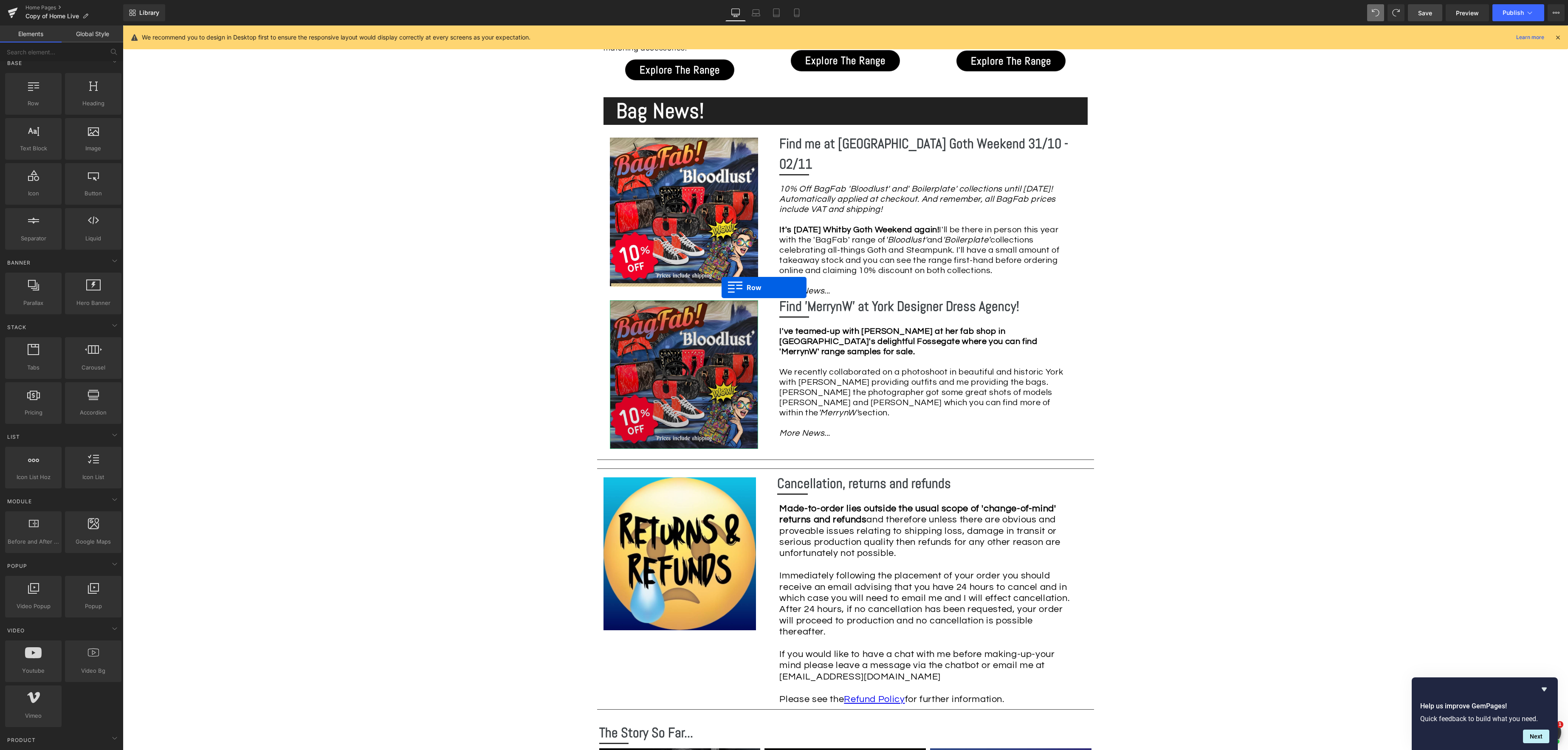
click at [722, 300] on div "Image" at bounding box center [684, 374] width 148 height 148
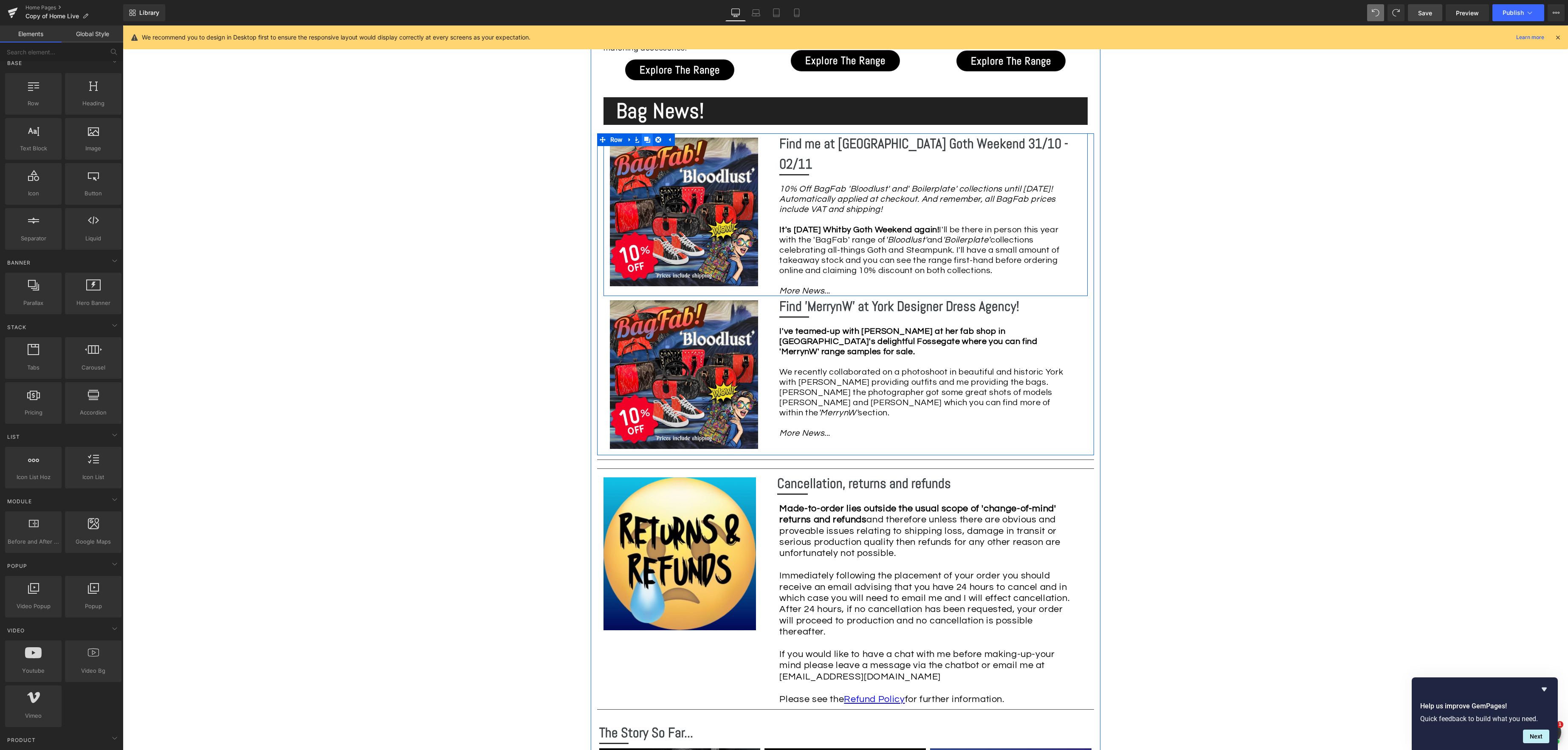
click at [650, 137] on icon at bounding box center [647, 140] width 6 height 6
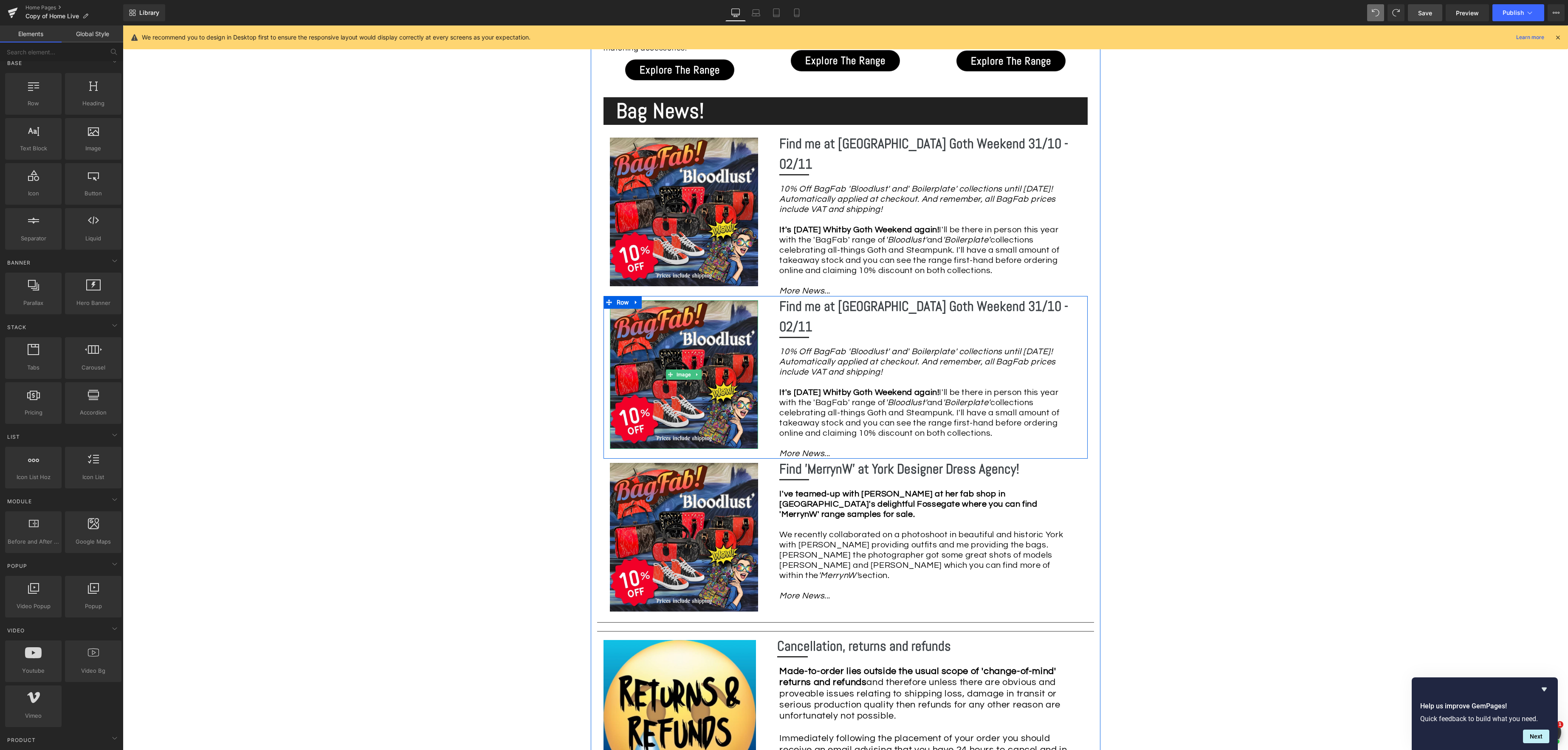
click at [697, 372] on icon at bounding box center [696, 374] width 5 height 5
click at [702, 372] on icon at bounding box center [701, 374] width 5 height 5
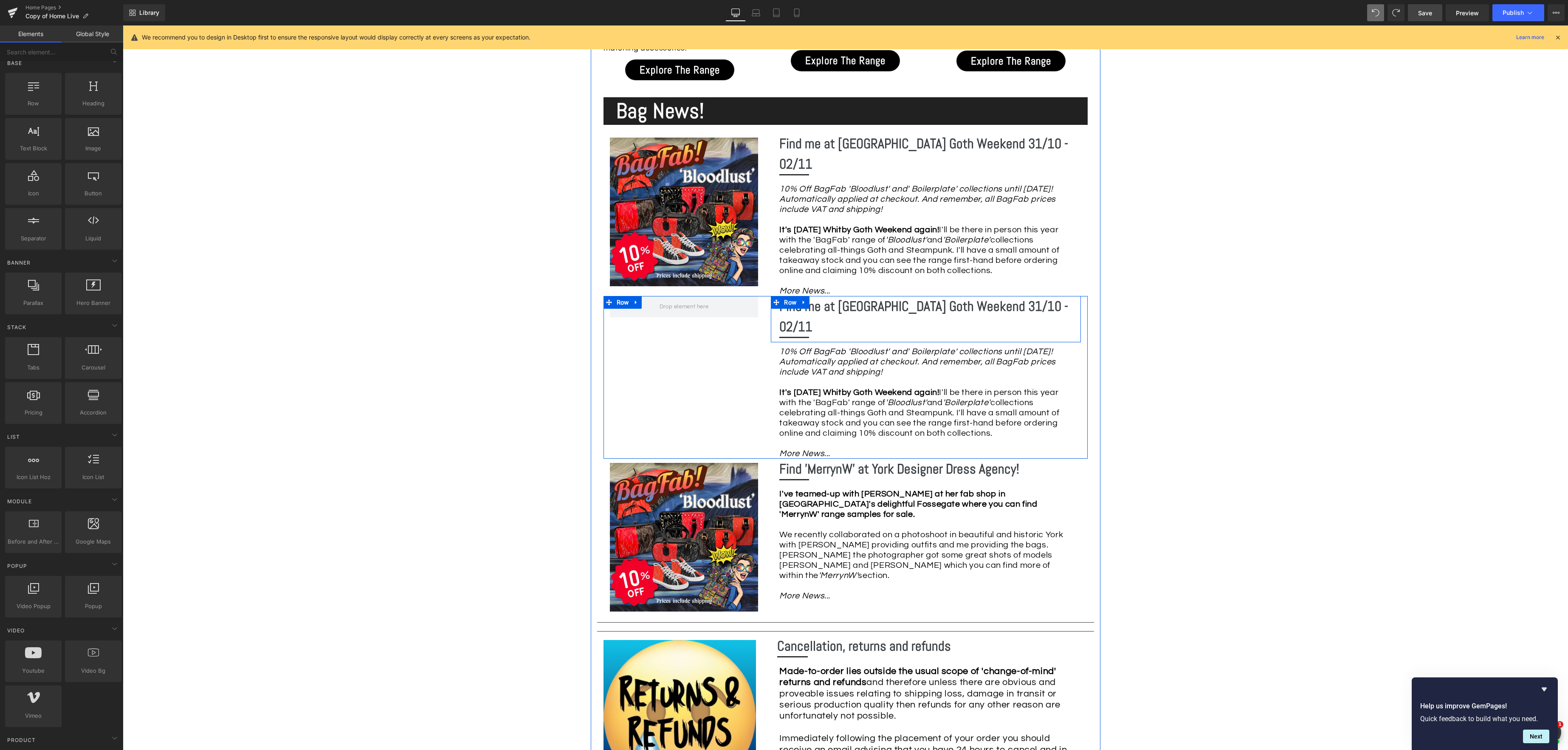
click at [804, 299] on icon at bounding box center [803, 302] width 6 height 7
click at [824, 299] on icon at bounding box center [826, 302] width 6 height 6
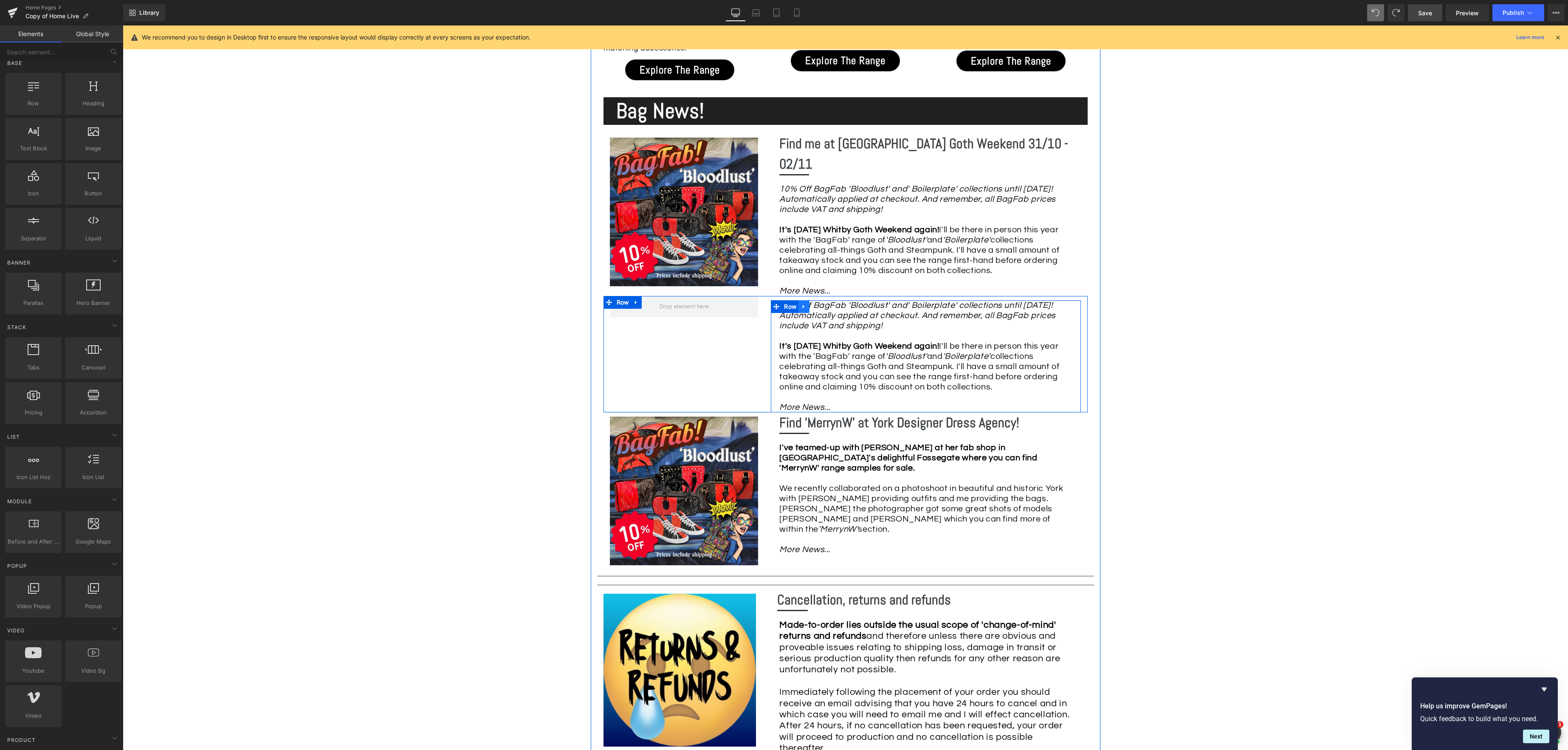
click at [806, 300] on link at bounding box center [804, 306] width 11 height 12
click at [806, 303] on icon at bounding box center [803, 306] width 6 height 7
click at [827, 304] on icon at bounding box center [826, 307] width 6 height 6
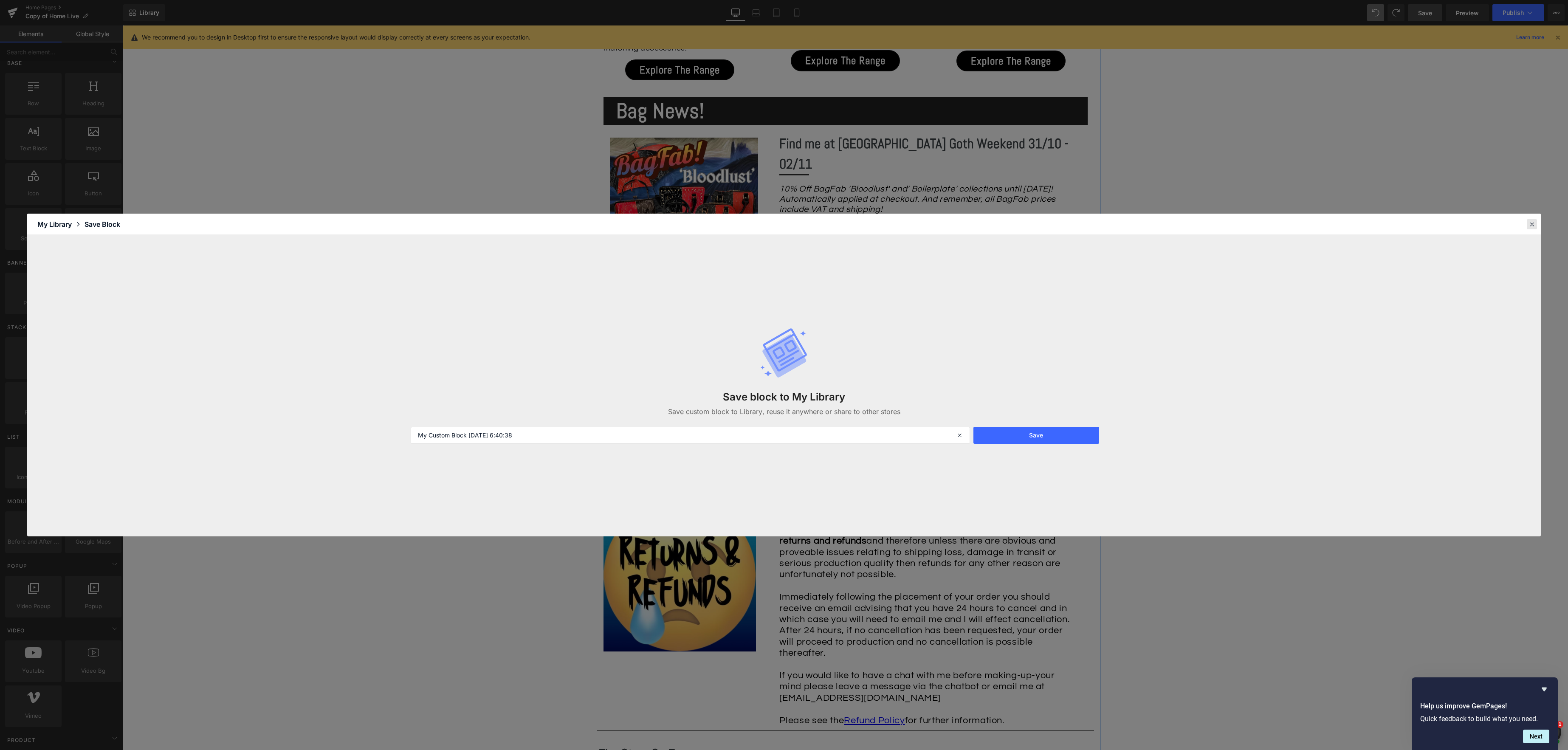
click at [1534, 225] on icon at bounding box center [1532, 224] width 8 height 8
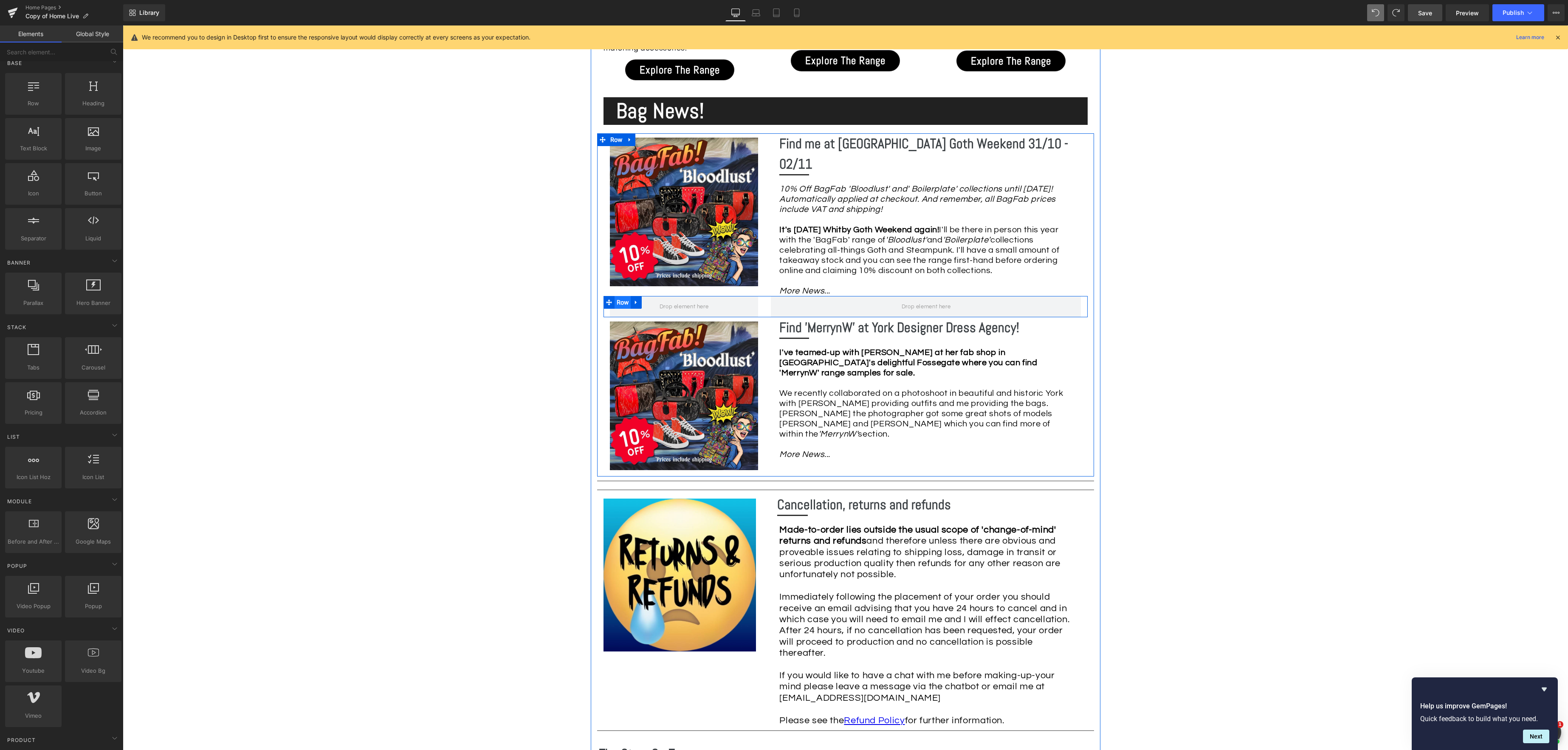
click at [622, 296] on span "Row" at bounding box center [622, 302] width 16 height 12
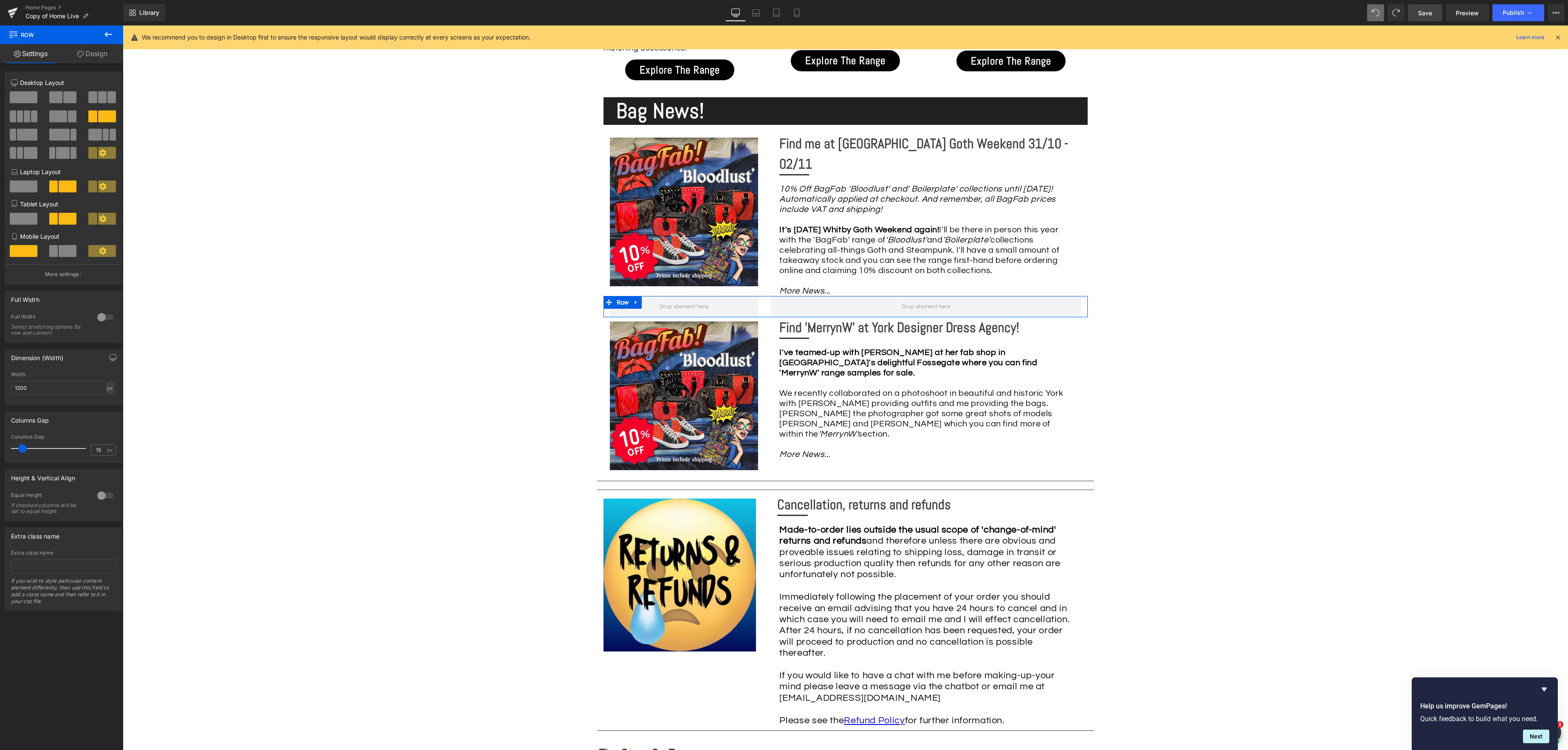
click at [32, 98] on span at bounding box center [23, 97] width 28 height 12
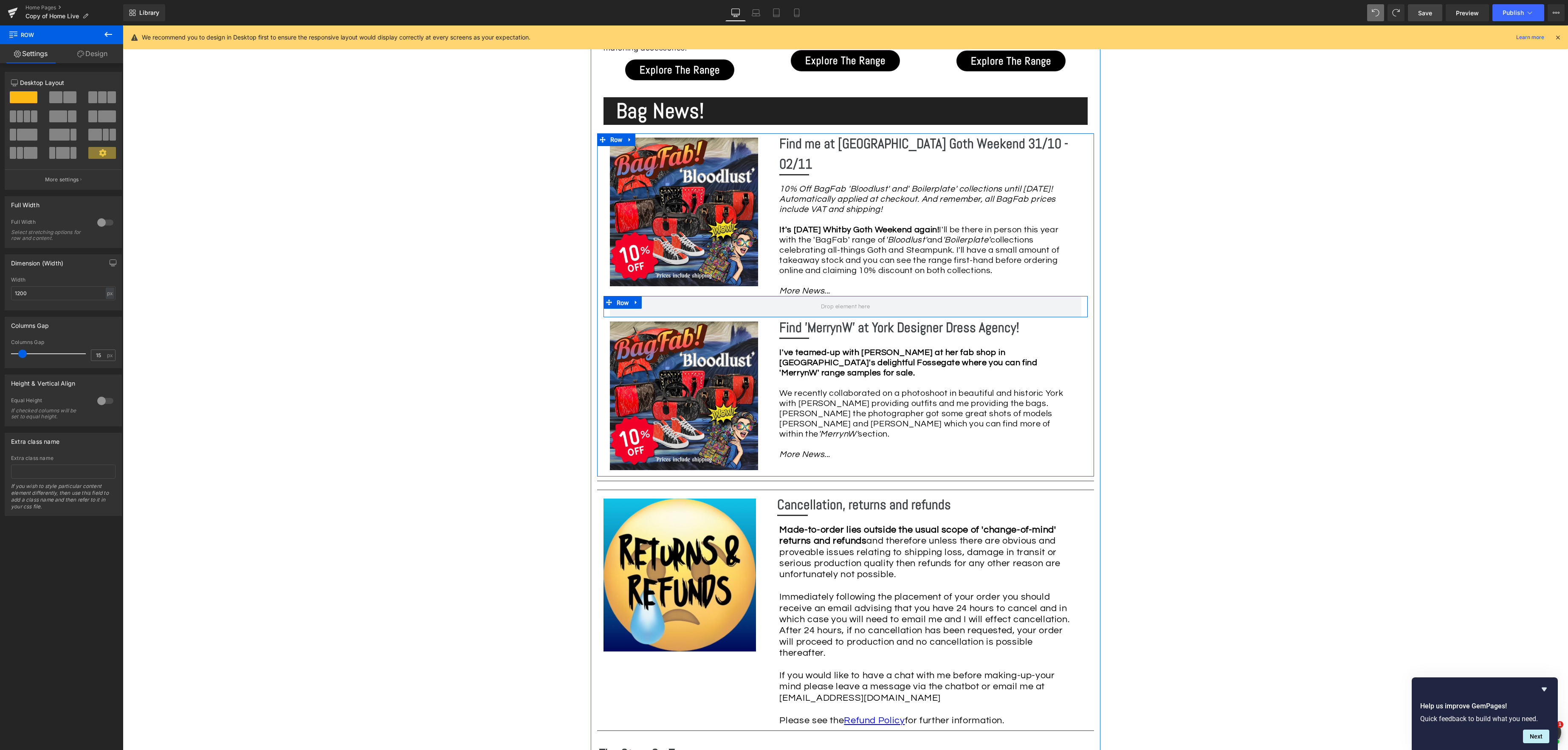
drag, startPoint x: 617, startPoint y: 290, endPoint x: 580, endPoint y: 275, distance: 39.9
click at [617, 296] on span "Row" at bounding box center [622, 302] width 16 height 12
click at [93, 52] on link "Design" at bounding box center [92, 54] width 62 height 19
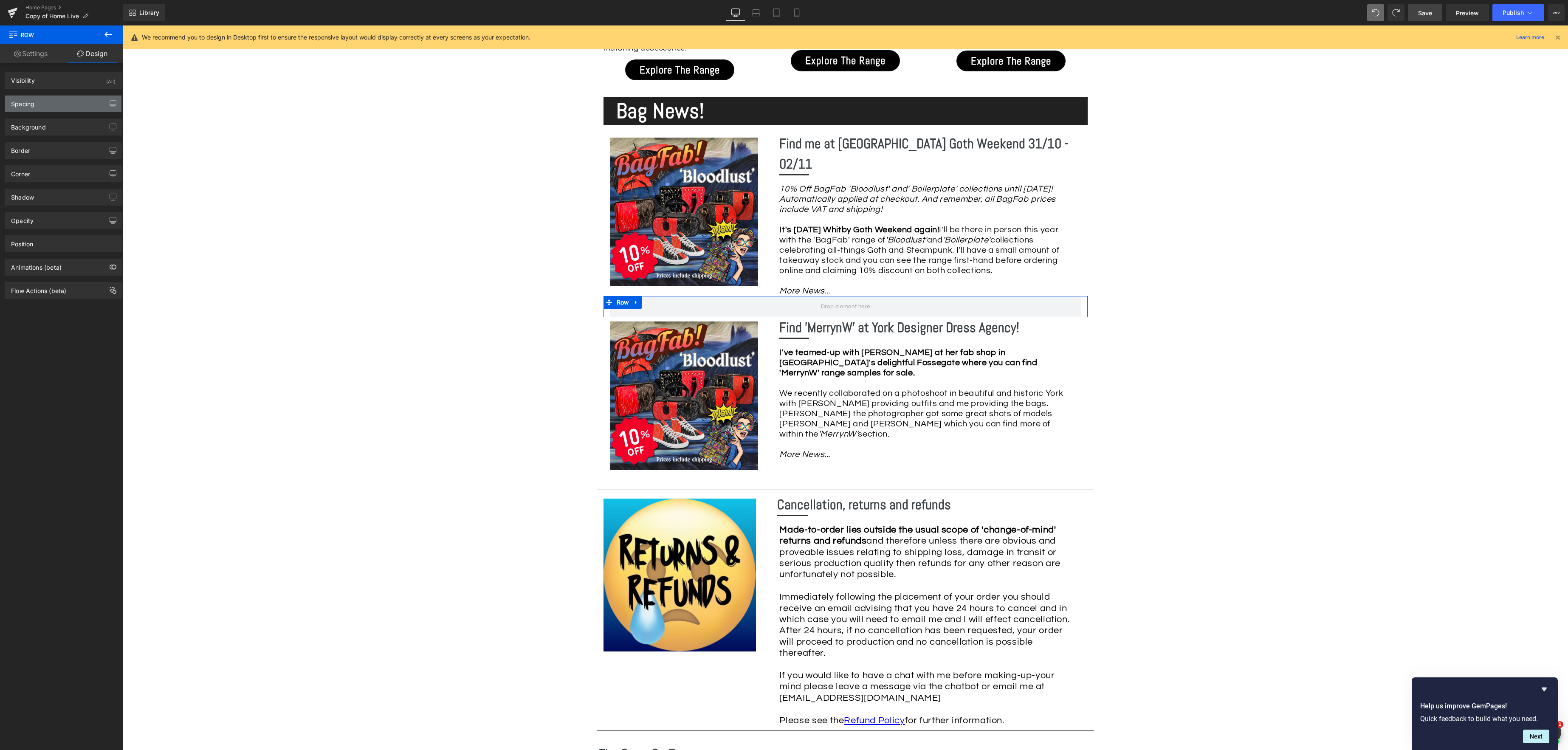
click at [51, 103] on div "Spacing" at bounding box center [63, 103] width 117 height 16
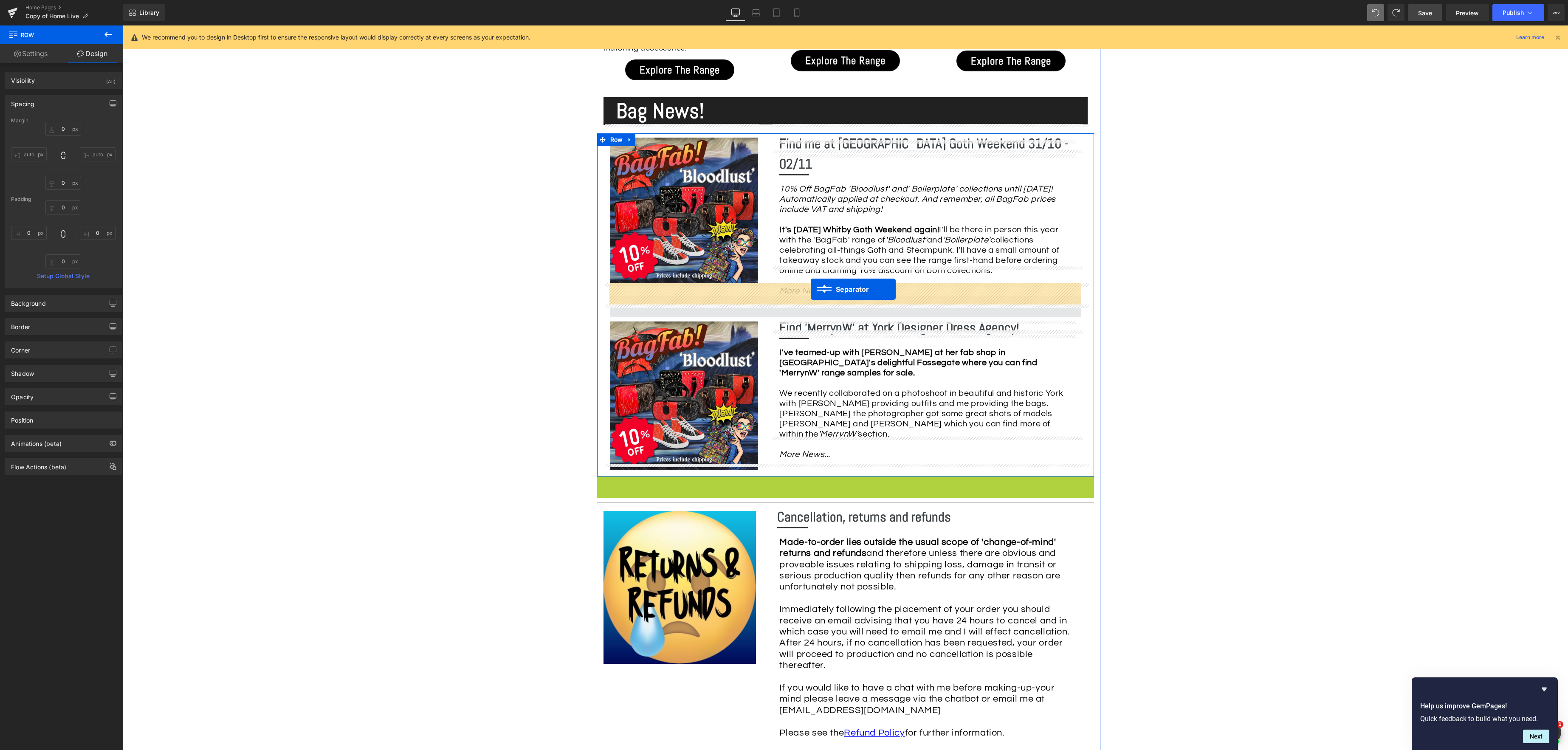
drag, startPoint x: 825, startPoint y: 469, endPoint x: 811, endPoint y: 289, distance: 180.5
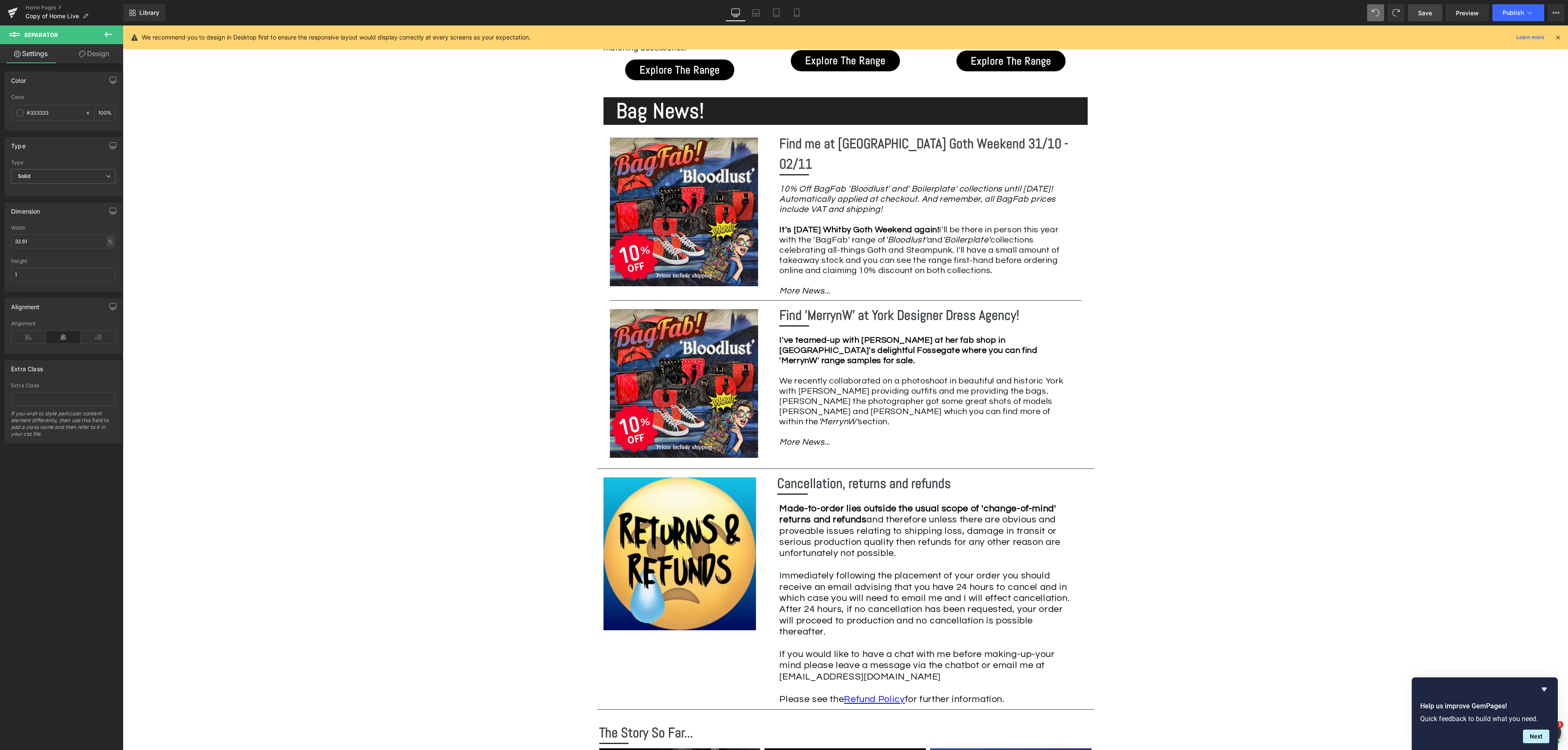
click at [1427, 13] on span "Save" at bounding box center [1425, 12] width 14 height 9
click at [799, 11] on icon at bounding box center [796, 12] width 5 height 8
type input "100"
type input "81.25"
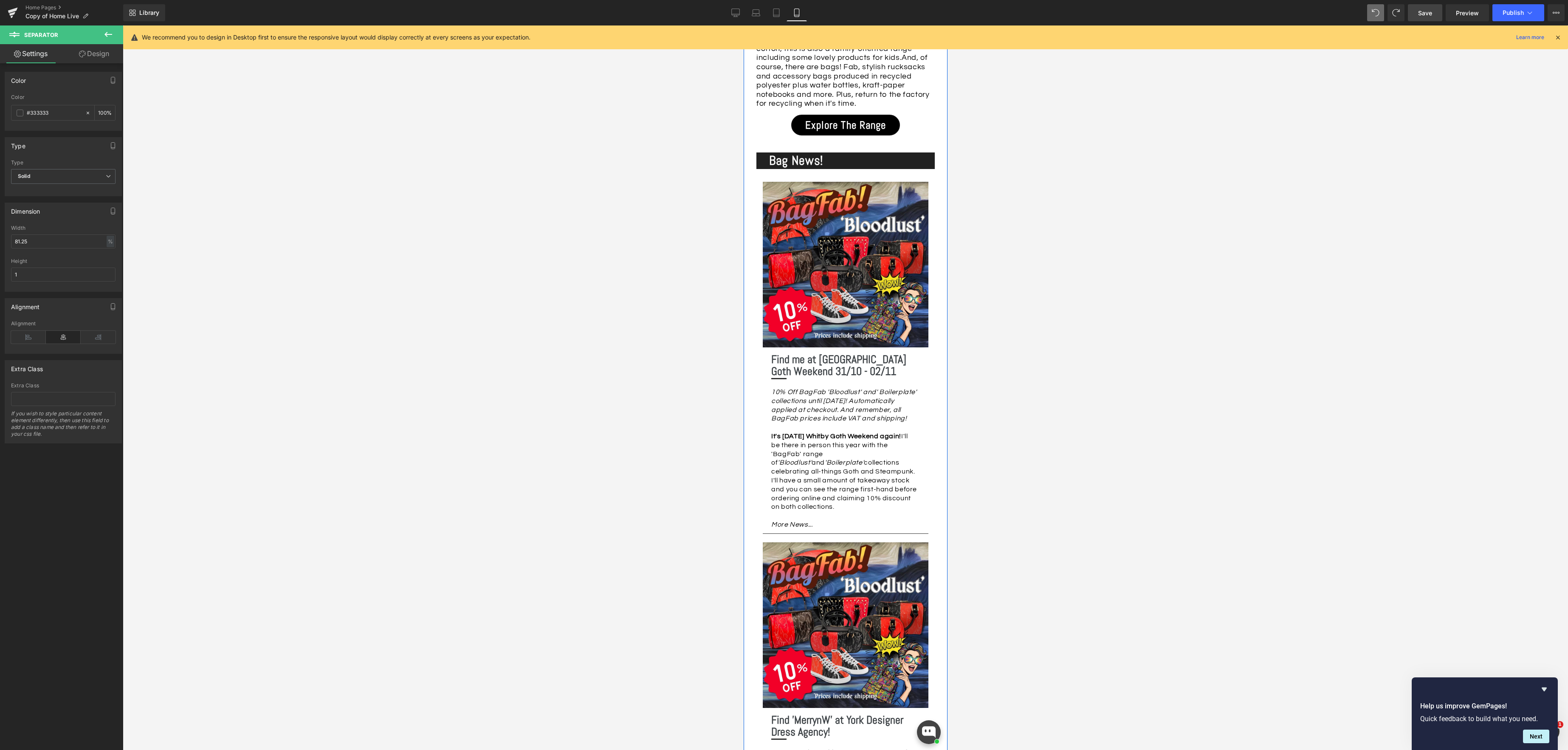
scroll to position [1863, 0]
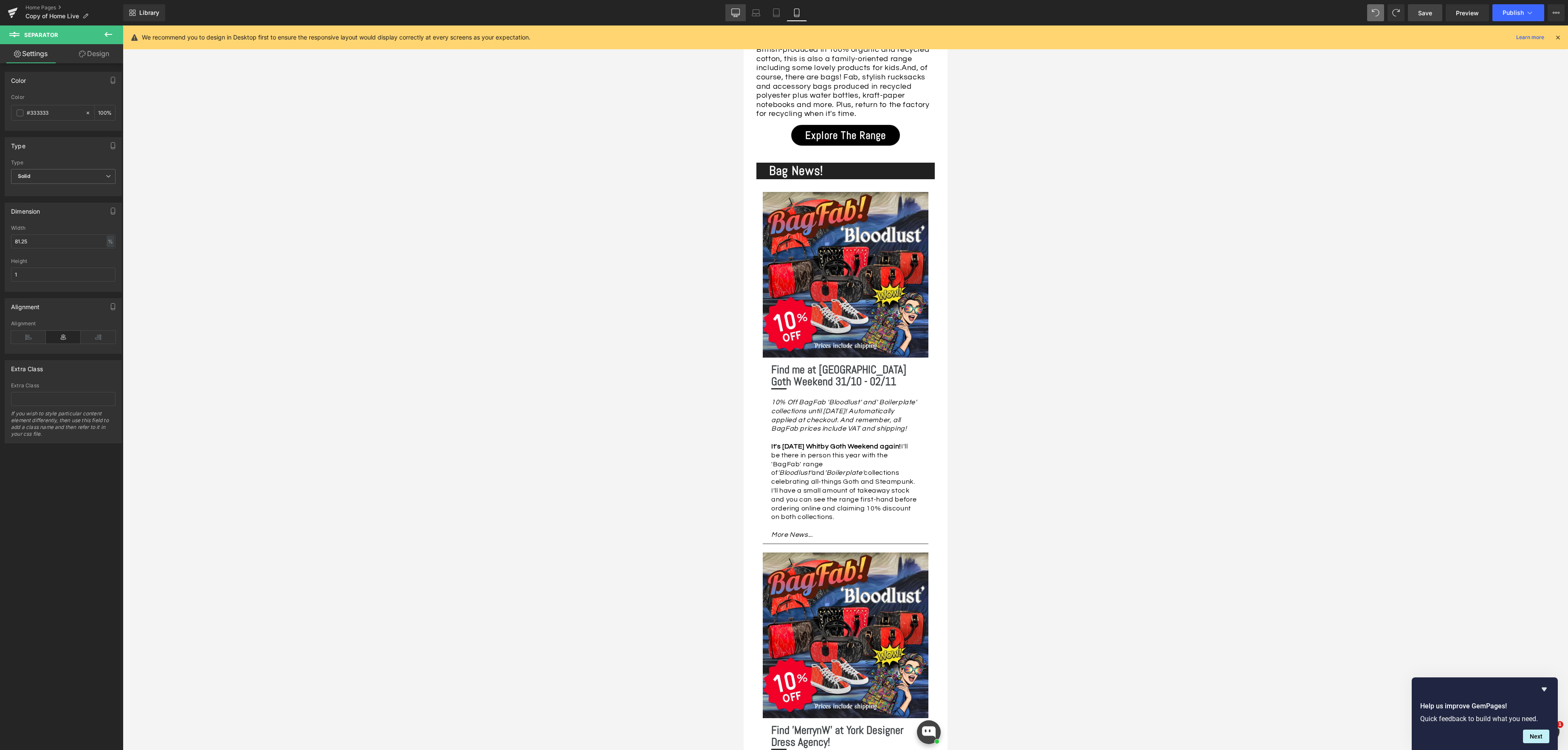
click at [736, 16] on icon at bounding box center [735, 12] width 9 height 9
type input "100"
type input "32.61"
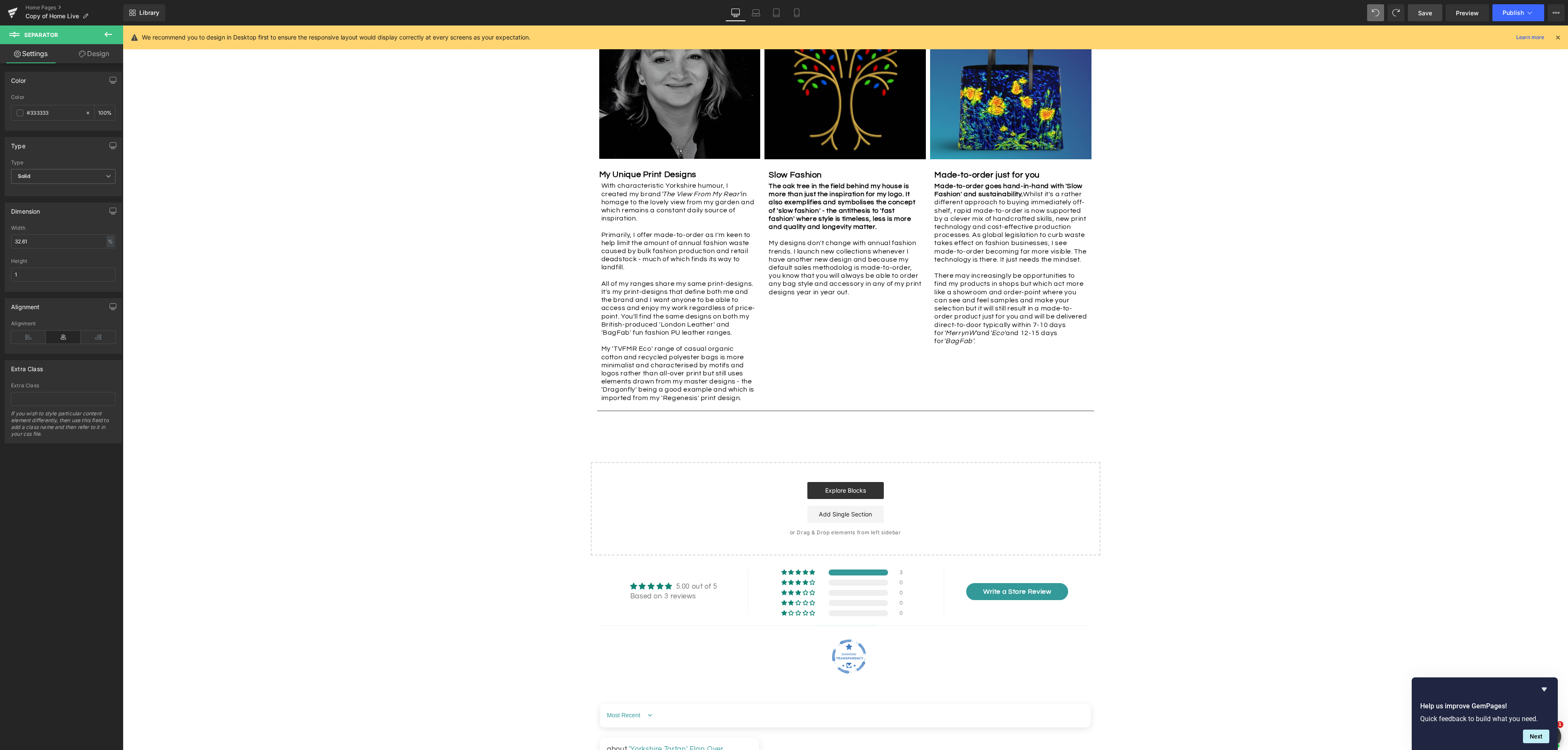
scroll to position [830, 0]
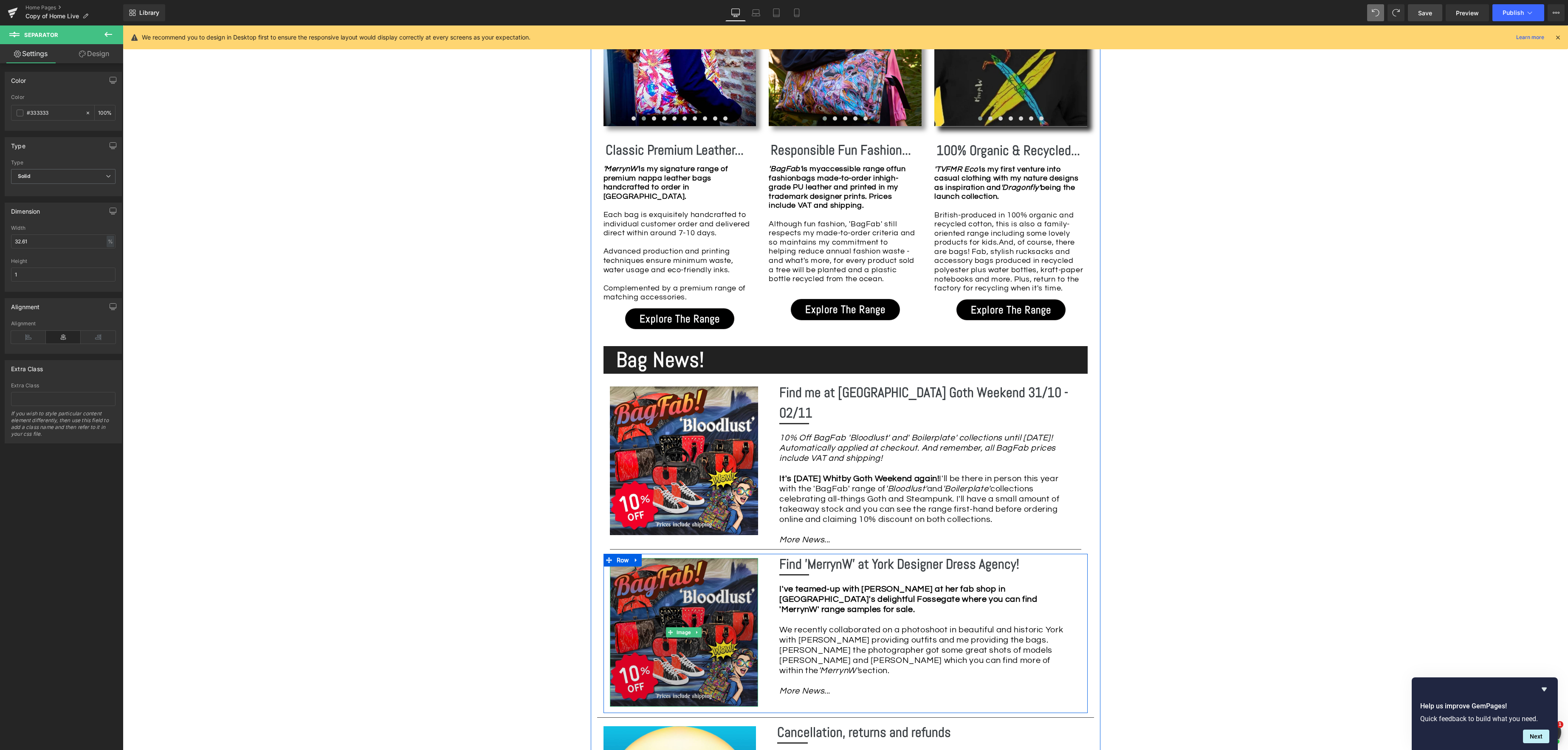
click at [683, 622] on div "Image" at bounding box center [684, 632] width 148 height 148
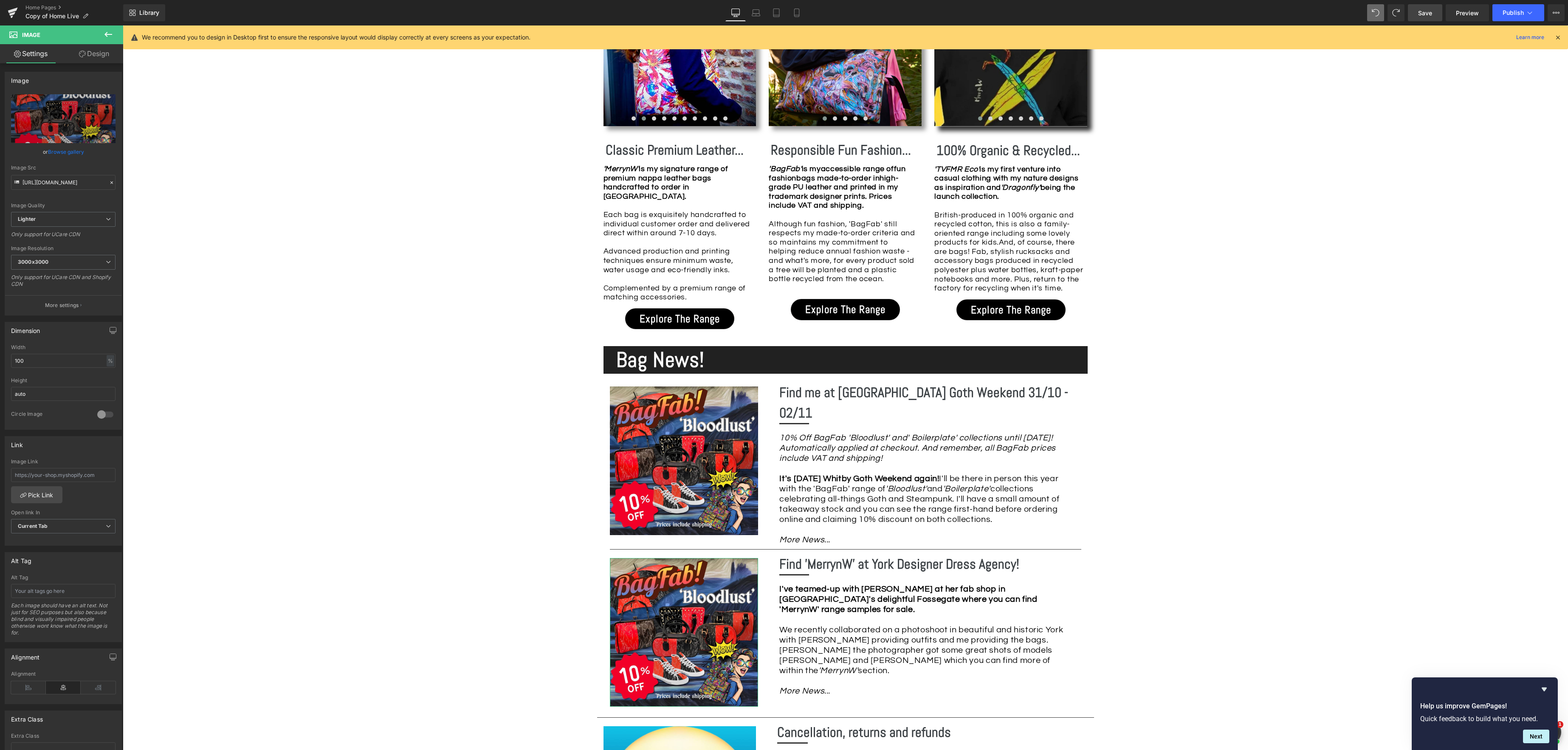
click at [66, 153] on link "Browse gallery" at bounding box center [66, 152] width 36 height 15
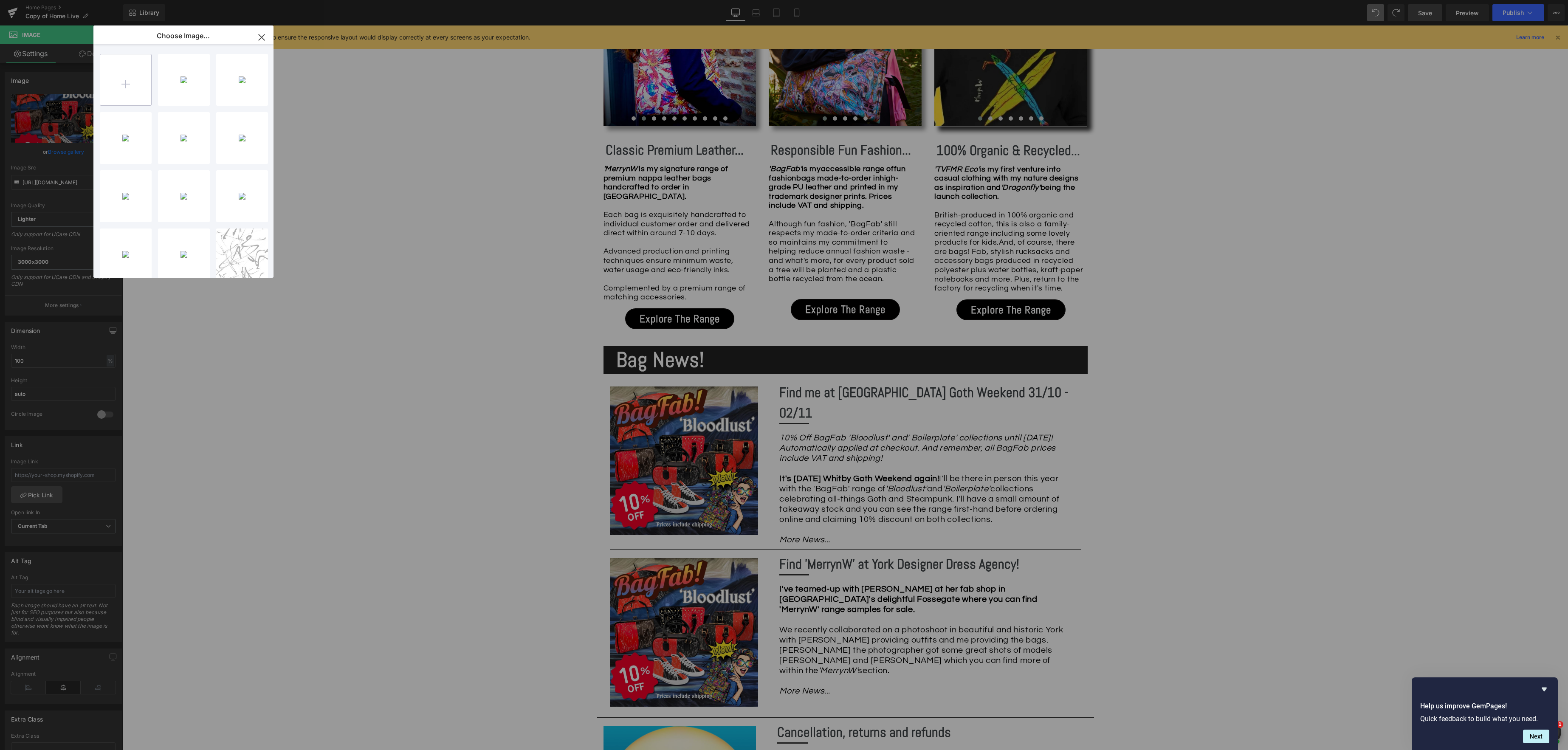
click at [134, 95] on input "file" at bounding box center [126, 80] width 51 height 51
type input "C:\fakepath\DA2A6190.jpeg"
click at [179, 84] on div "DA2A619...6190.jpeg 122.74 KB" at bounding box center [183, 80] width 52 height 52
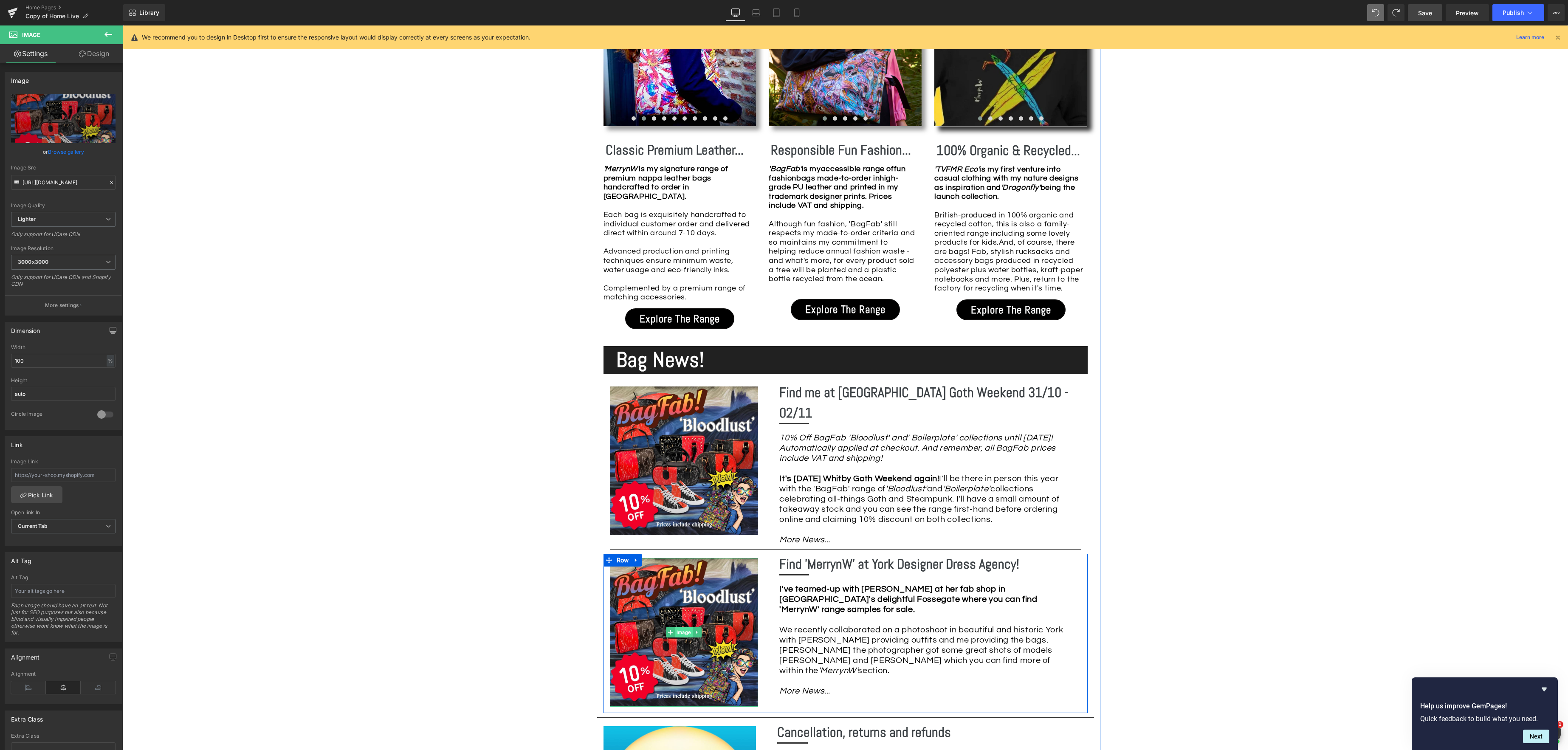
click at [687, 627] on link "Image" at bounding box center [680, 631] width 27 height 10
click at [66, 151] on link "Browse gallery" at bounding box center [66, 152] width 36 height 15
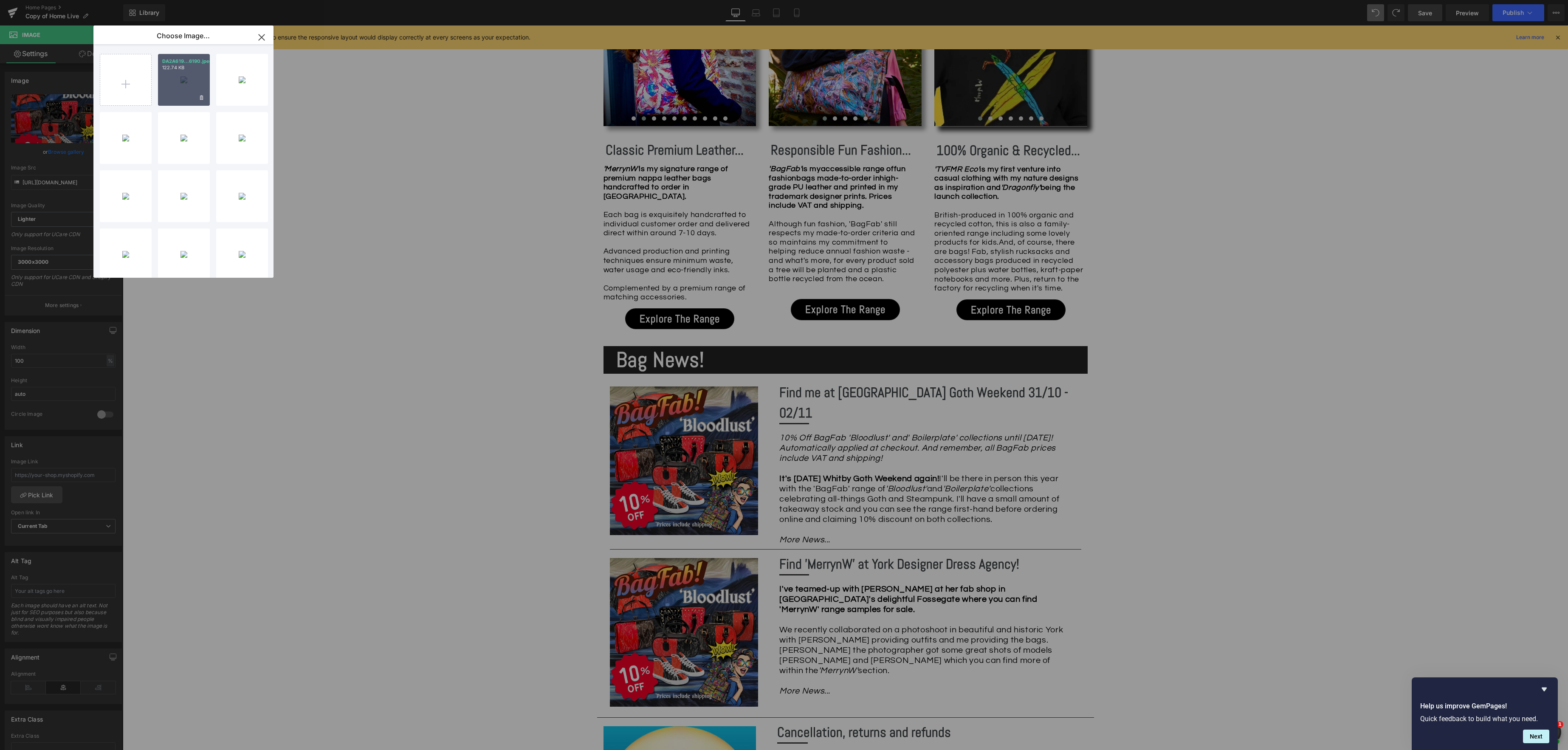
click at [180, 71] on div "DA2A619...6190.jpeg 122.74 KB" at bounding box center [183, 80] width 52 height 52
type input "[URL][DOMAIN_NAME]"
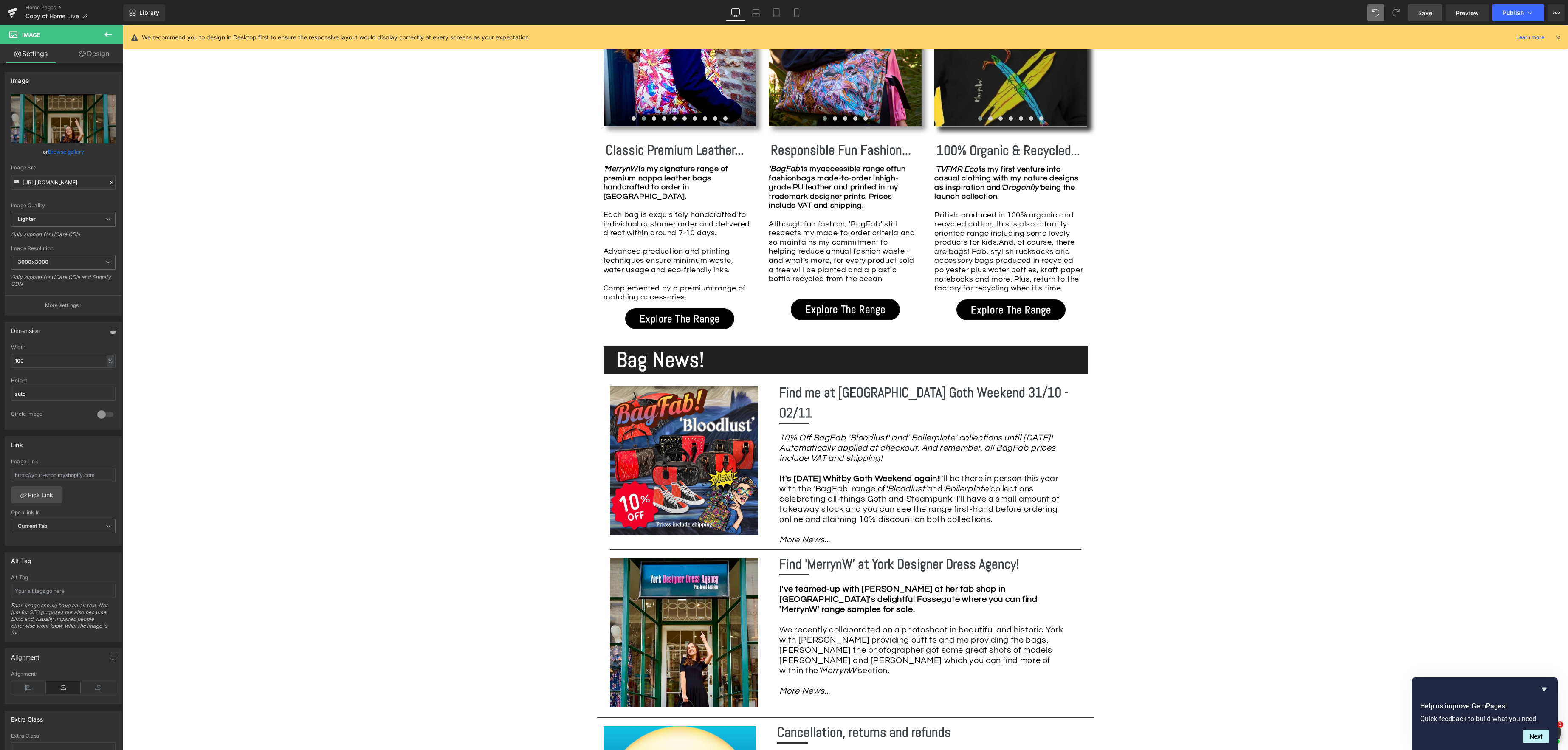
click at [1424, 12] on span "Save" at bounding box center [1425, 12] width 14 height 9
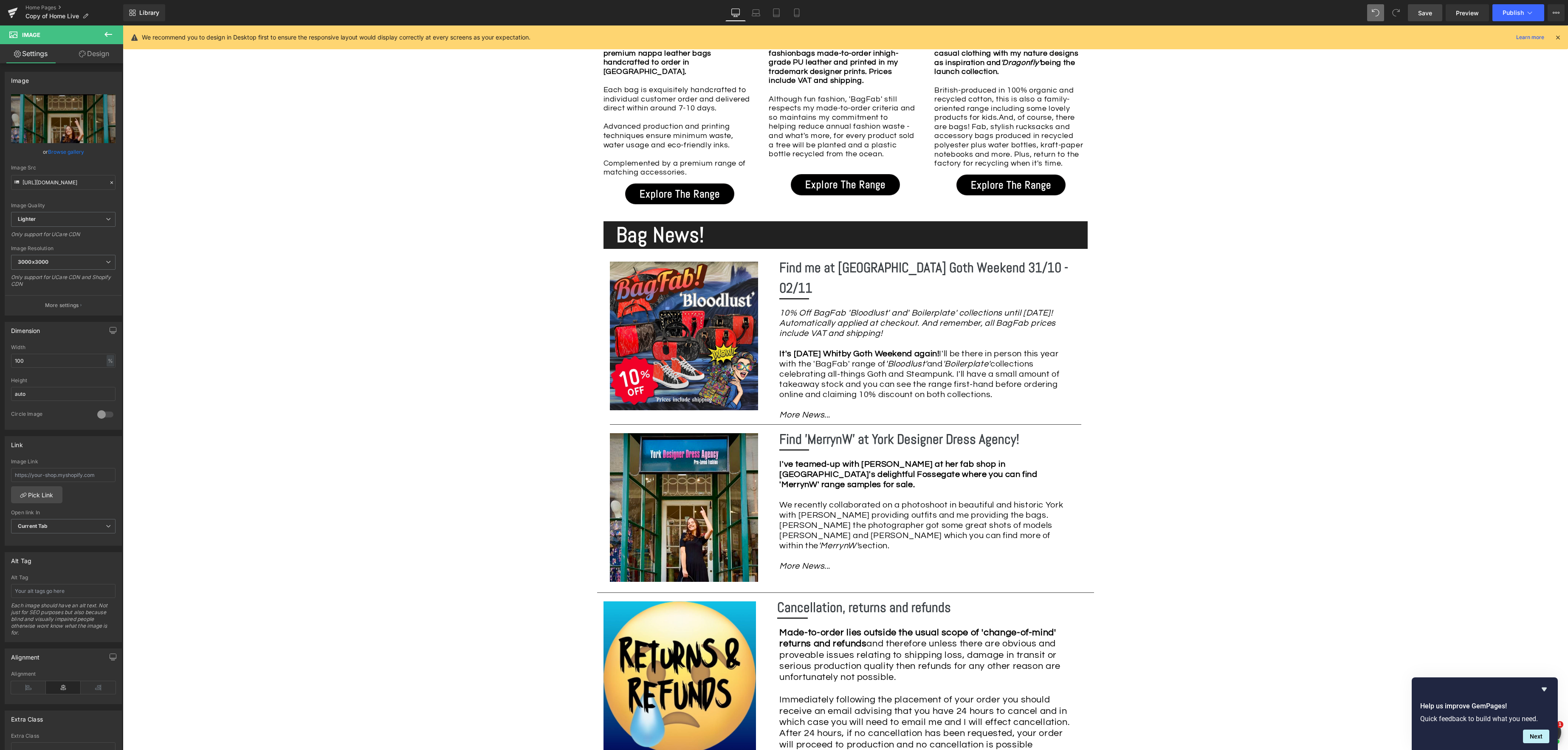
scroll to position [956, 0]
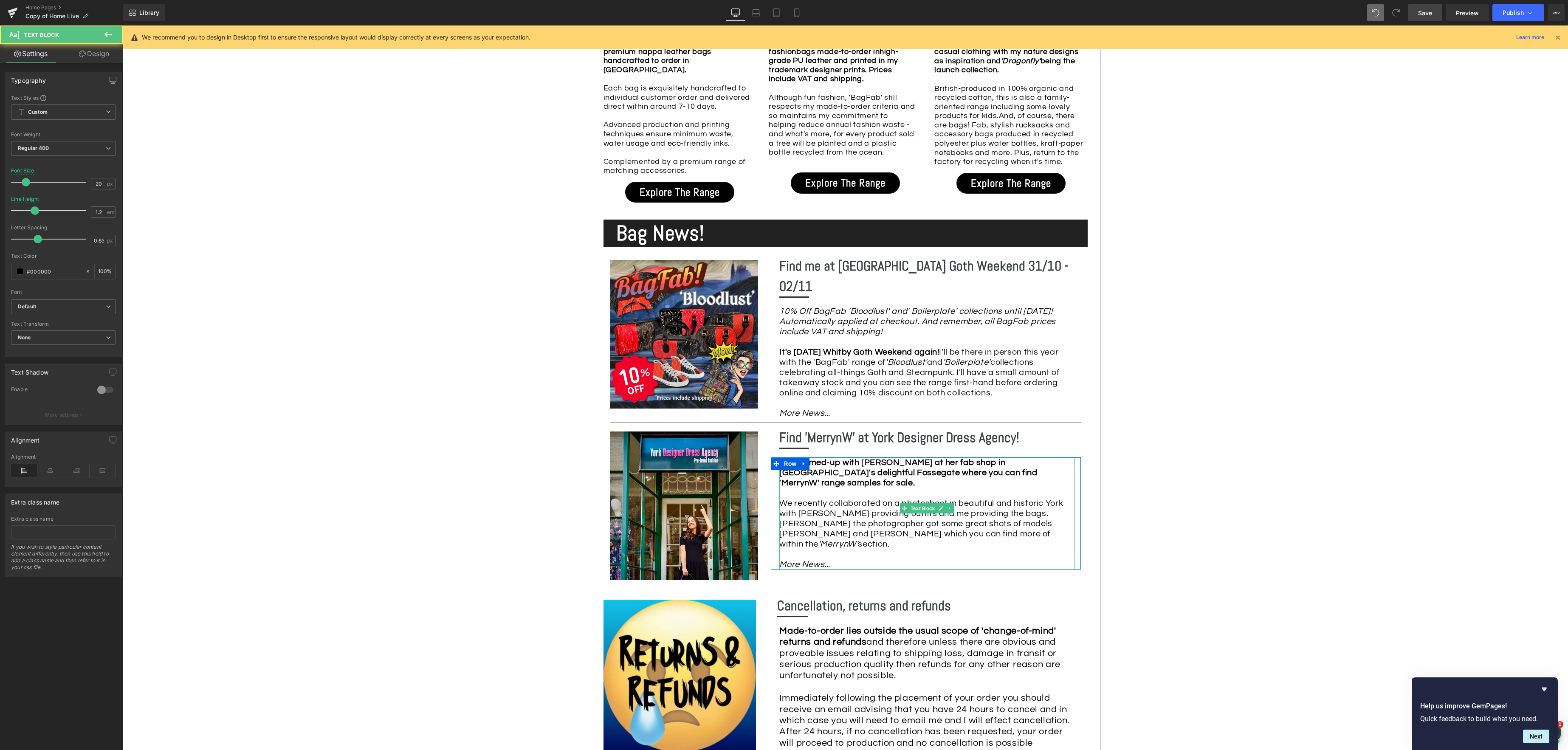
click at [999, 524] on div "I've teamed-up with [PERSON_NAME] at her fab shop in [GEOGRAPHIC_DATA]'s deligh…" at bounding box center [926, 514] width 295 height 112
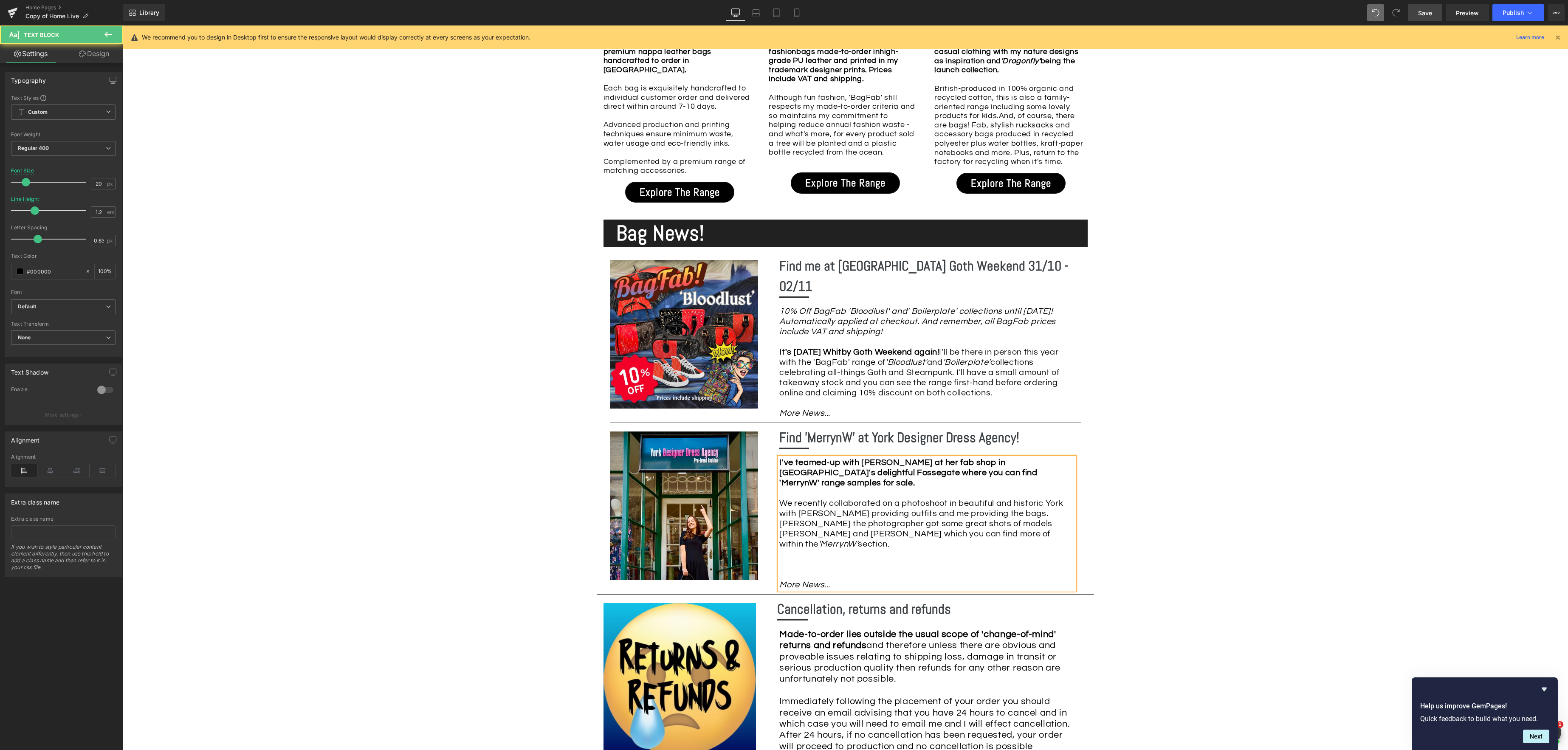
click at [969, 547] on div "I've teamed-up with [PERSON_NAME] at her fab shop in [GEOGRAPHIC_DATA]'s deligh…" at bounding box center [926, 524] width 295 height 133
click at [972, 541] on div "I've teamed-up with [PERSON_NAME] at her fab shop in [GEOGRAPHIC_DATA]'s deligh…" at bounding box center [926, 524] width 295 height 133
click at [914, 543] on div "I've teamed-up with [PERSON_NAME] at her fab shop in [GEOGRAPHIC_DATA]'s deligh…" at bounding box center [926, 524] width 295 height 133
drag, startPoint x: 802, startPoint y: 542, endPoint x: 892, endPoint y: 542, distance: 90.0
click at [893, 542] on div "I've teamed-up with [PERSON_NAME] at her fab shop in [GEOGRAPHIC_DATA]'s deligh…" at bounding box center [926, 524] width 295 height 133
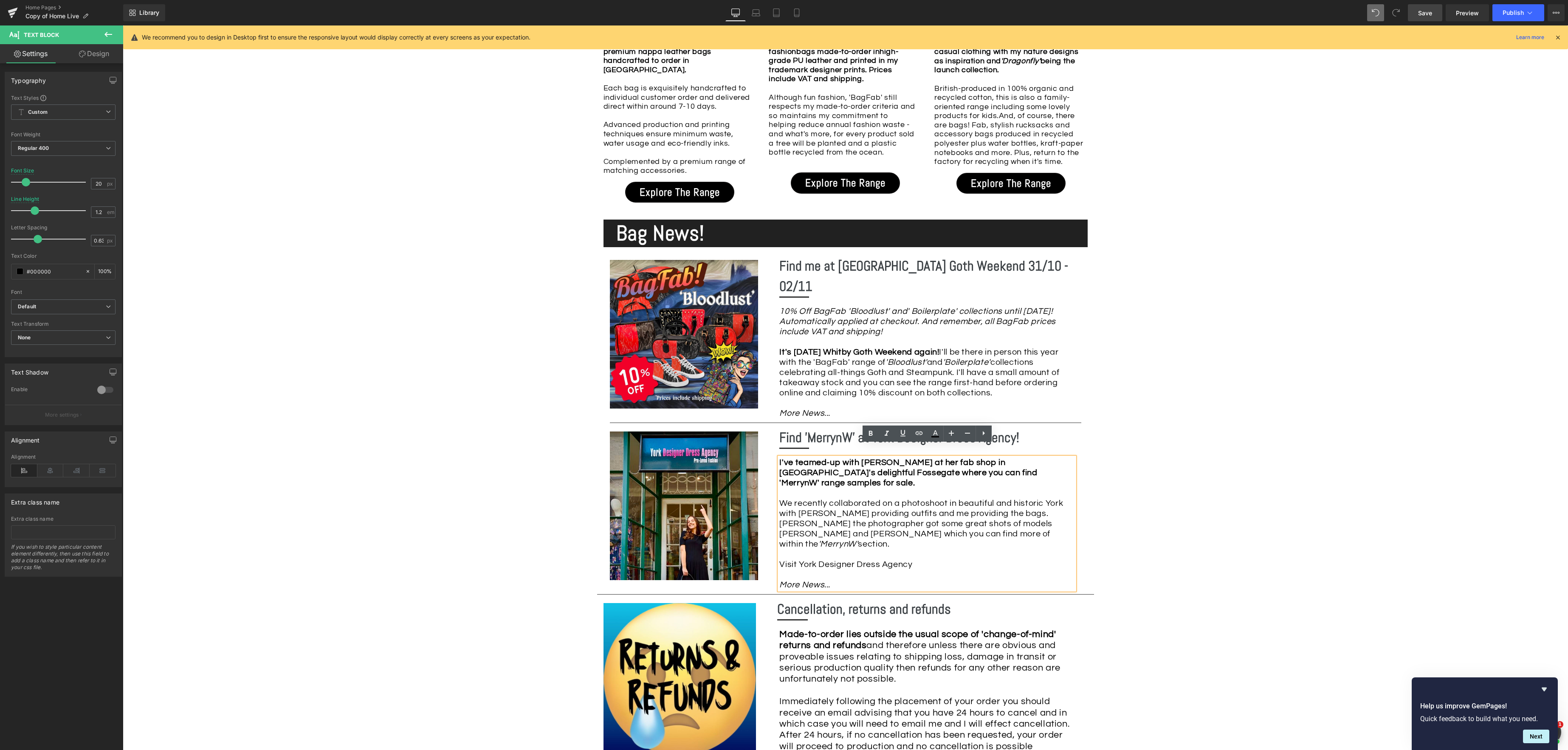
drag, startPoint x: 802, startPoint y: 541, endPoint x: 922, endPoint y: 542, distance: 120.0
click at [922, 542] on div "I've teamed-up with [PERSON_NAME] at her fab shop in [GEOGRAPHIC_DATA]'s deligh…" at bounding box center [926, 524] width 295 height 133
click at [917, 434] on icon at bounding box center [919, 433] width 8 height 4
click at [862, 563] on input "text" at bounding box center [880, 560] width 131 height 21
paste input "[URL][DOMAIN_NAME]"
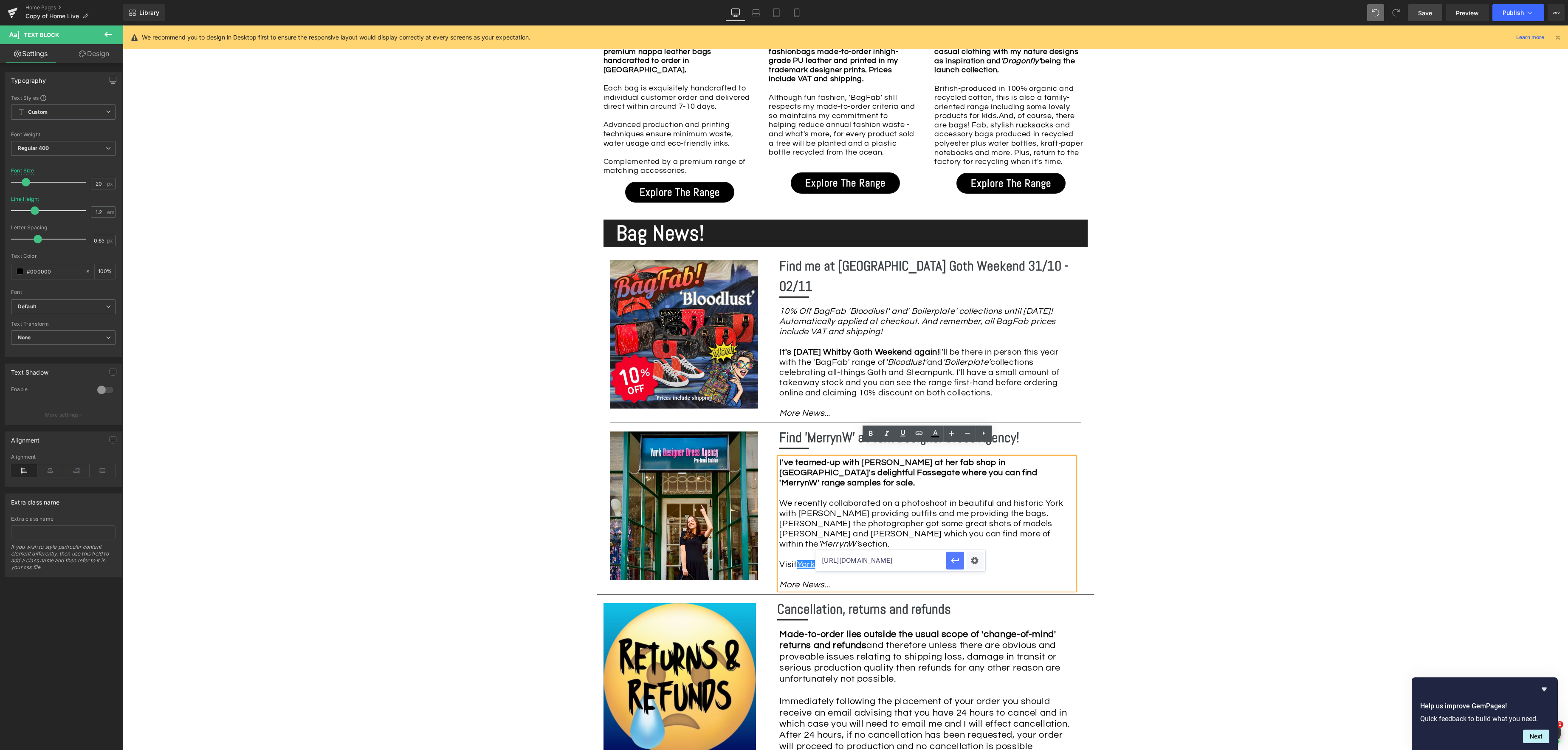
type input "[URL][DOMAIN_NAME]"
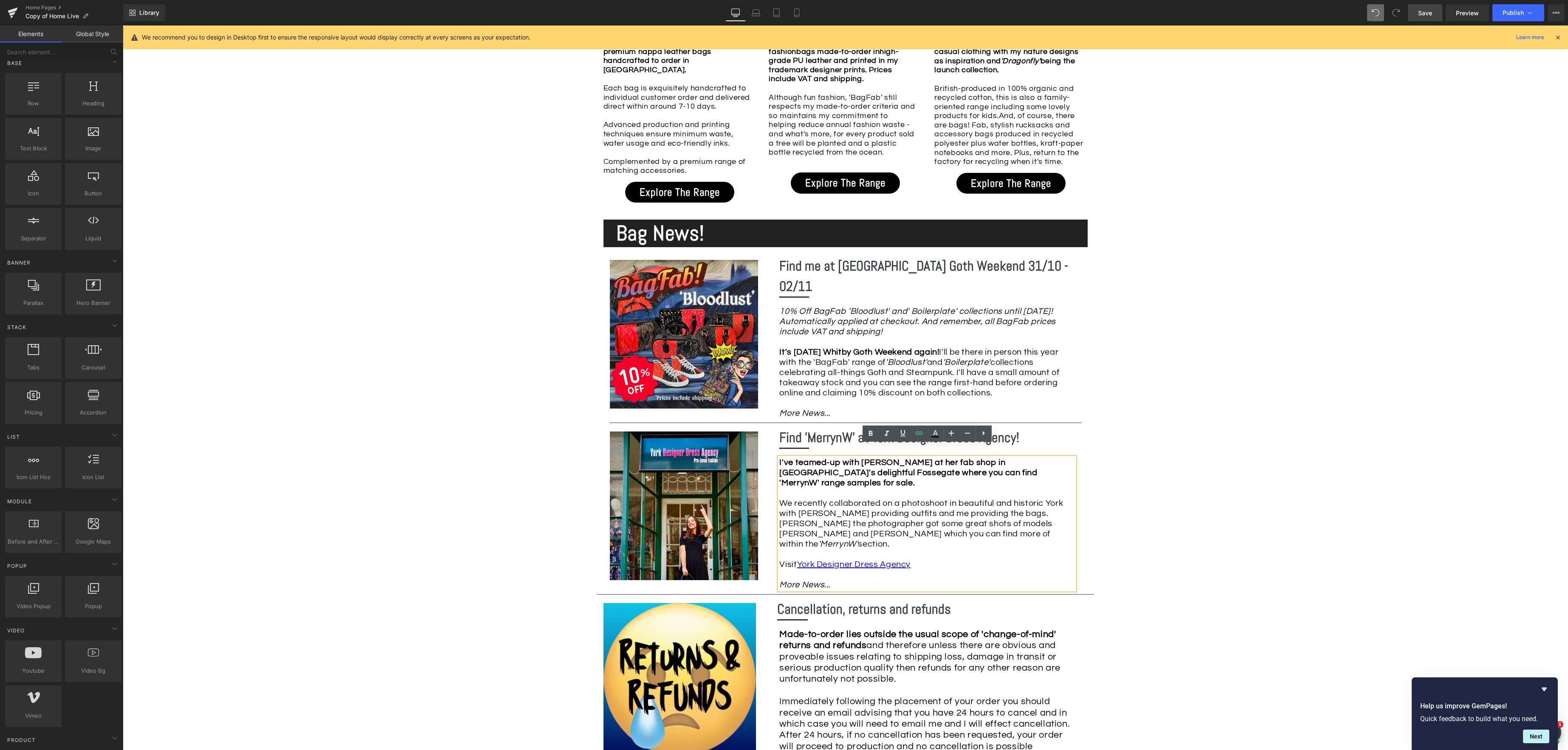
click at [1160, 528] on div "Image Row *Please use the chat facility or email me at [EMAIL_ADDRESS][DOMAIN_N…" at bounding box center [845, 334] width 1445 height 2145
click at [1424, 16] on span "Save" at bounding box center [1425, 12] width 14 height 9
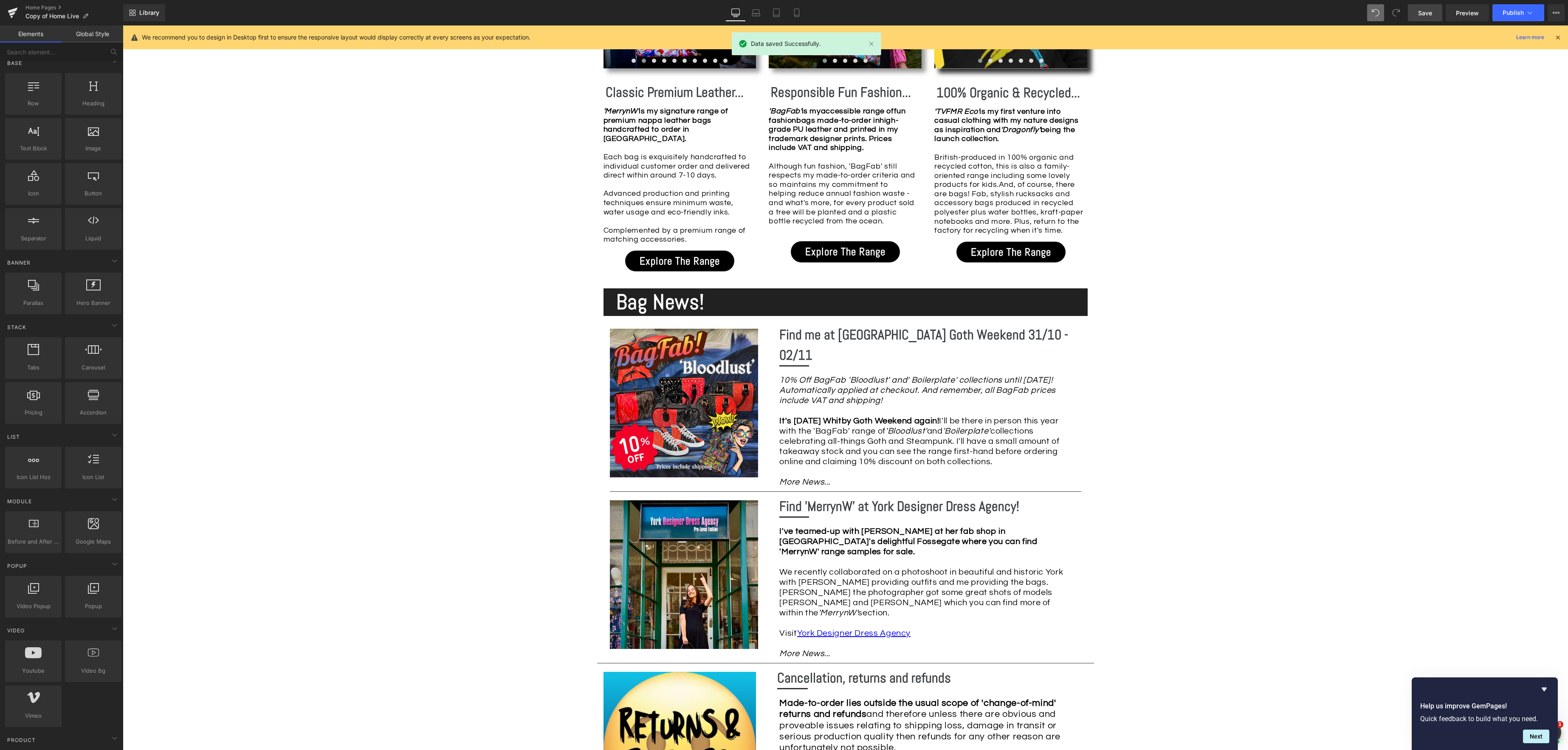
scroll to position [874, 0]
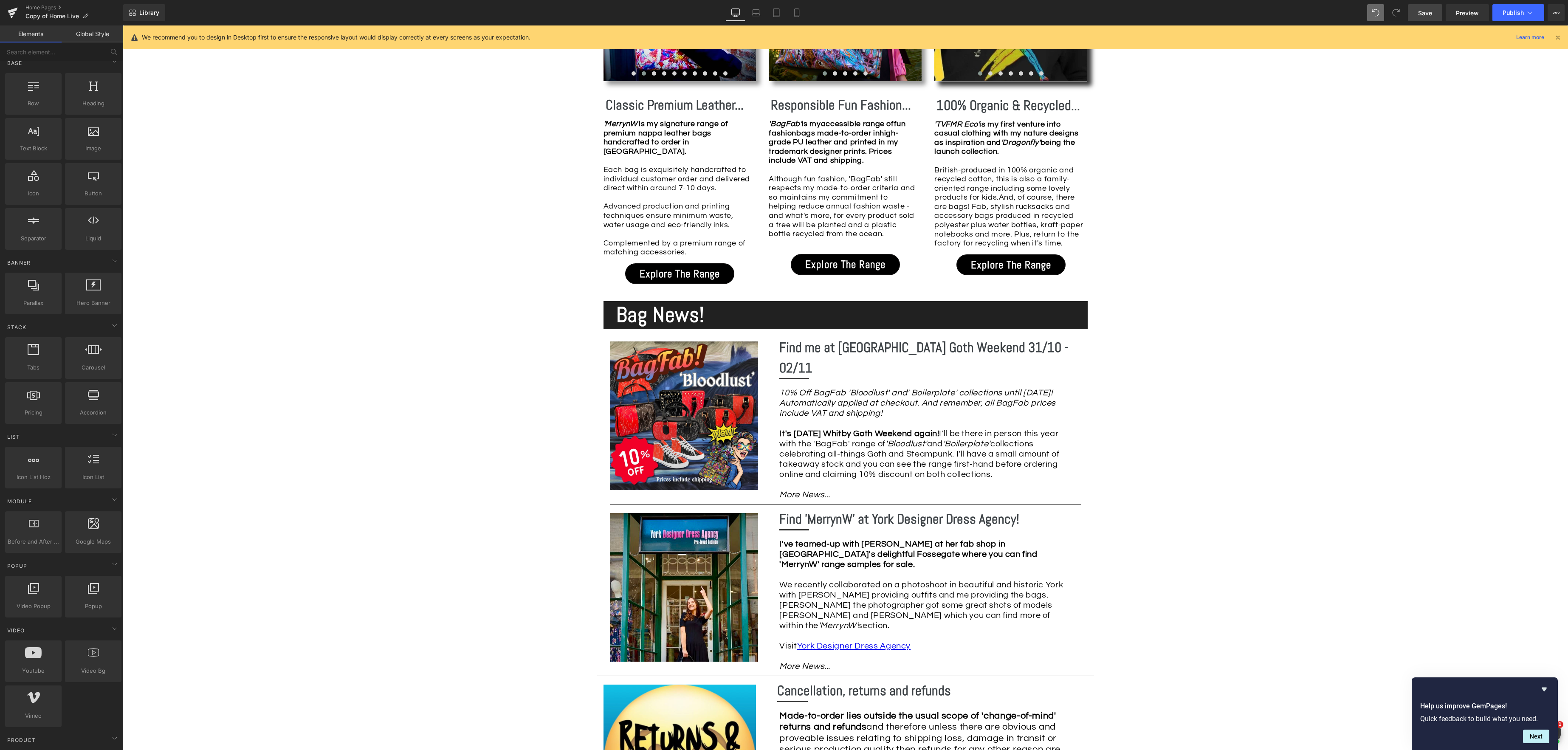
click at [1426, 13] on span "Save" at bounding box center [1425, 12] width 14 height 9
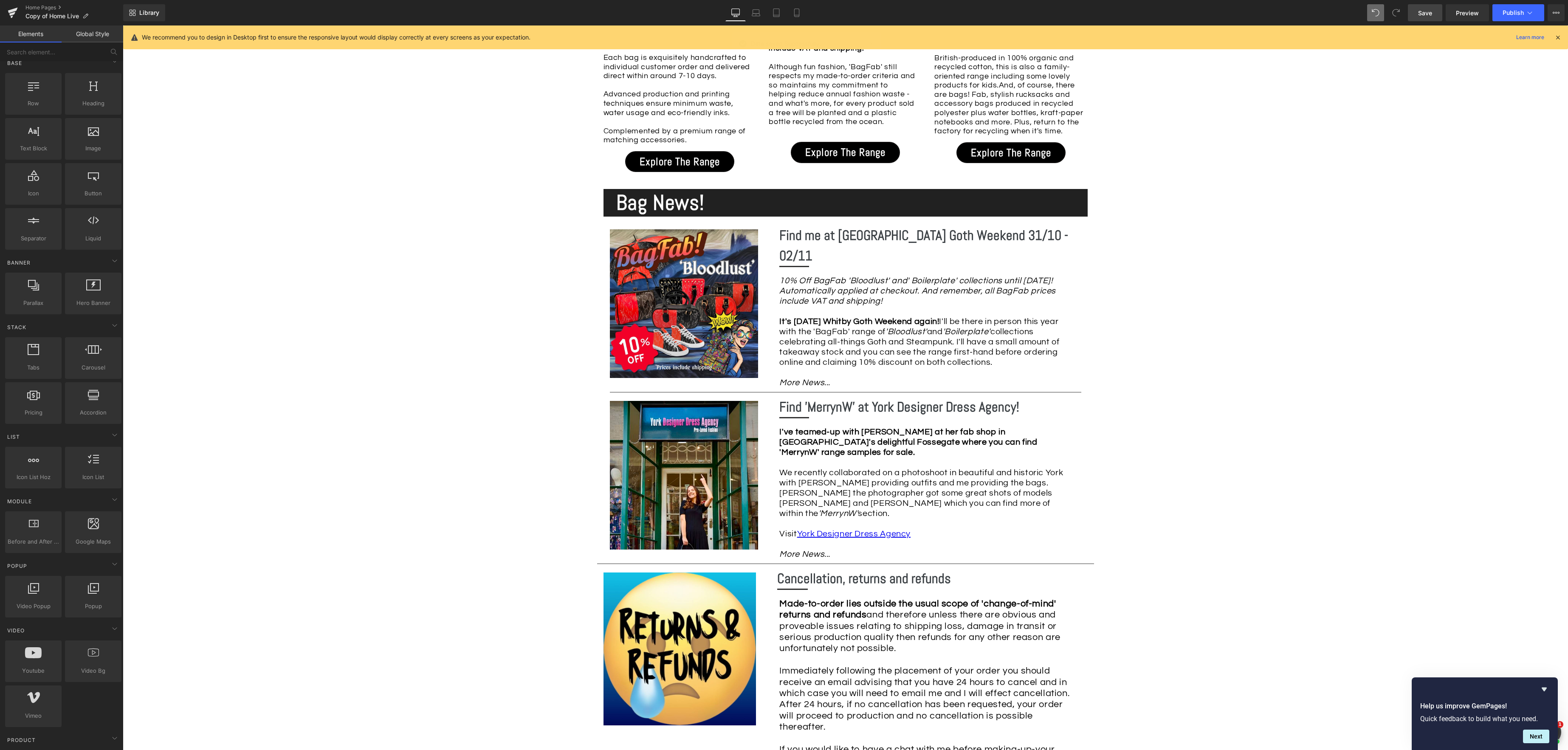
scroll to position [990, 0]
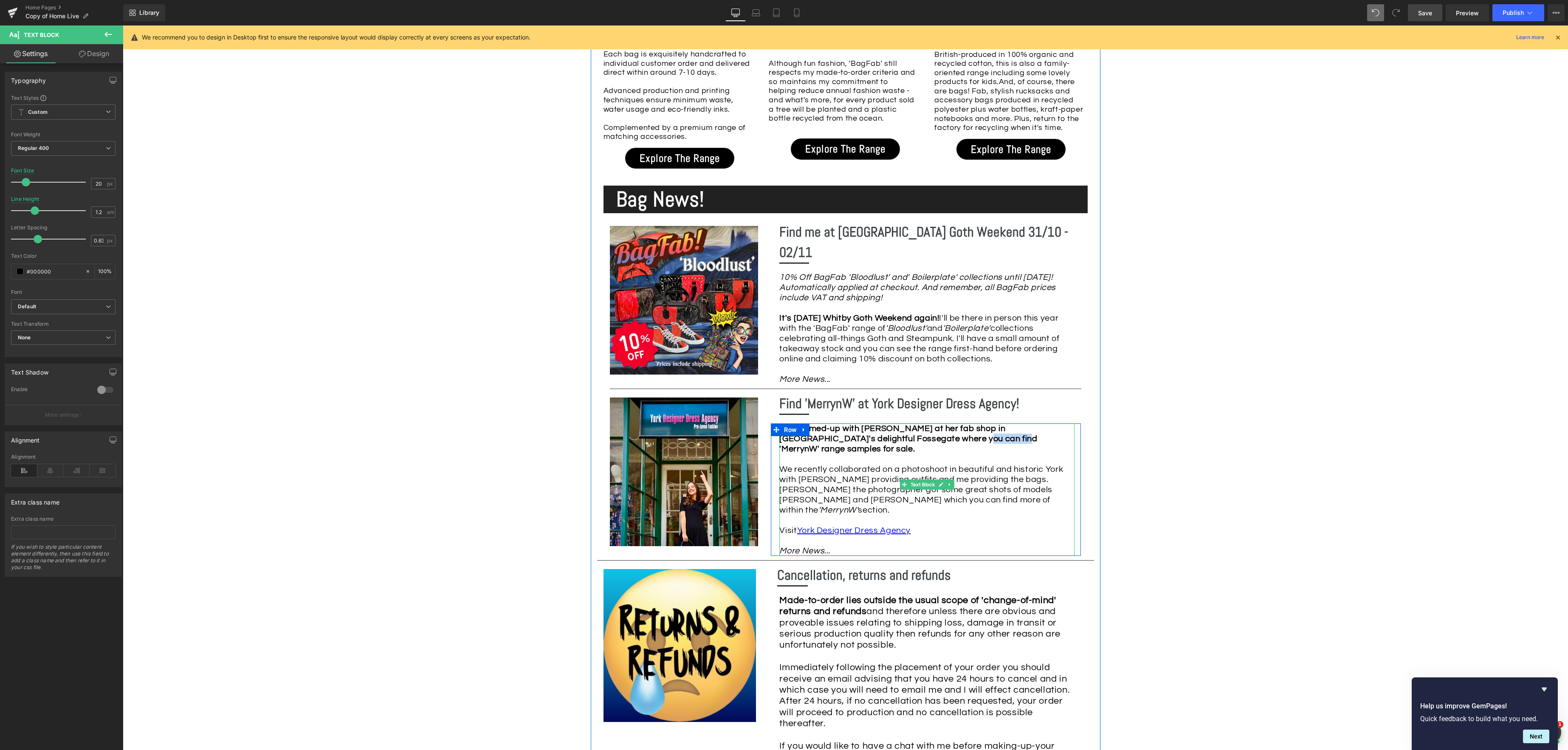
drag, startPoint x: 954, startPoint y: 426, endPoint x: 999, endPoint y: 426, distance: 45.0
click at [999, 426] on strong "I've teamed-up with [PERSON_NAME] at her fab shop in [GEOGRAPHIC_DATA]'s deligh…" at bounding box center [907, 439] width 257 height 28
click at [890, 403] on icon at bounding box center [886, 399] width 10 height 10
click at [1141, 468] on div "Image Row *Please use the chat facility or email me at [EMAIL_ADDRESS][DOMAIN_N…" at bounding box center [845, 301] width 1445 height 2145
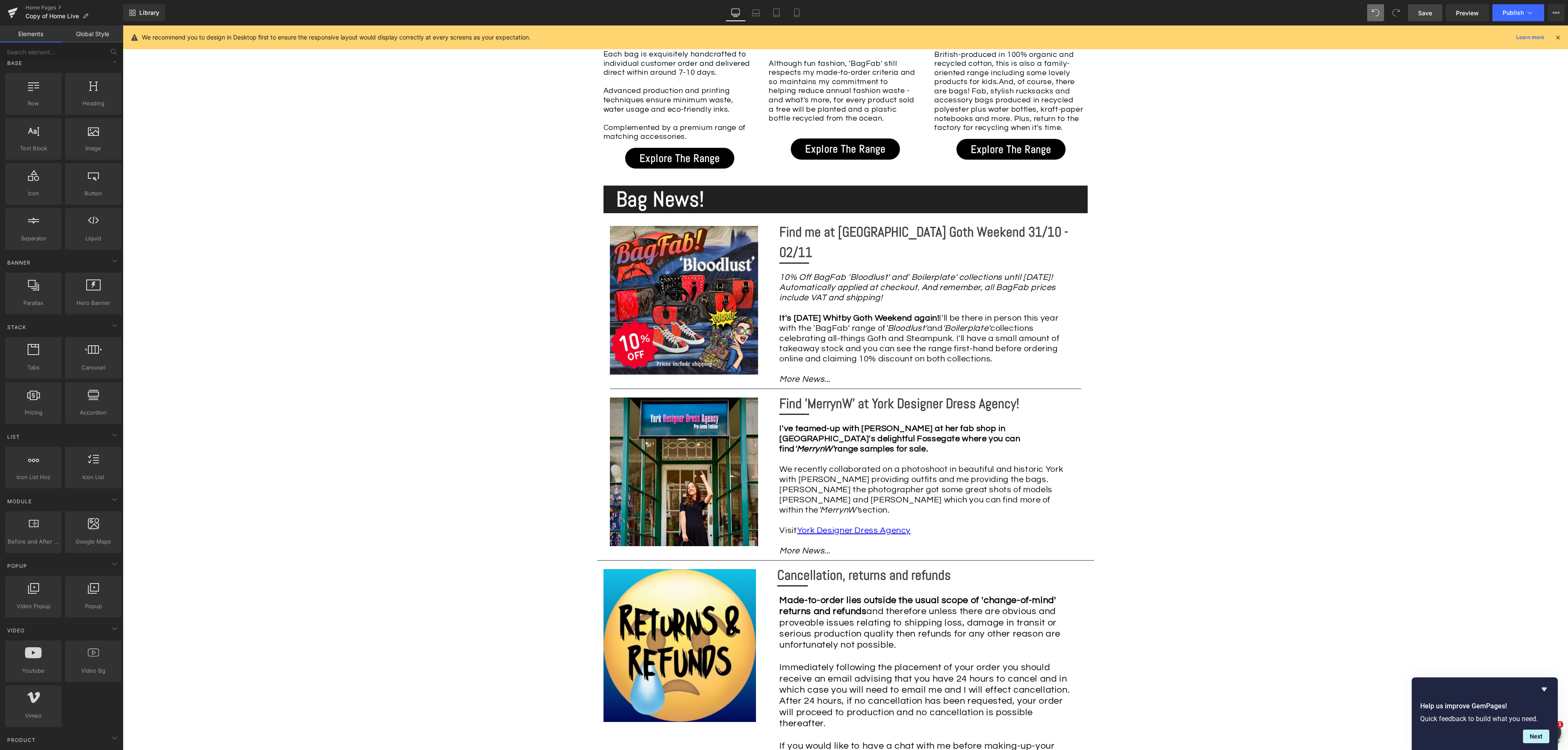
click at [1422, 14] on span "Save" at bounding box center [1425, 12] width 14 height 9
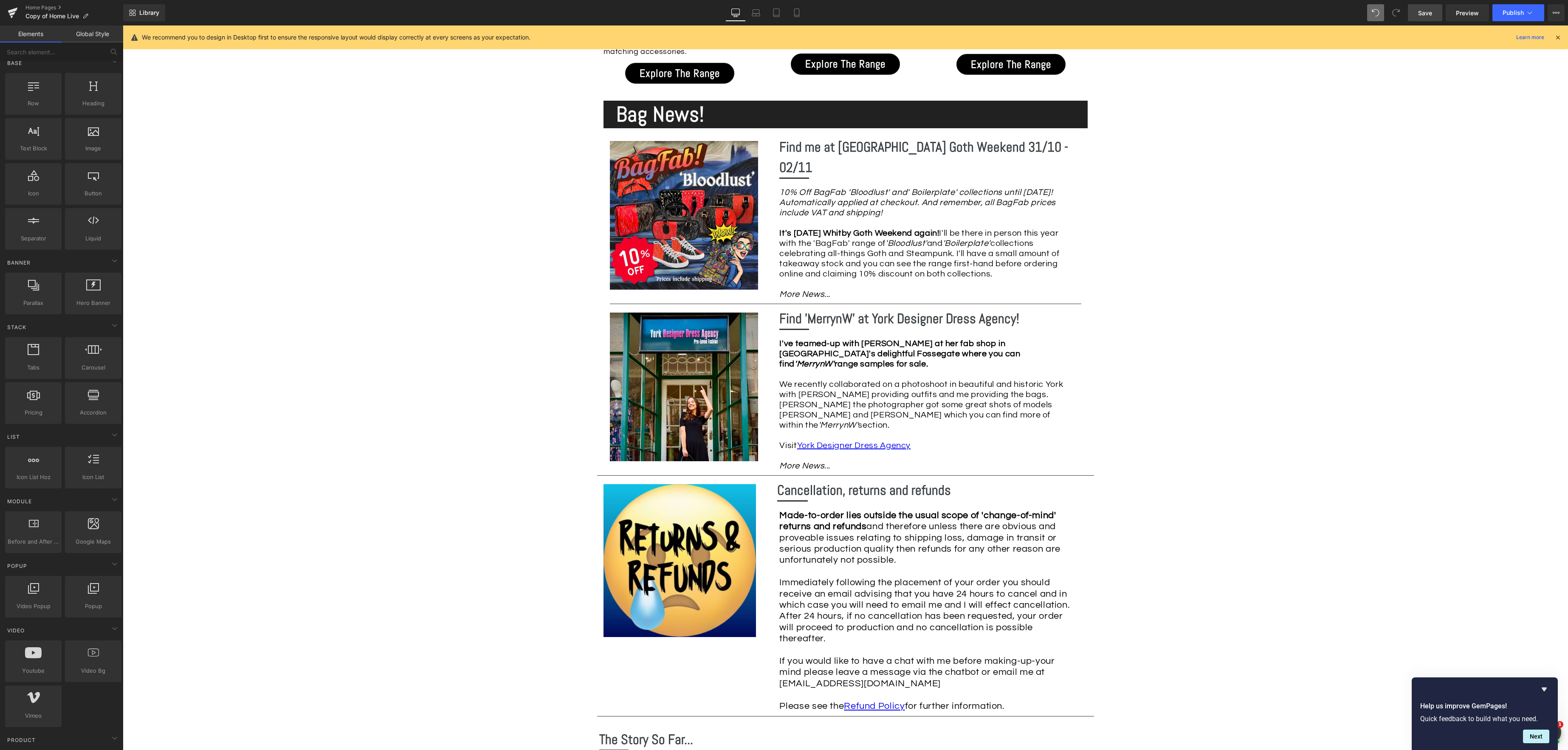
scroll to position [1065, 0]
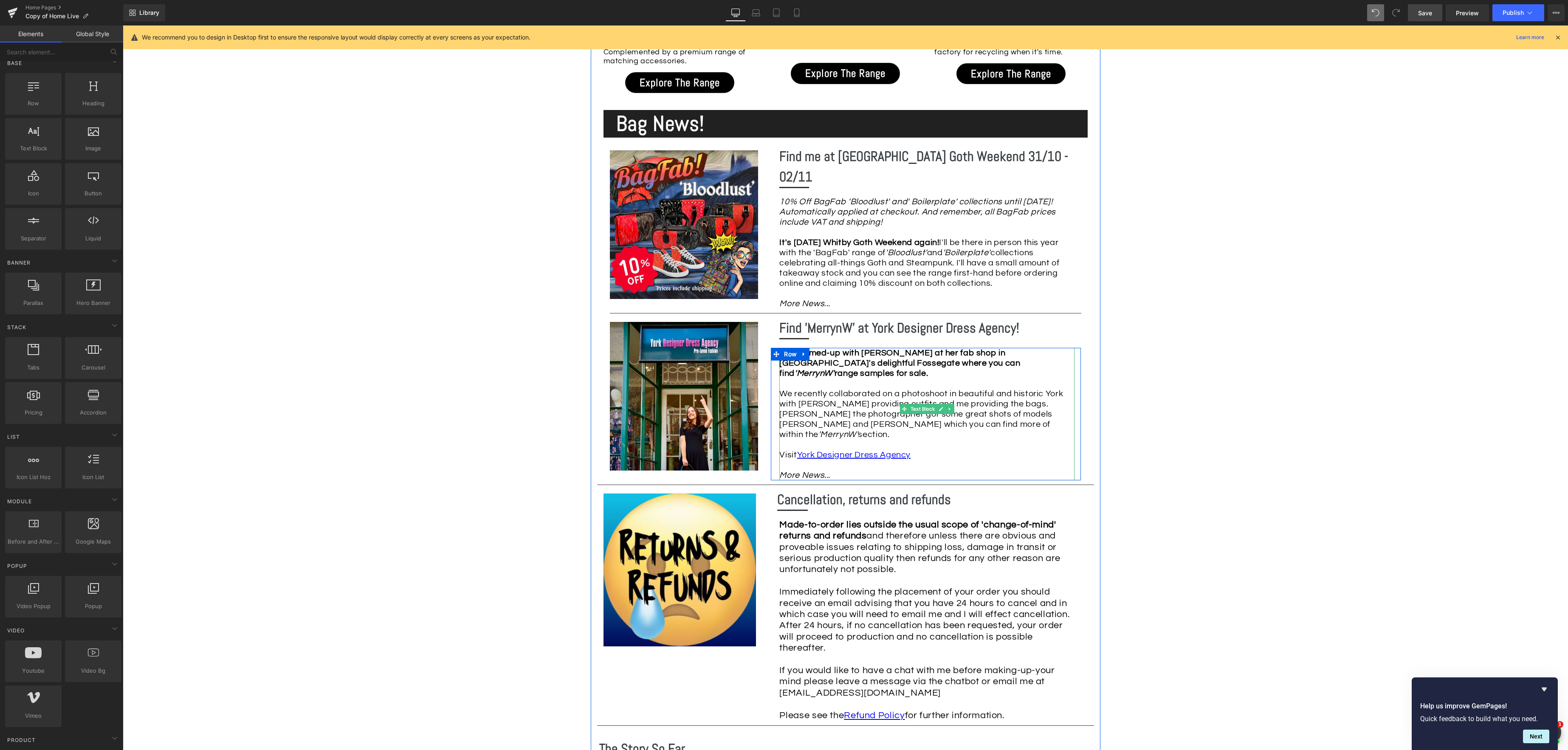
click at [864, 405] on div "I've teamed-up with [PERSON_NAME] at her fab shop in [GEOGRAPHIC_DATA]'s deligh…" at bounding box center [926, 414] width 295 height 133
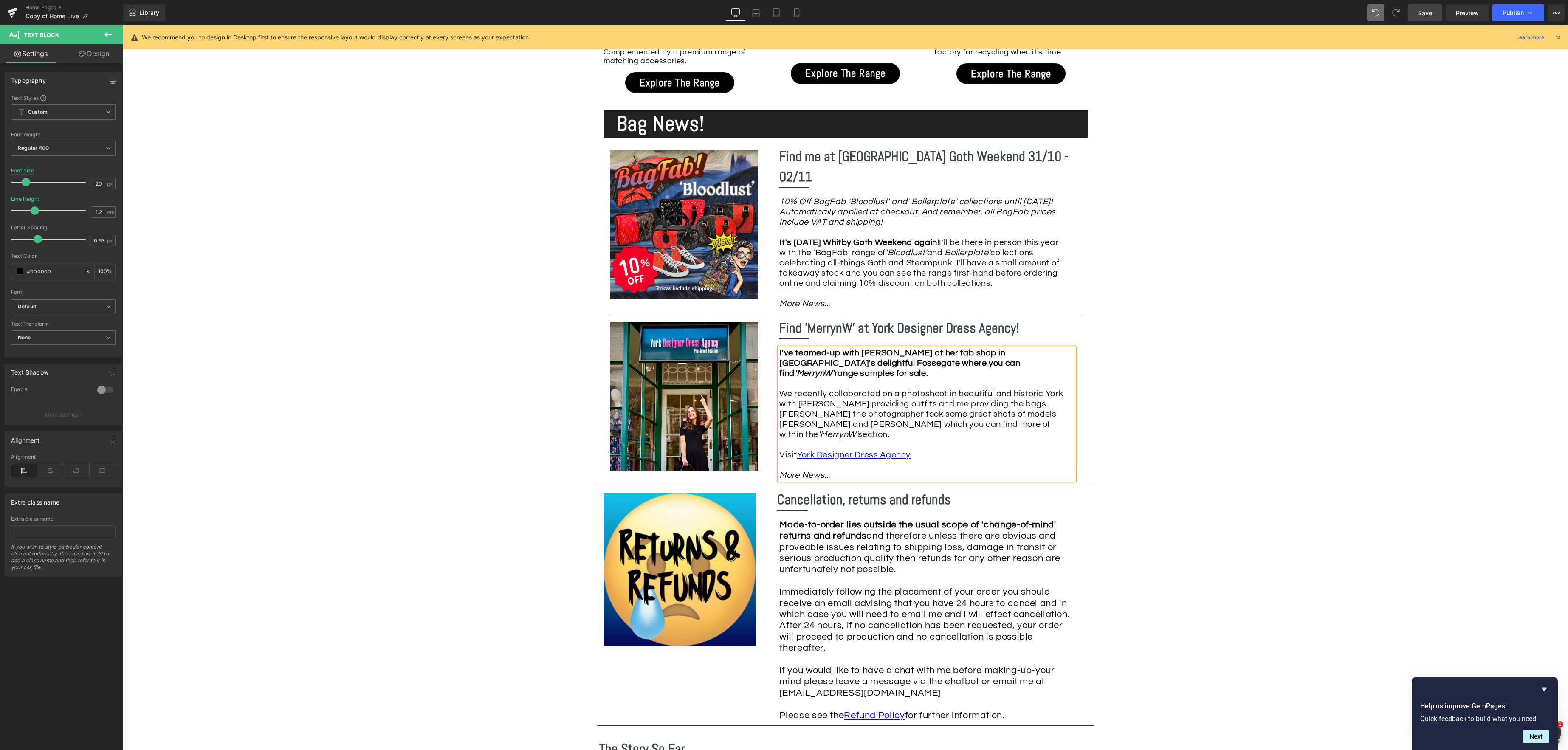
click at [1425, 12] on span "Save" at bounding box center [1425, 12] width 14 height 9
click at [1415, 16] on link "Save" at bounding box center [1425, 12] width 34 height 17
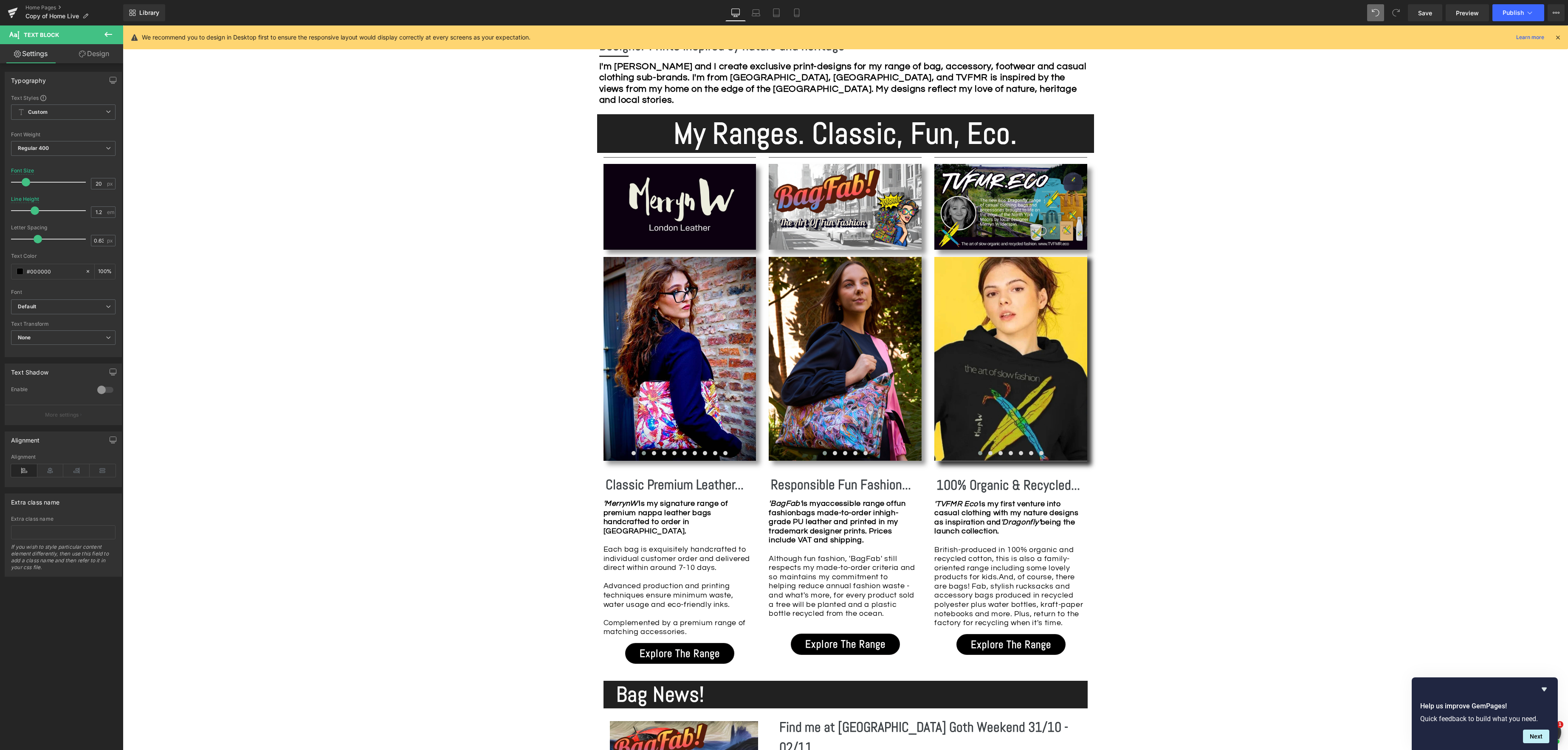
scroll to position [491, 0]
